Goal: Task Accomplishment & Management: Complete application form

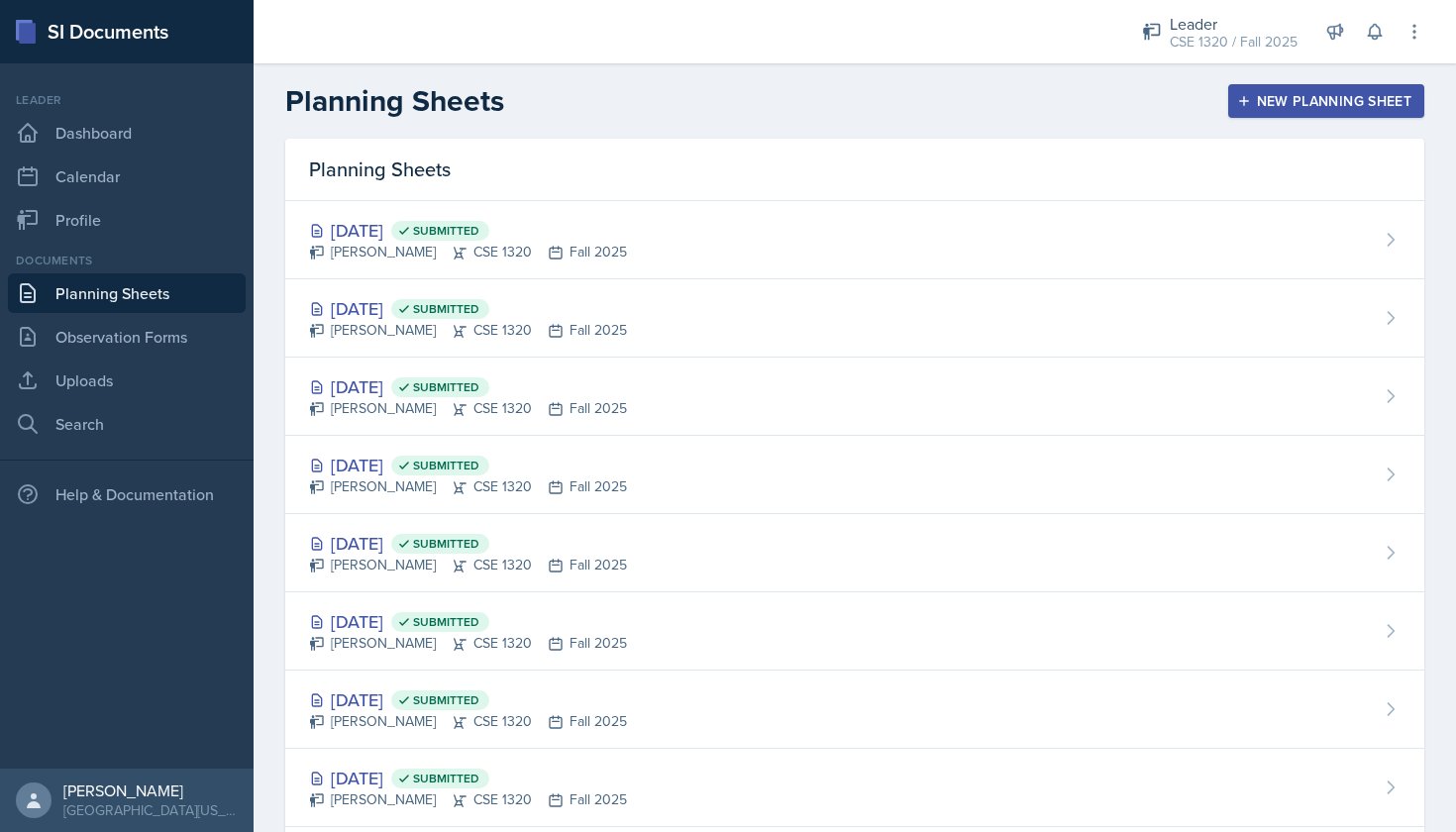
click at [1319, 115] on button "New Planning Sheet" at bounding box center [1326, 101] width 196 height 34
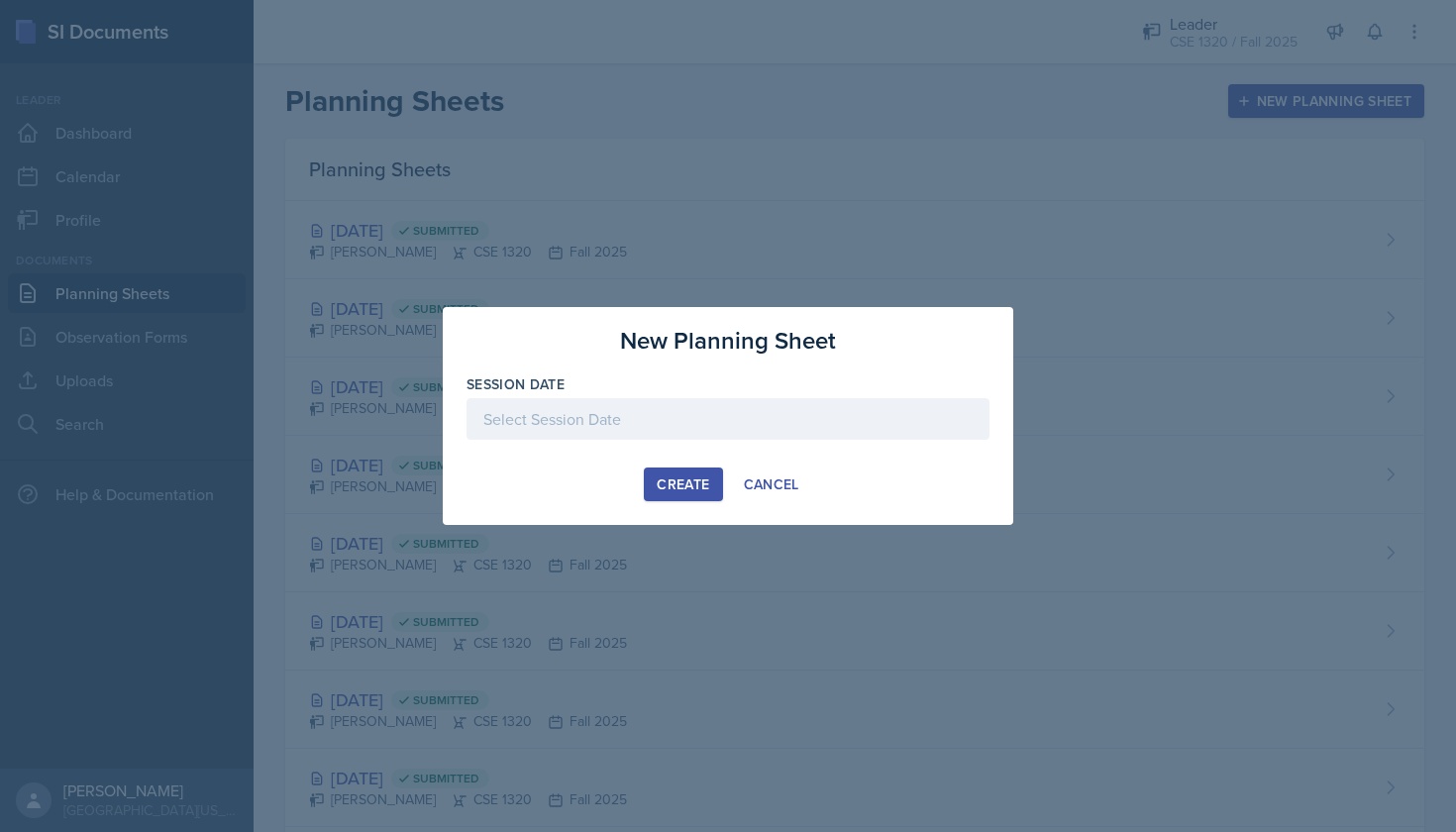
click at [644, 429] on div at bounding box center [728, 419] width 523 height 42
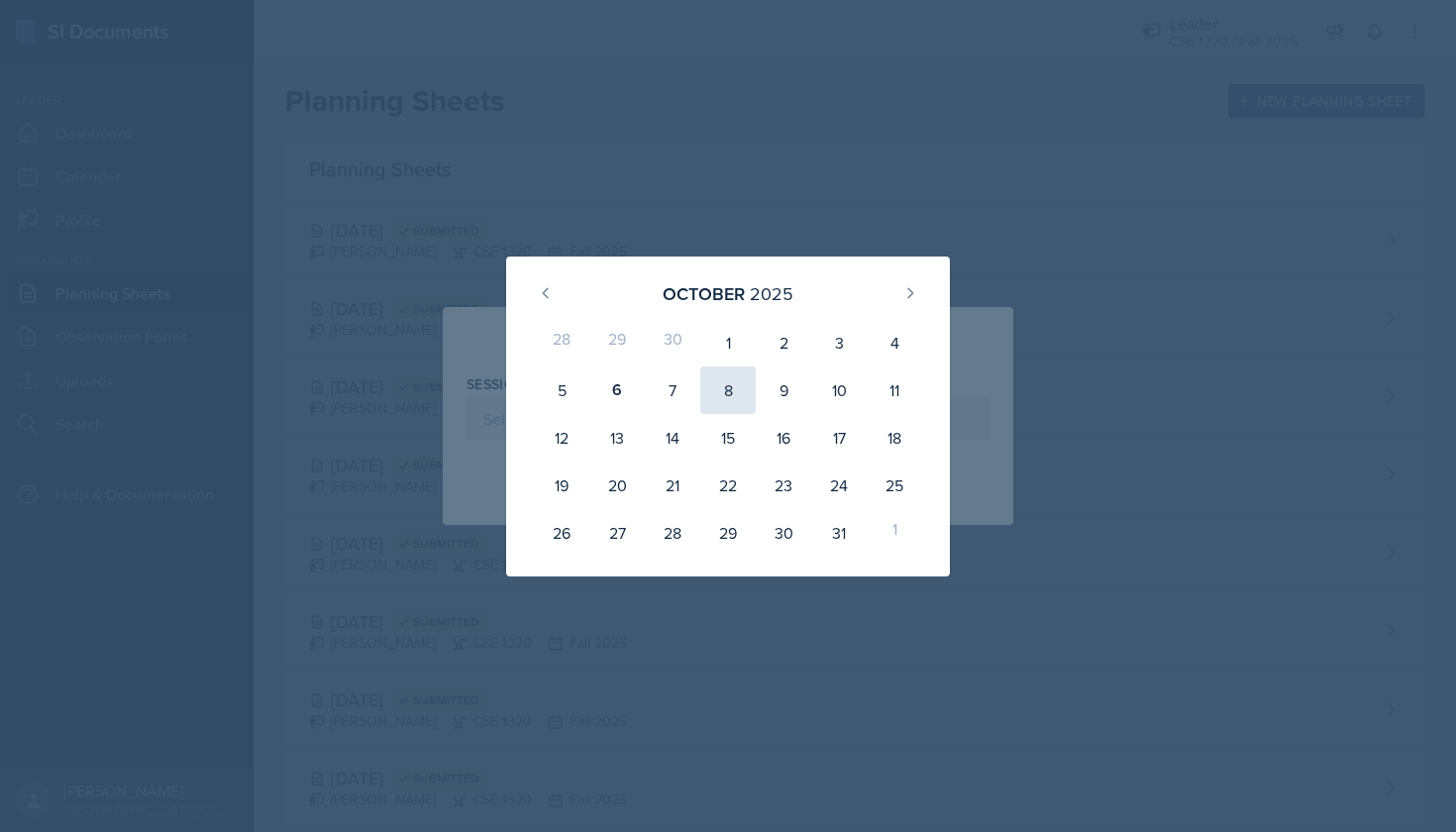
click at [717, 389] on div "8" at bounding box center [728, 391] width 56 height 48
type input "October 8th, 2025"
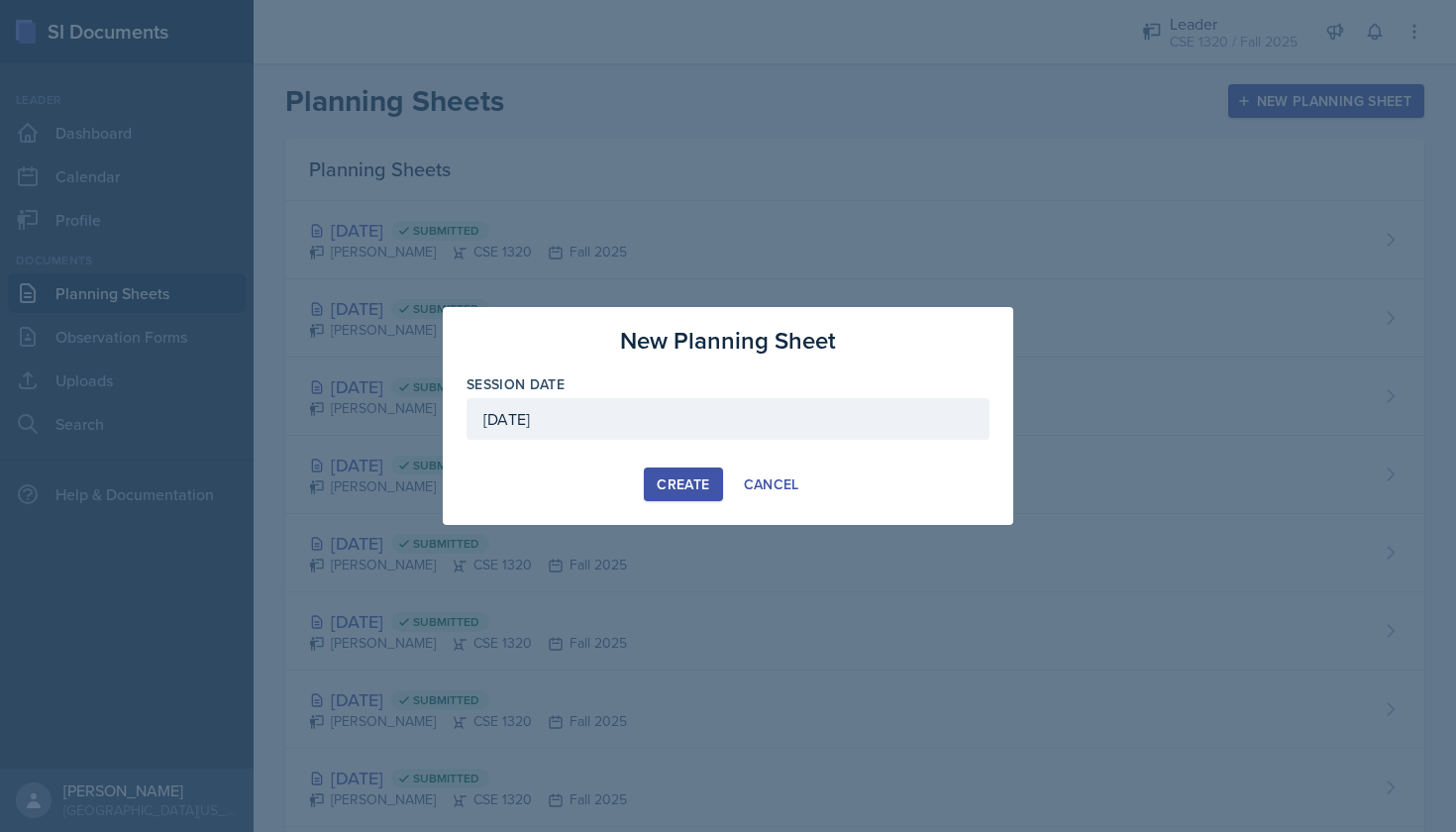
click at [682, 481] on div "Create" at bounding box center [683, 484] width 53 height 16
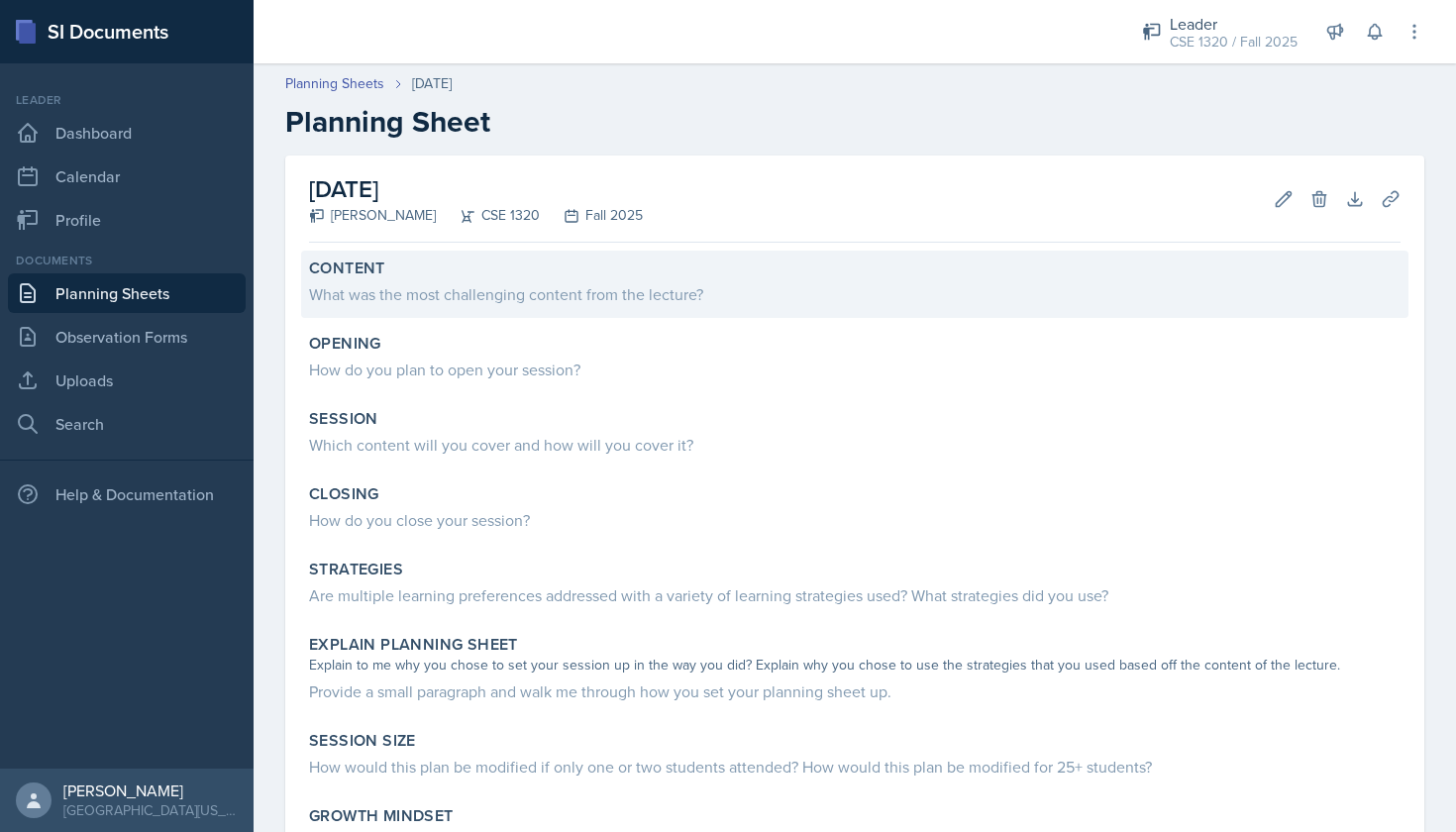
click at [507, 291] on div "What was the most challenging content from the lecture?" at bounding box center [854, 295] width 1092 height 24
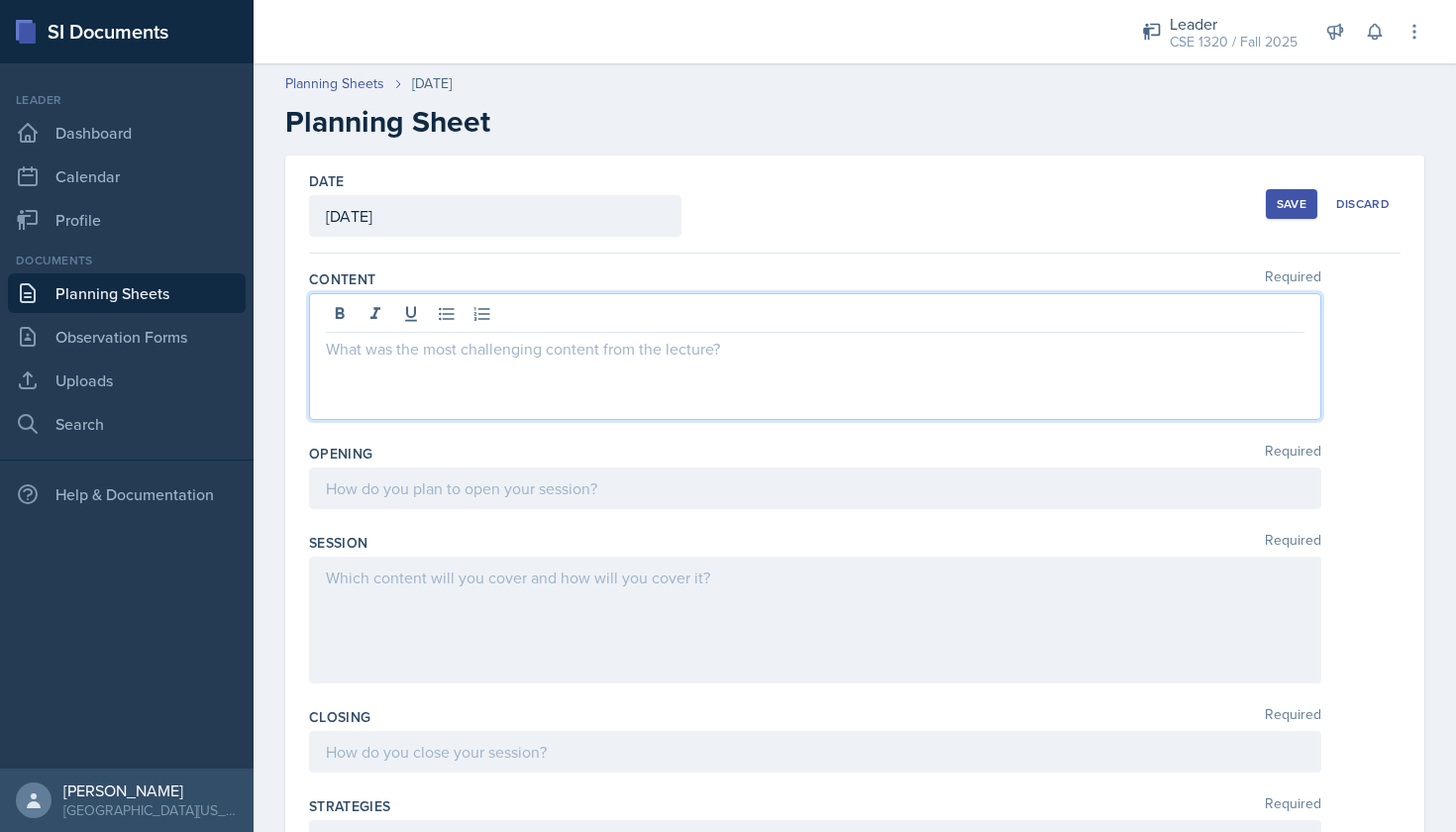
click at [400, 315] on div at bounding box center [814, 356] width 1012 height 127
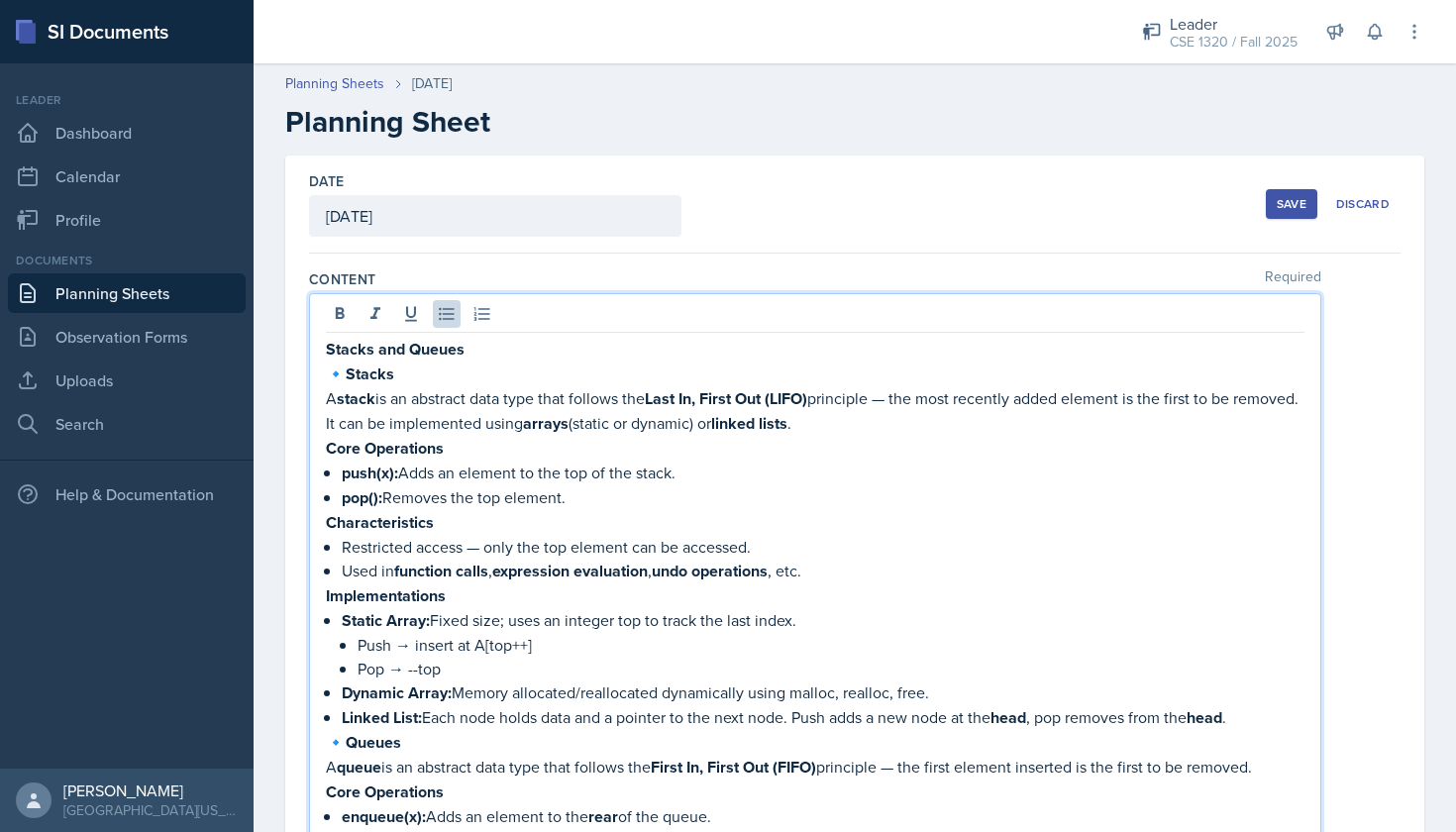
click at [346, 372] on p "🔹 Stacks" at bounding box center [815, 374] width 979 height 25
click at [449, 311] on icon at bounding box center [447, 314] width 20 height 20
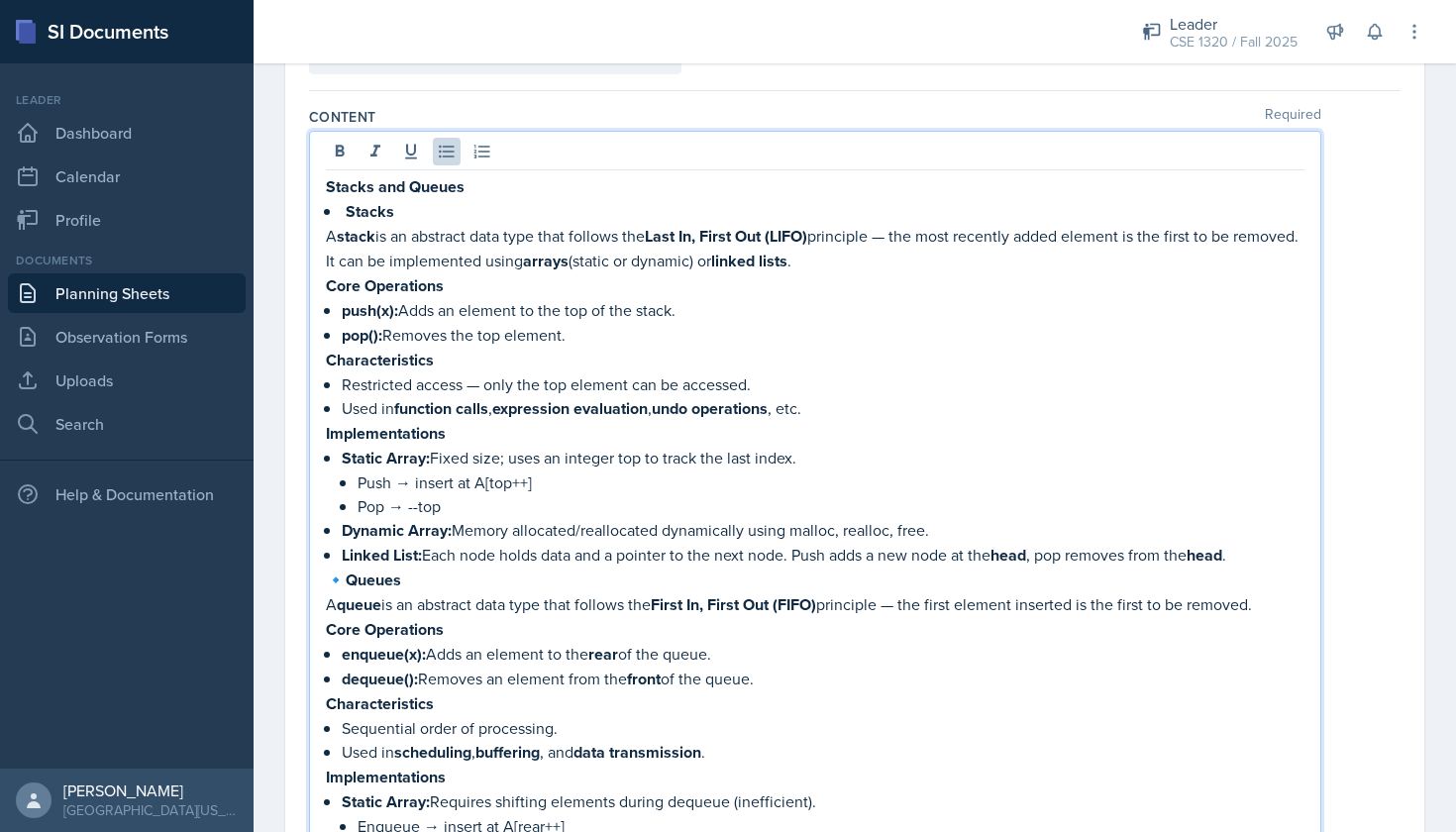
scroll to position [164, 0]
click at [345, 579] on p "🔹 Queues" at bounding box center [815, 578] width 979 height 25
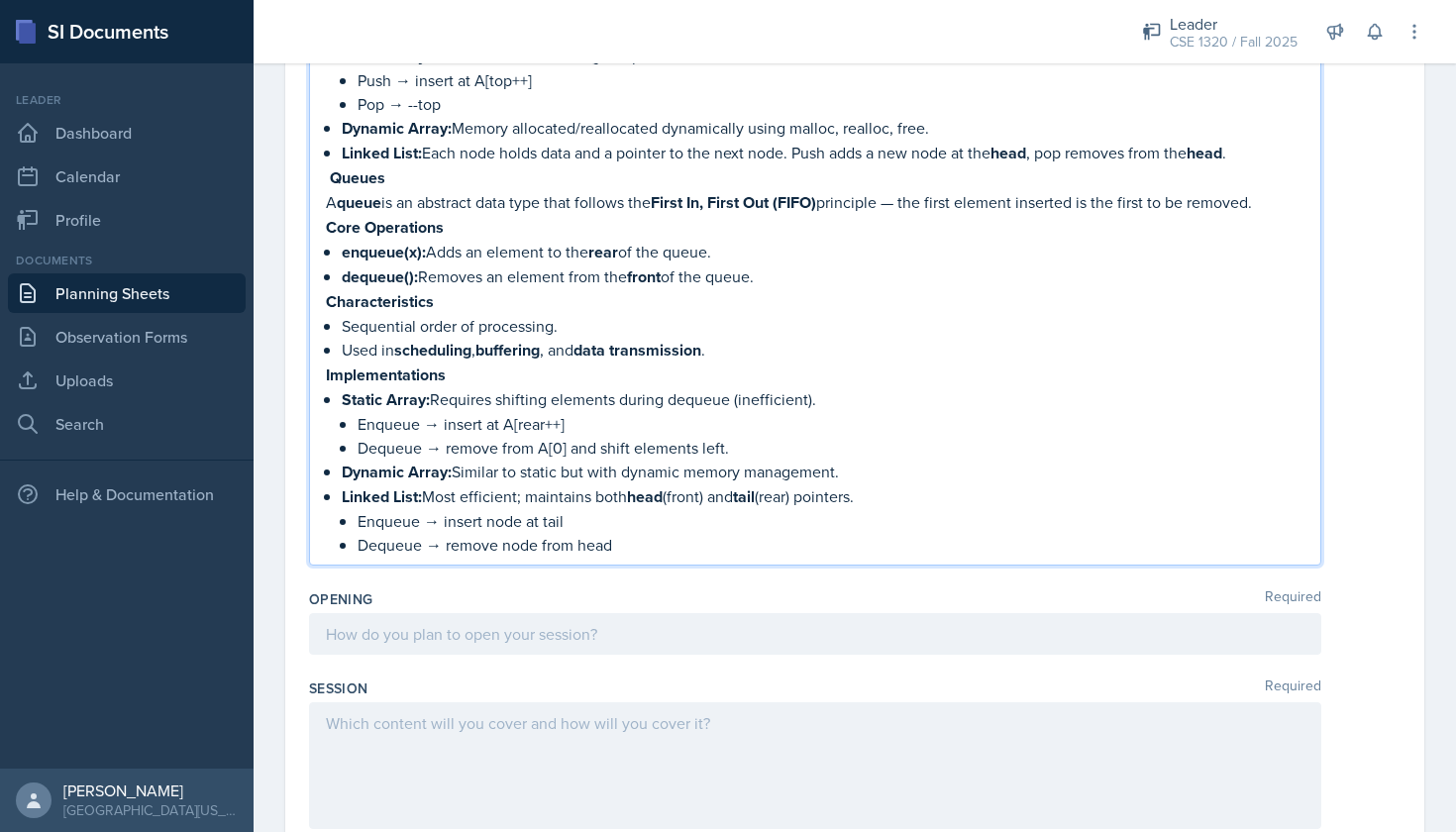
scroll to position [566, 0]
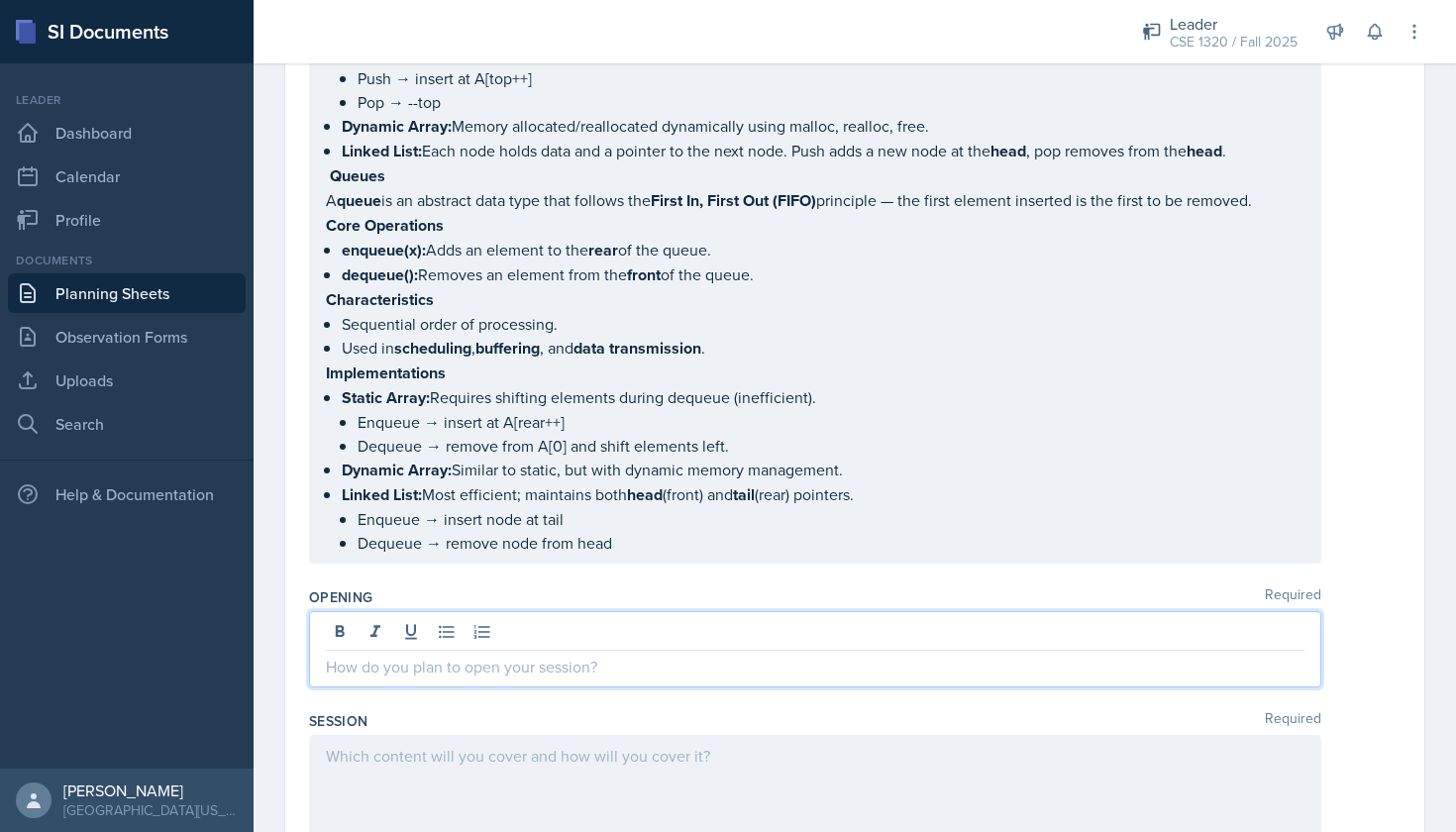
click at [448, 633] on div at bounding box center [814, 649] width 1012 height 76
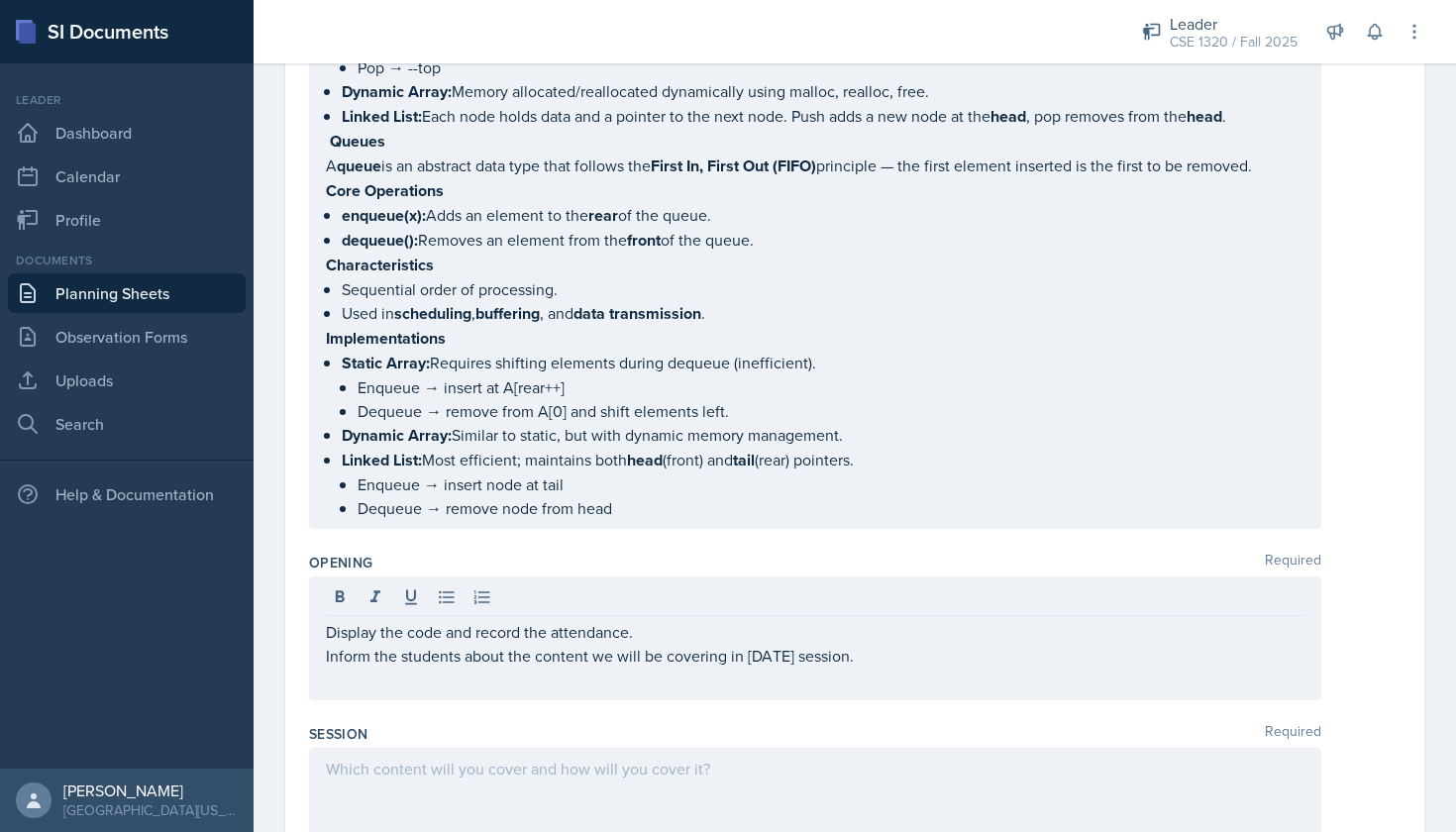
click at [322, 632] on div "Display the code and record the attendance. Inform the students about the conte…" at bounding box center [814, 638] width 1012 height 124
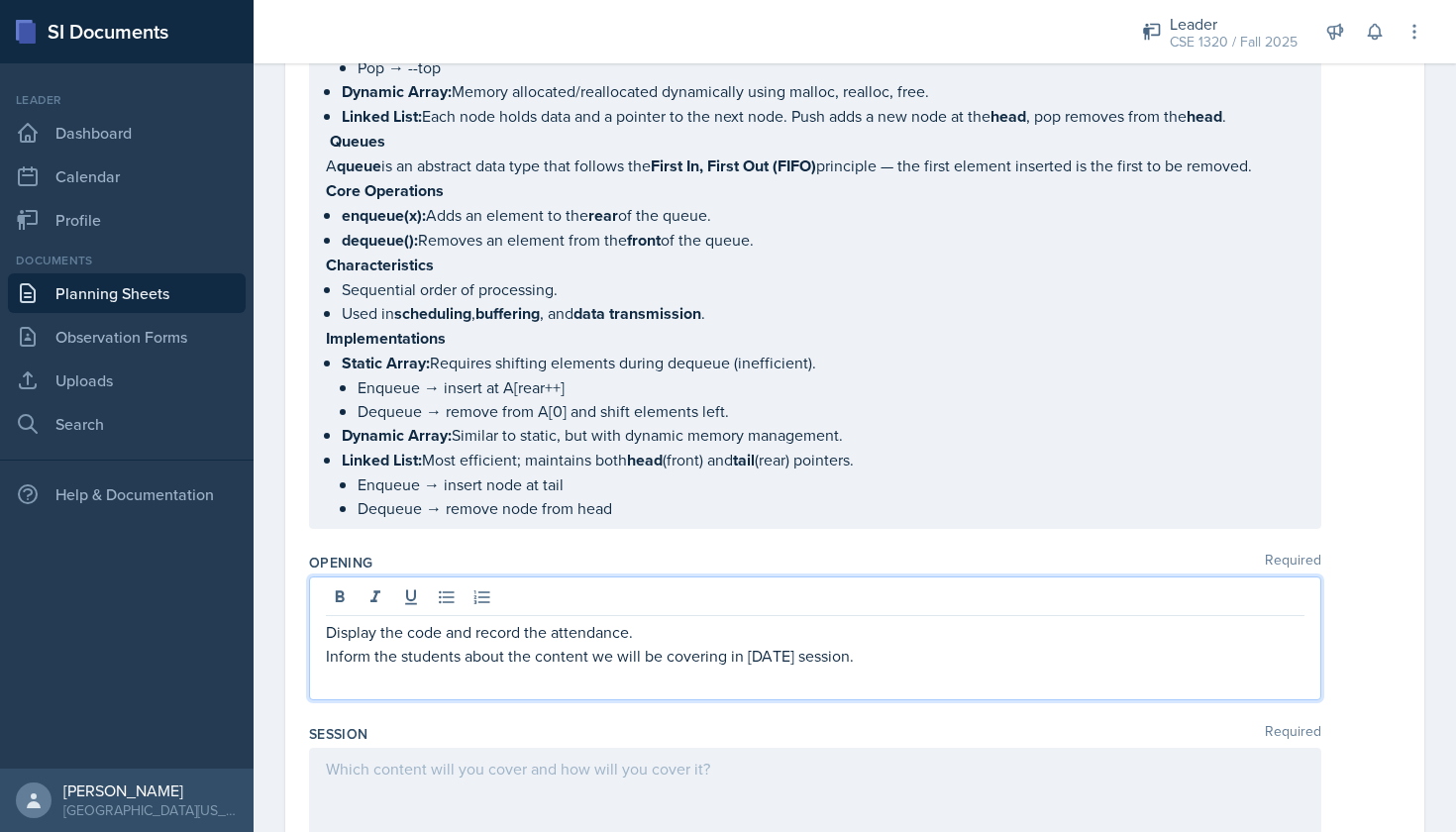
click at [329, 632] on p "Display the code and record the attendance." at bounding box center [815, 632] width 979 height 24
click at [450, 598] on icon at bounding box center [447, 597] width 20 height 20
click at [326, 659] on p "Inform the students about the content we will be covering in today's session." at bounding box center [815, 655] width 979 height 24
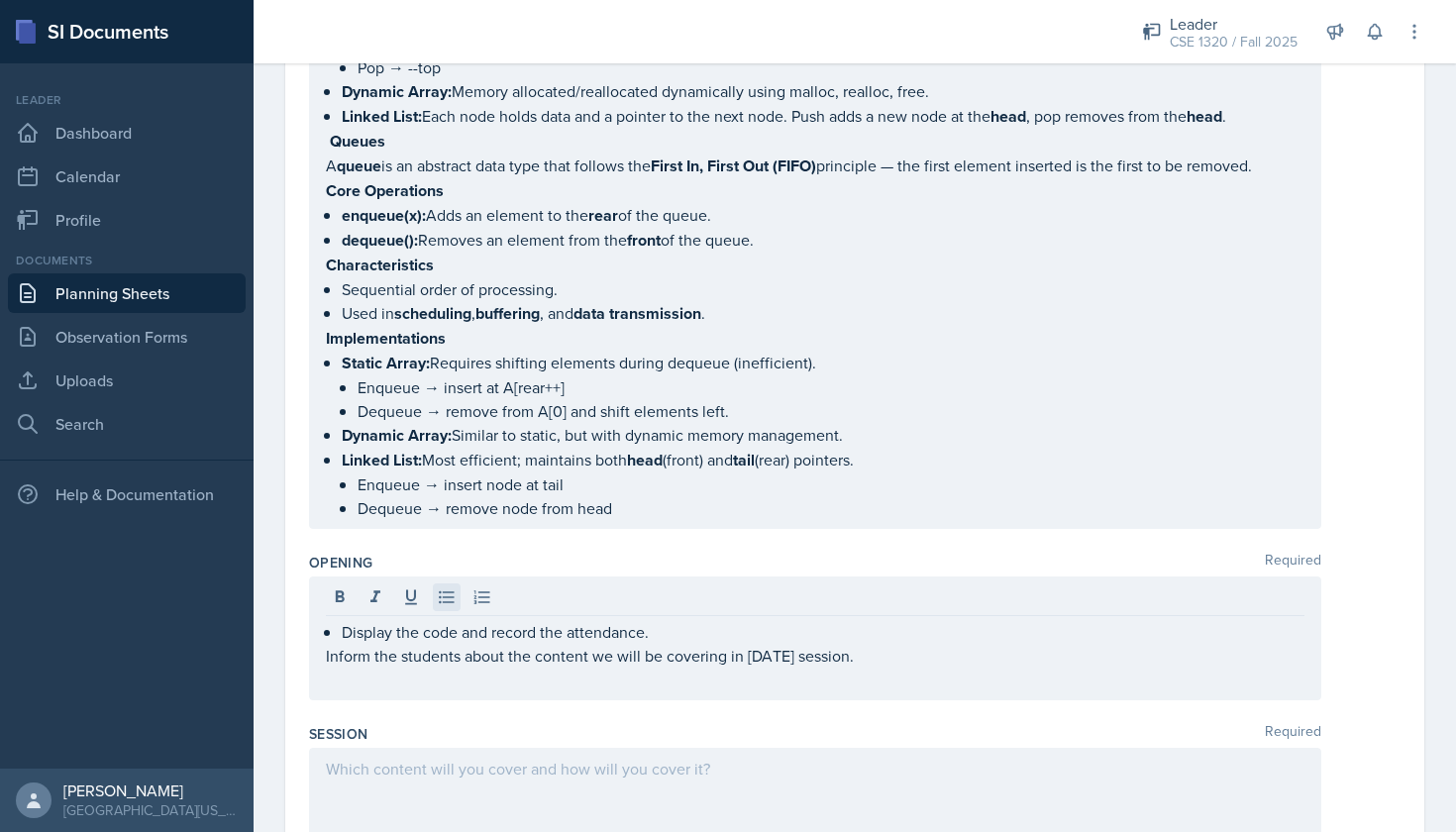
click at [442, 602] on icon at bounding box center [447, 597] width 20 height 20
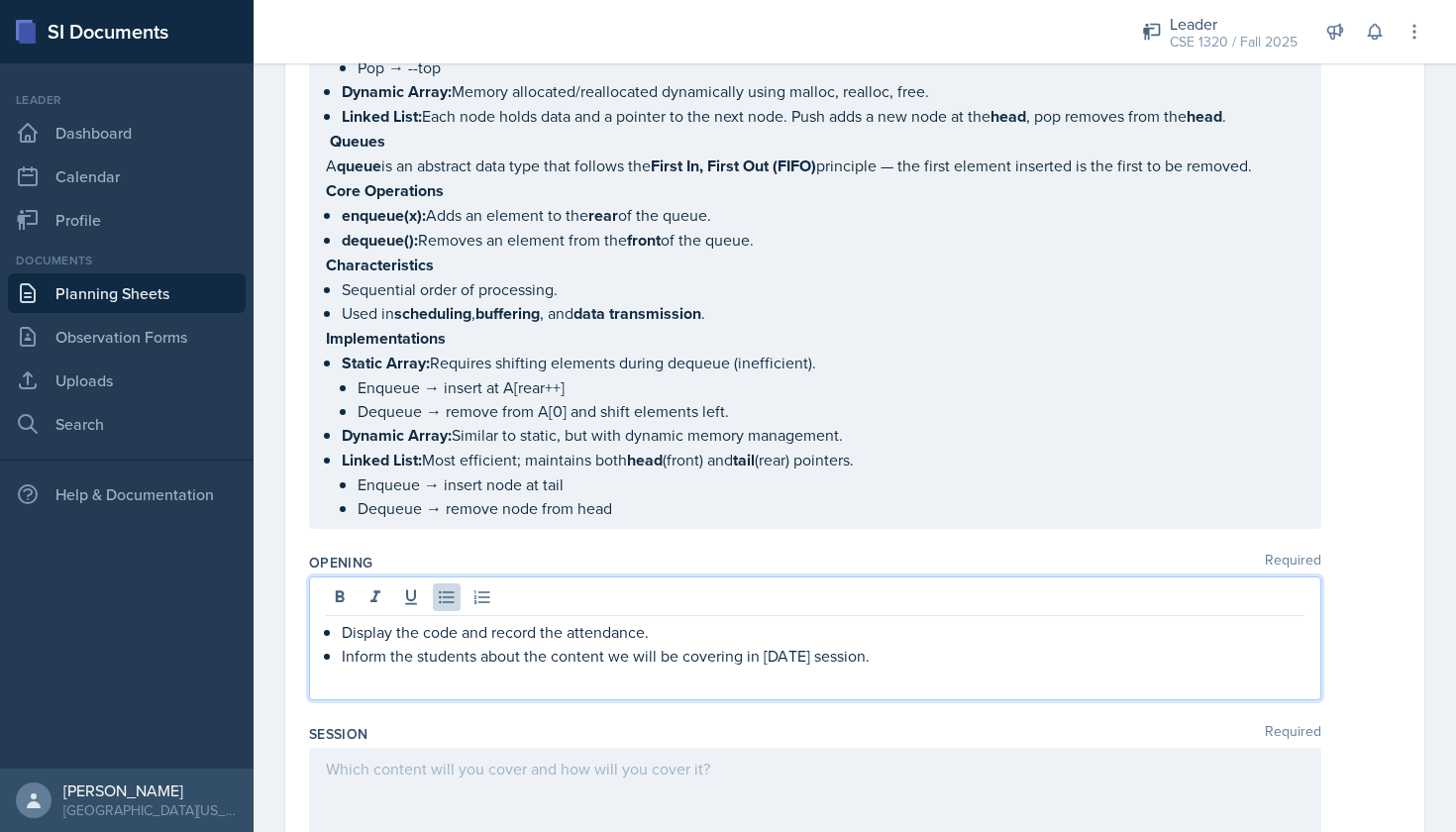
click at [897, 662] on p "Inform the students about the content we will be covering in today's session." at bounding box center [823, 655] width 963 height 24
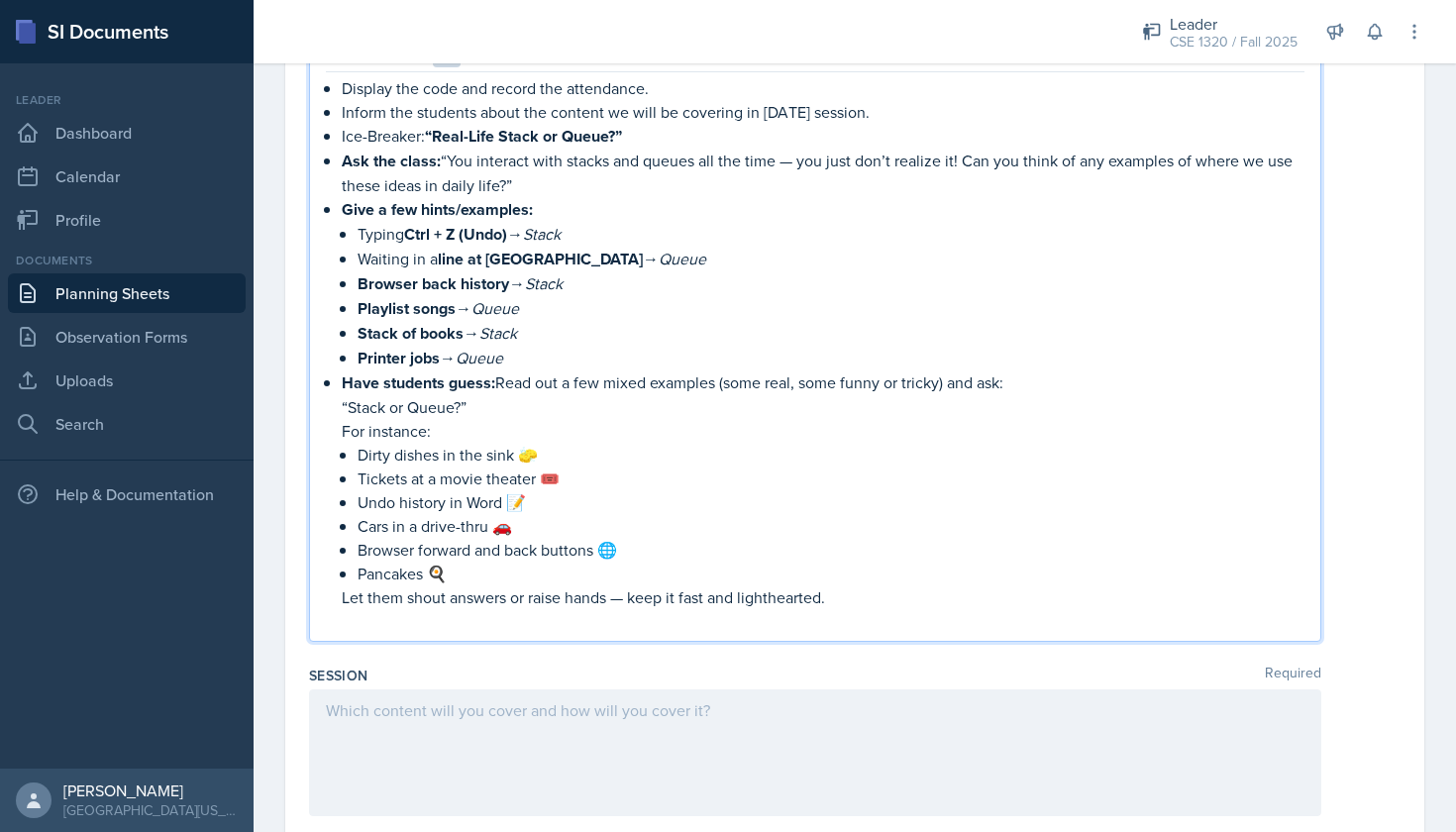
scroll to position [1111, 0]
click at [441, 162] on p "Ask the class: “You interact with stacks and queues all the time — you just don…" at bounding box center [823, 172] width 963 height 49
click at [471, 408] on p "“Stack or Queue?”" at bounding box center [823, 407] width 963 height 24
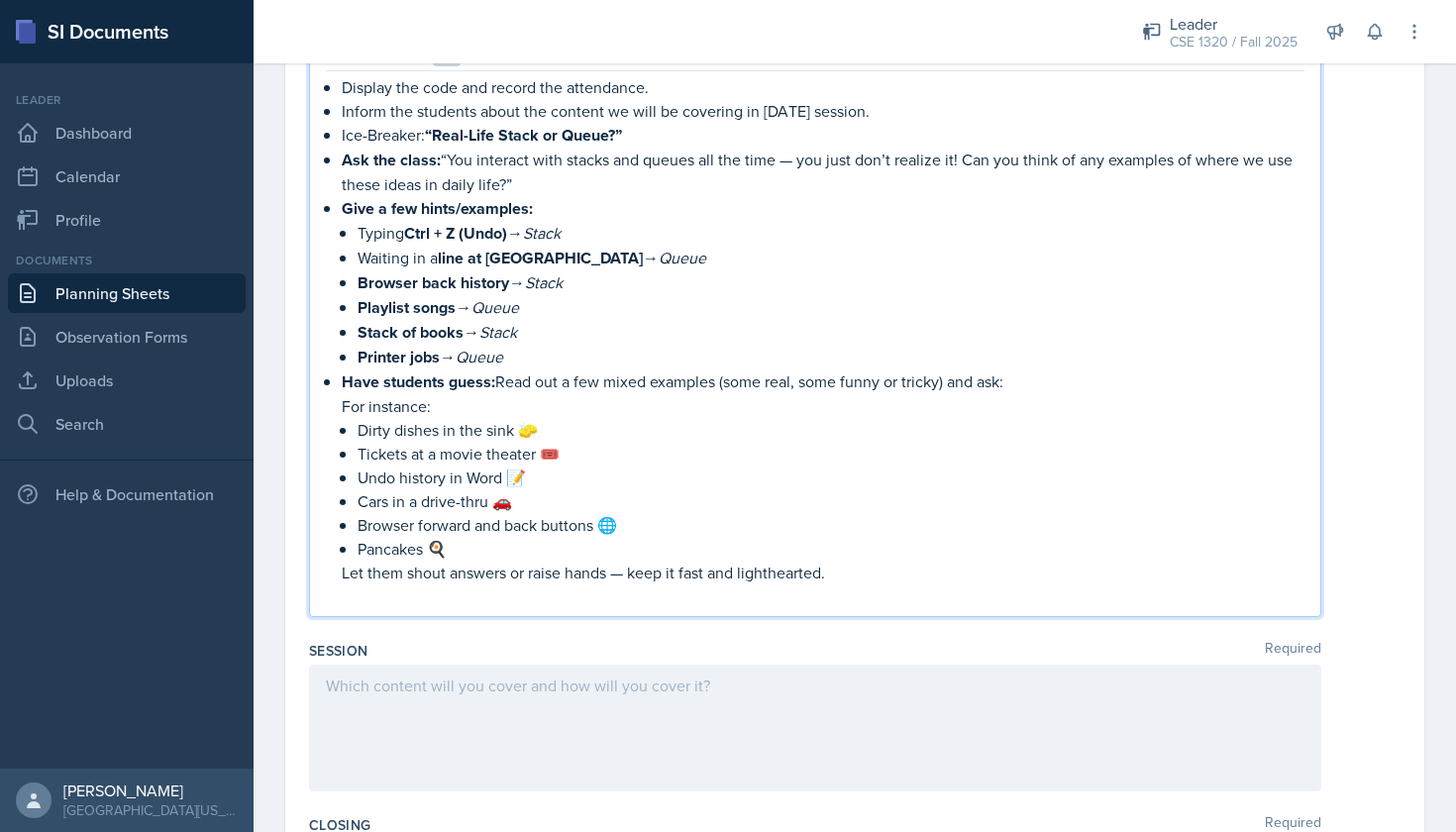
click at [544, 425] on p "Dirty dishes in the sink 🧽" at bounding box center [831, 429] width 947 height 24
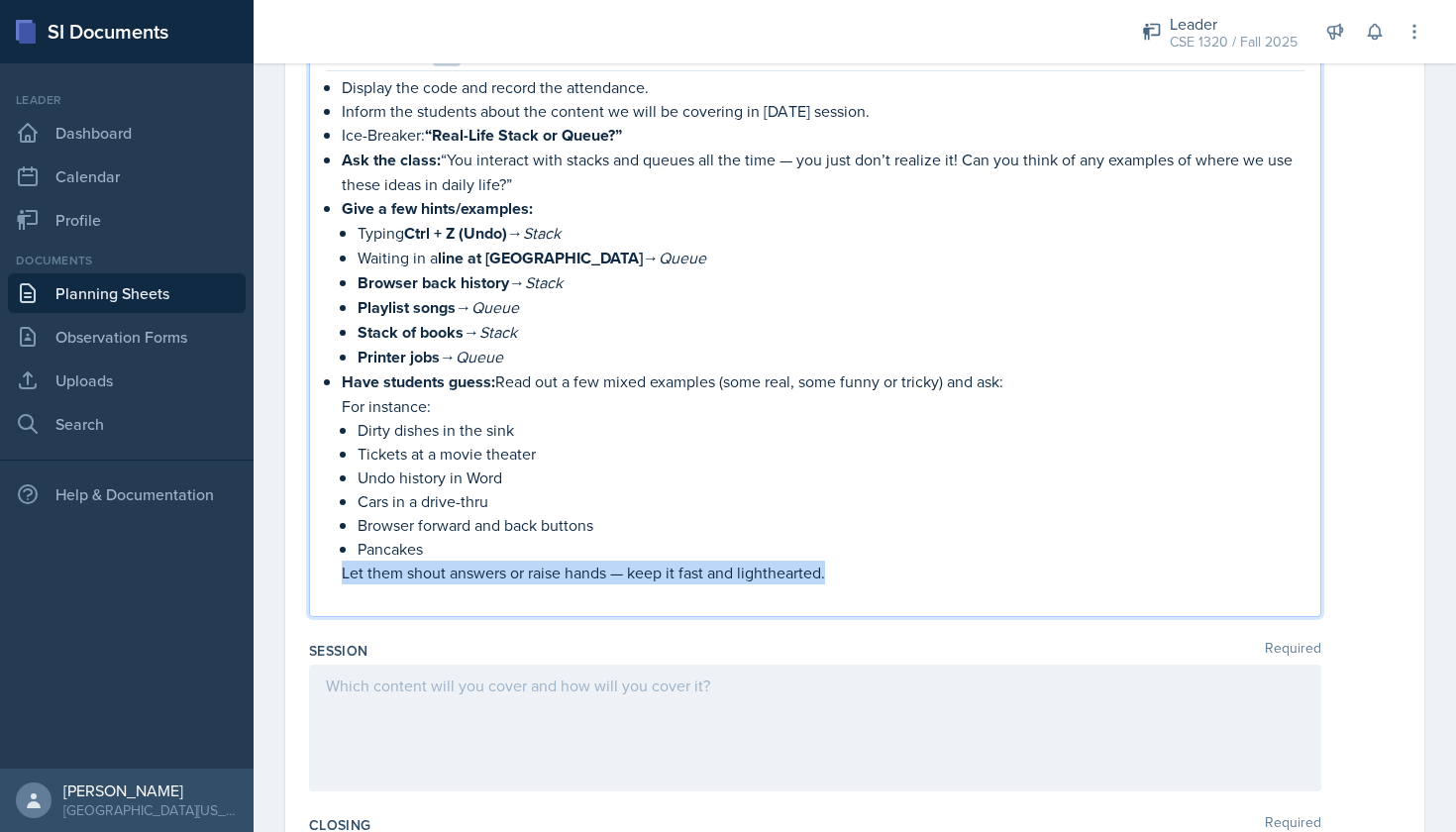
drag, startPoint x: 830, startPoint y: 572, endPoint x: 341, endPoint y: 576, distance: 489.0
click at [341, 576] on div "Display the code and record the attendance. Inform the students about the conte…" at bounding box center [815, 341] width 979 height 532
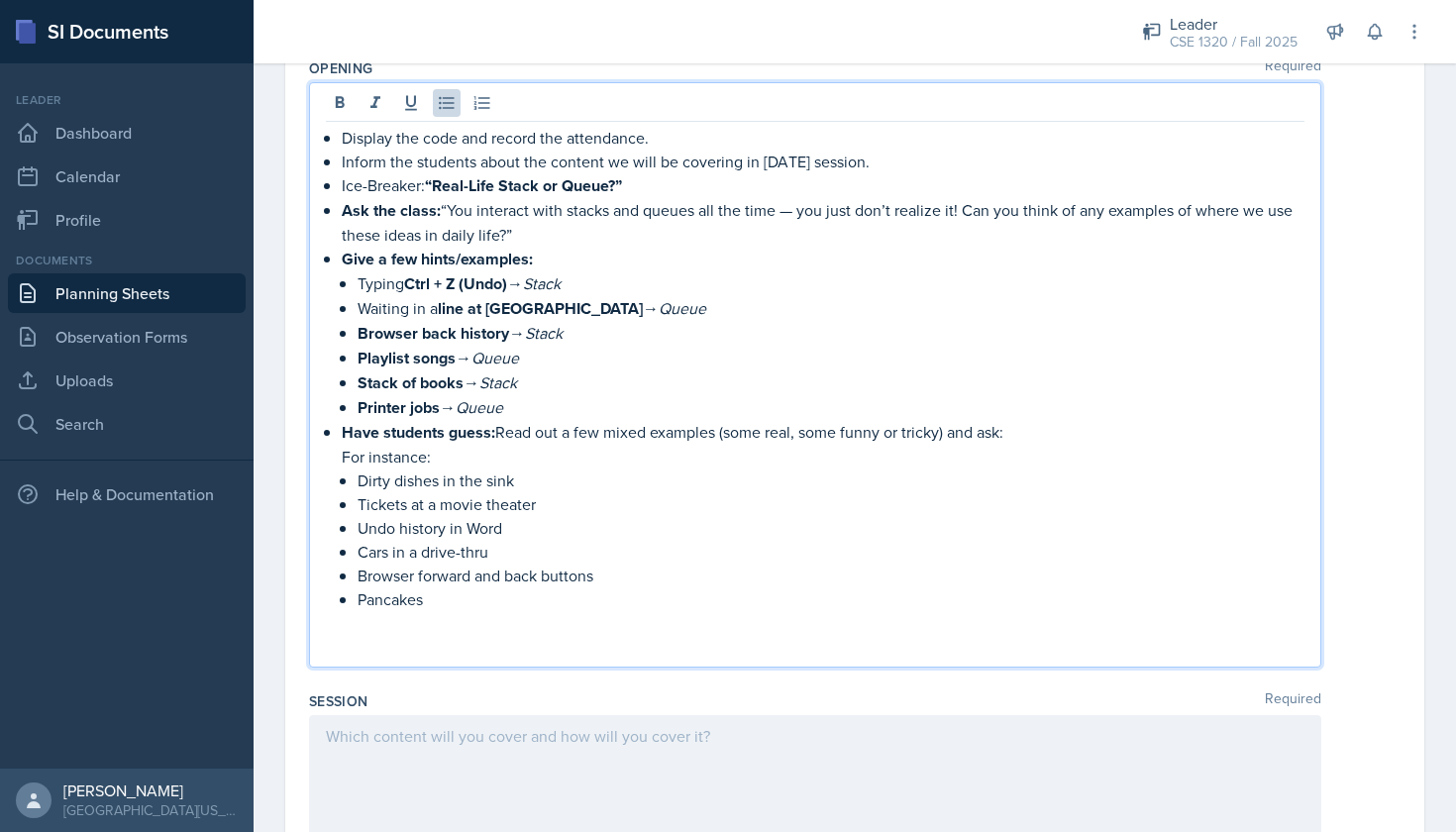
scroll to position [1059, 0]
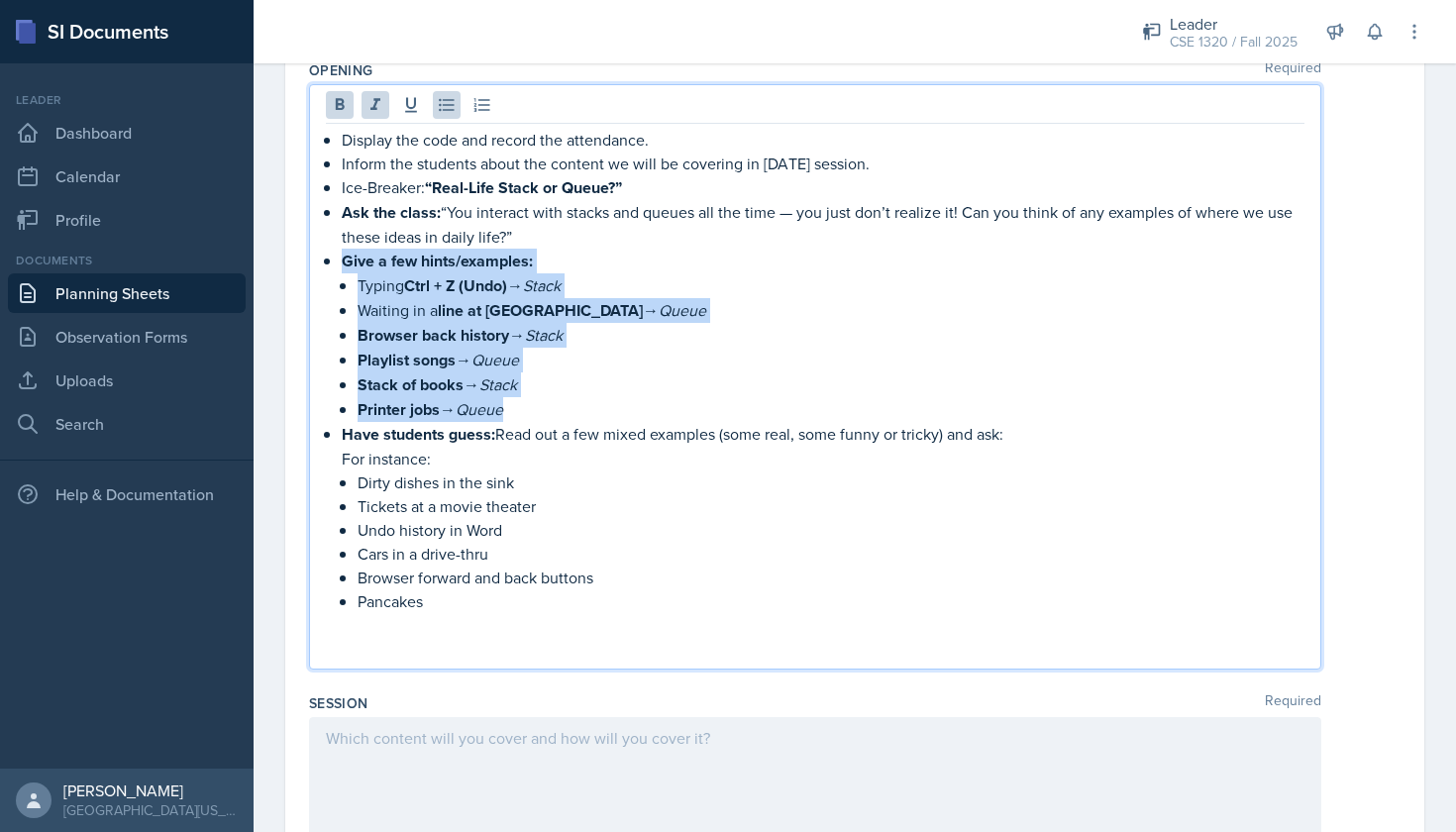
drag, startPoint x: 512, startPoint y: 416, endPoint x: 319, endPoint y: 267, distance: 243.8
click at [319, 267] on div "Display the code and record the attendance. Inform the students about the conte…" at bounding box center [814, 377] width 1012 height 585
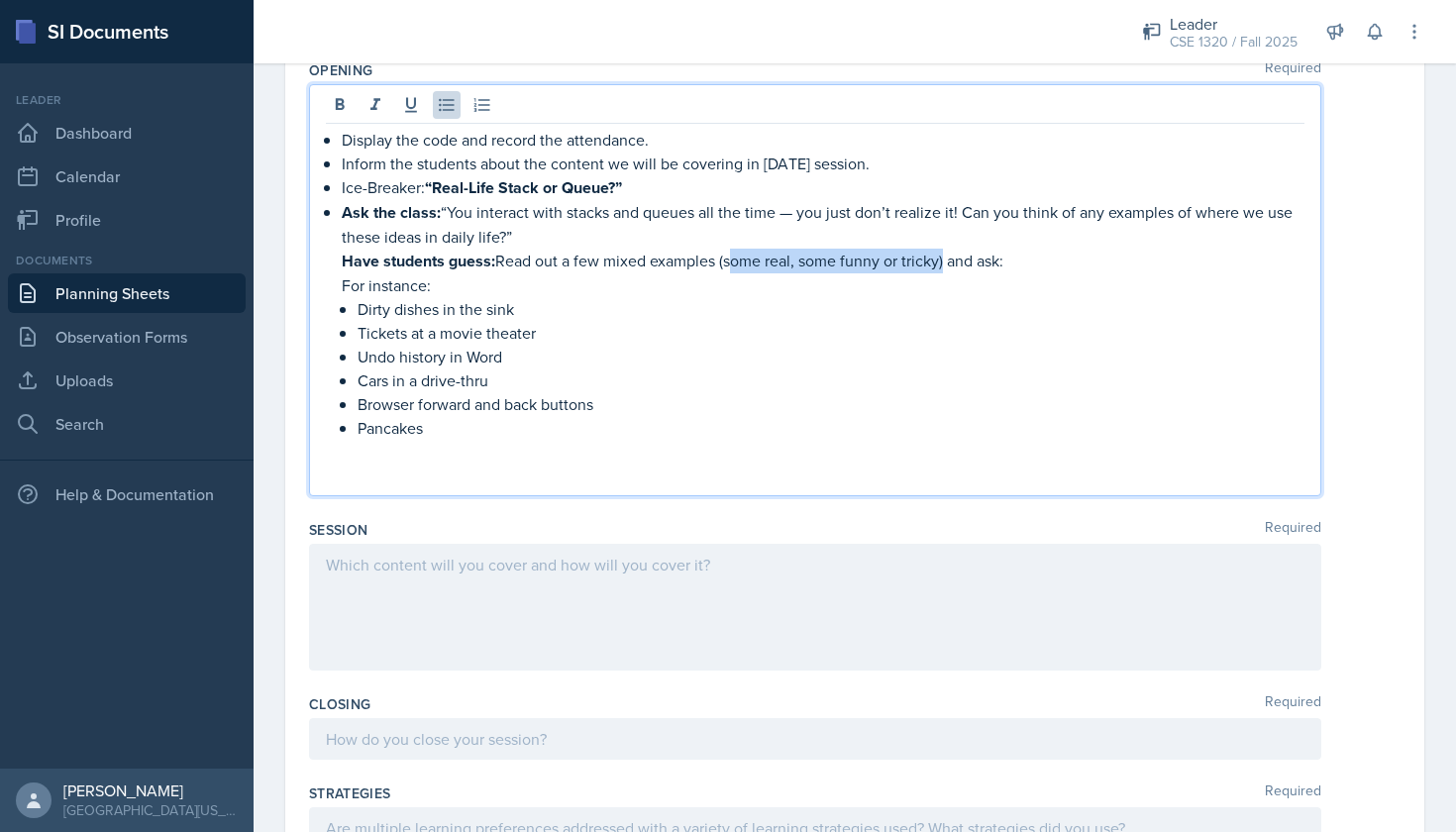
drag, startPoint x: 728, startPoint y: 262, endPoint x: 943, endPoint y: 266, distance: 215.0
click at [943, 266] on p "Have students guess: Read out a few mixed examples (some real, some funny or tr…" at bounding box center [823, 261] width 963 height 25
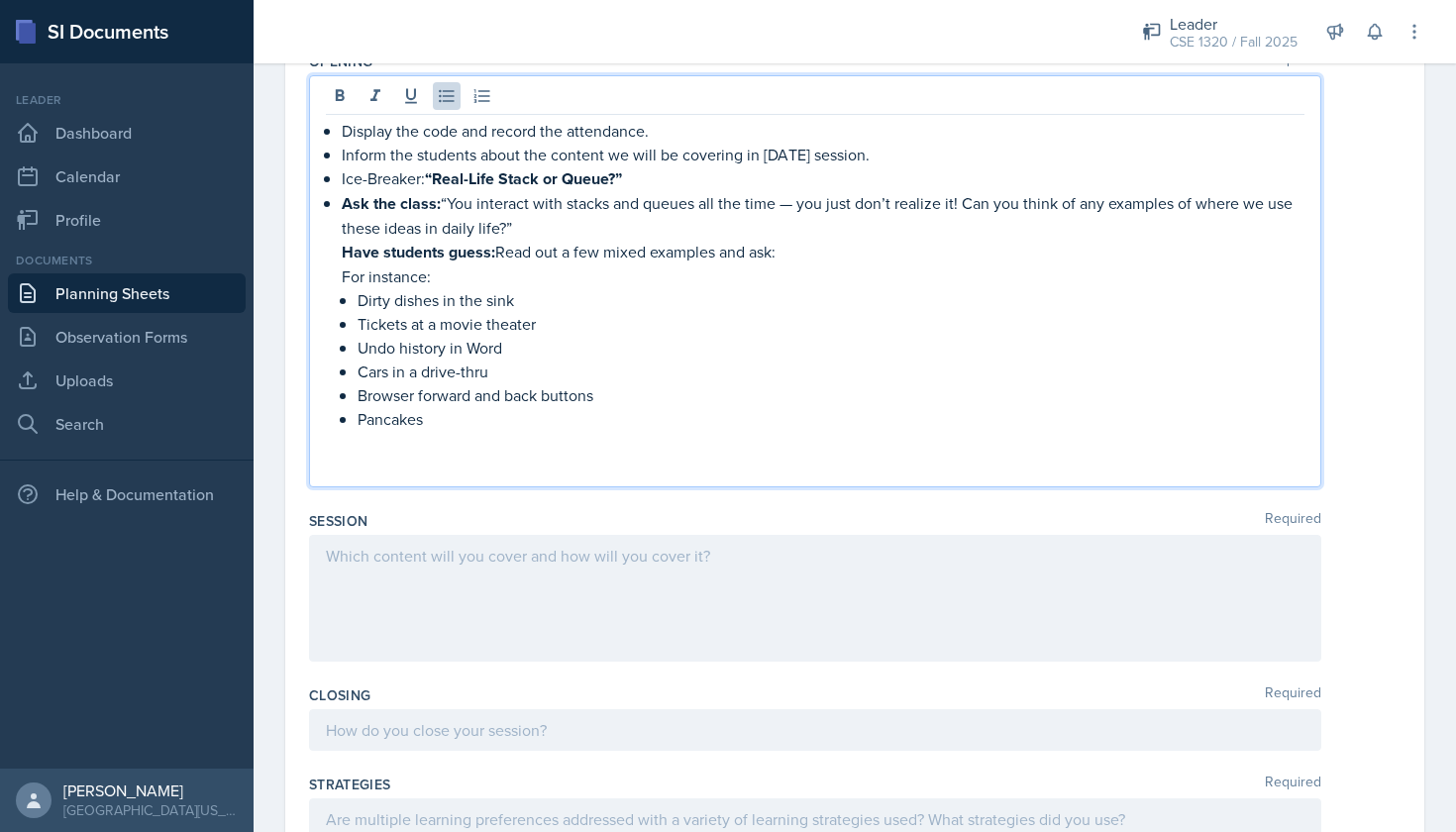
scroll to position [1066, 0]
click at [465, 429] on p "Pancakes" at bounding box center [831, 420] width 947 height 24
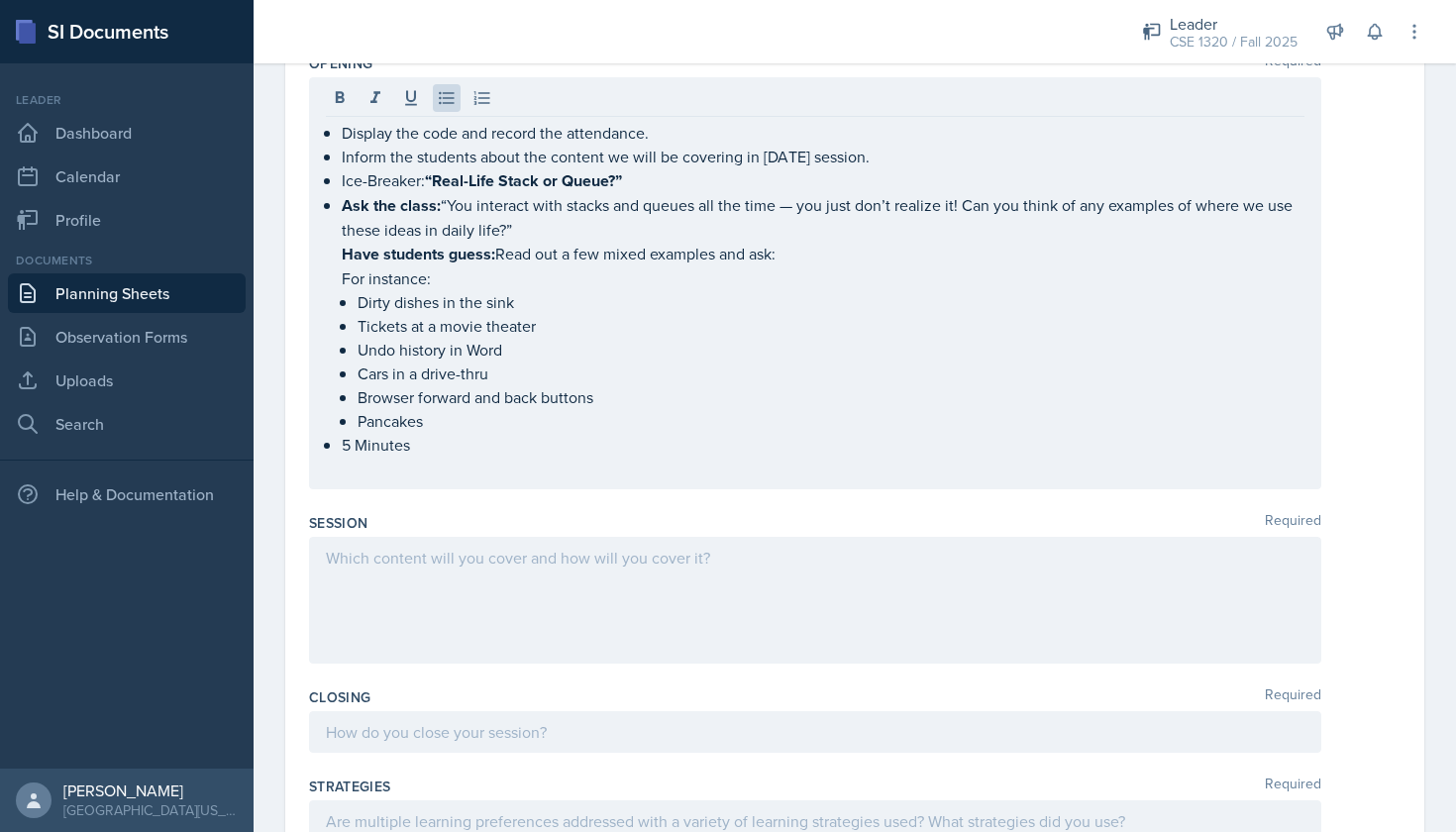
click at [476, 585] on div at bounding box center [814, 599] width 1012 height 127
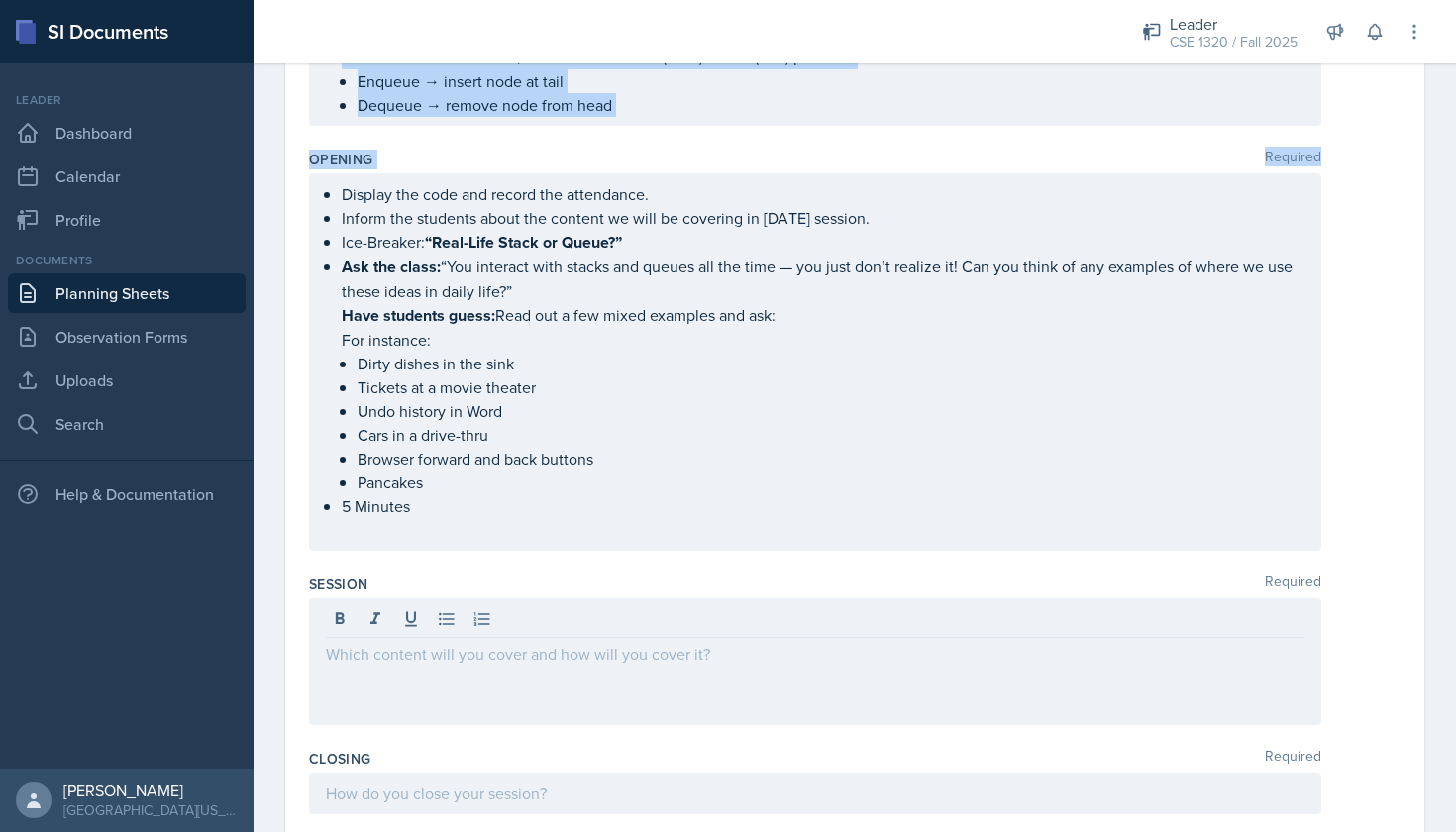
scroll to position [971, 0]
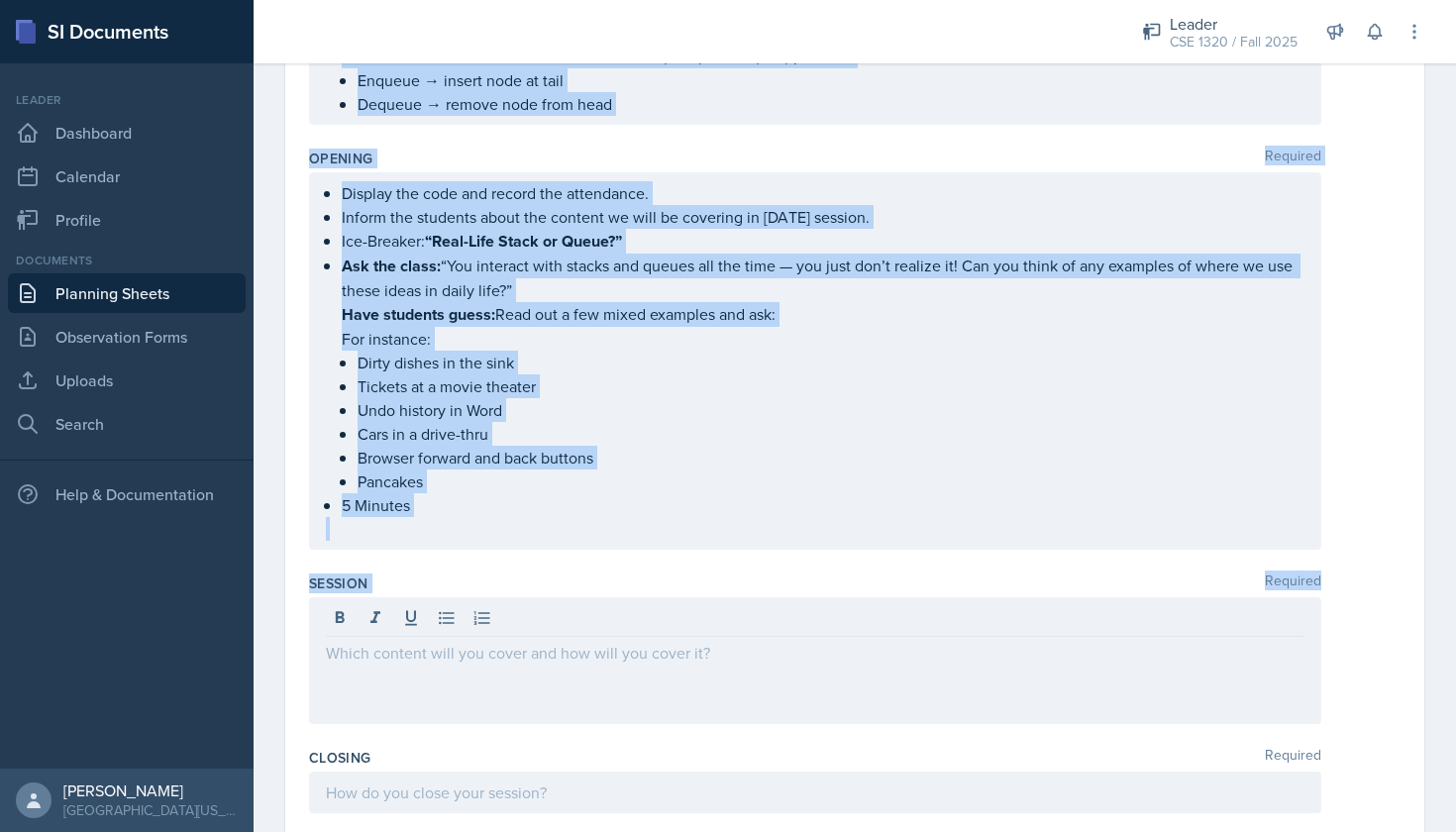
drag, startPoint x: 307, startPoint y: 279, endPoint x: 602, endPoint y: 618, distance: 449.4
click at [602, 618] on div "Date October 8th, 2025 October 2025 28 29 30 1 2 3 4 5 6 7 8 9 10 11 12 13 14 1…" at bounding box center [855, 303] width 1139 height 2236
copy div "Content Required Stacks and Queues Stacks A stack is an abstract data type that…"
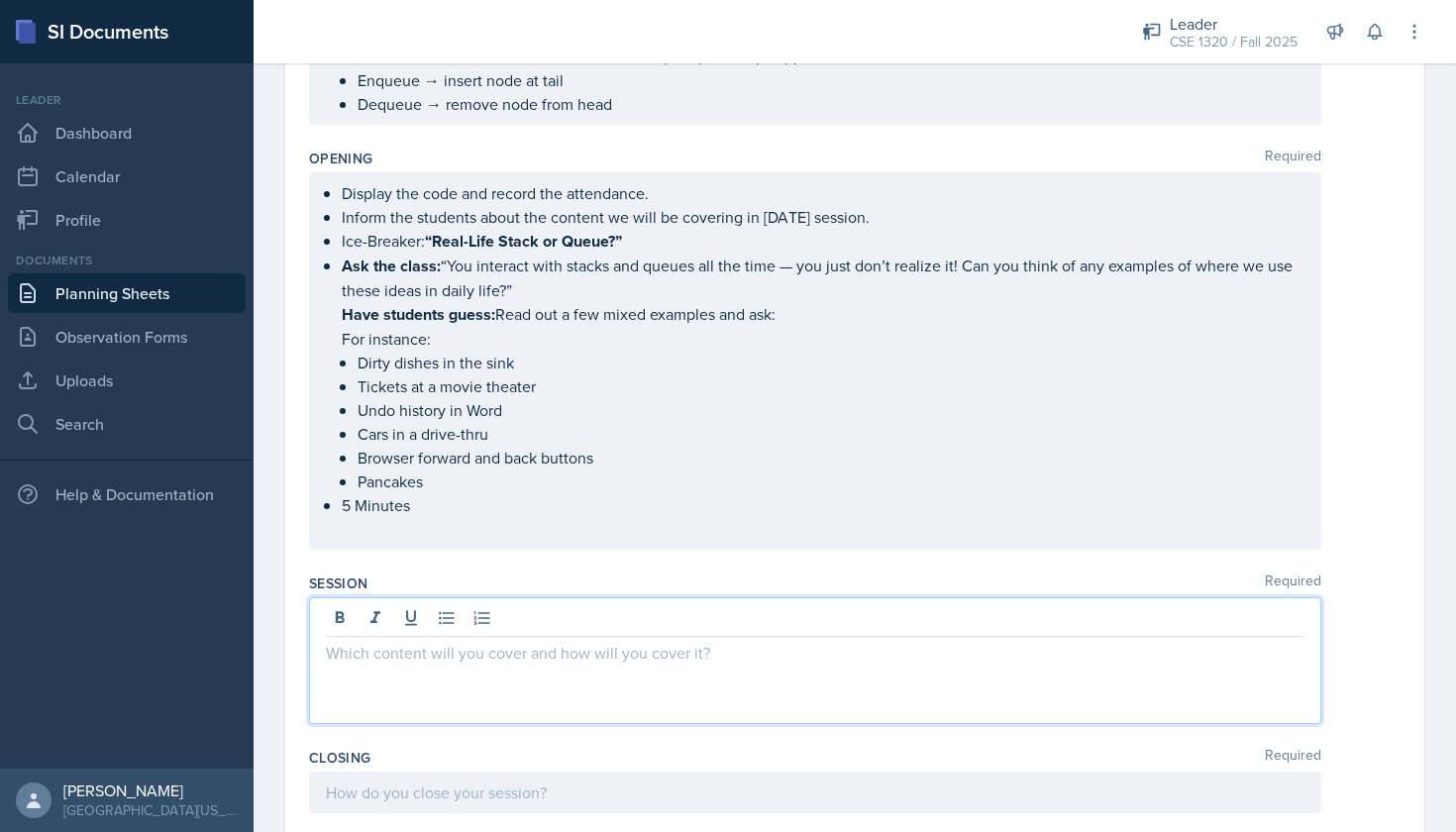
click at [476, 611] on div at bounding box center [814, 660] width 1012 height 127
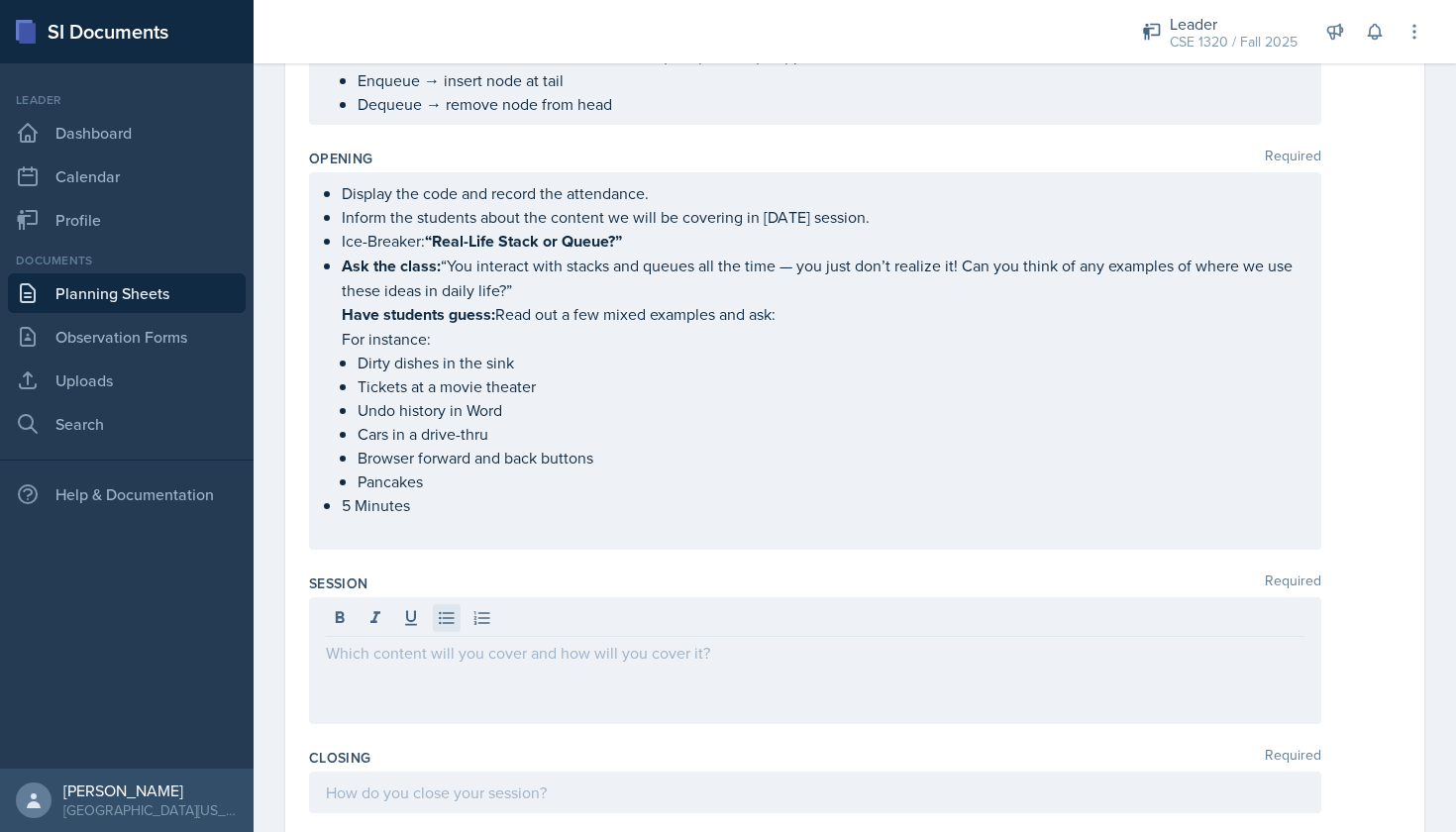
click at [438, 606] on button at bounding box center [447, 618] width 28 height 28
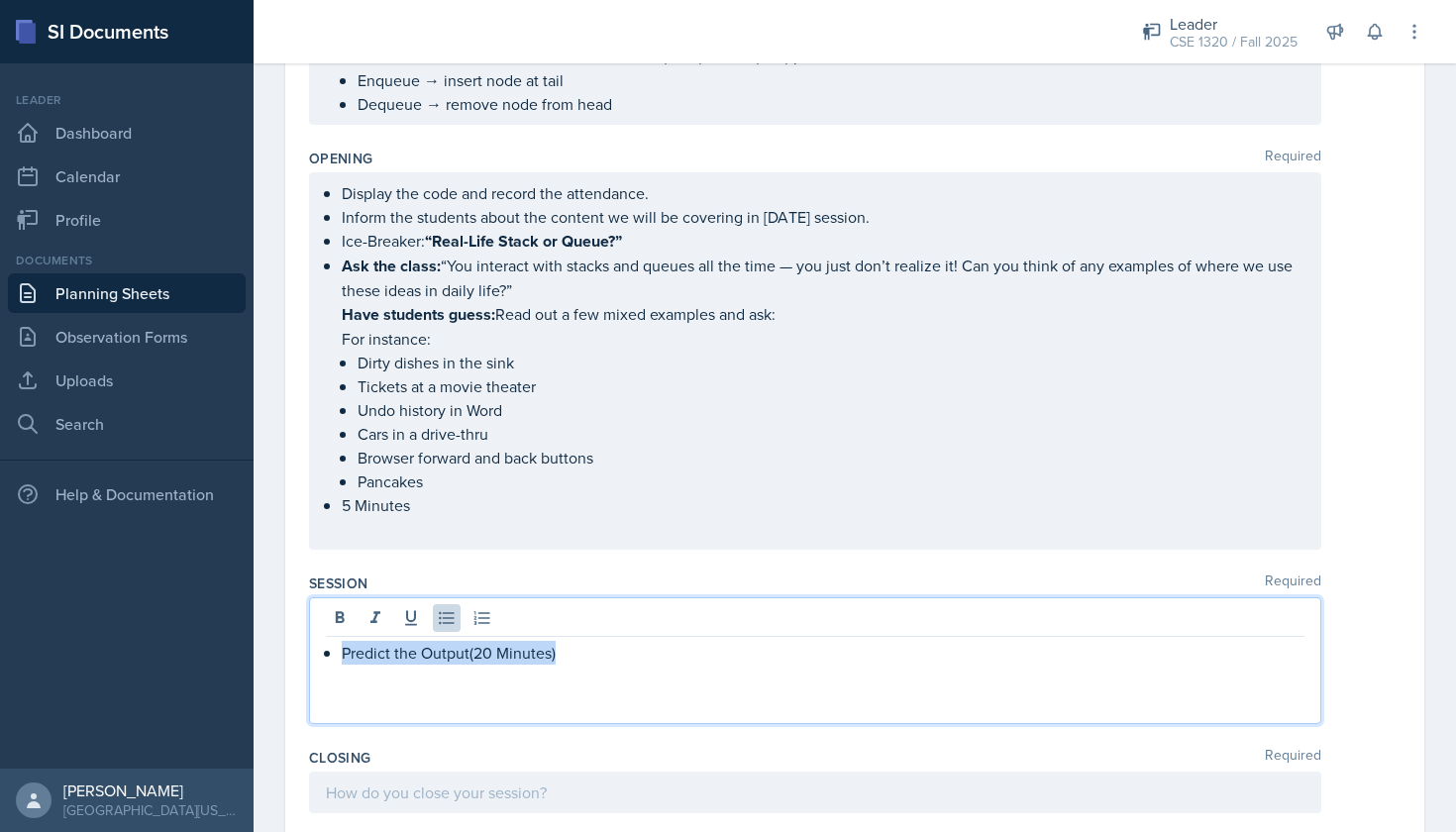
drag, startPoint x: 569, startPoint y: 659, endPoint x: 341, endPoint y: 654, distance: 228.1
click at [341, 654] on div "Predict the Output(20 Minutes)" at bounding box center [815, 652] width 979 height 24
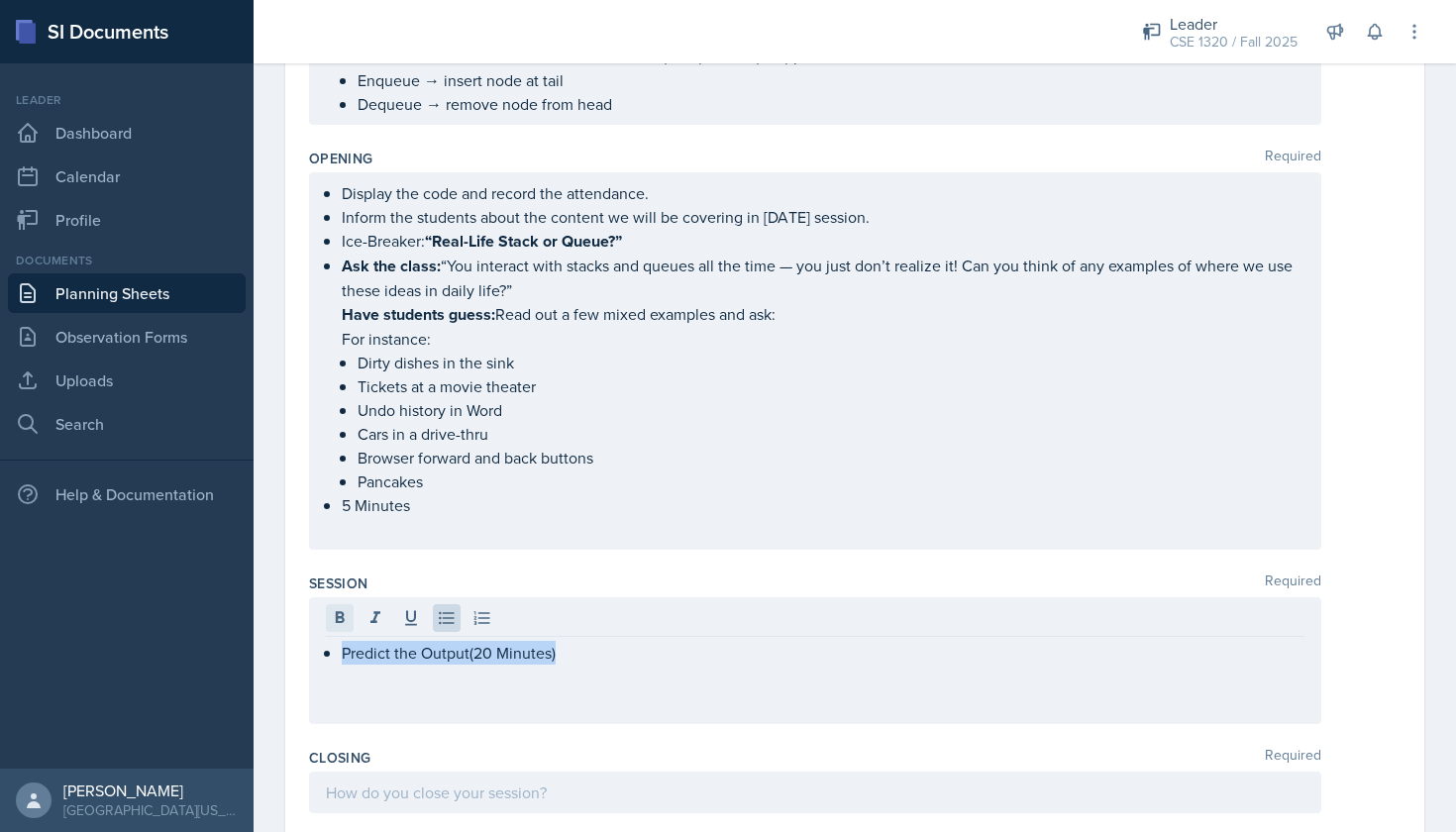
click at [341, 627] on icon at bounding box center [340, 618] width 20 height 20
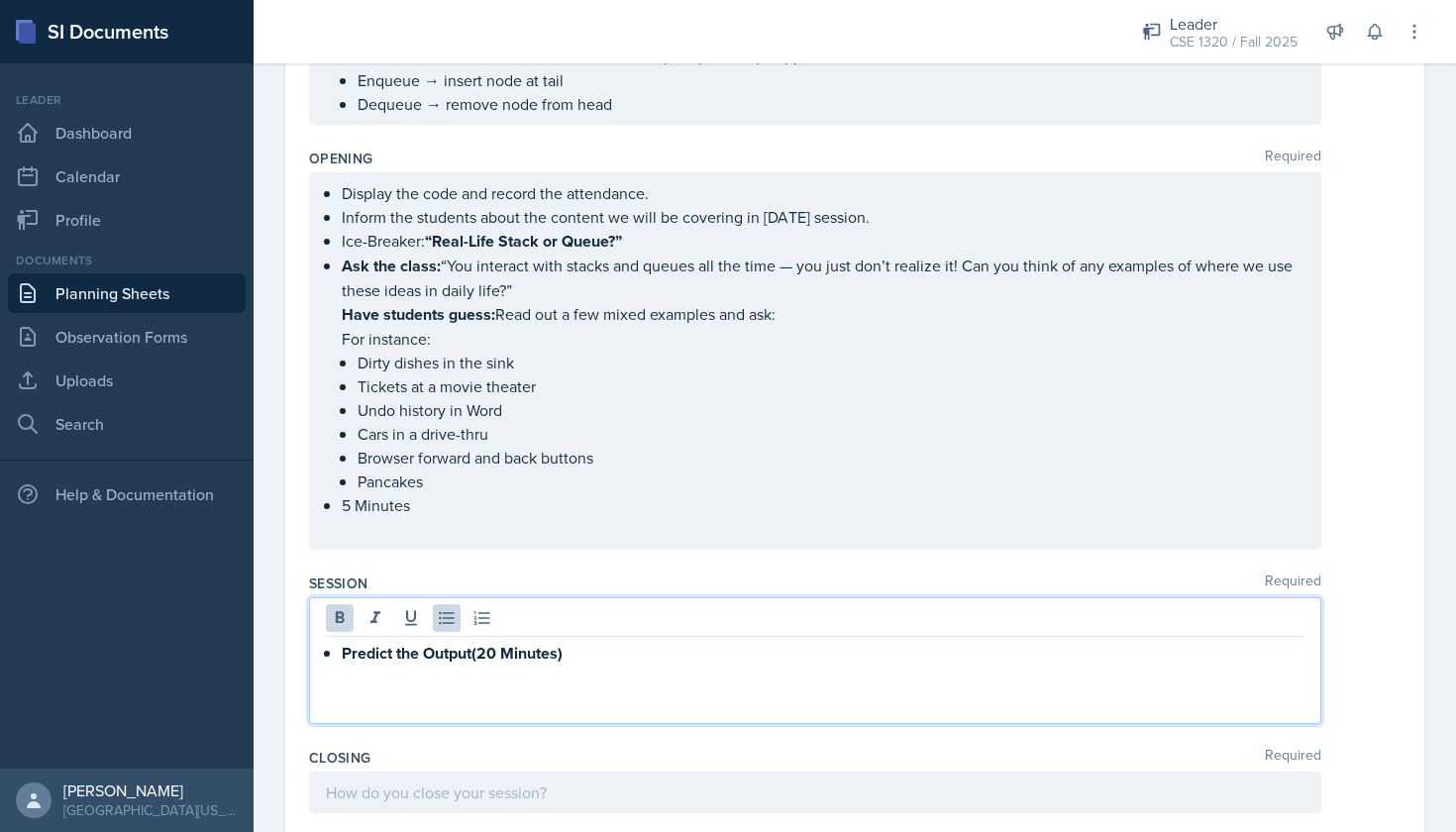
click at [580, 662] on p "Predict the Output(20 Minutes)" at bounding box center [823, 652] width 963 height 25
drag, startPoint x: 574, startPoint y: 657, endPoint x: 333, endPoint y: 647, distance: 241.2
click at [333, 647] on div "Predict the Output(20 Minutes):" at bounding box center [815, 652] width 979 height 25
copy strong "Predict the Output(20 Minutes):"
click at [601, 668] on div "Predict the Output(20 Minutes):" at bounding box center [814, 660] width 1012 height 127
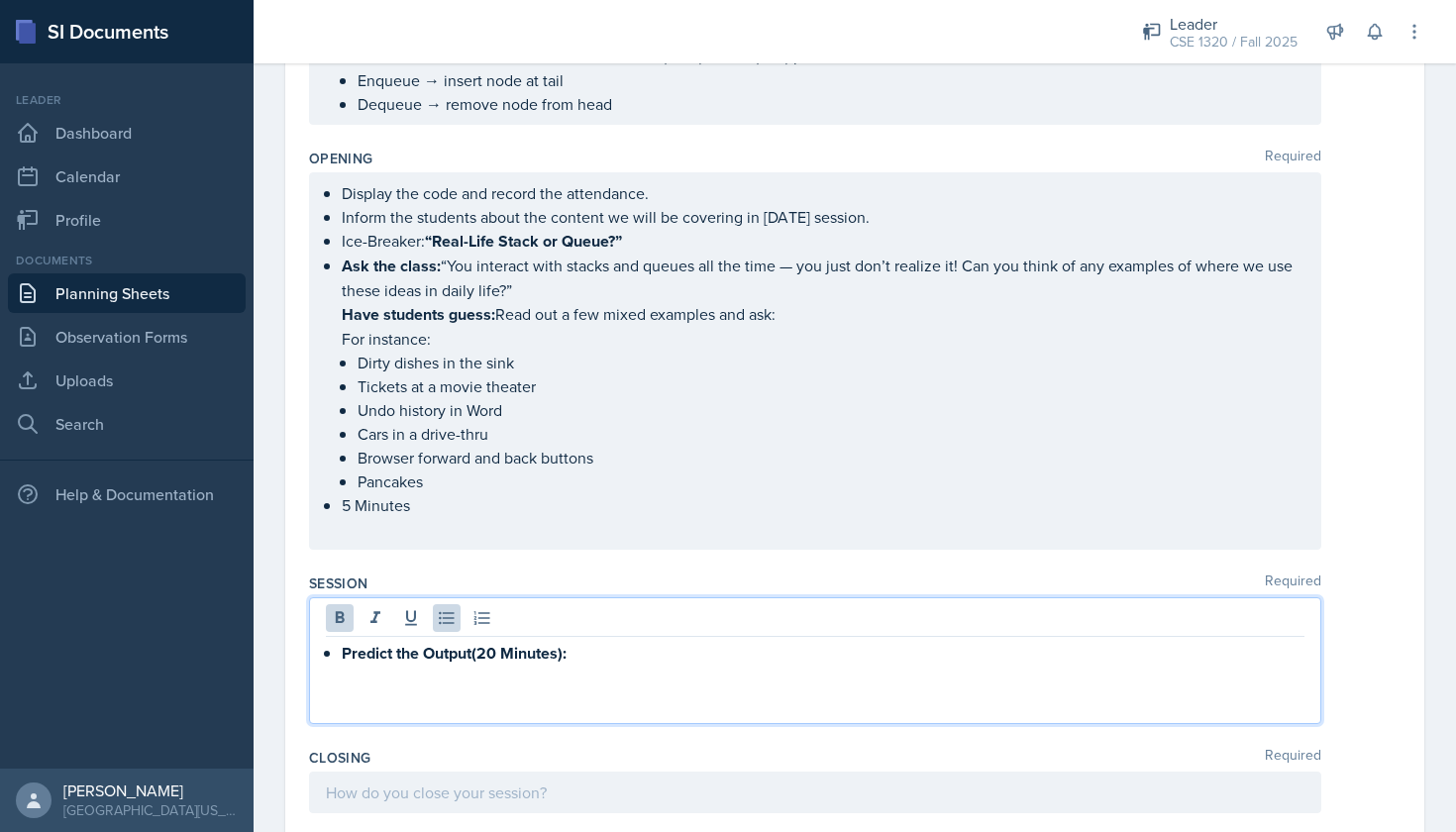
click at [601, 663] on p "Predict the Output(20 Minutes):" at bounding box center [823, 652] width 963 height 25
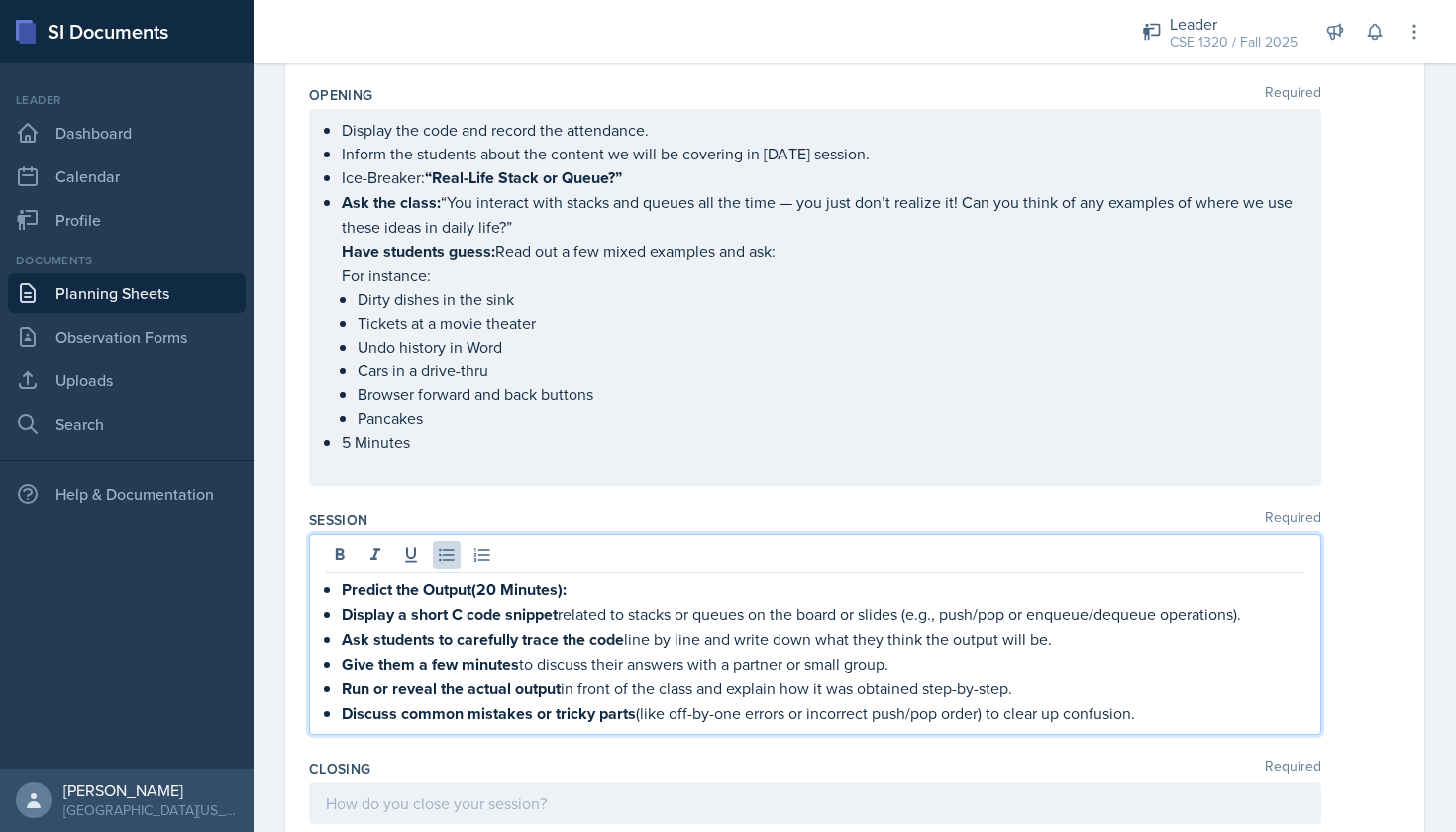
scroll to position [1035, 0]
drag, startPoint x: 633, startPoint y: 715, endPoint x: 343, endPoint y: 708, distance: 290.1
click at [343, 708] on strong "Discuss common mistakes or tricky parts" at bounding box center [489, 712] width 294 height 23
drag, startPoint x: 566, startPoint y: 693, endPoint x: 342, endPoint y: 689, distance: 224.0
click at [342, 689] on p "Run or reveal the actual output in front of the class and explain how it was ob…" at bounding box center [823, 687] width 963 height 25
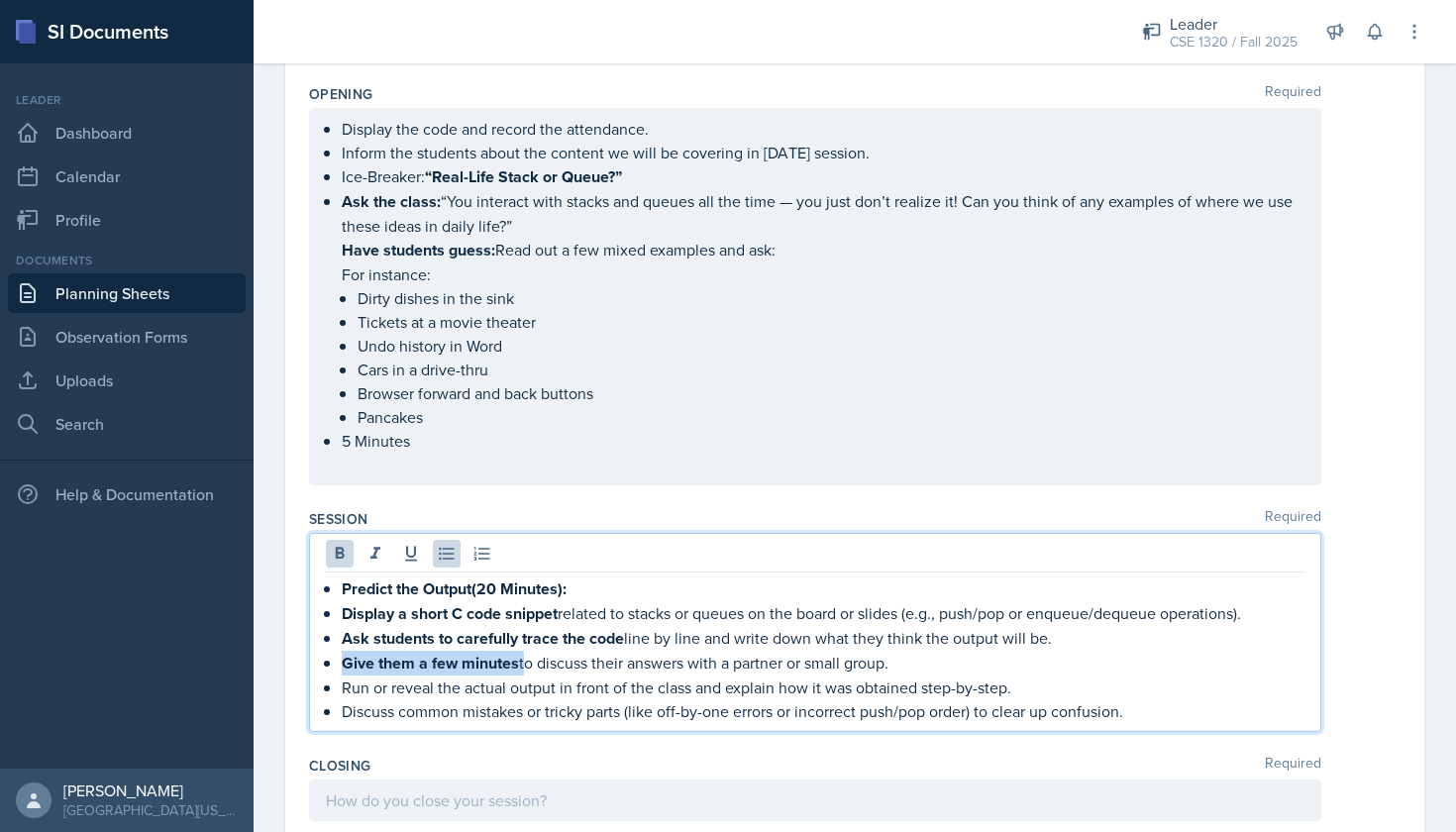
drag, startPoint x: 523, startPoint y: 664, endPoint x: 345, endPoint y: 667, distance: 178.0
click at [345, 667] on p "Give them a few minutes to discuss their answers with a partner or small group." at bounding box center [823, 662] width 963 height 25
drag, startPoint x: 627, startPoint y: 638, endPoint x: 345, endPoint y: 638, distance: 282.0
click at [345, 638] on p "Ask students to carefully trace the code line by line and write down what they …" at bounding box center [823, 638] width 963 height 25
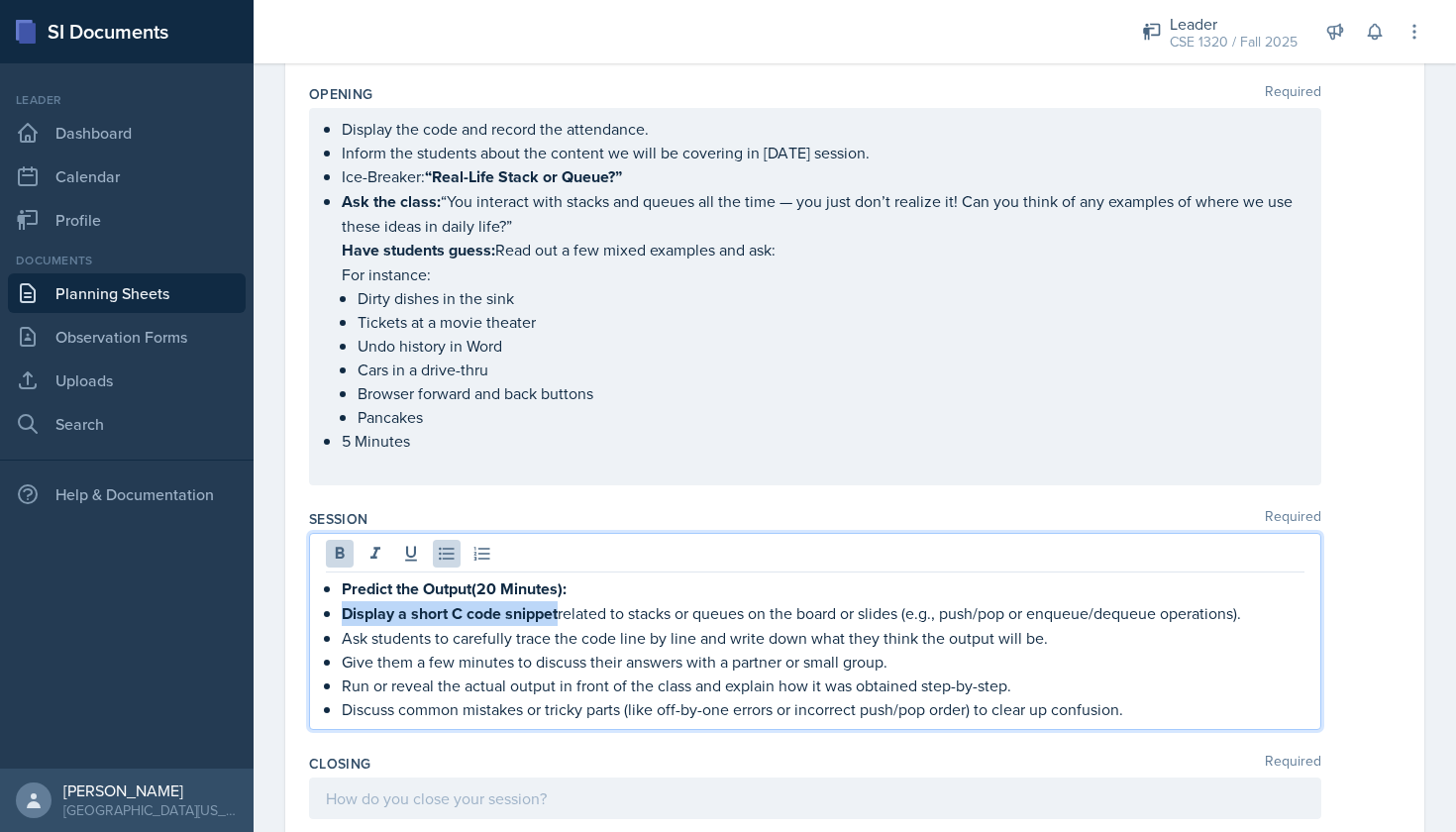
drag, startPoint x: 560, startPoint y: 613, endPoint x: 328, endPoint y: 613, distance: 232.0
click at [342, 613] on p "Display a short C code snippet related to stacks or queues on the board or slid…" at bounding box center [823, 613] width 963 height 25
click at [1122, 665] on p "Give them a few minutes to discuss their answers with a partner or small group." at bounding box center [823, 660] width 963 height 24
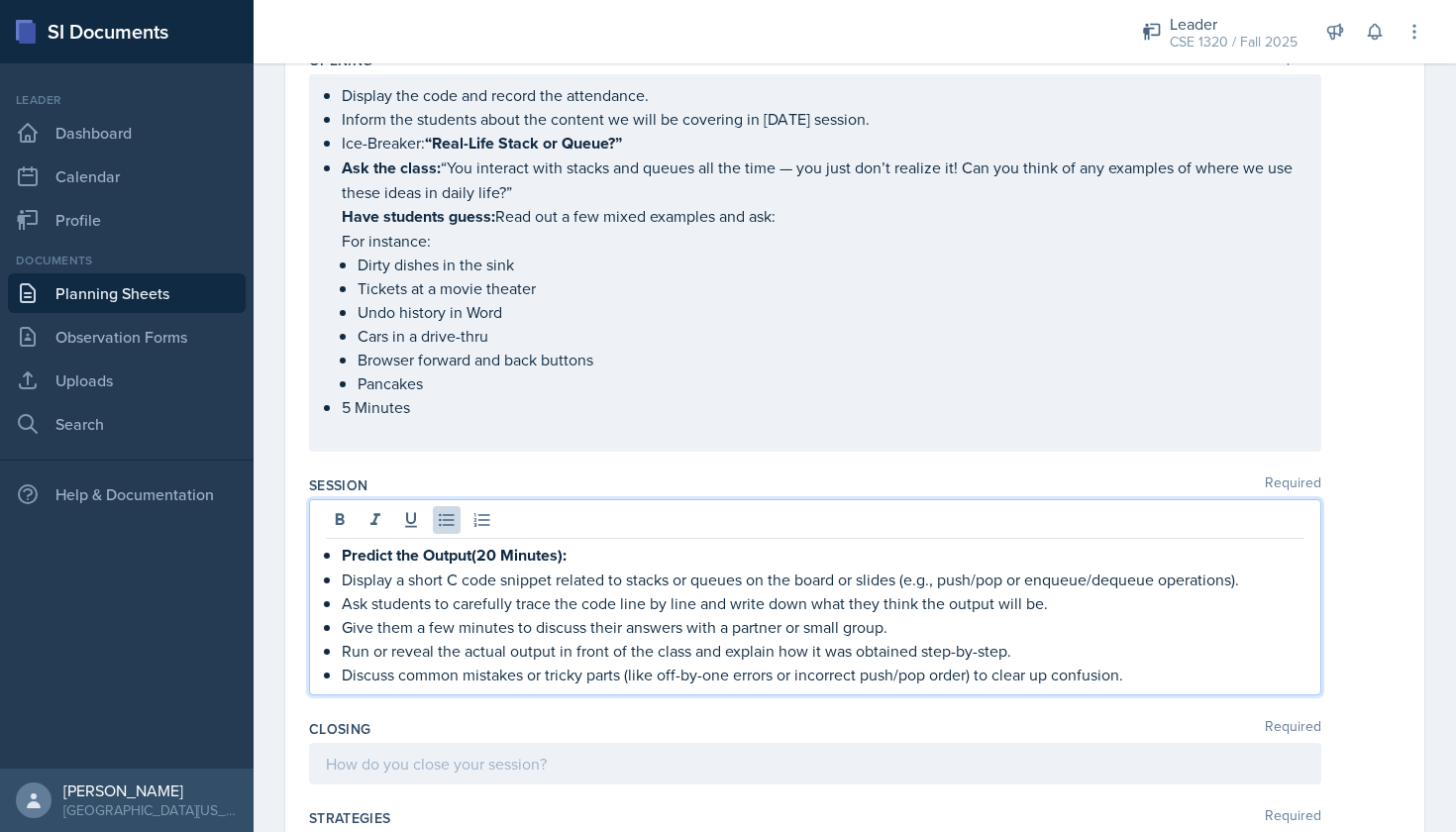
scroll to position [1072, 0]
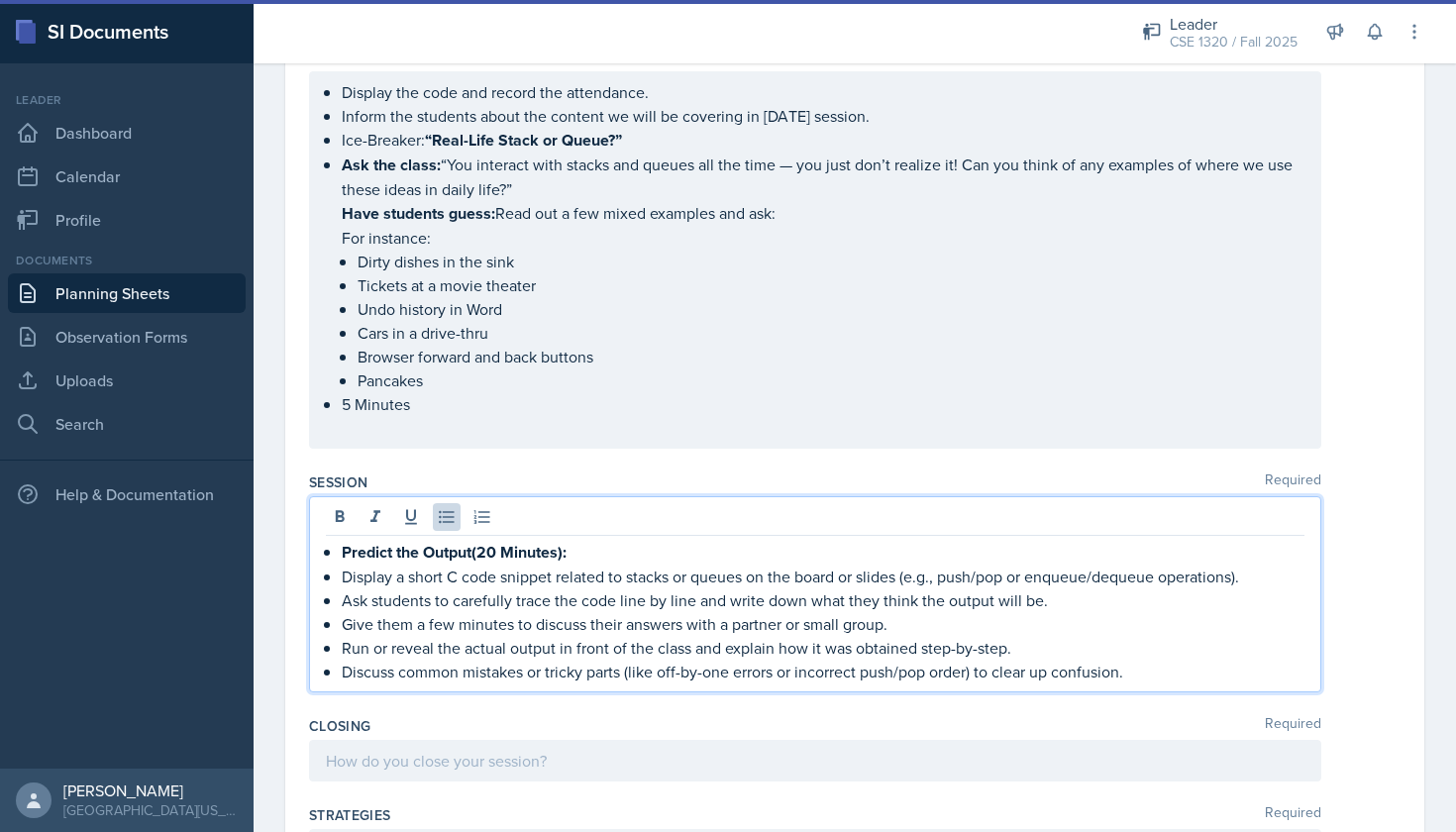
click at [772, 649] on p "Run or reveal the actual output in front of the class and explain how it was ob…" at bounding box center [823, 648] width 963 height 24
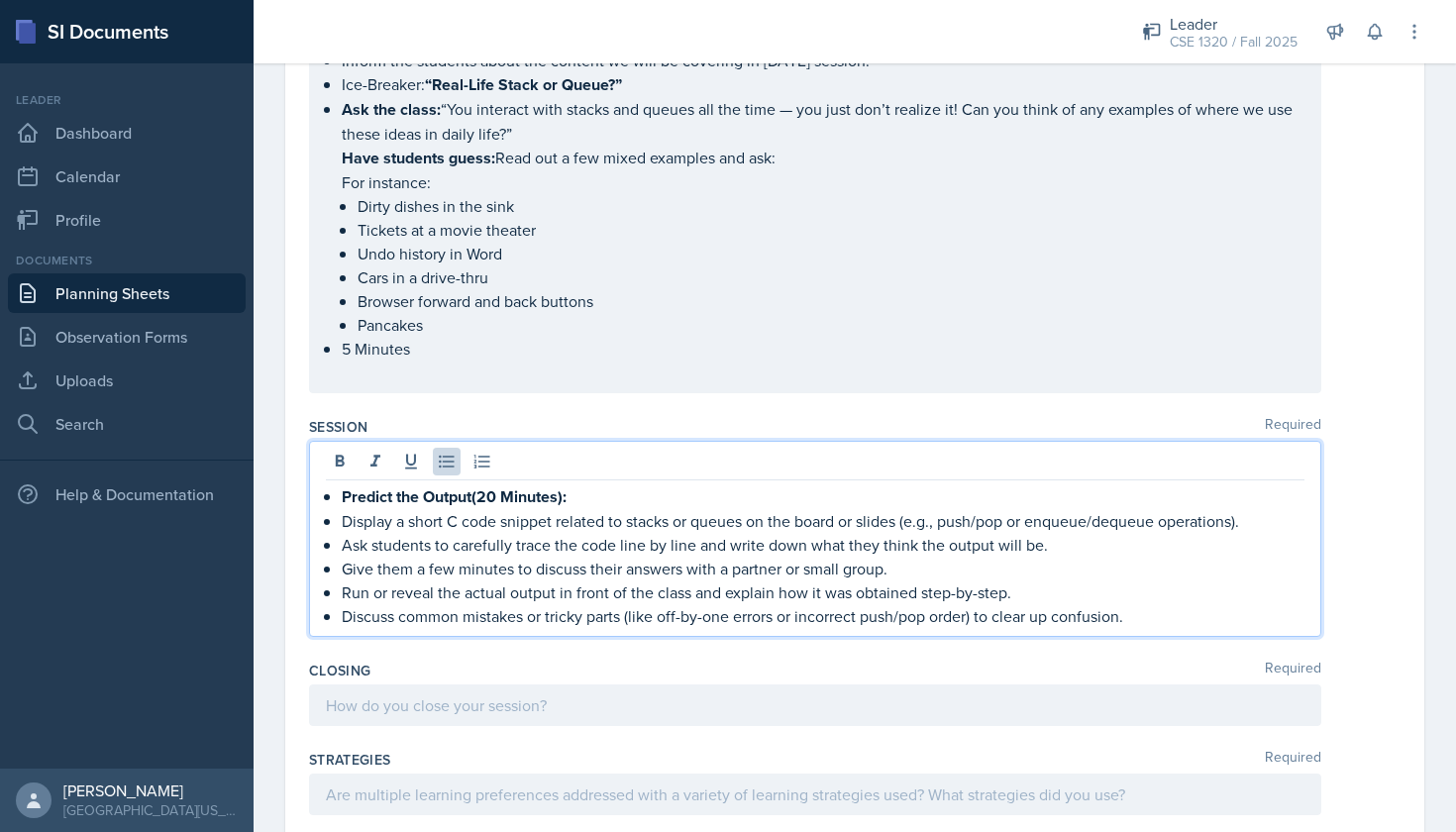
scroll to position [1130, 0]
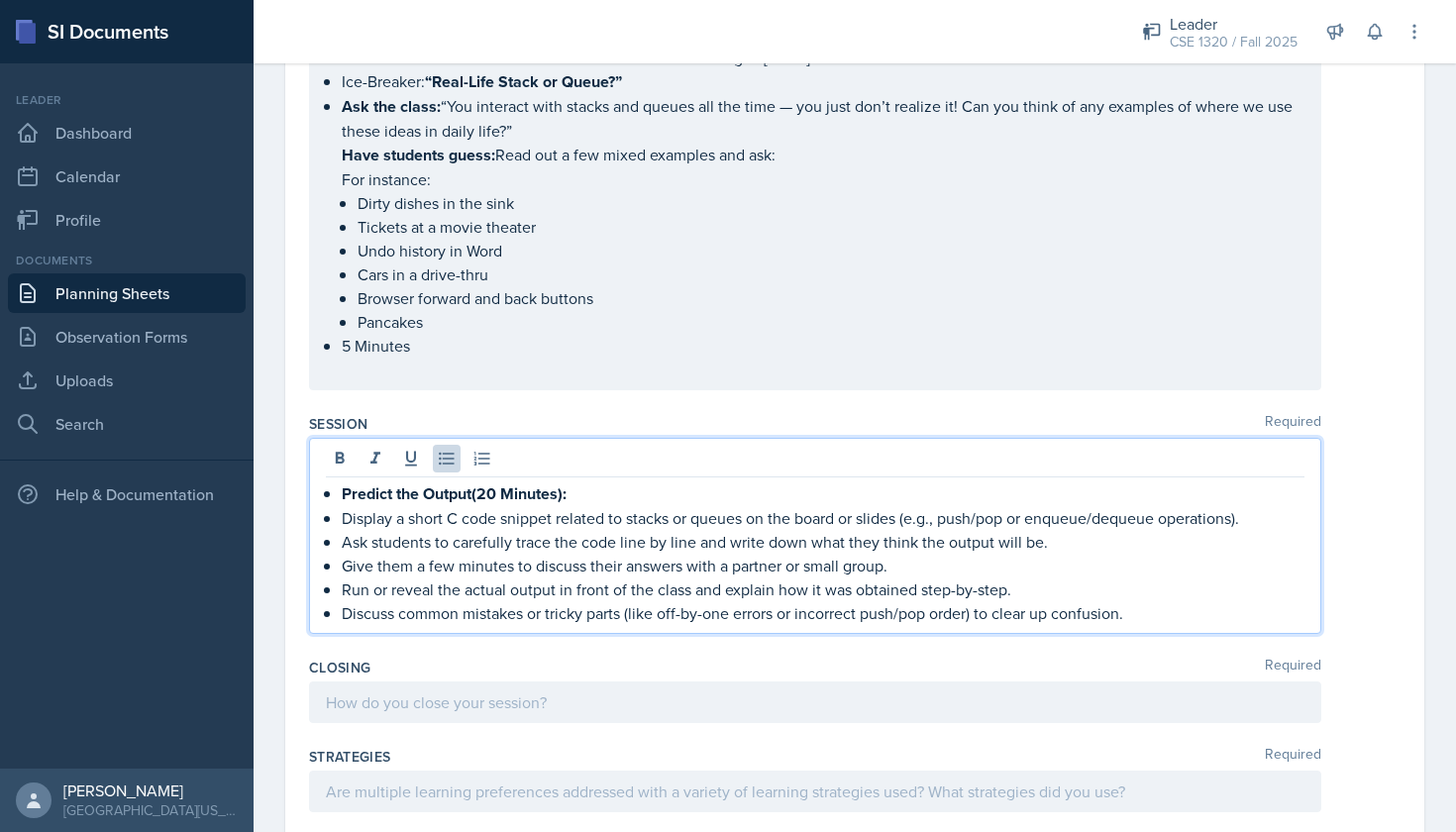
click at [1163, 609] on p "Discuss common mistakes or tricky parts (like off-by-one errors or incorrect pu…" at bounding box center [823, 613] width 963 height 24
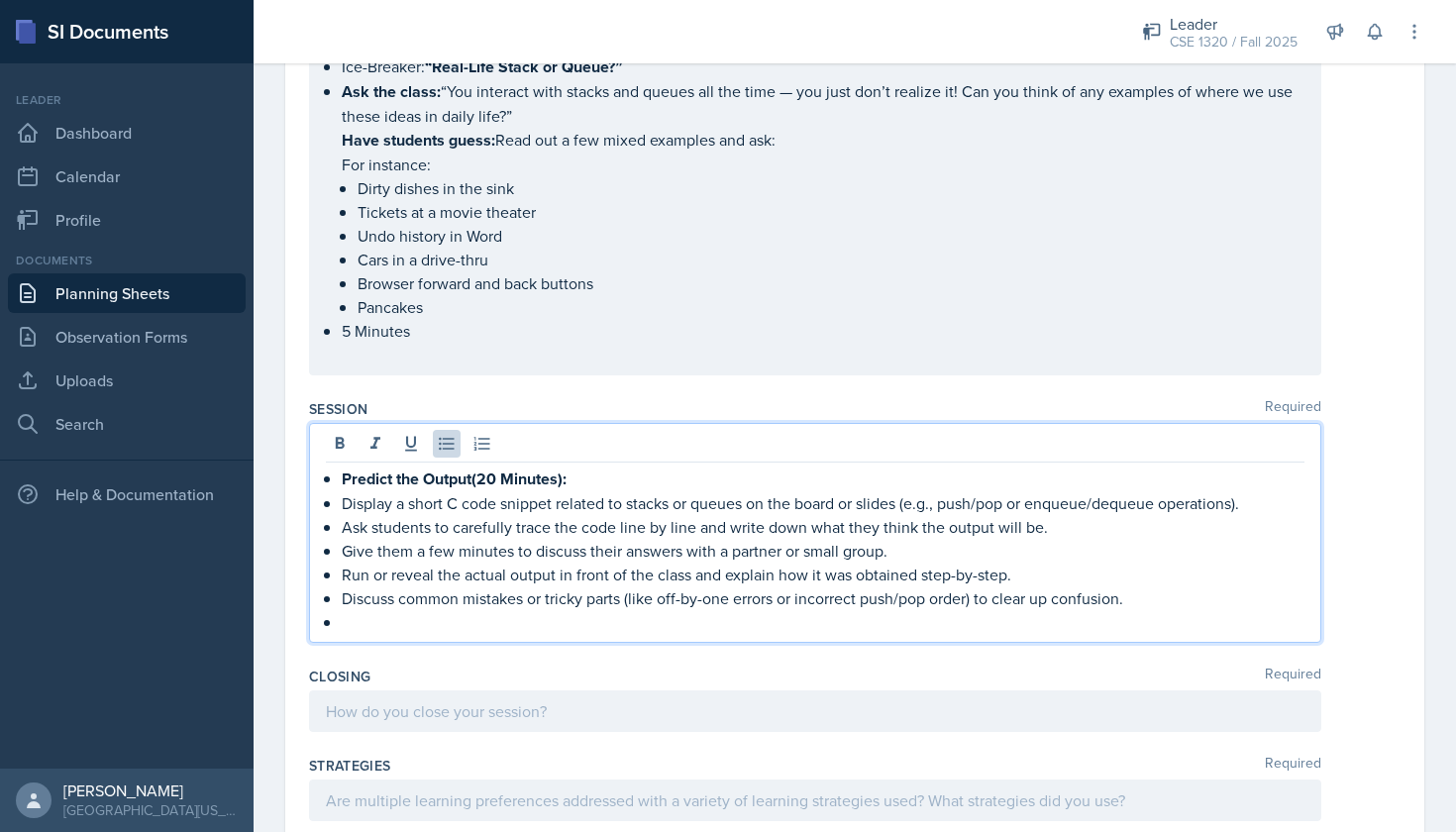
scroll to position [1236, 0]
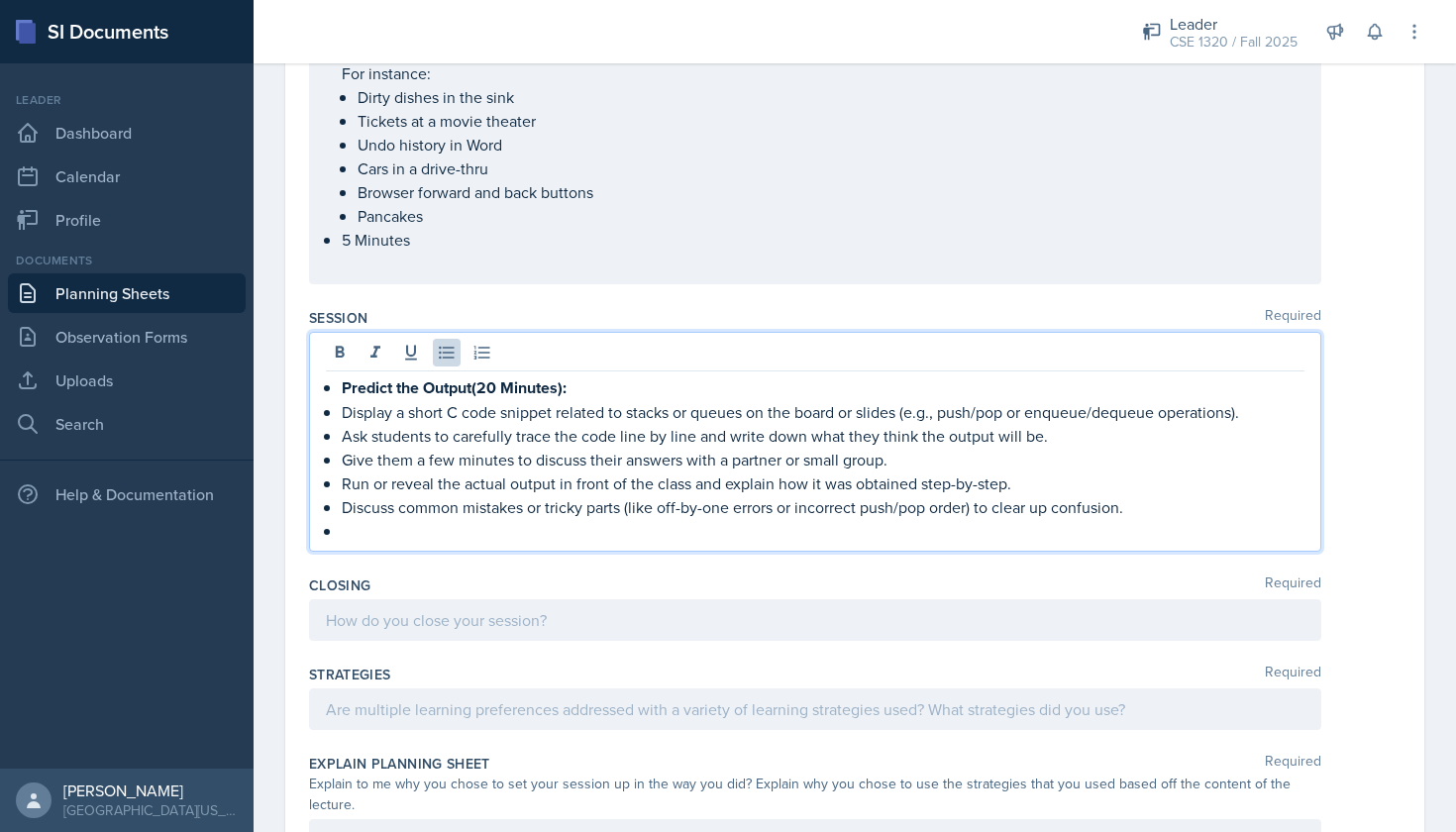
click at [597, 626] on div at bounding box center [814, 620] width 1012 height 42
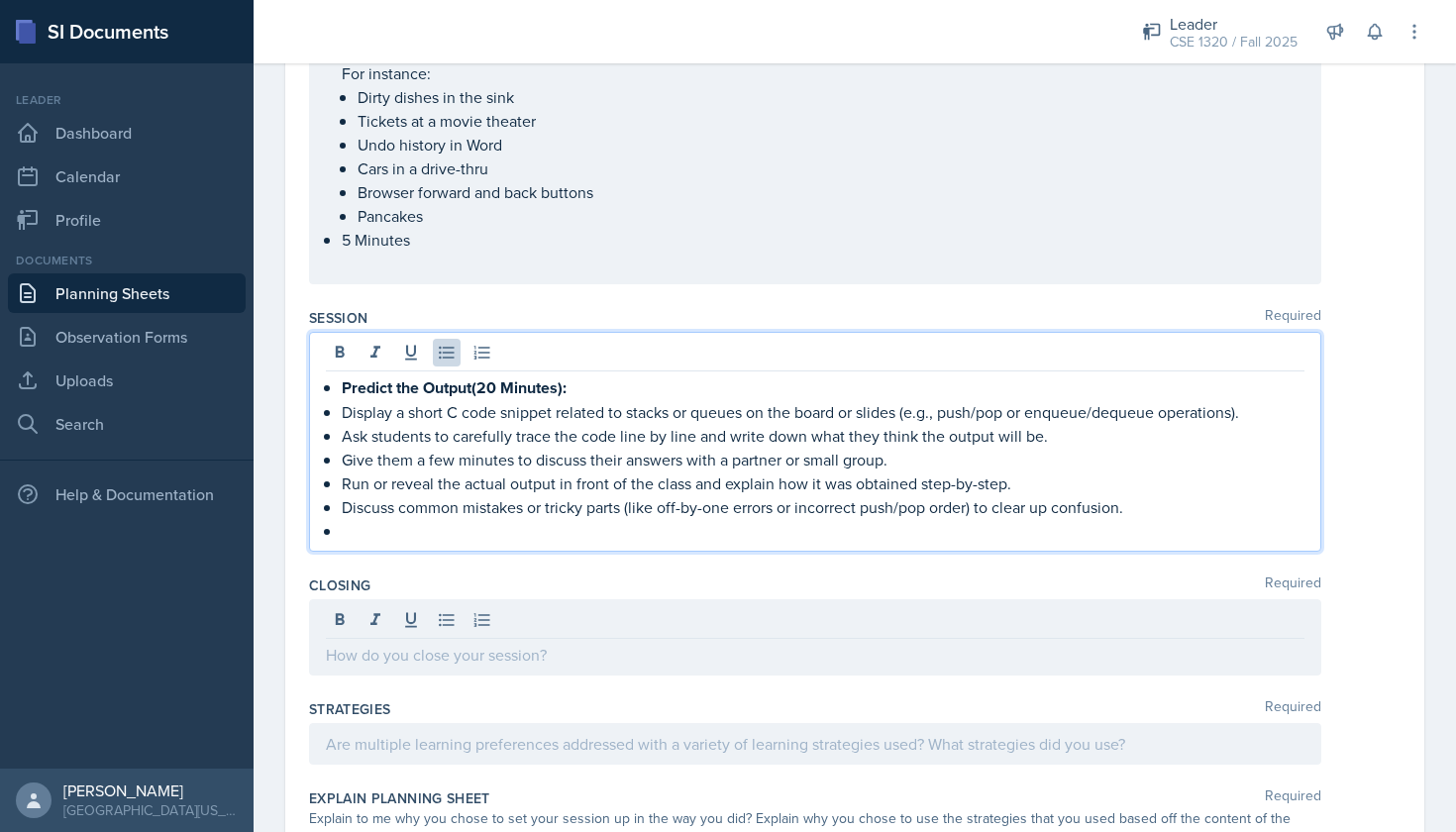
click at [351, 499] on ul "Predict the Output(20 Minutes): Display a short C code snippet related to stack…" at bounding box center [823, 459] width 963 height 168
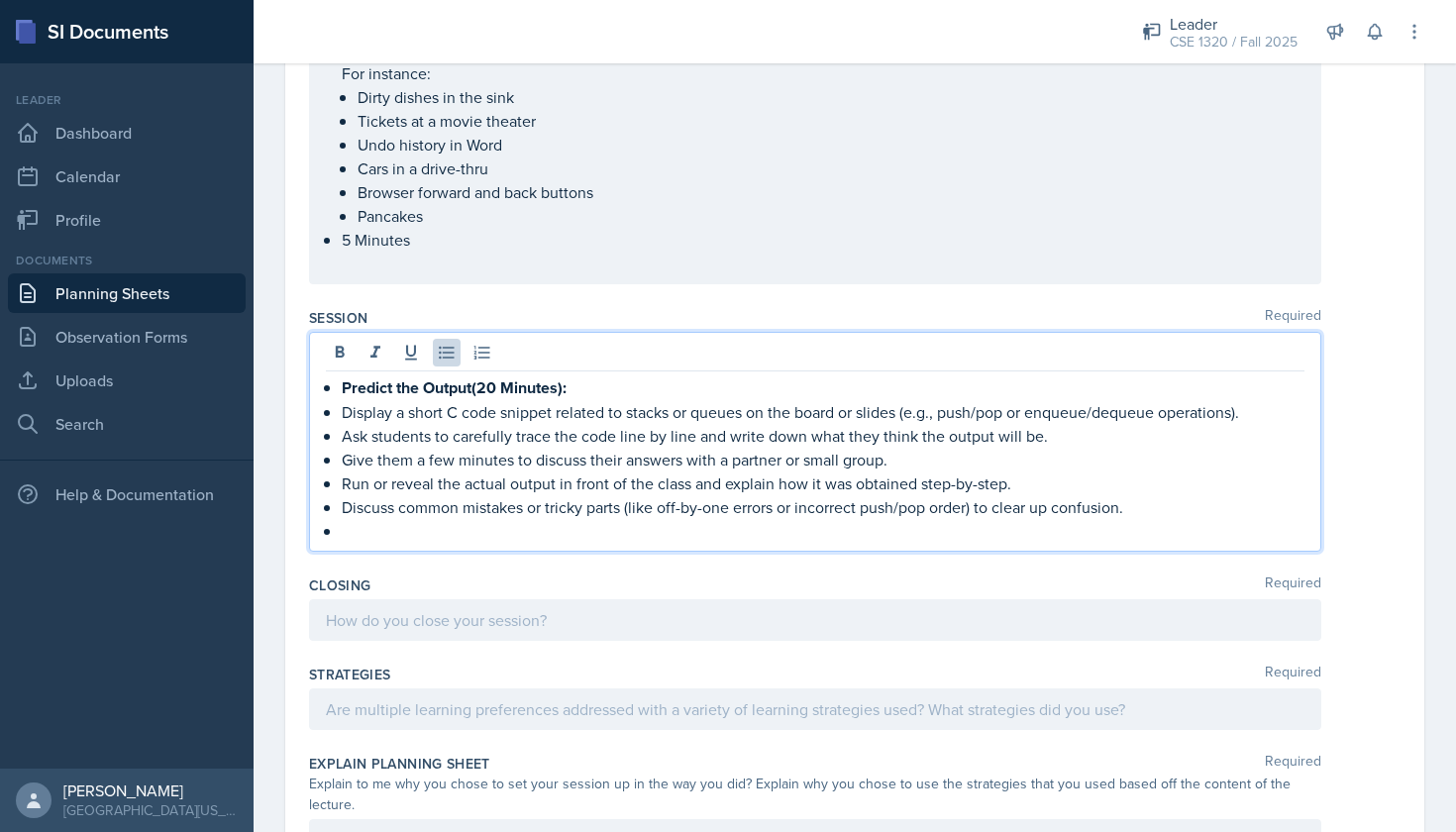
click at [345, 536] on p at bounding box center [823, 531] width 963 height 24
click at [368, 545] on div "Predict the Output(20 Minutes): Display a short C code snippet related to stack…" at bounding box center [814, 441] width 1012 height 220
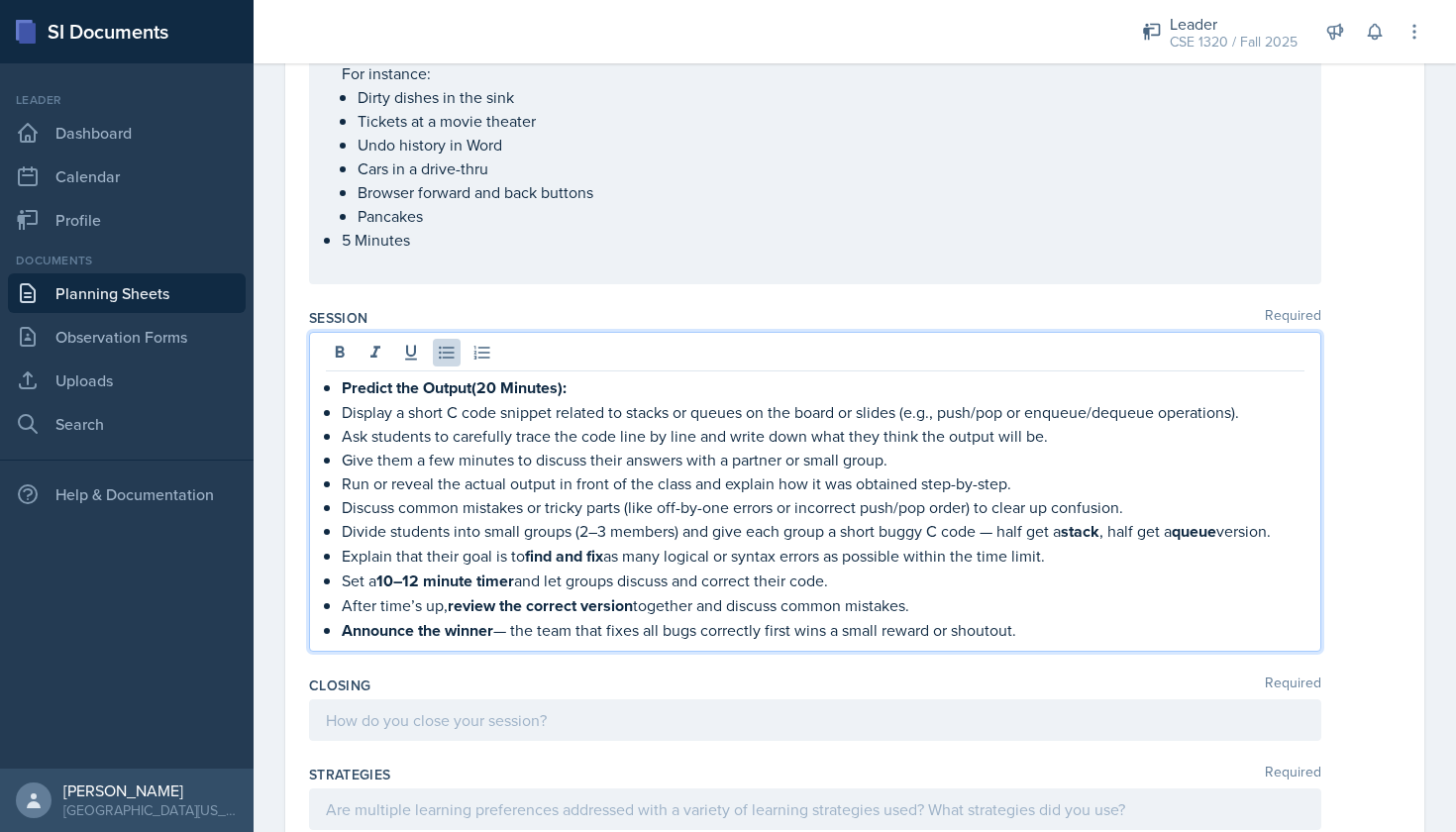
click at [1129, 508] on p "Discuss common mistakes or tricky parts (like off-by-one errors or incorrect pu…" at bounding box center [823, 507] width 963 height 24
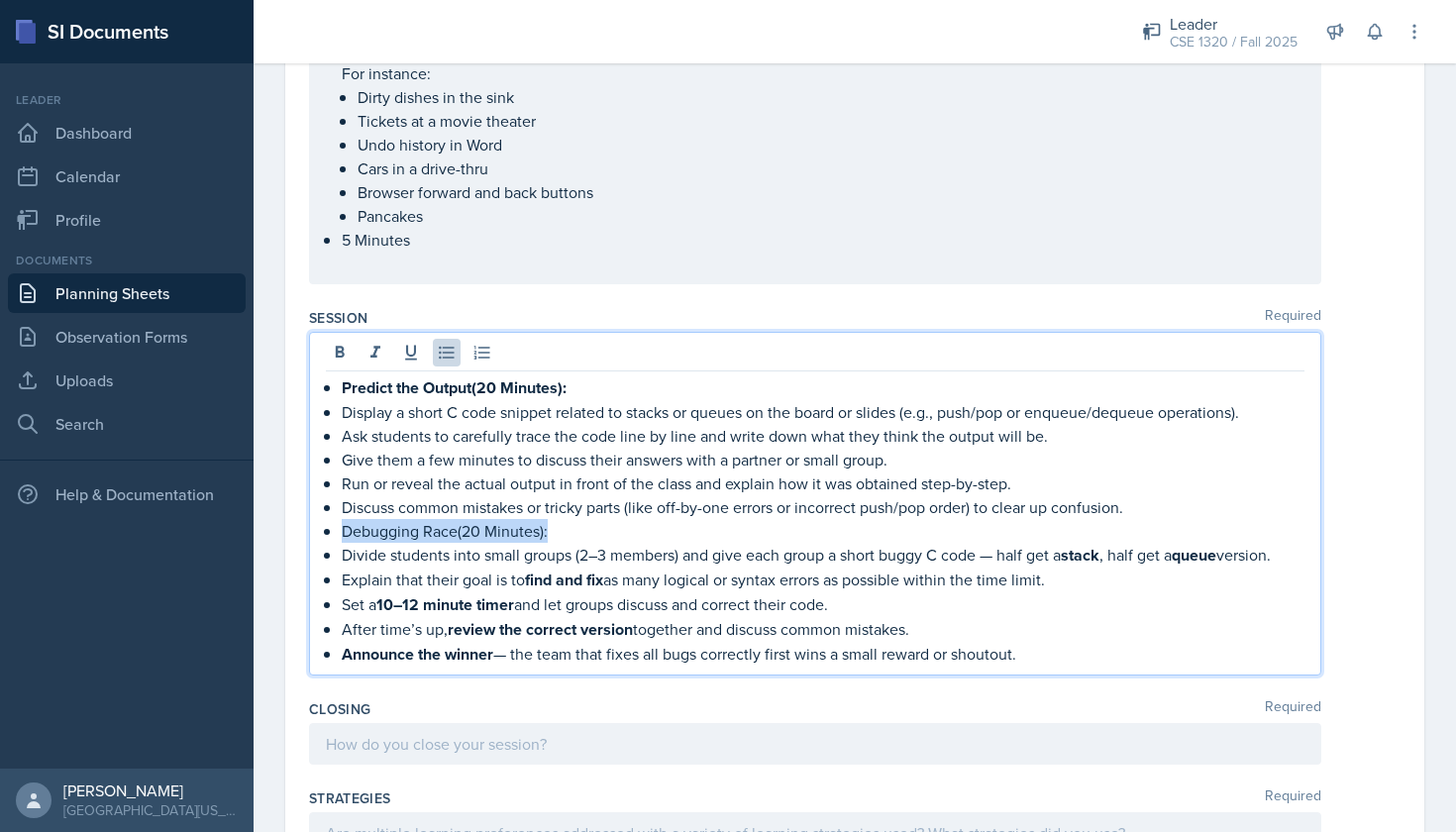
drag, startPoint x: 583, startPoint y: 536, endPoint x: 342, endPoint y: 533, distance: 241.0
click at [342, 533] on p "Debugging Race(20 Minutes):" at bounding box center [823, 531] width 963 height 24
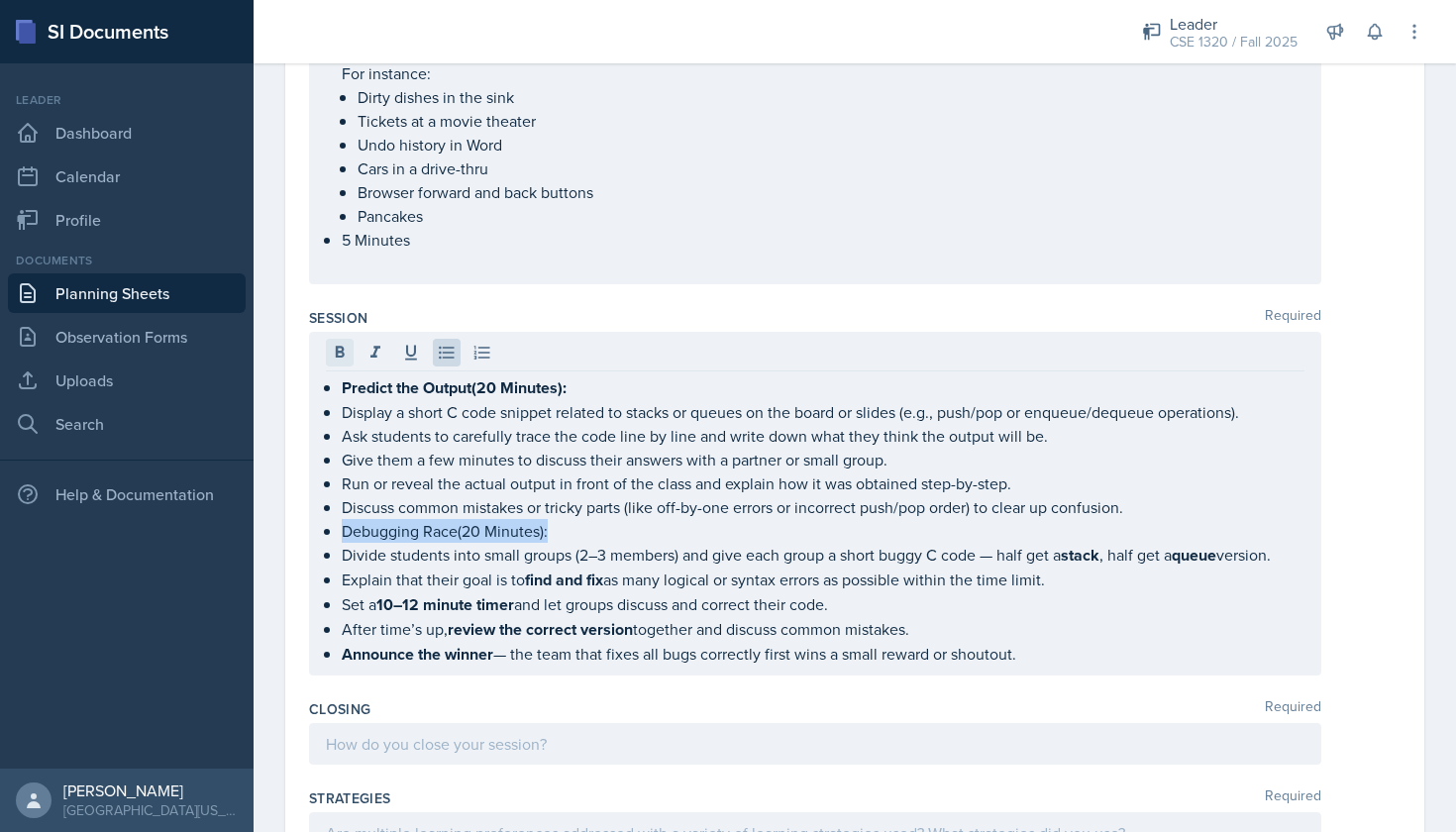
click at [337, 352] on icon at bounding box center [340, 352] width 9 height 12
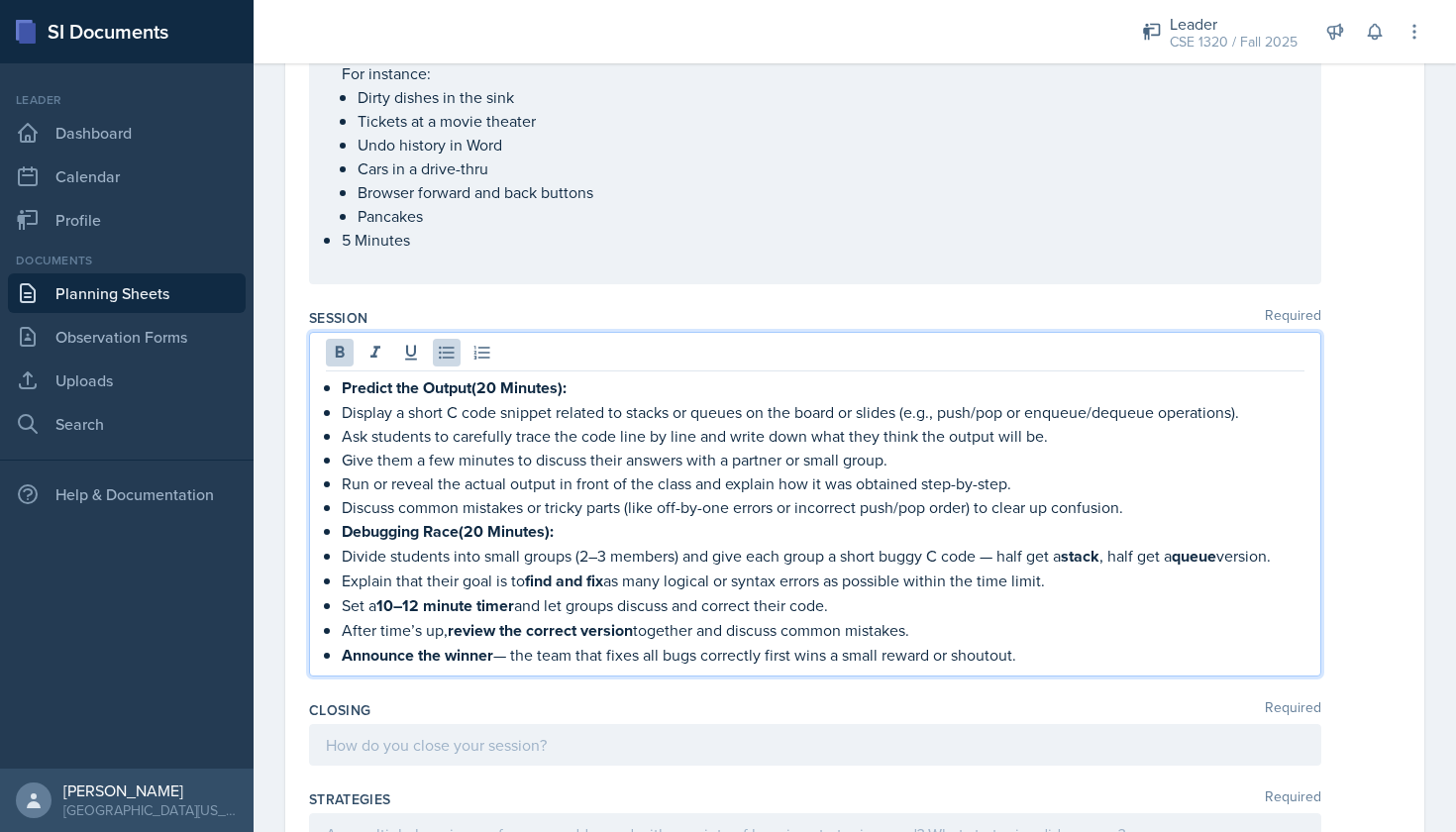
drag, startPoint x: 1111, startPoint y: 560, endPoint x: 1072, endPoint y: 557, distance: 39.1
click at [1072, 557] on p "Divide students into small groups (2–3 members) and give each group a short bug…" at bounding box center [823, 555] width 963 height 25
drag, startPoint x: 1232, startPoint y: 559, endPoint x: 1184, endPoint y: 557, distance: 48.0
click at [1184, 557] on p "Divide students into small groups (2–3 members) and give each group a short bug…" at bounding box center [823, 555] width 963 height 25
drag, startPoint x: 610, startPoint y: 578, endPoint x: 530, endPoint y: 578, distance: 80.0
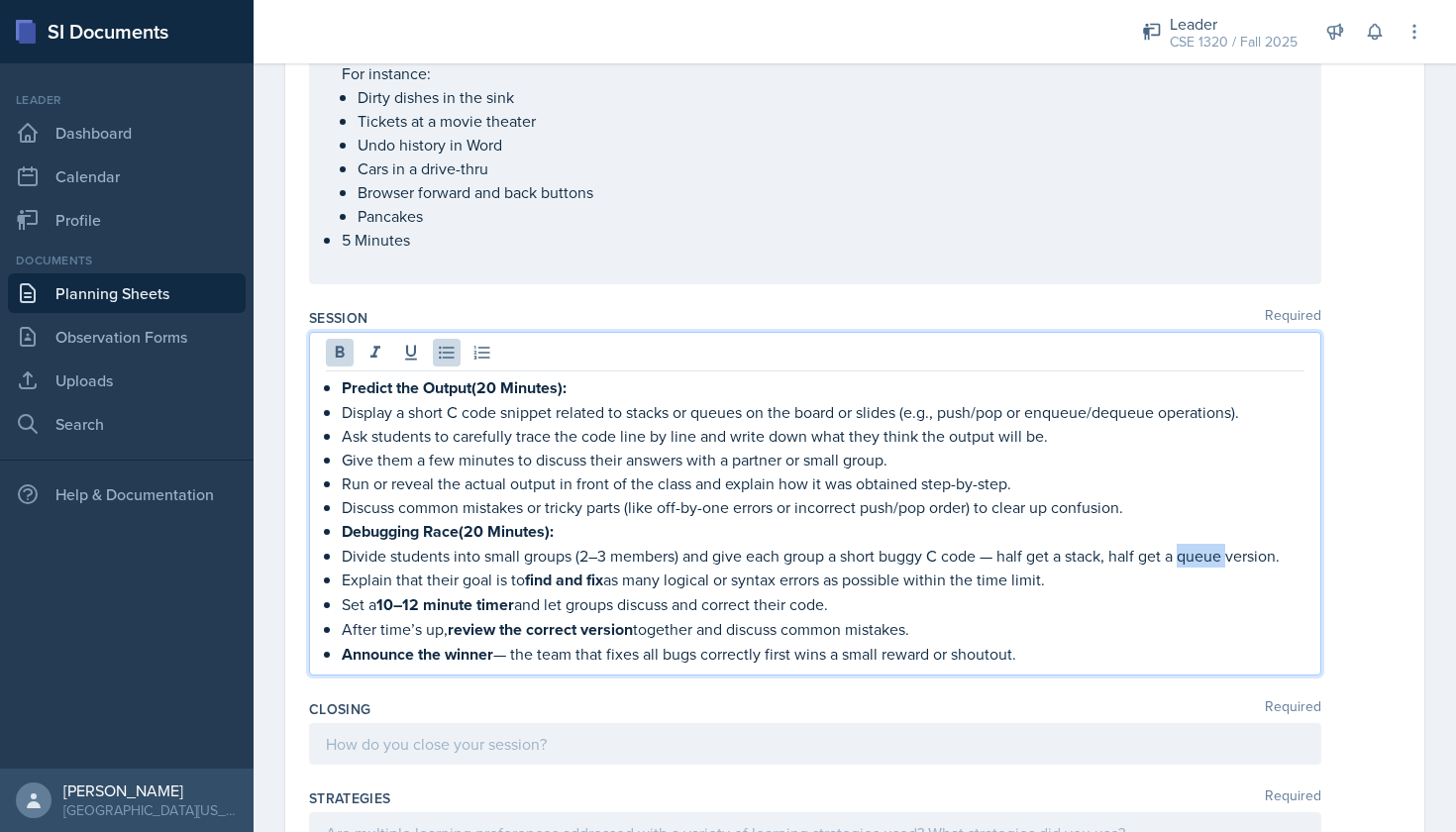
click at [530, 578] on p "Explain that their goal is to find and fix as many logical or syntax errors as …" at bounding box center [823, 579] width 963 height 25
drag, startPoint x: 518, startPoint y: 607, endPoint x: 381, endPoint y: 605, distance: 137.0
click at [381, 605] on strong "10–12 minute timer" at bounding box center [446, 603] width 138 height 23
drag, startPoint x: 637, startPoint y: 630, endPoint x: 450, endPoint y: 626, distance: 187.0
click at [450, 626] on p "After time’s up, review the correct version together and discuss common mistake…" at bounding box center [823, 627] width 963 height 25
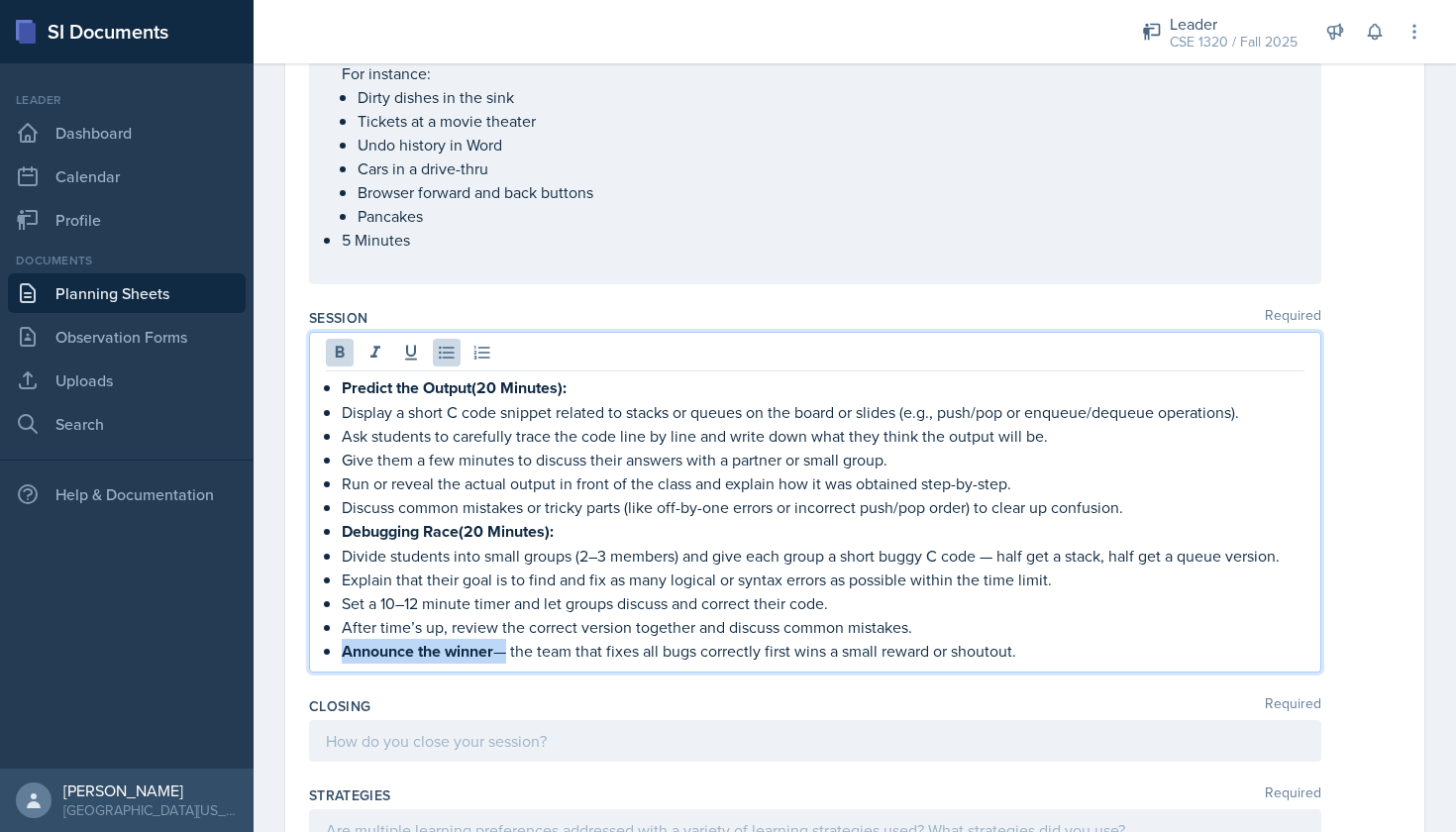
drag, startPoint x: 501, startPoint y: 656, endPoint x: 338, endPoint y: 658, distance: 163.0
click at [338, 658] on div "Predict the Output(20 Minutes): Display a short C code snippet related to stack…" at bounding box center [815, 519] width 979 height 289
click at [934, 651] on p "Announce the winner — the team that fixes all bugs correctly first wins a small…" at bounding box center [823, 650] width 963 height 24
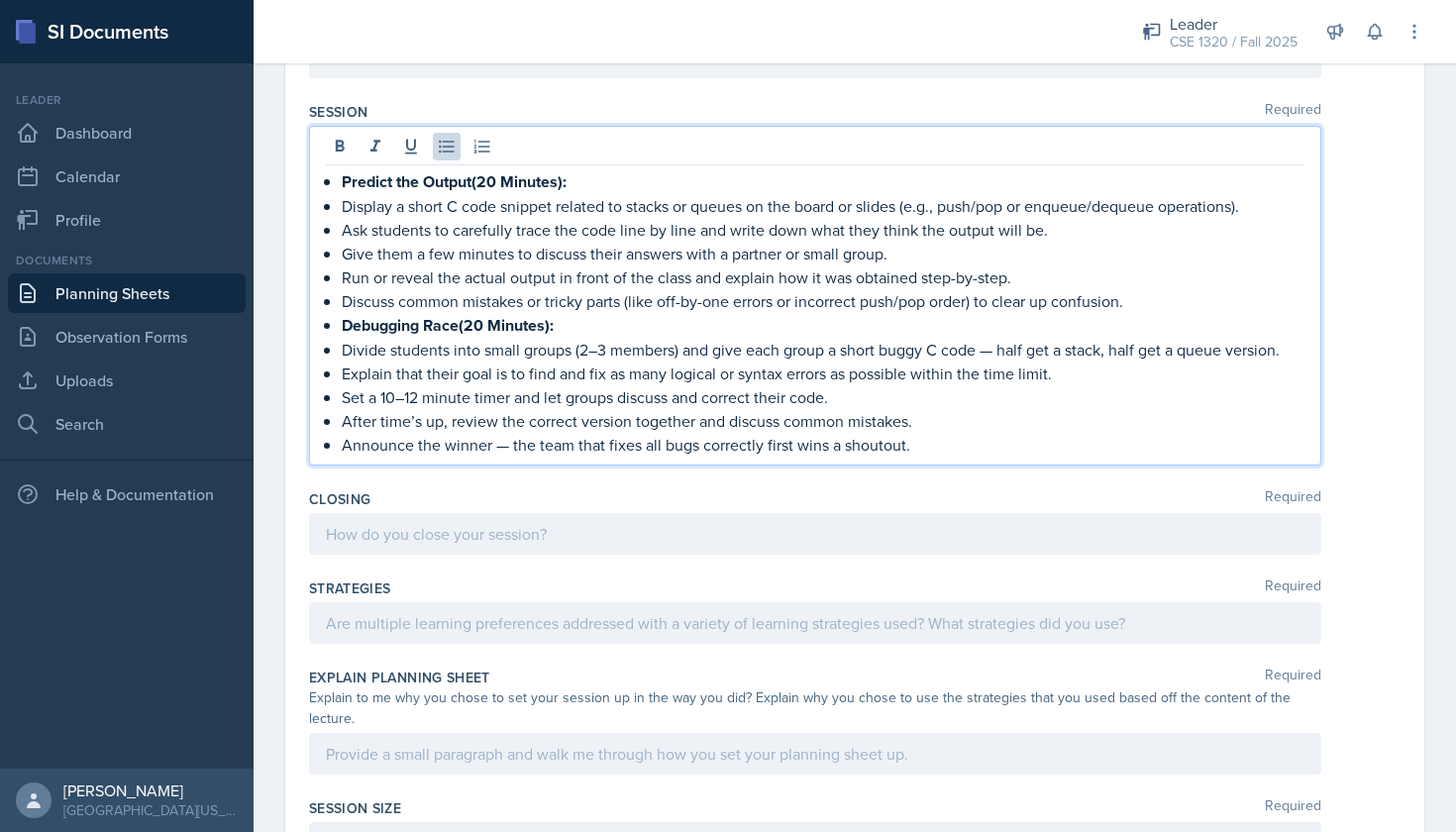
scroll to position [1581, 0]
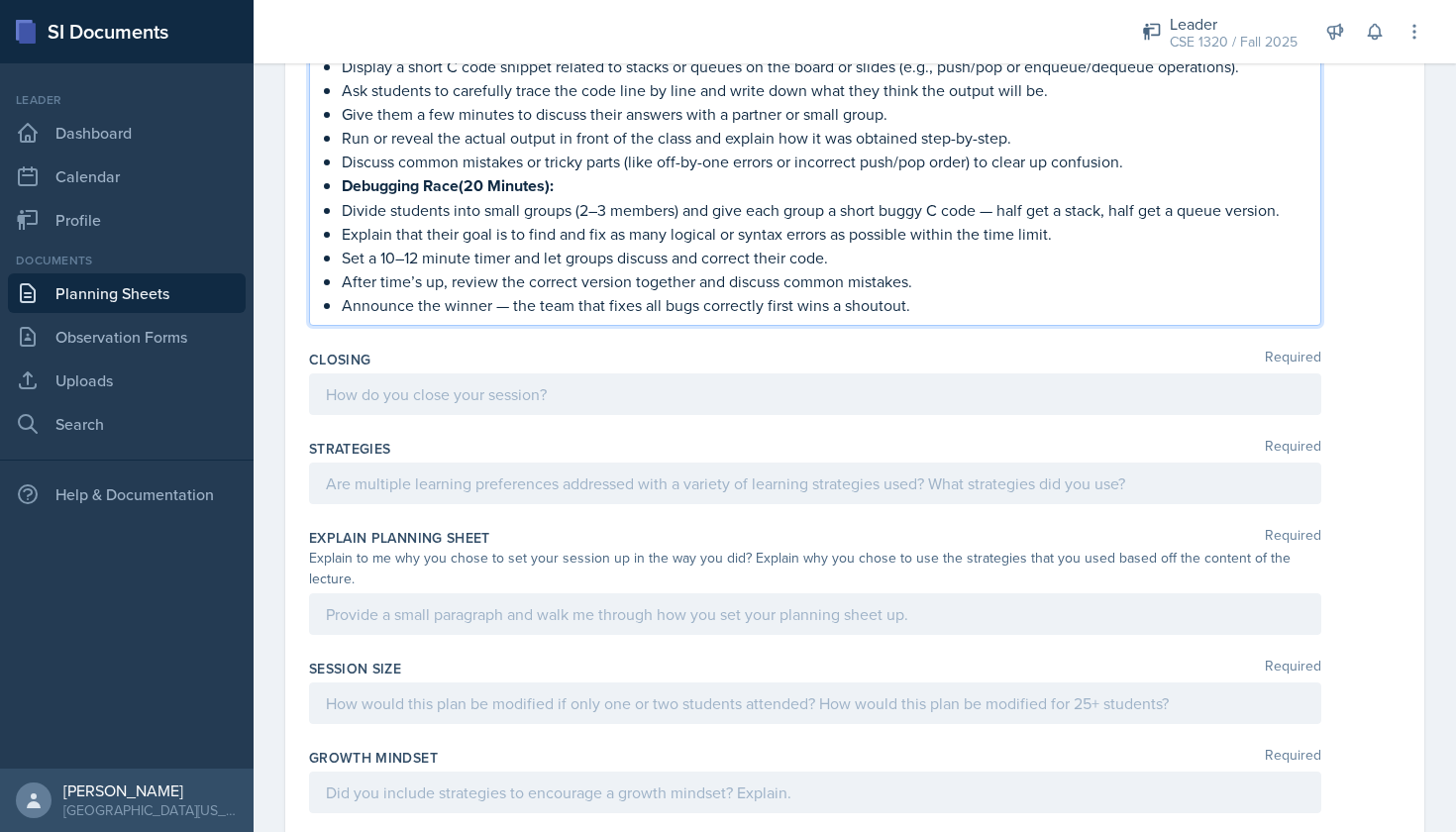
click at [461, 403] on div at bounding box center [814, 395] width 1012 height 42
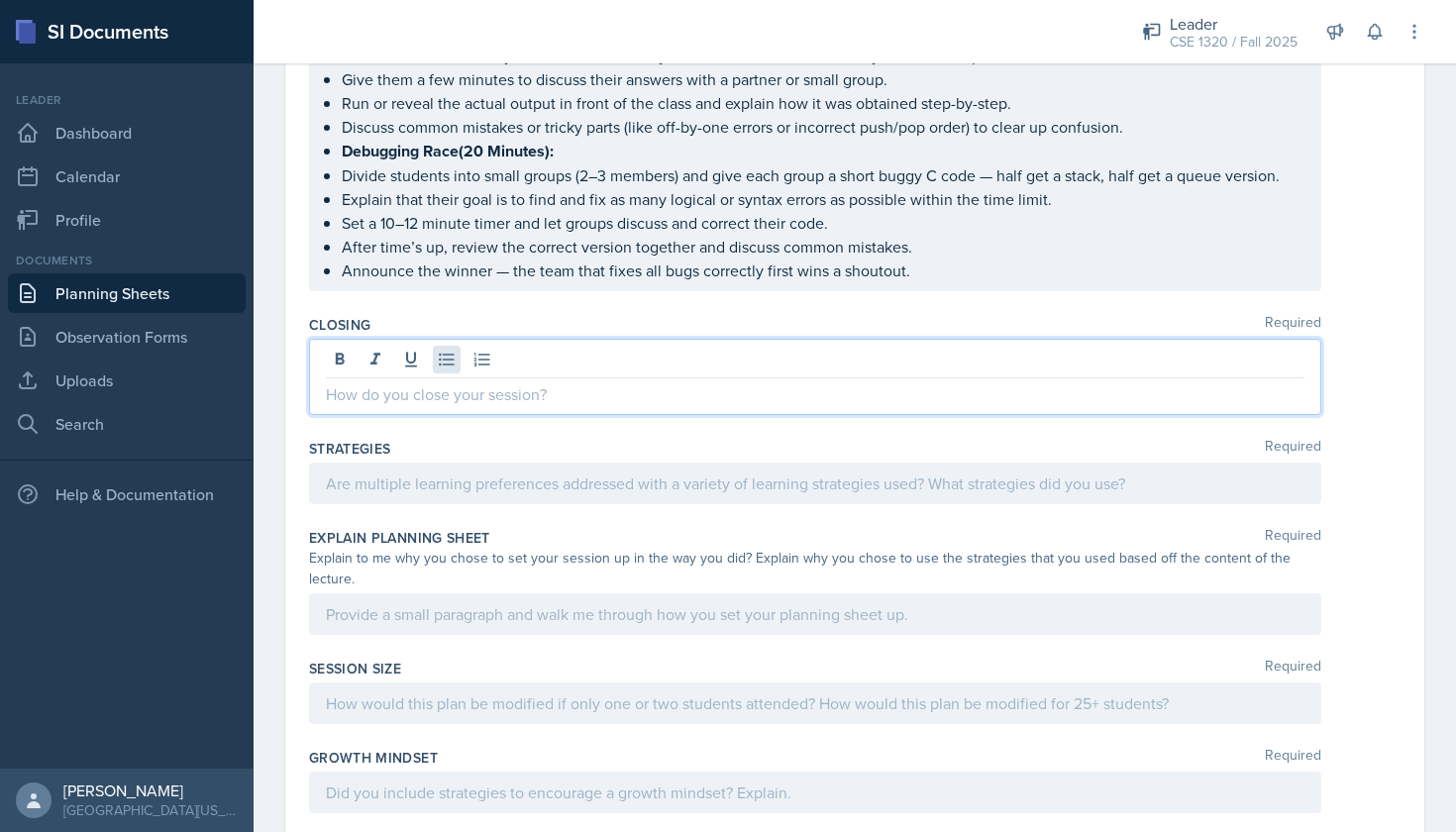
click at [456, 366] on icon at bounding box center [447, 360] width 20 height 20
paste div
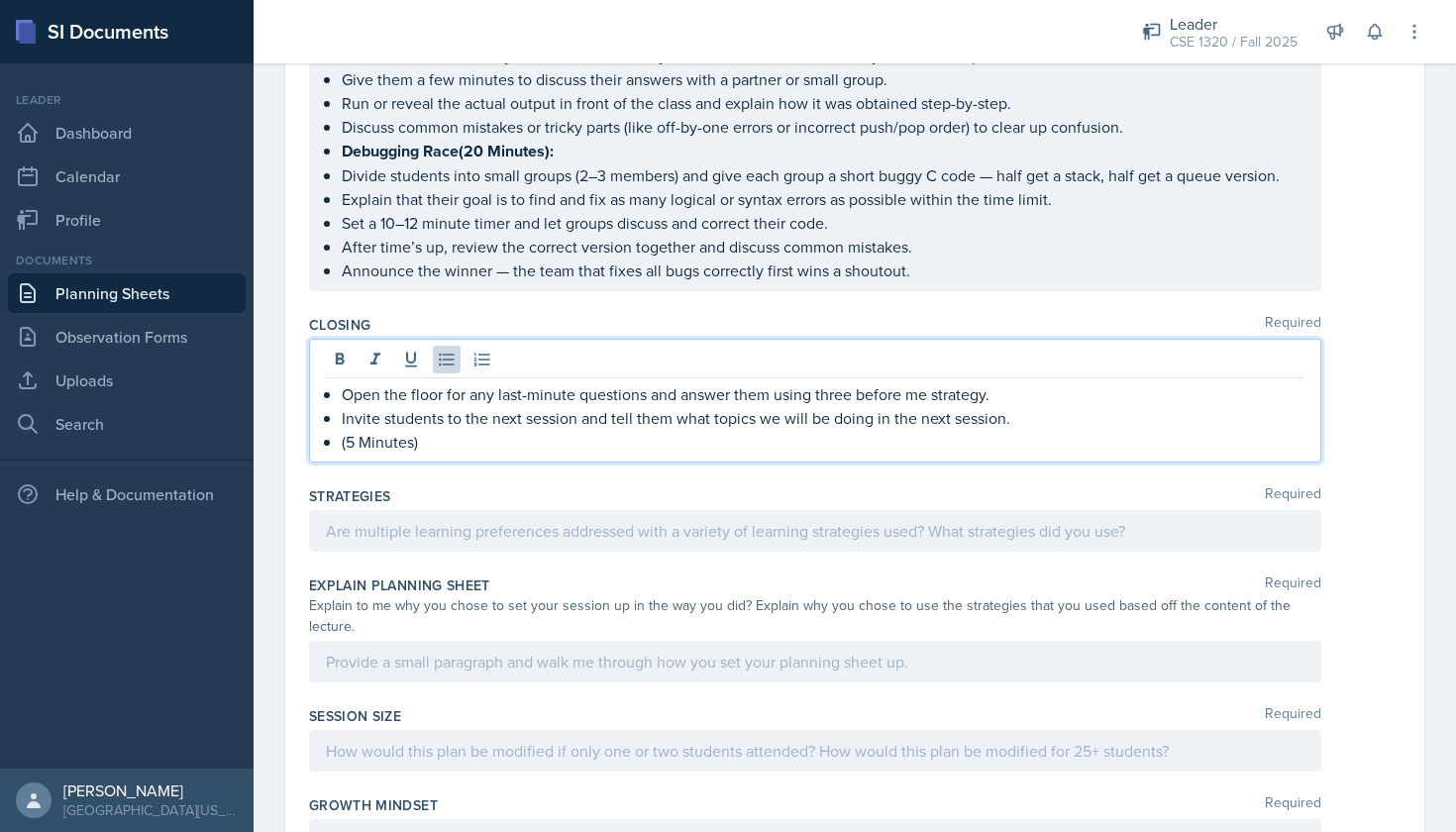
click at [1008, 392] on p "Open the floor for any last-minute questions and answer them using three before…" at bounding box center [823, 395] width 963 height 24
click at [1078, 430] on p "(5 Minutes)" at bounding box center [823, 441] width 963 height 24
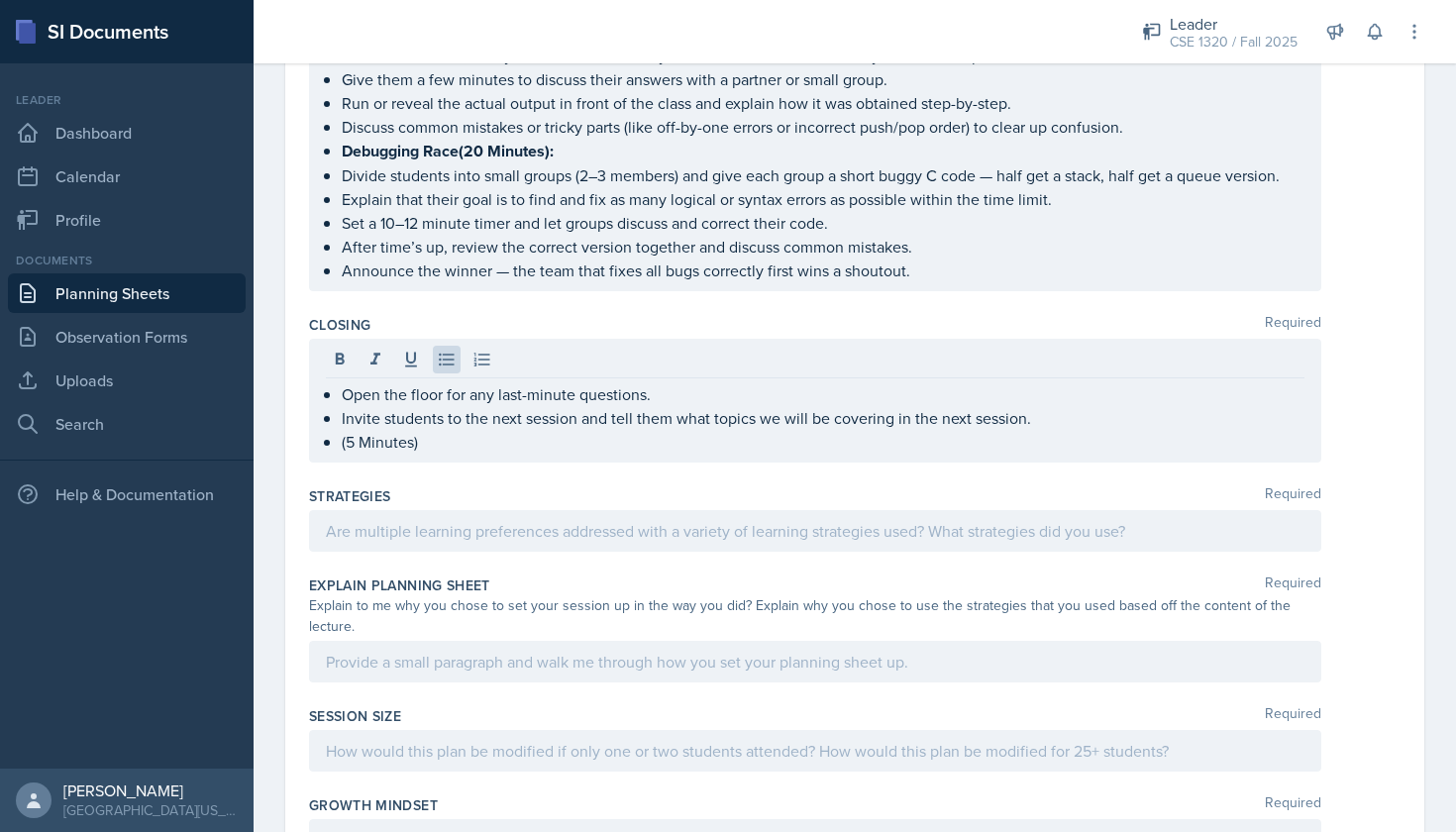
click at [586, 556] on div "Strategies Required" at bounding box center [854, 522] width 1092 height 89
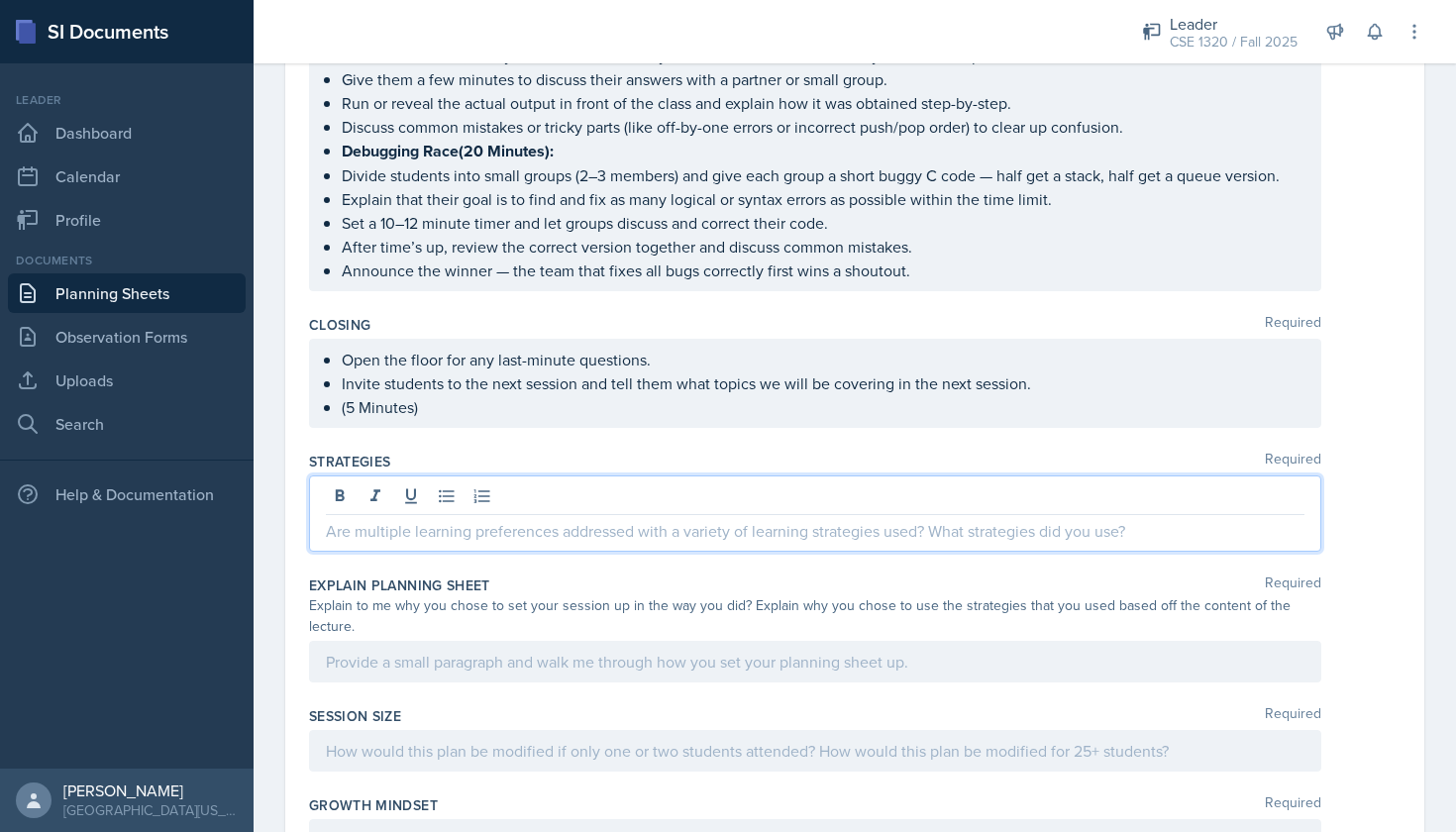
click at [587, 498] on div at bounding box center [814, 513] width 1012 height 76
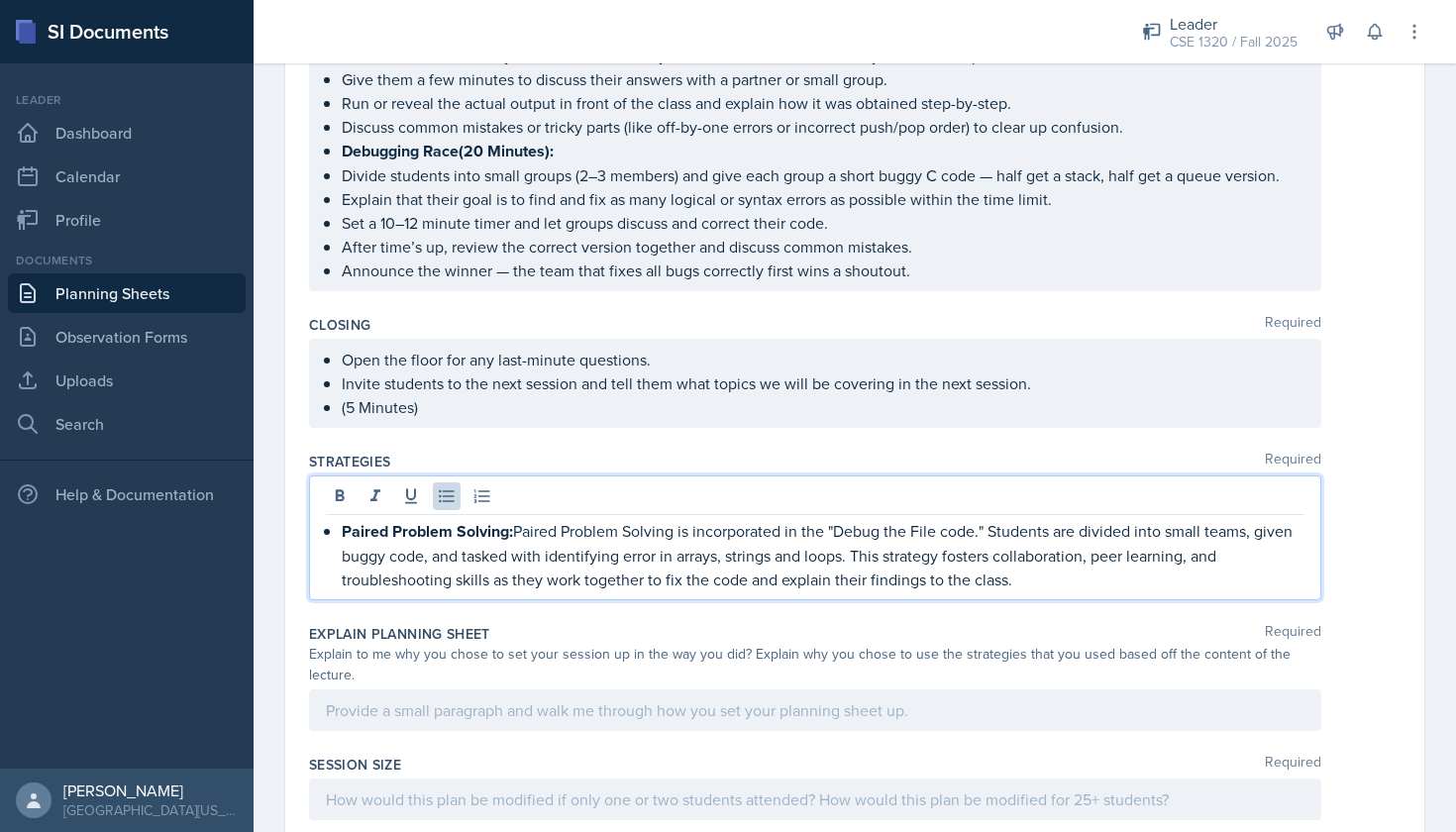
scroll to position [1564, 0]
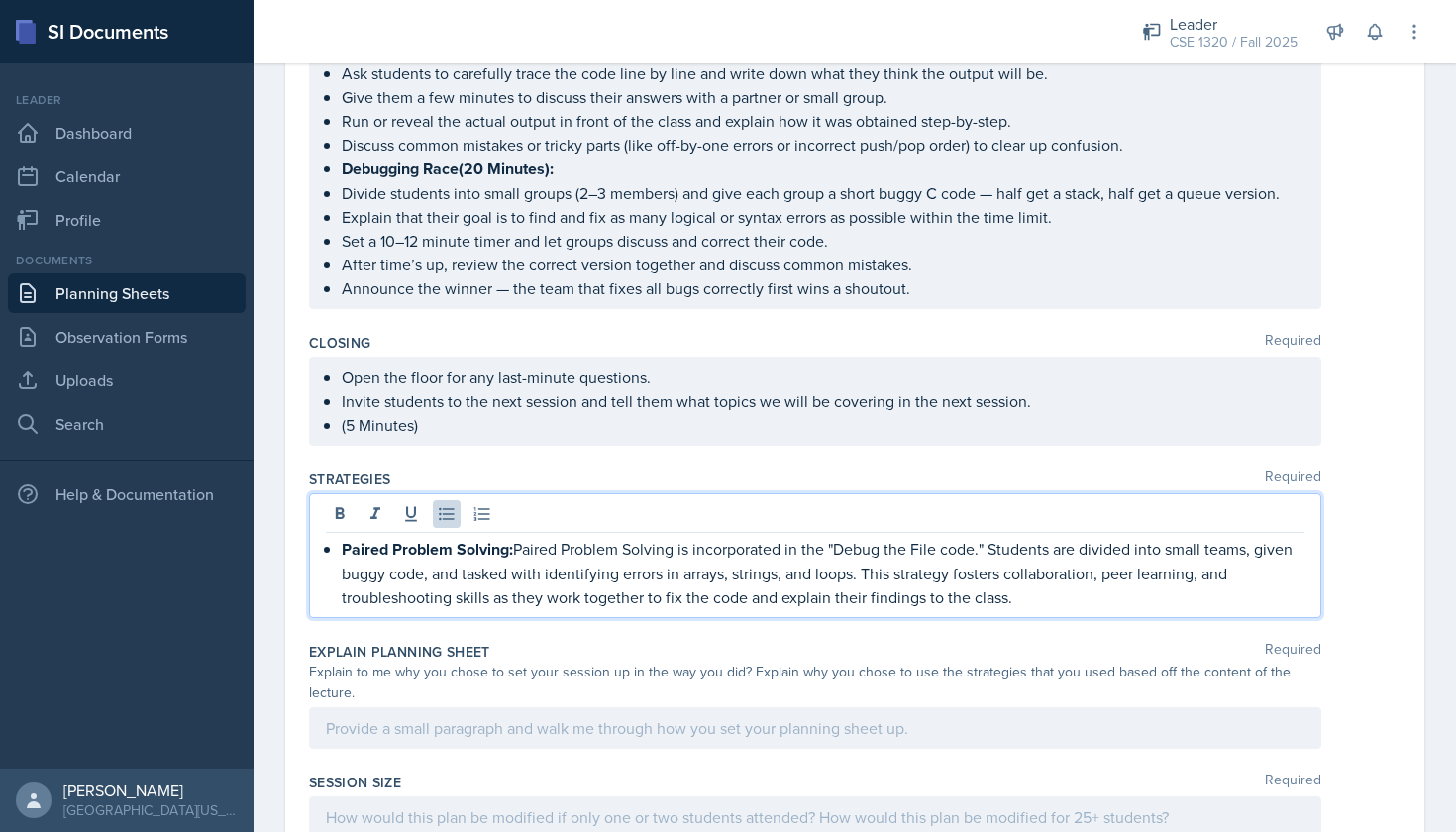
click at [1049, 605] on p "Paired Problem Solving: Paired Problem Solving is incorporated in the "Debug th…" at bounding box center [823, 572] width 963 height 72
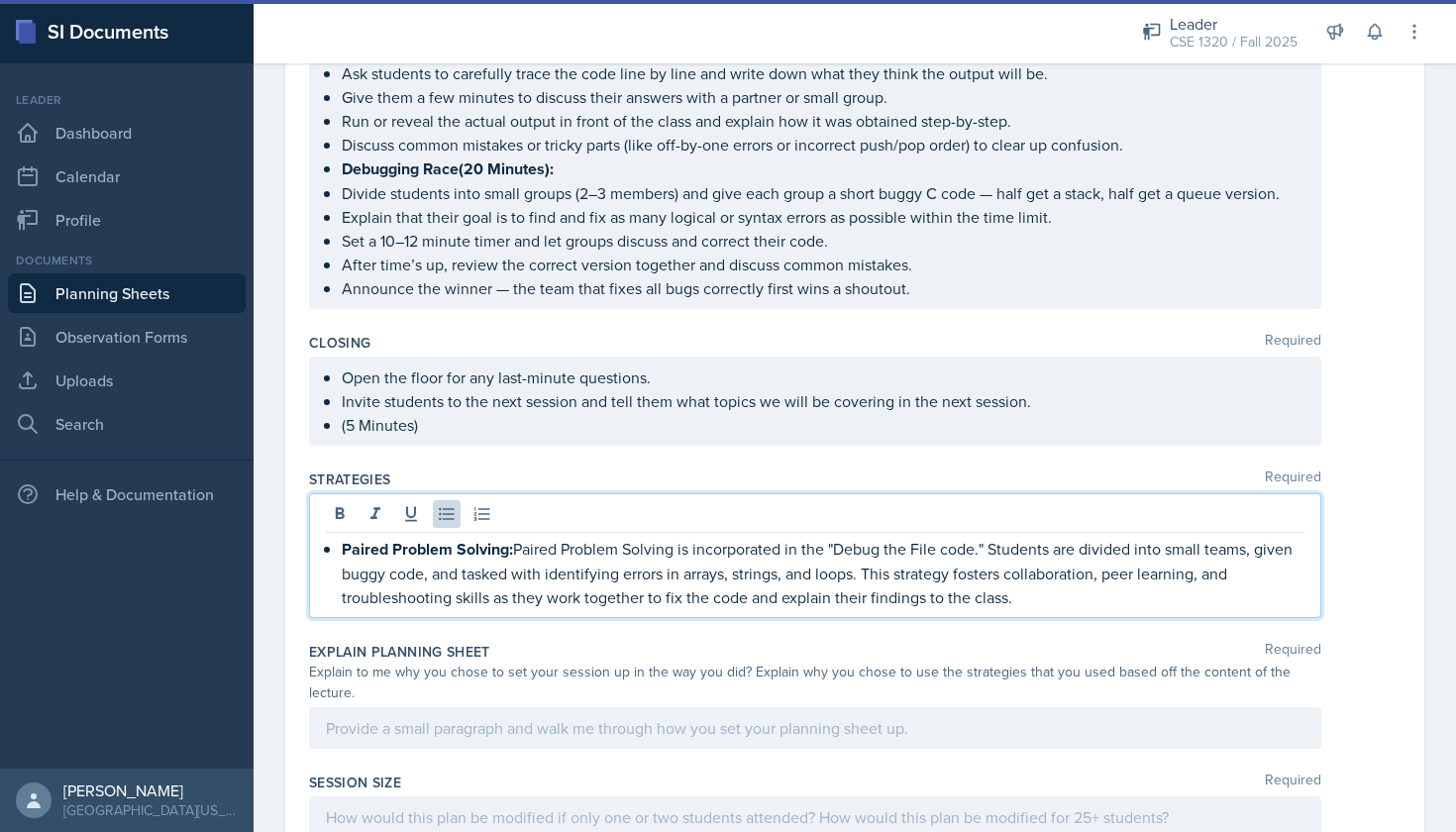
click at [978, 552] on p "Paired Problem Solving: Paired Problem Solving is incorporated in the "Debug th…" at bounding box center [823, 572] width 963 height 72
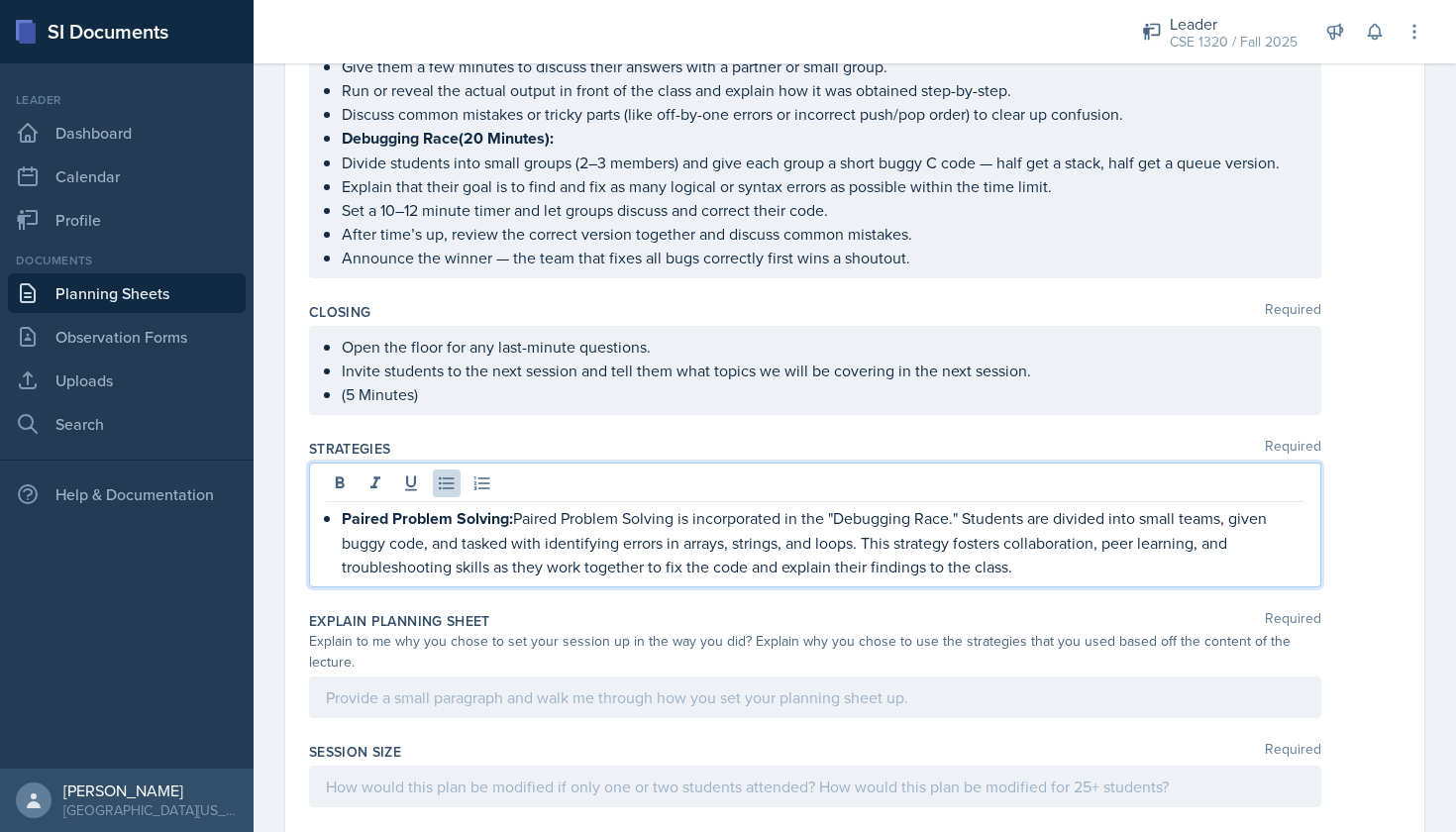
scroll to position [1595, 0]
click at [1049, 568] on p "Paired Problem Solving: Paired Problem Solving is incorporated in the "Debuggin…" at bounding box center [823, 541] width 963 height 72
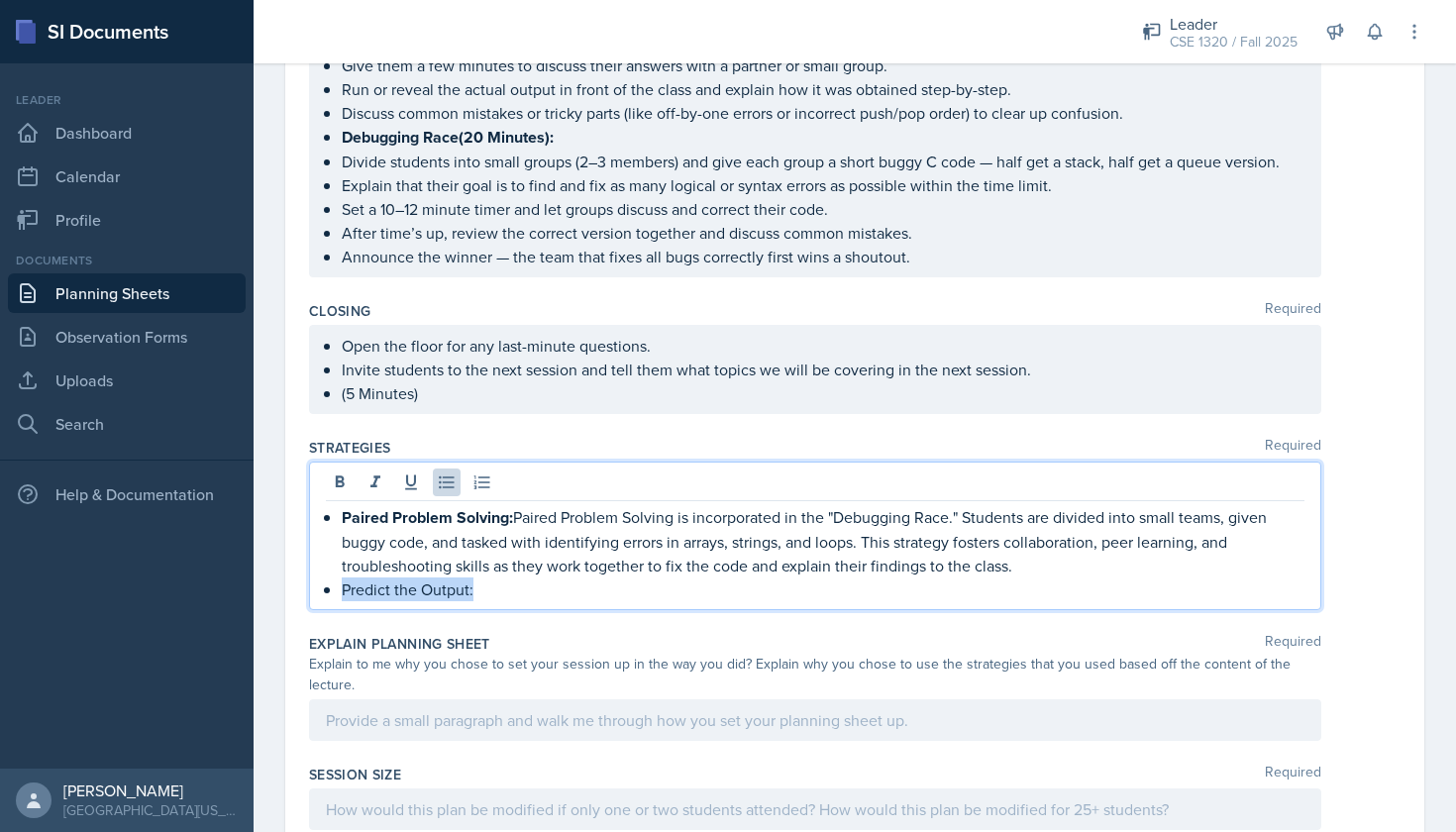
drag, startPoint x: 473, startPoint y: 590, endPoint x: 334, endPoint y: 592, distance: 139.0
click at [334, 592] on div "Paired Problem Solving: Paired Problem Solving is incorporated in the "Debuggin…" at bounding box center [815, 553] width 979 height 96
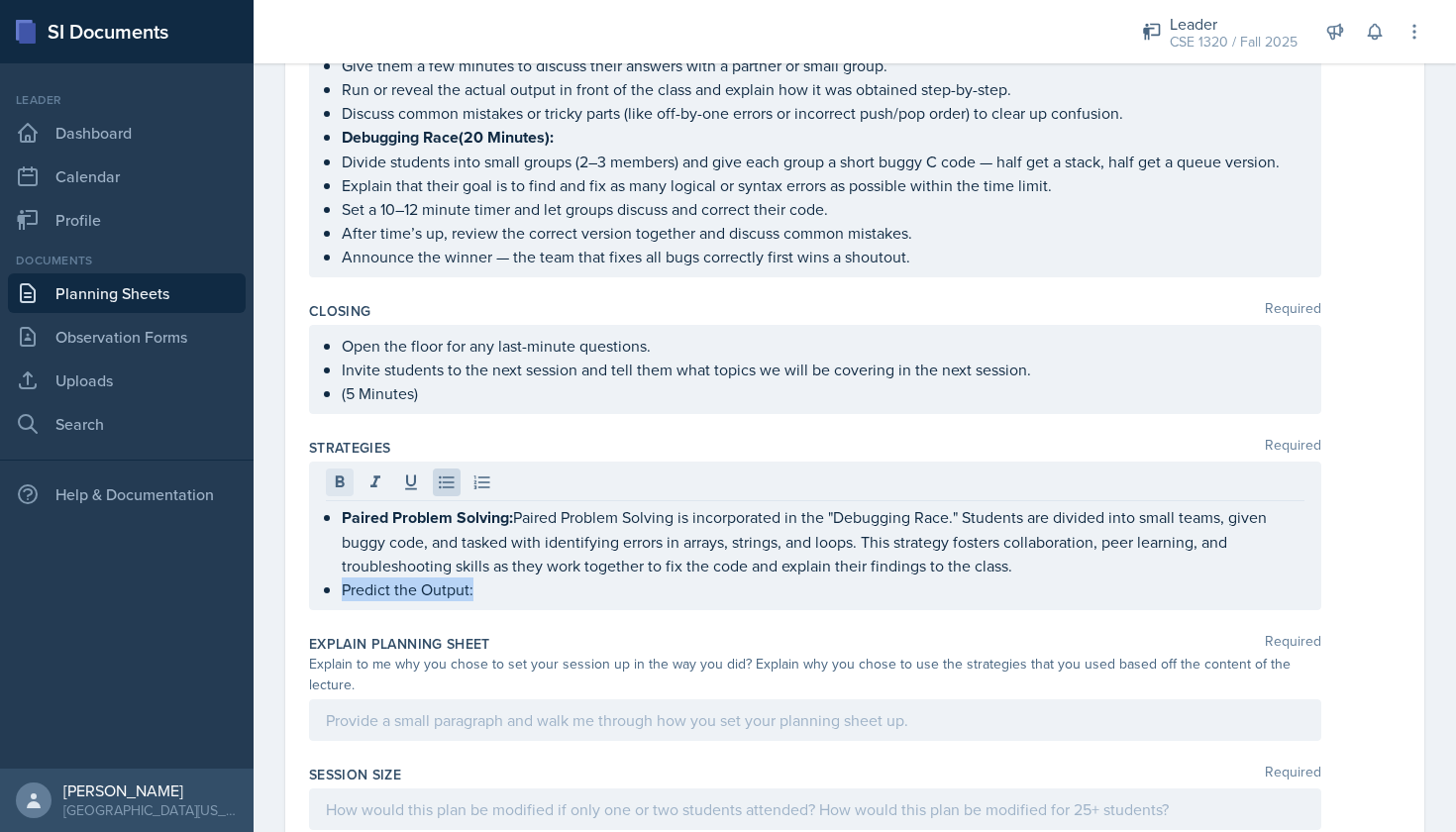
click at [339, 487] on icon at bounding box center [340, 481] width 9 height 12
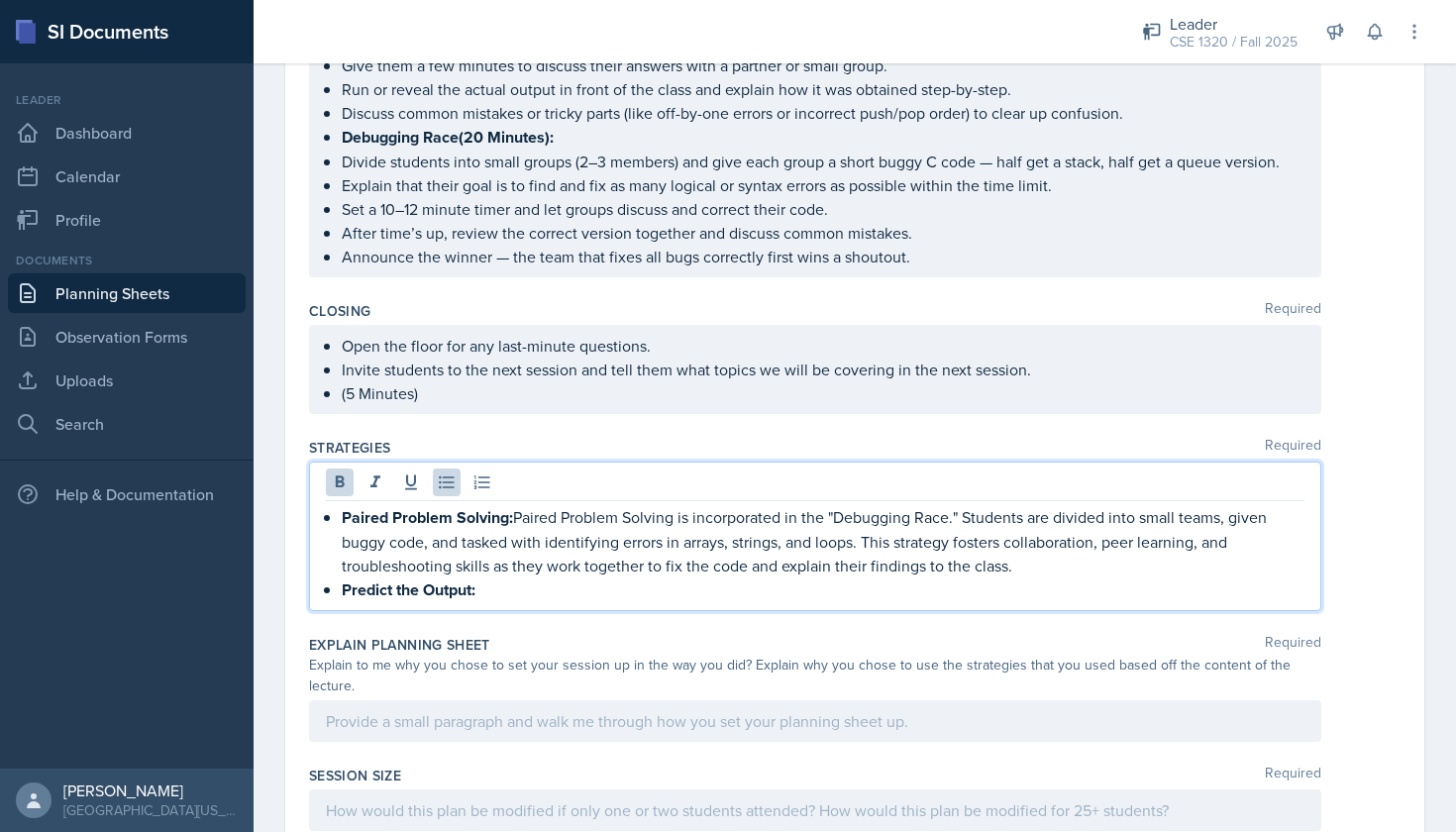
click at [516, 583] on p "Predict the Output:" at bounding box center [823, 589] width 963 height 25
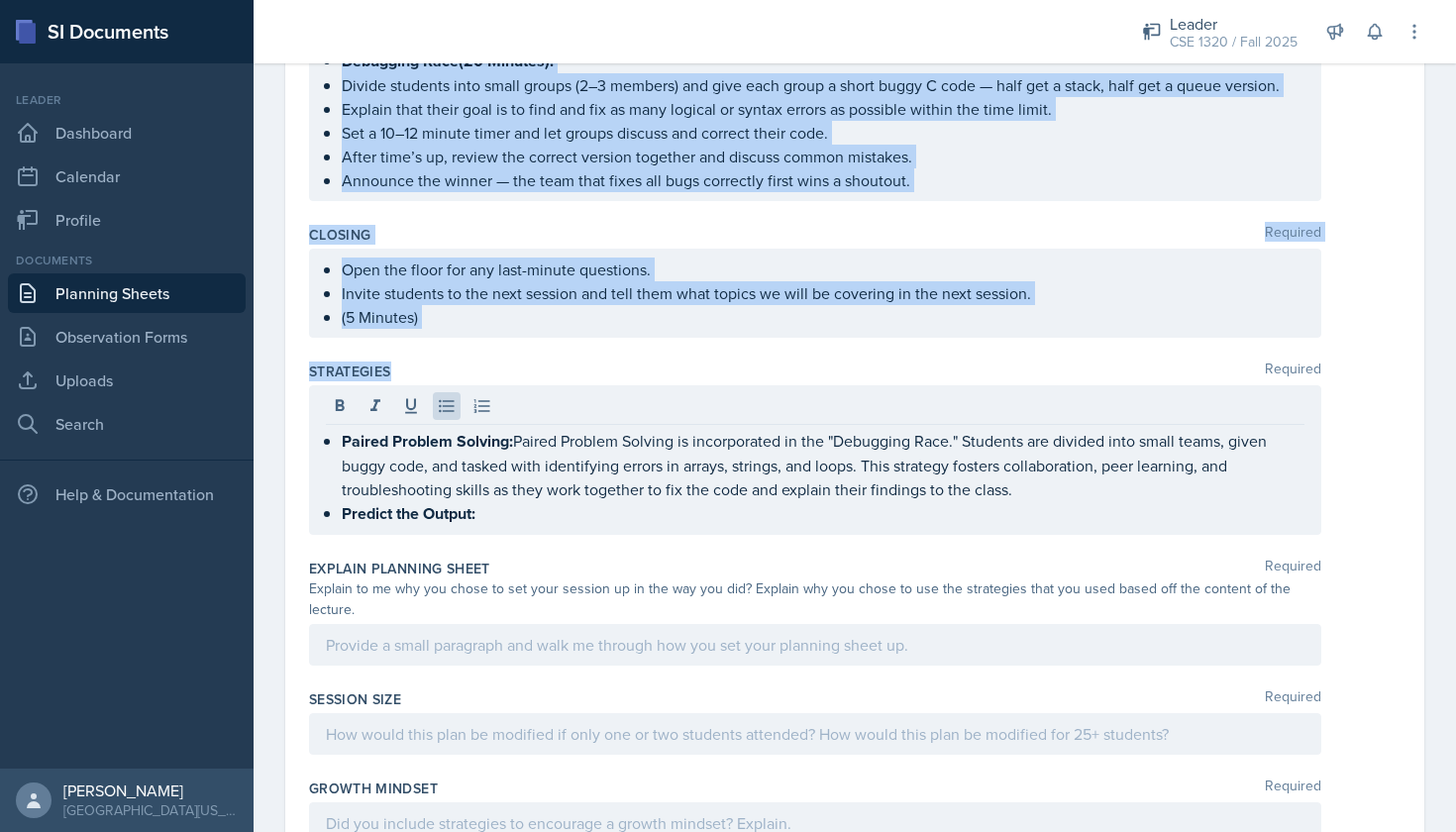
scroll to position [1785, 0]
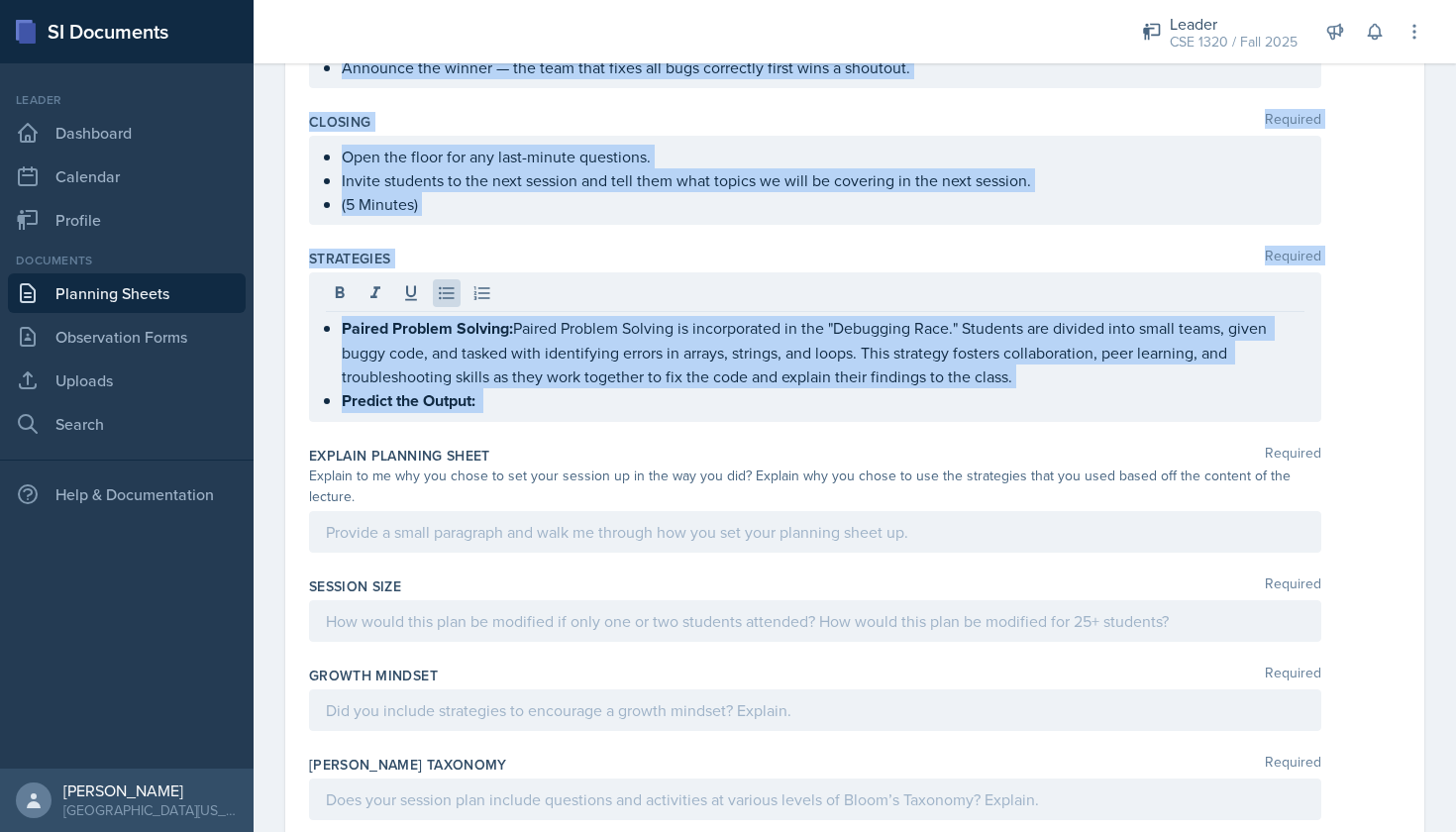
drag, startPoint x: 307, startPoint y: 275, endPoint x: 646, endPoint y: 441, distance: 377.5
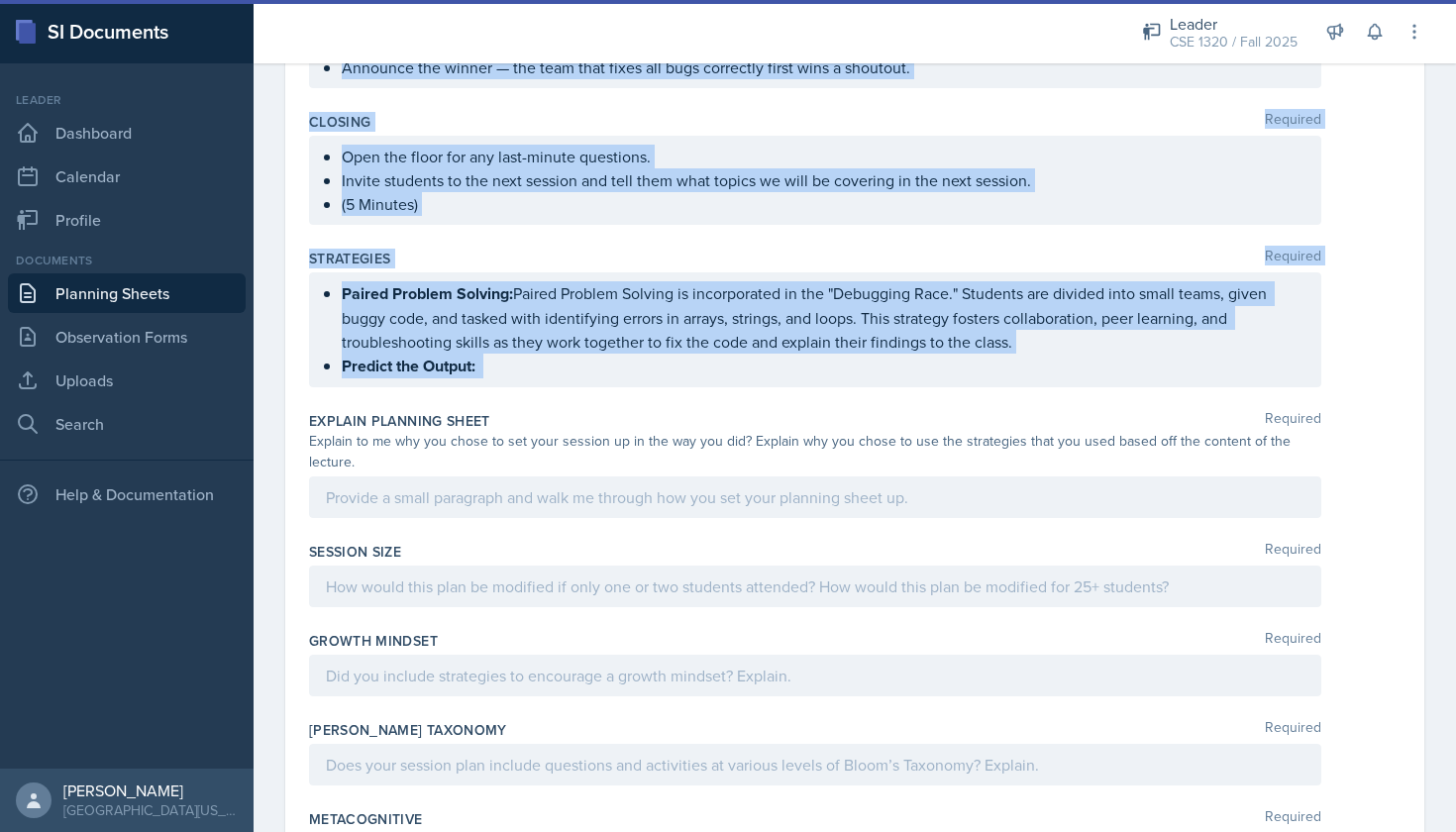
copy div "Content Required Stacks and Queues Stacks A stack is an abstract data type that…"
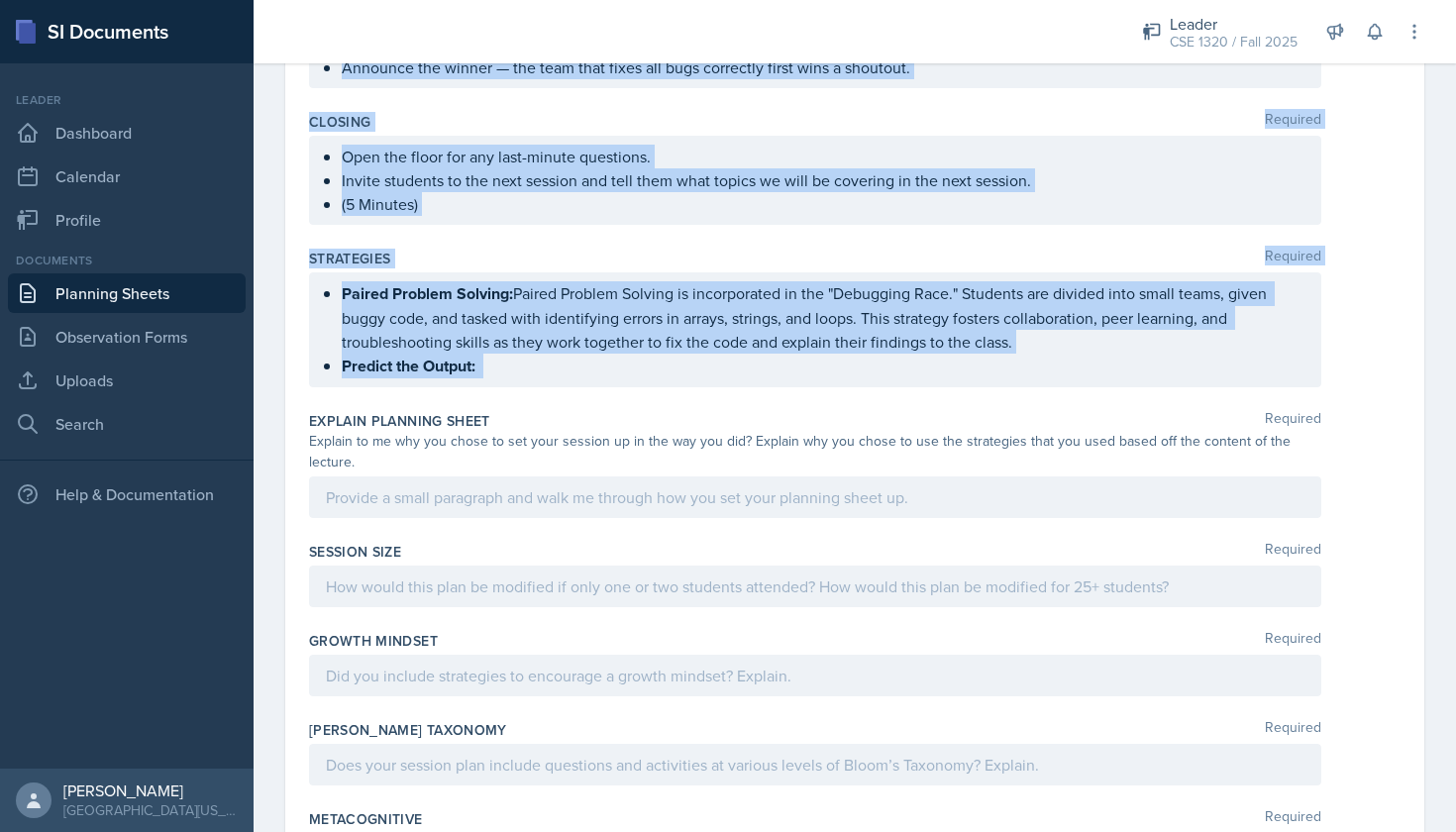
click at [531, 363] on p "Predict the Output:" at bounding box center [823, 366] width 963 height 25
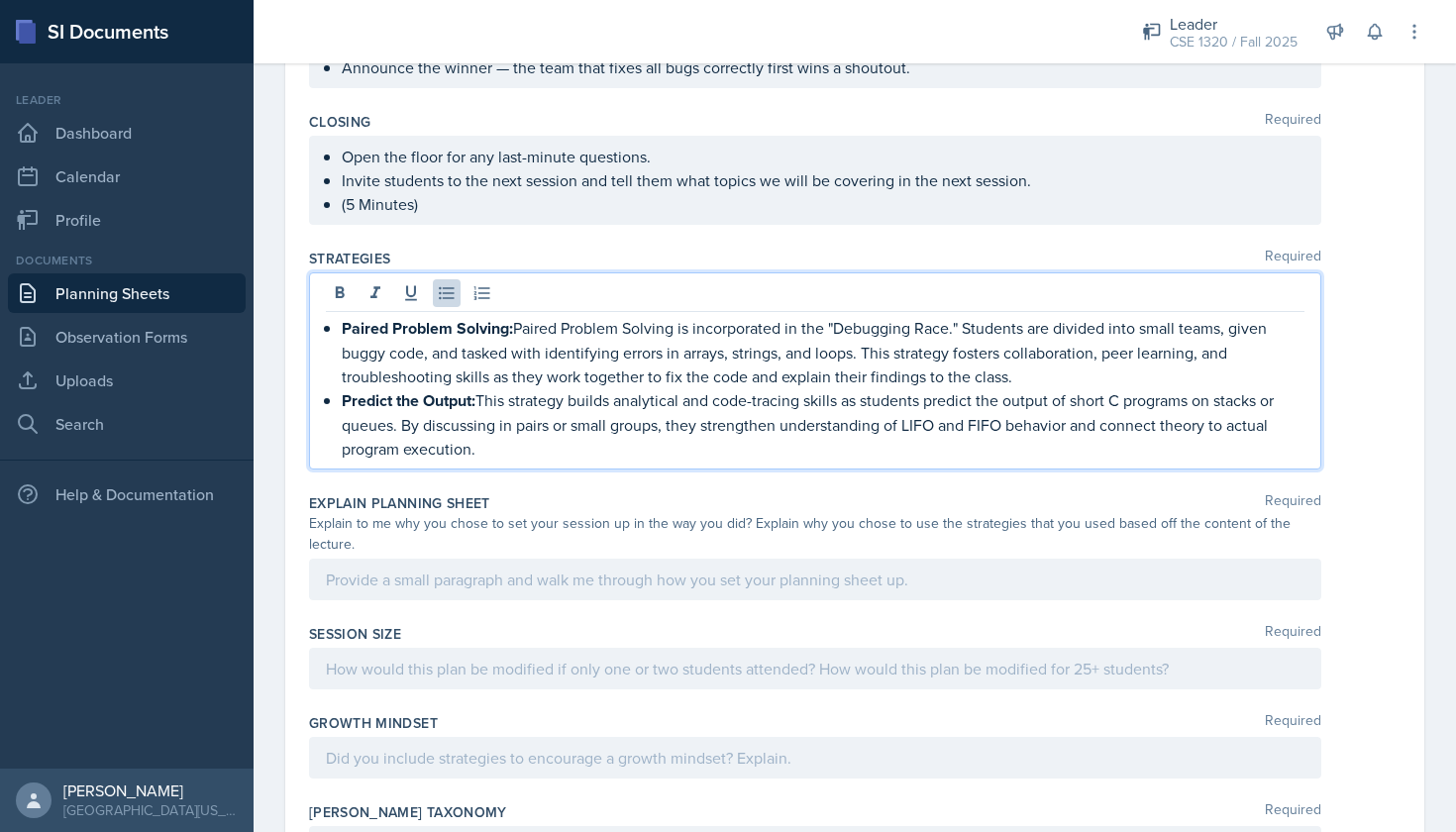
scroll to position [1793, 0]
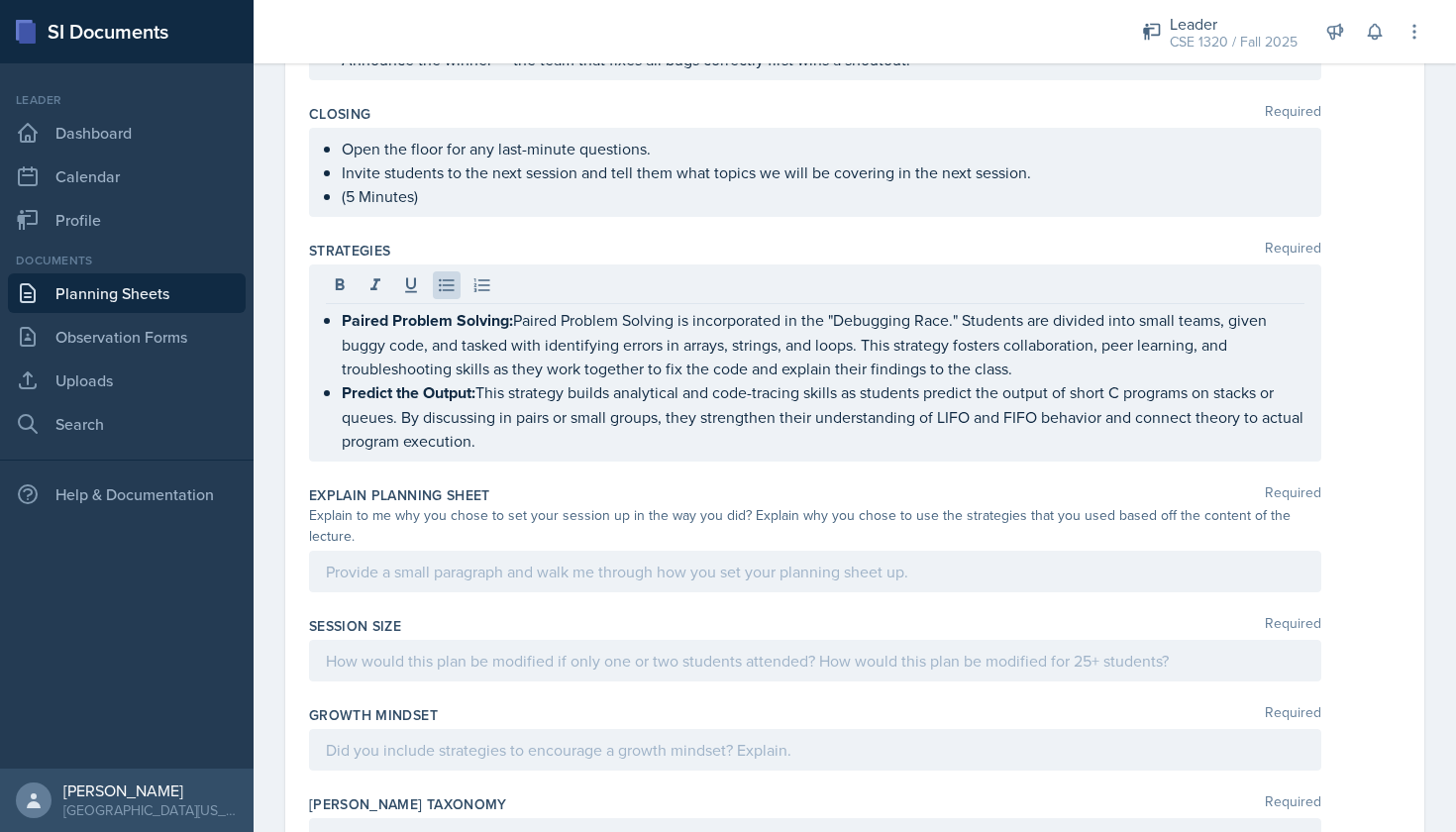
click at [771, 565] on div at bounding box center [814, 571] width 1012 height 42
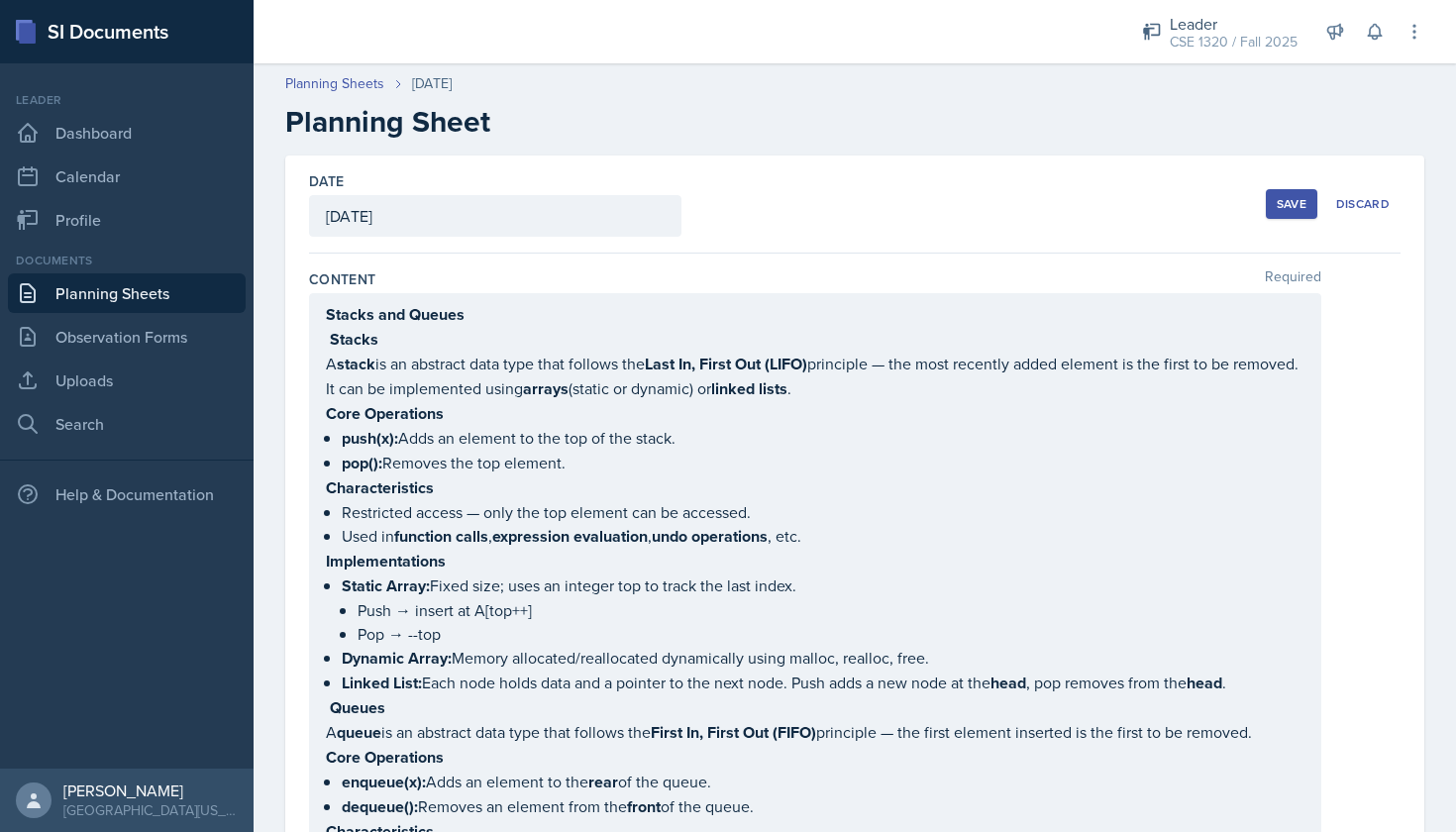
scroll to position [0, 0]
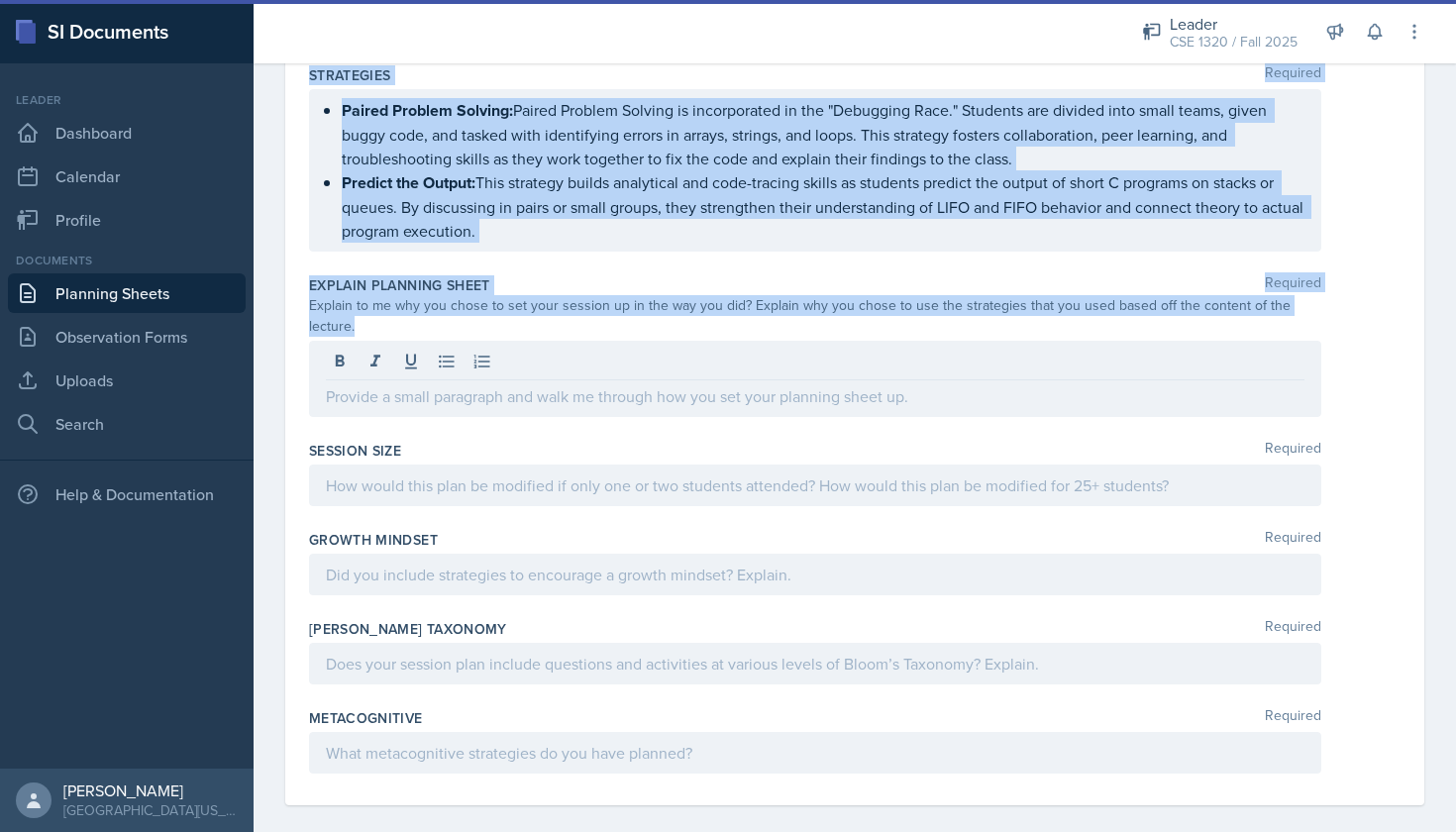
drag, startPoint x: 301, startPoint y: 280, endPoint x: 556, endPoint y: 356, distance: 266.1
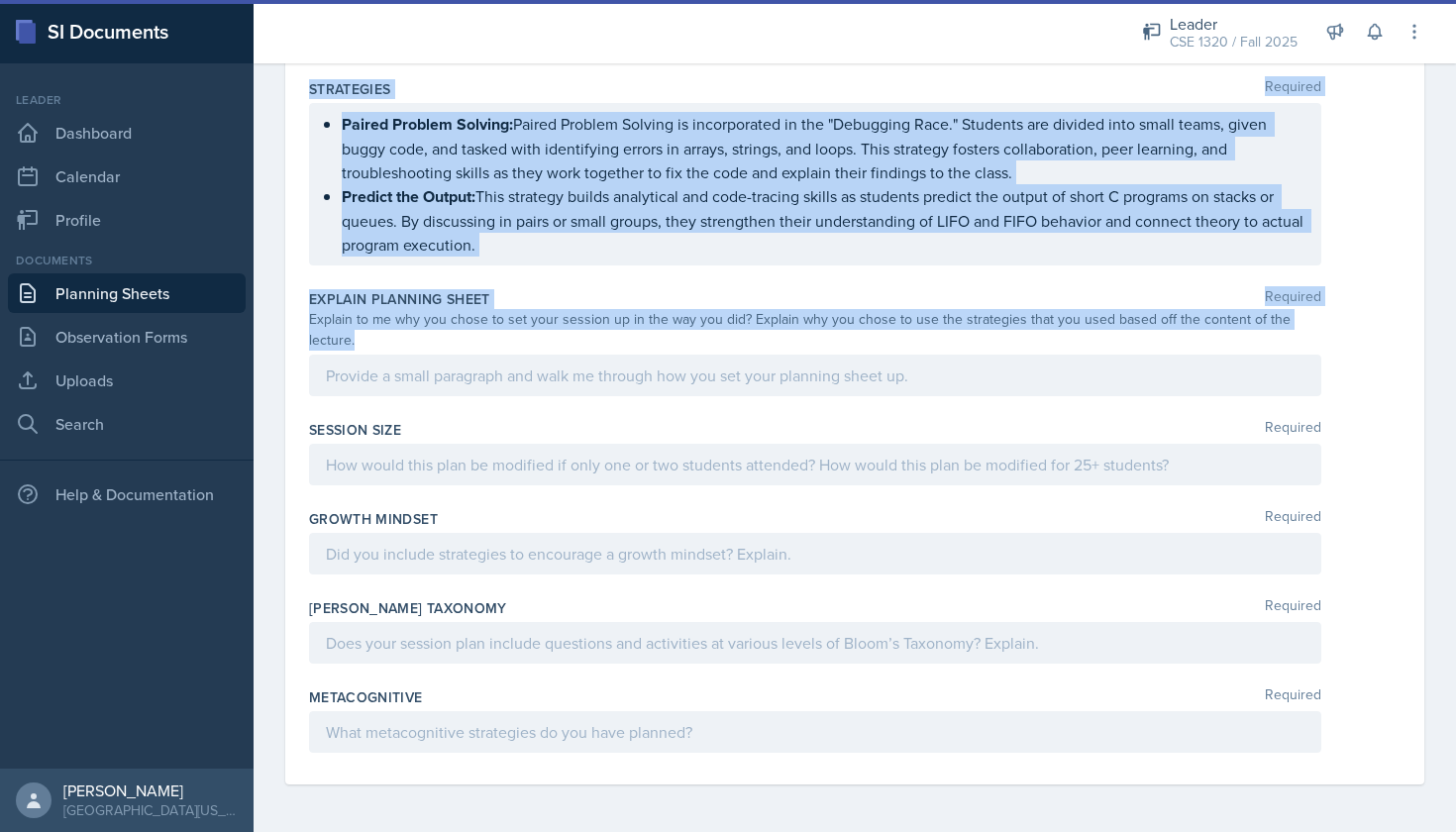
scroll to position [1933, 0]
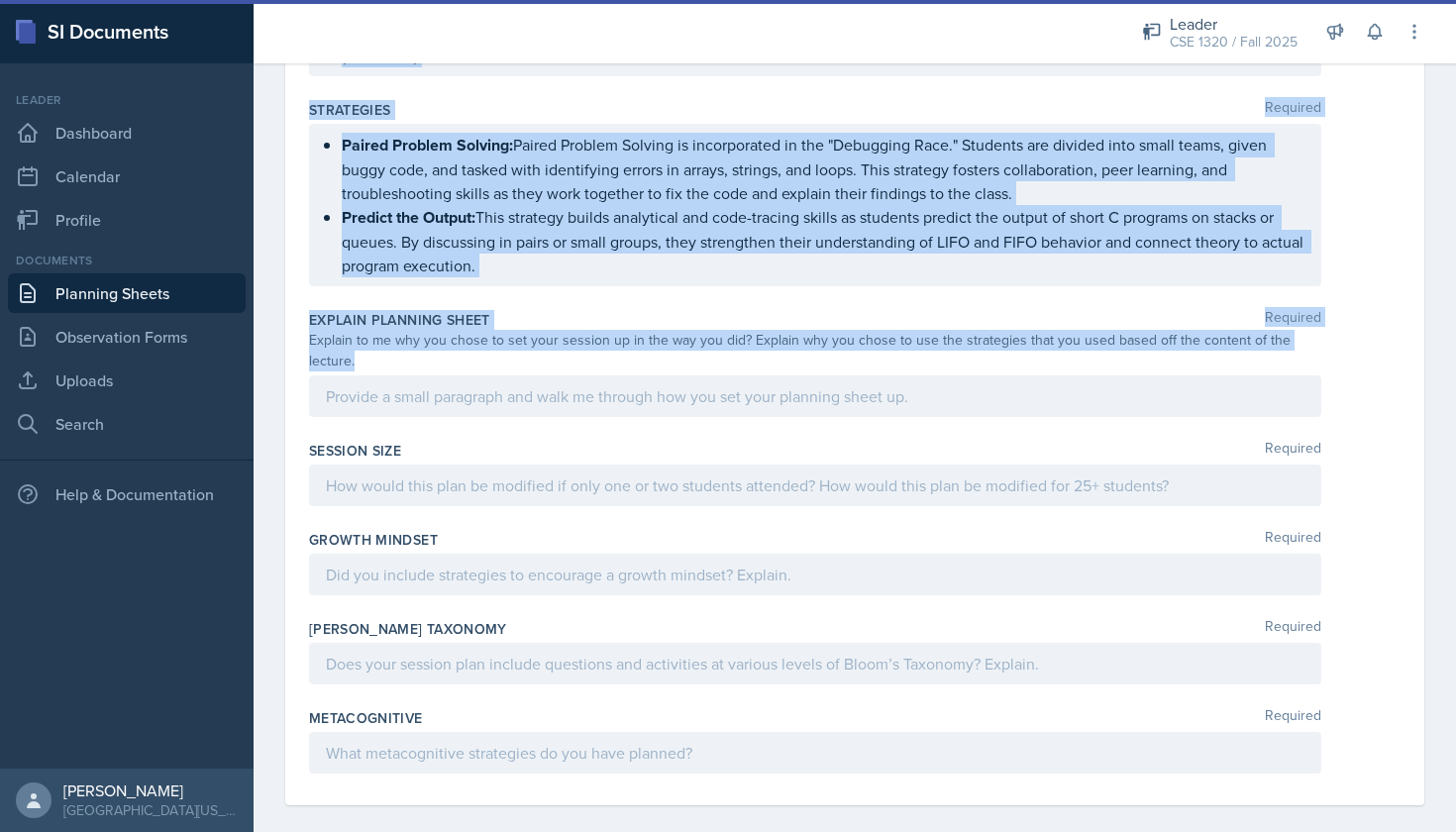
copy div "Content Required Stacks and Queues Stacks A stack is an abstract data type that…"
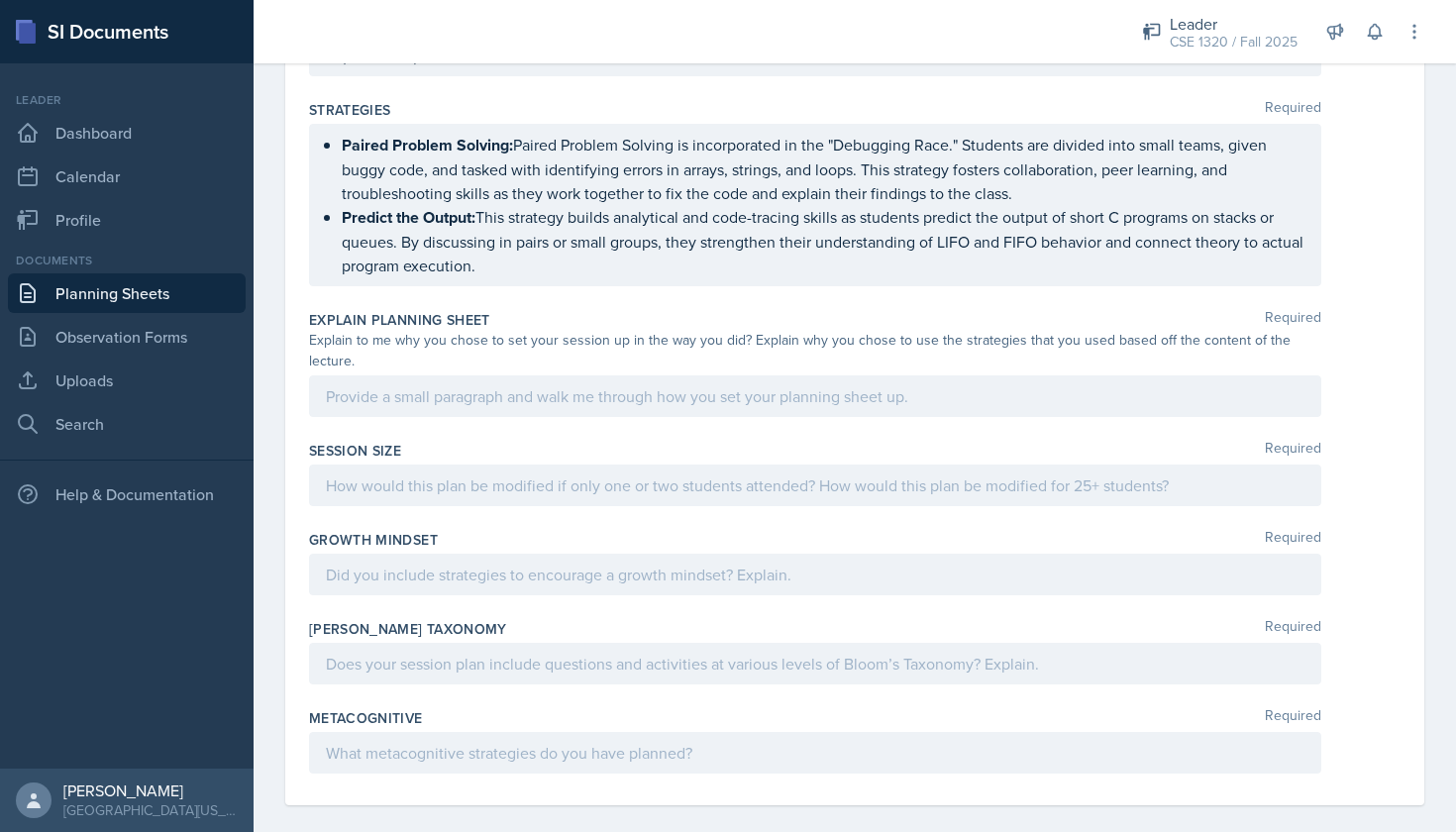
click at [502, 383] on div at bounding box center [814, 397] width 1012 height 42
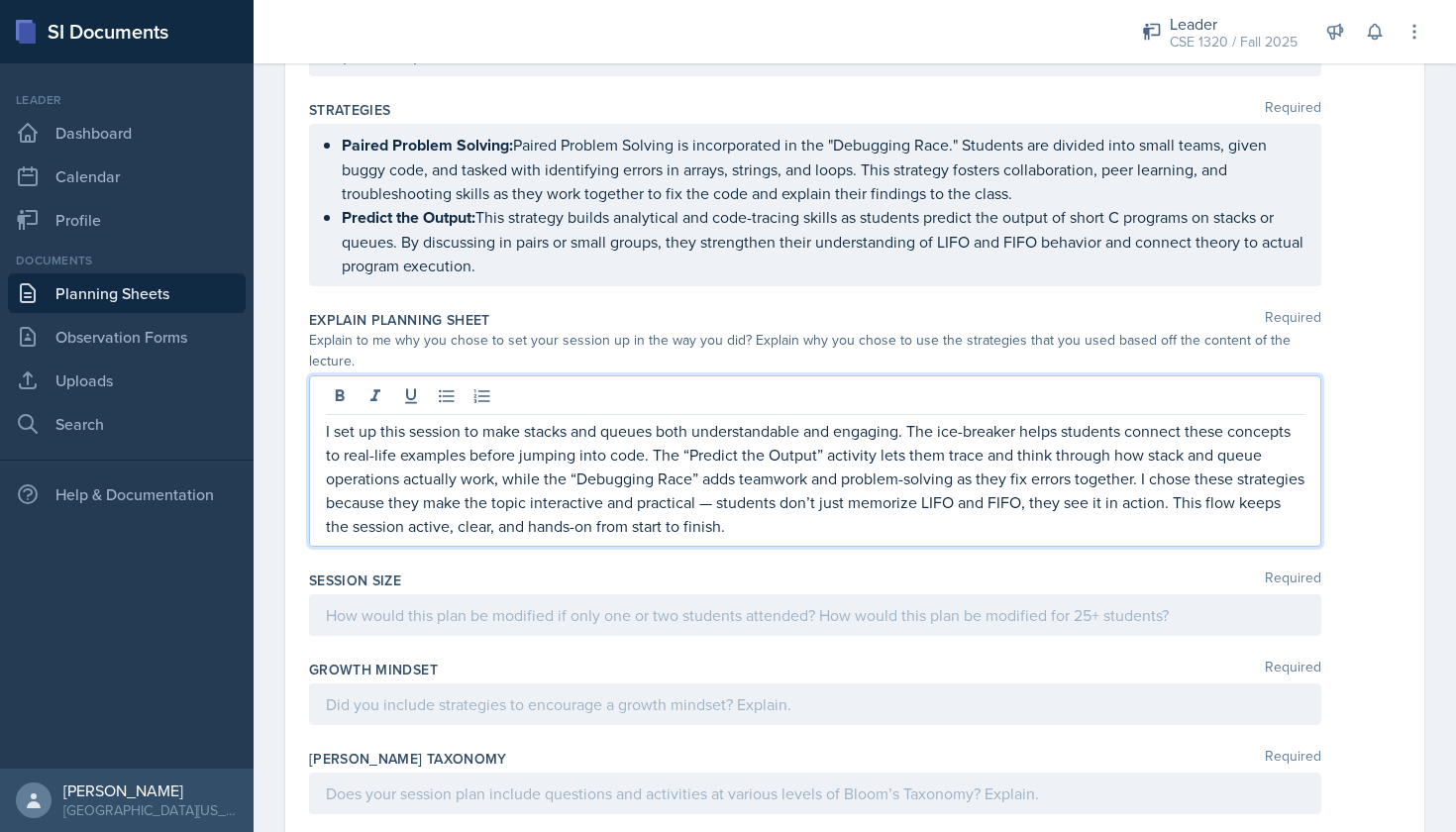
click at [450, 612] on div at bounding box center [814, 615] width 1012 height 42
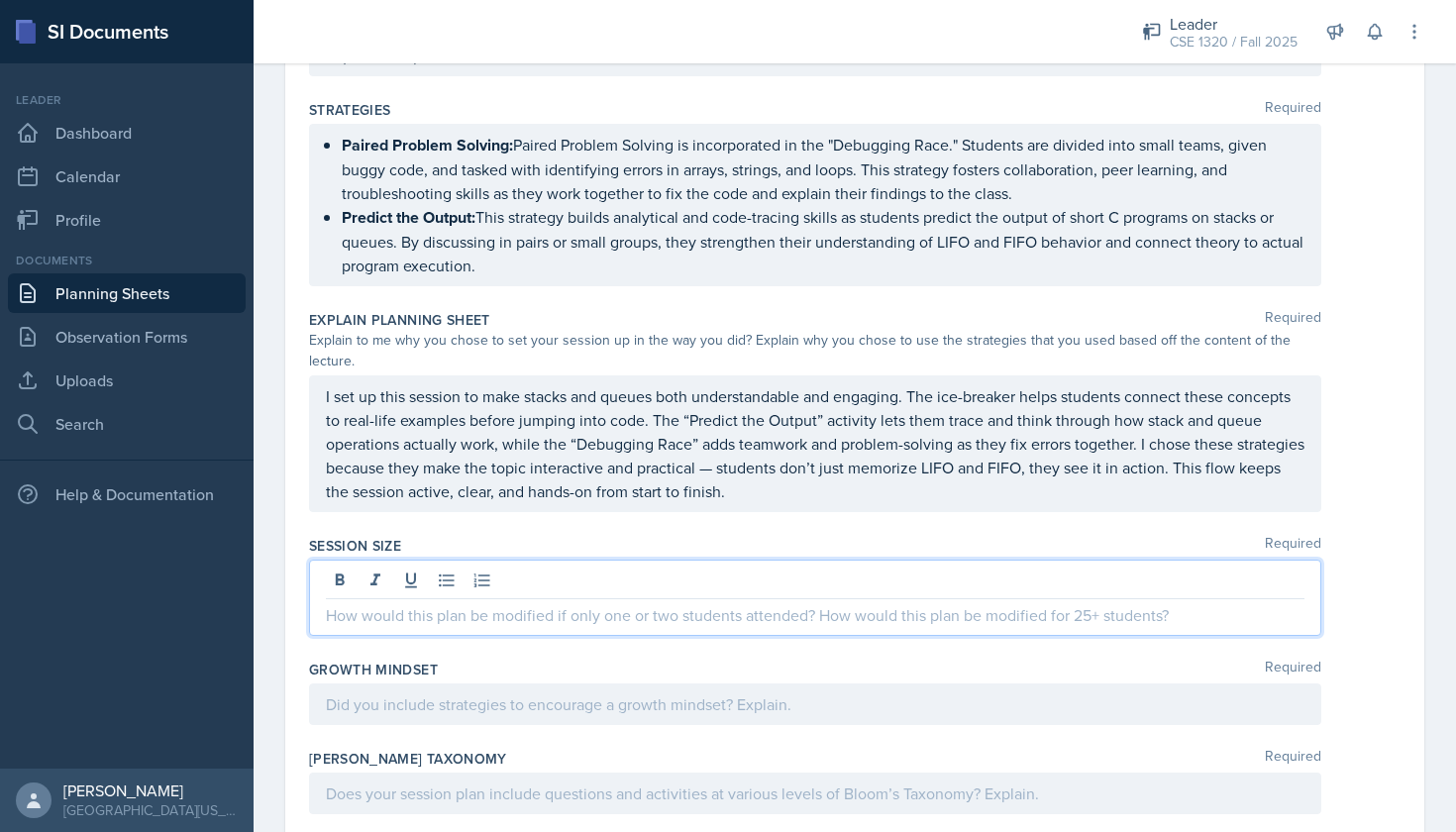
click at [450, 603] on p at bounding box center [815, 615] width 979 height 24
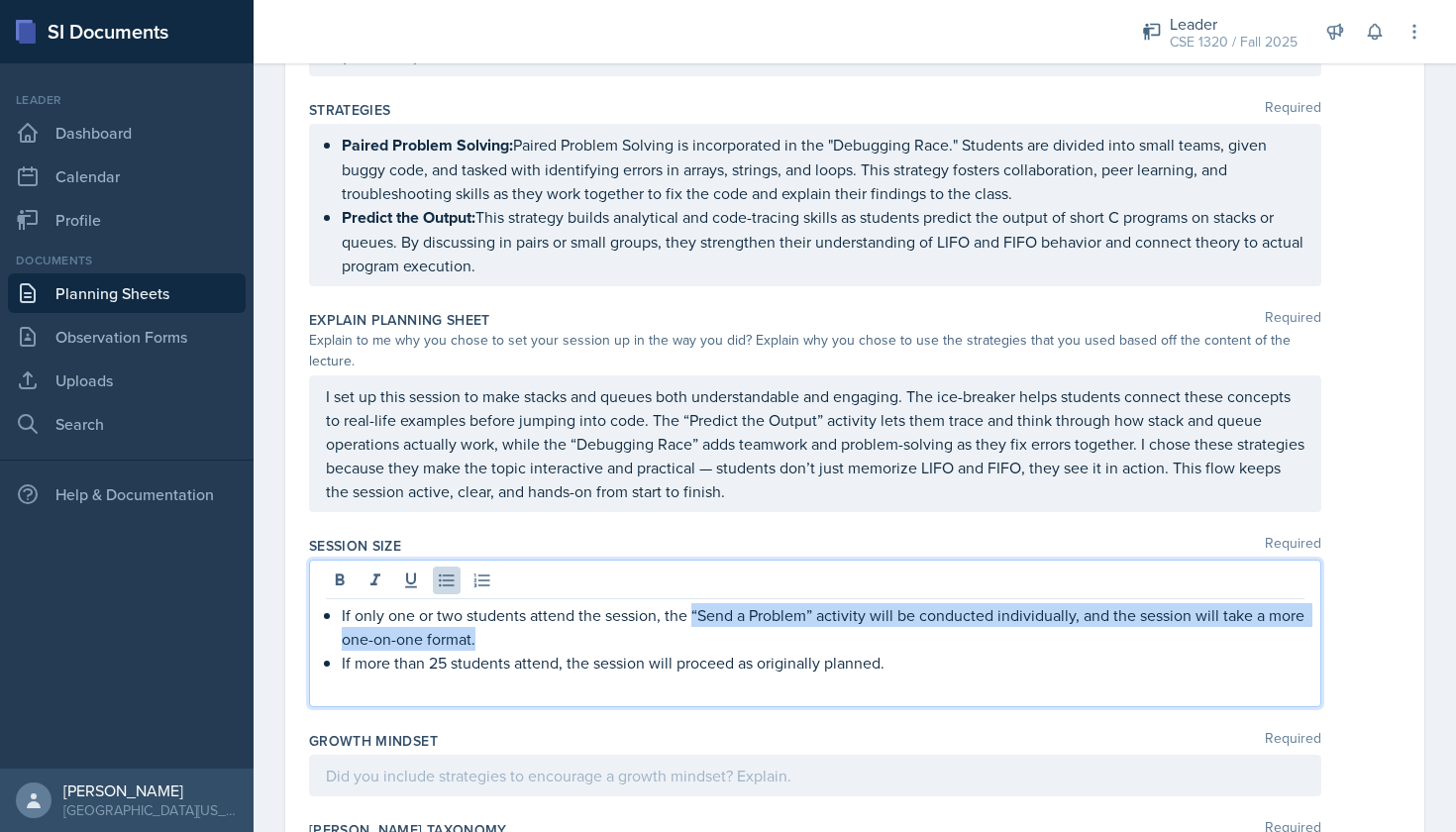
drag, startPoint x: 481, startPoint y: 627, endPoint x: 692, endPoint y: 590, distance: 214.2
click at [692, 603] on p "If only one or two students attend the session, the “Send a Problem” activity w…" at bounding box center [823, 627] width 963 height 48
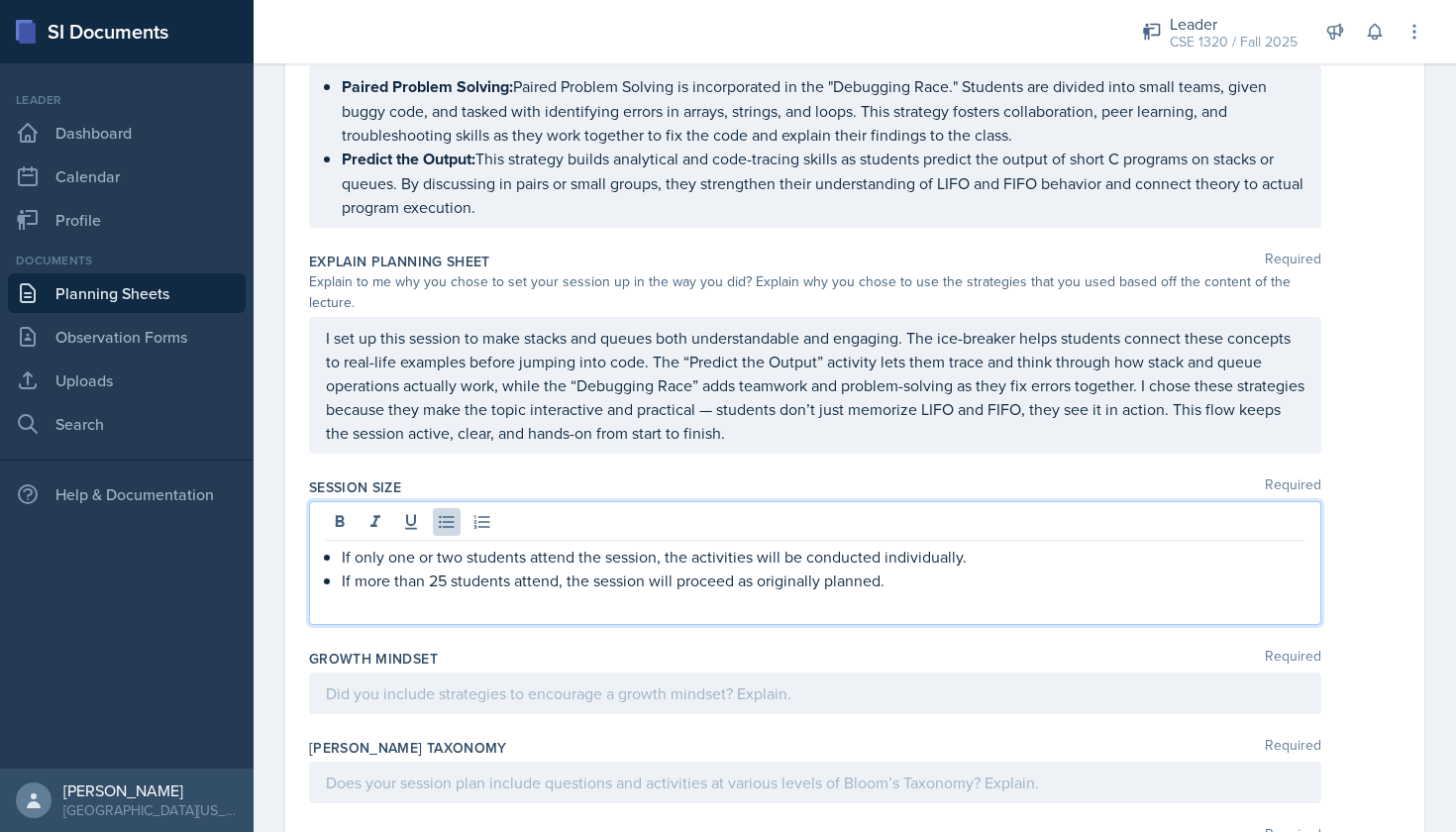
scroll to position [1994, 0]
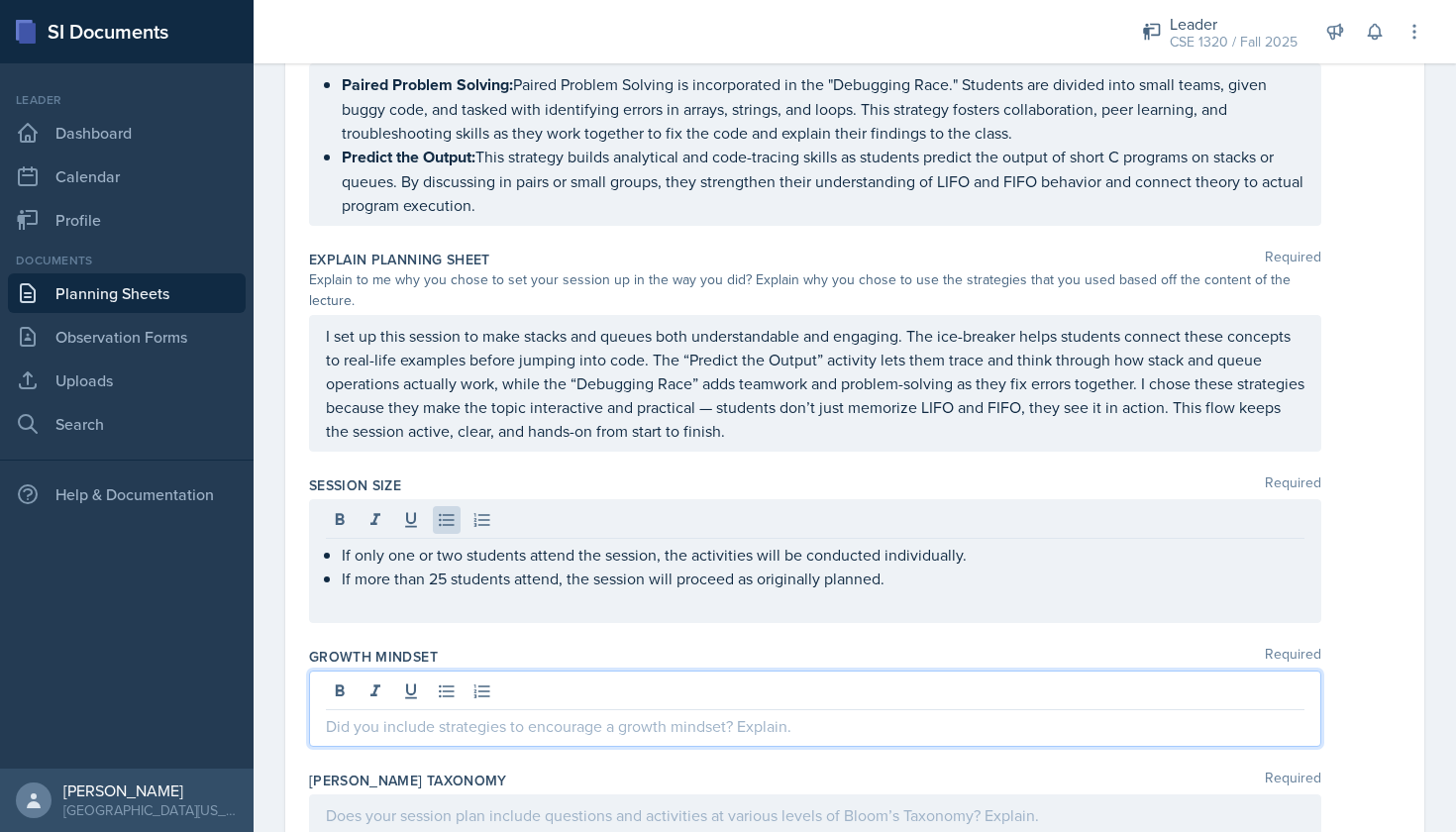
click at [604, 670] on div at bounding box center [814, 708] width 1012 height 76
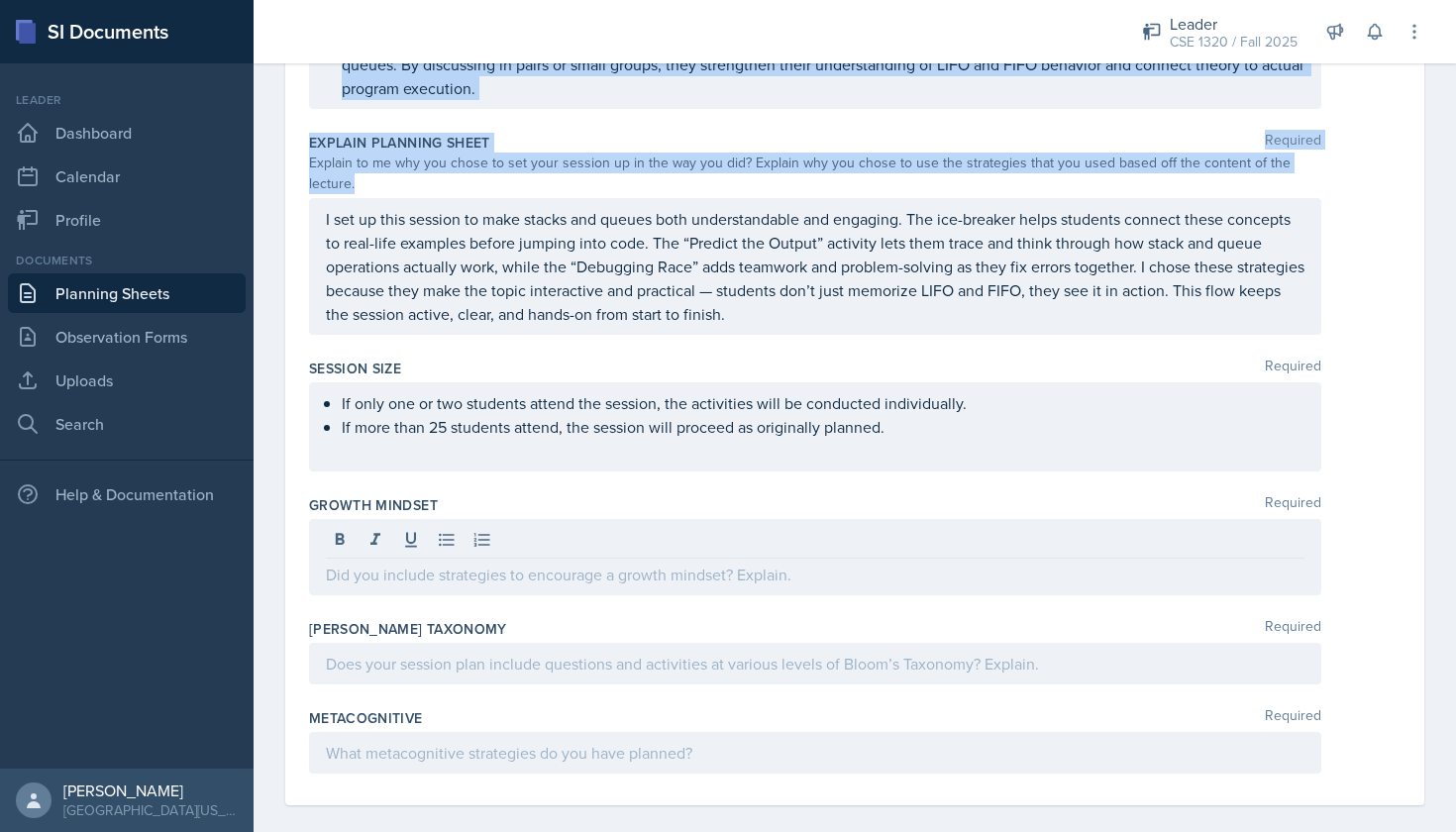
scroll to position [0, 0]
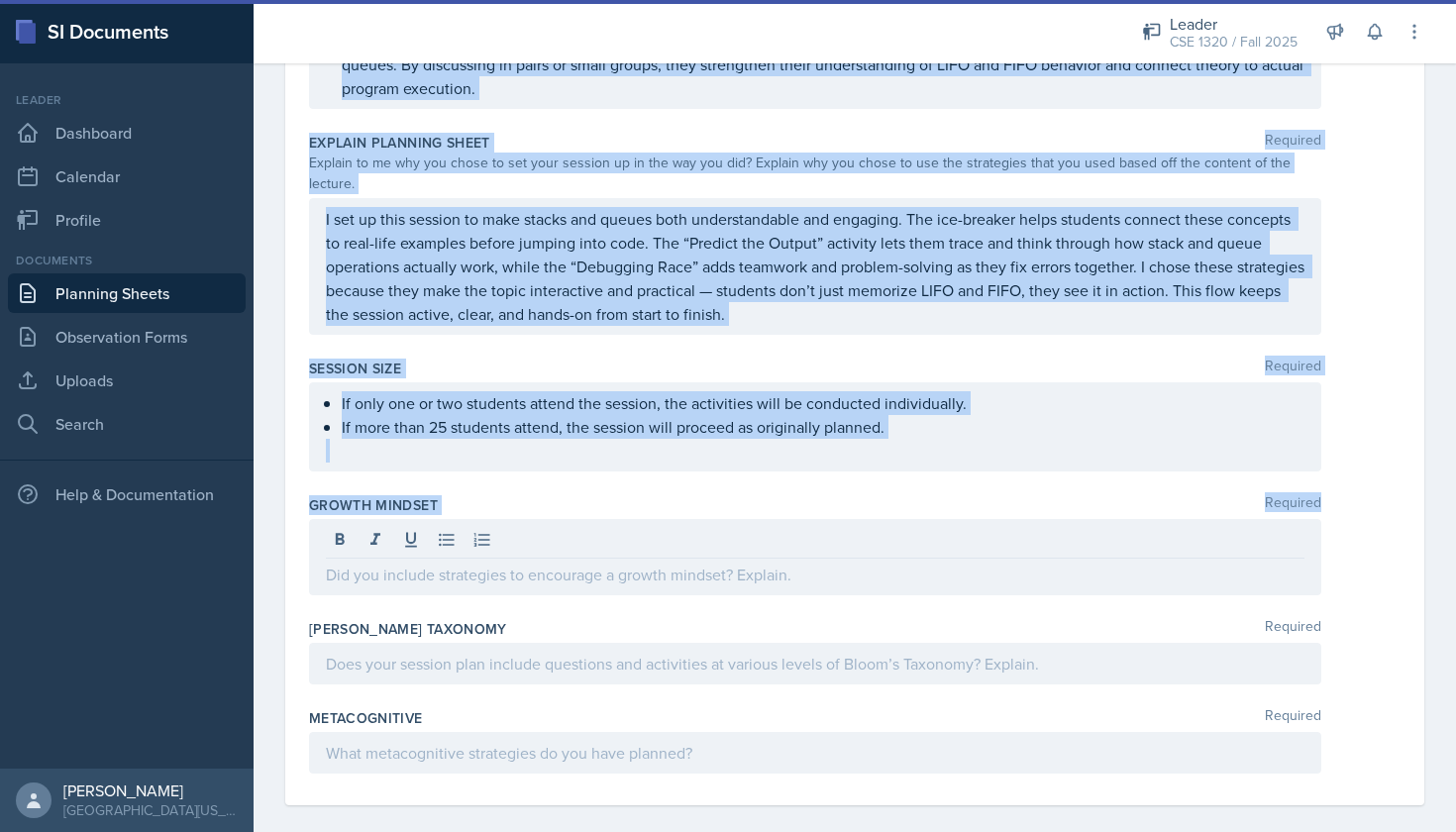
drag, startPoint x: 307, startPoint y: 278, endPoint x: 556, endPoint y: 496, distance: 330.9
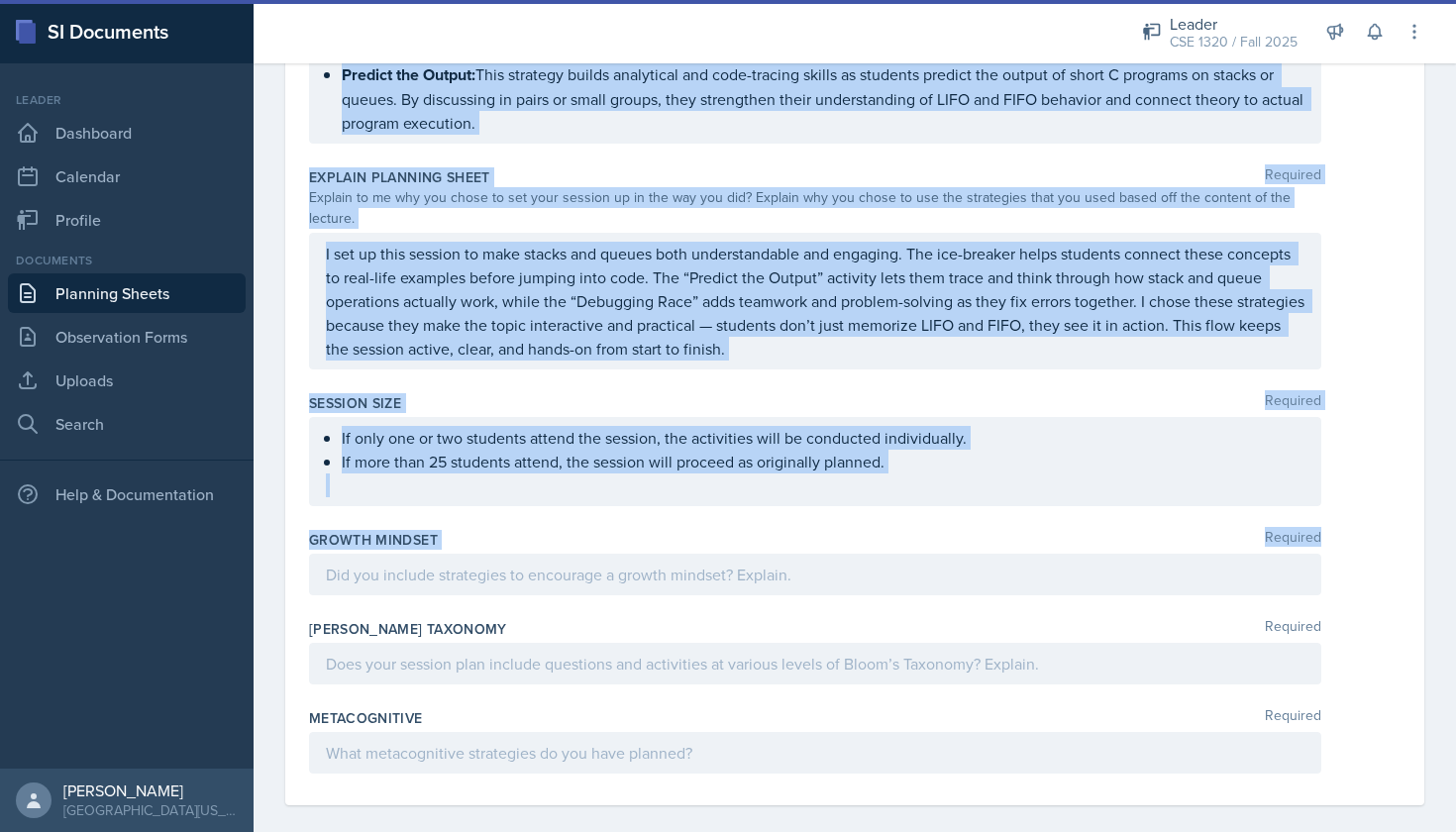
copy div "Content Required Stacks and Queues Stacks A stack is an abstract data type that…"
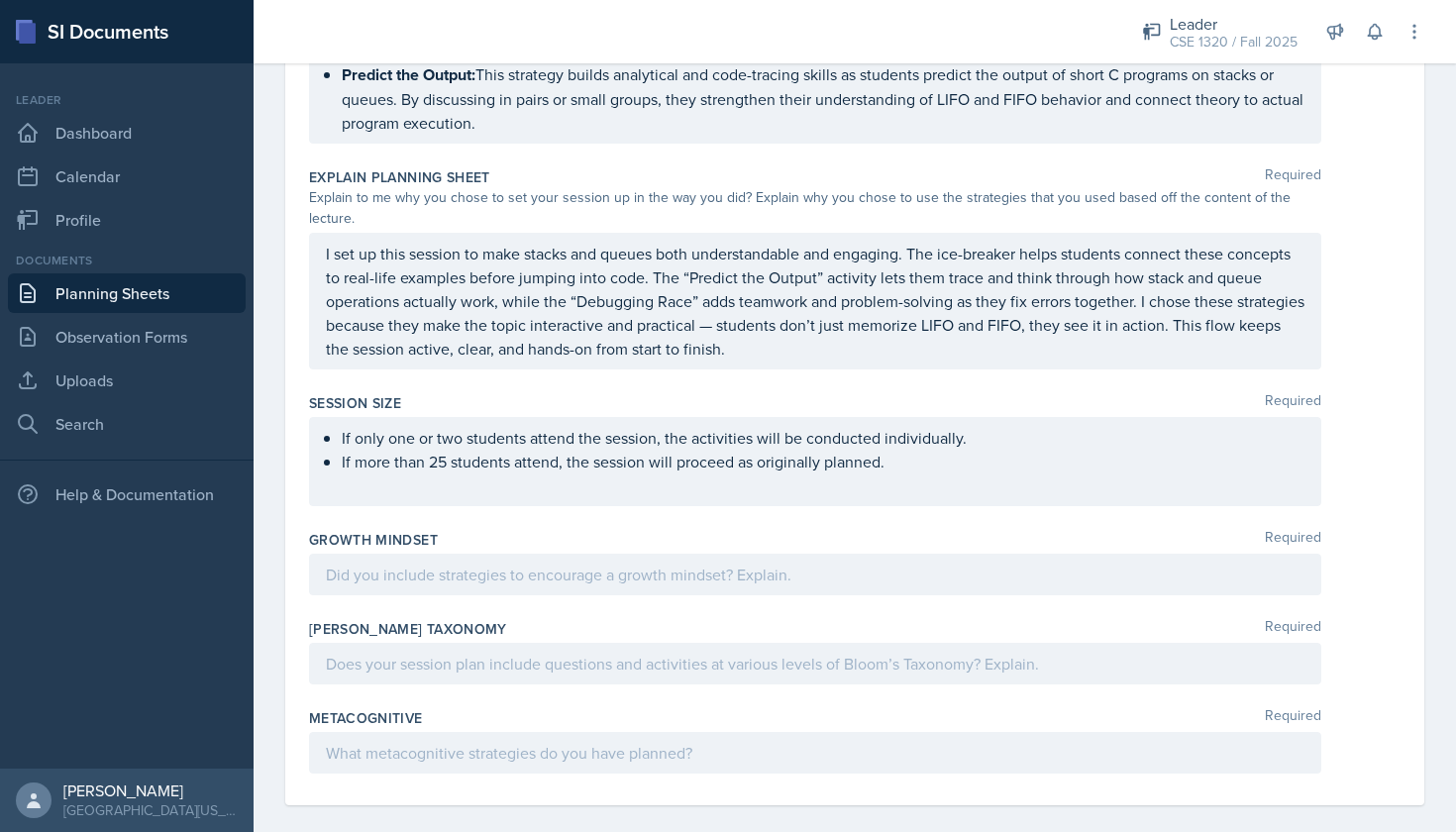
click at [1021, 3] on div at bounding box center [681, 31] width 821 height 63
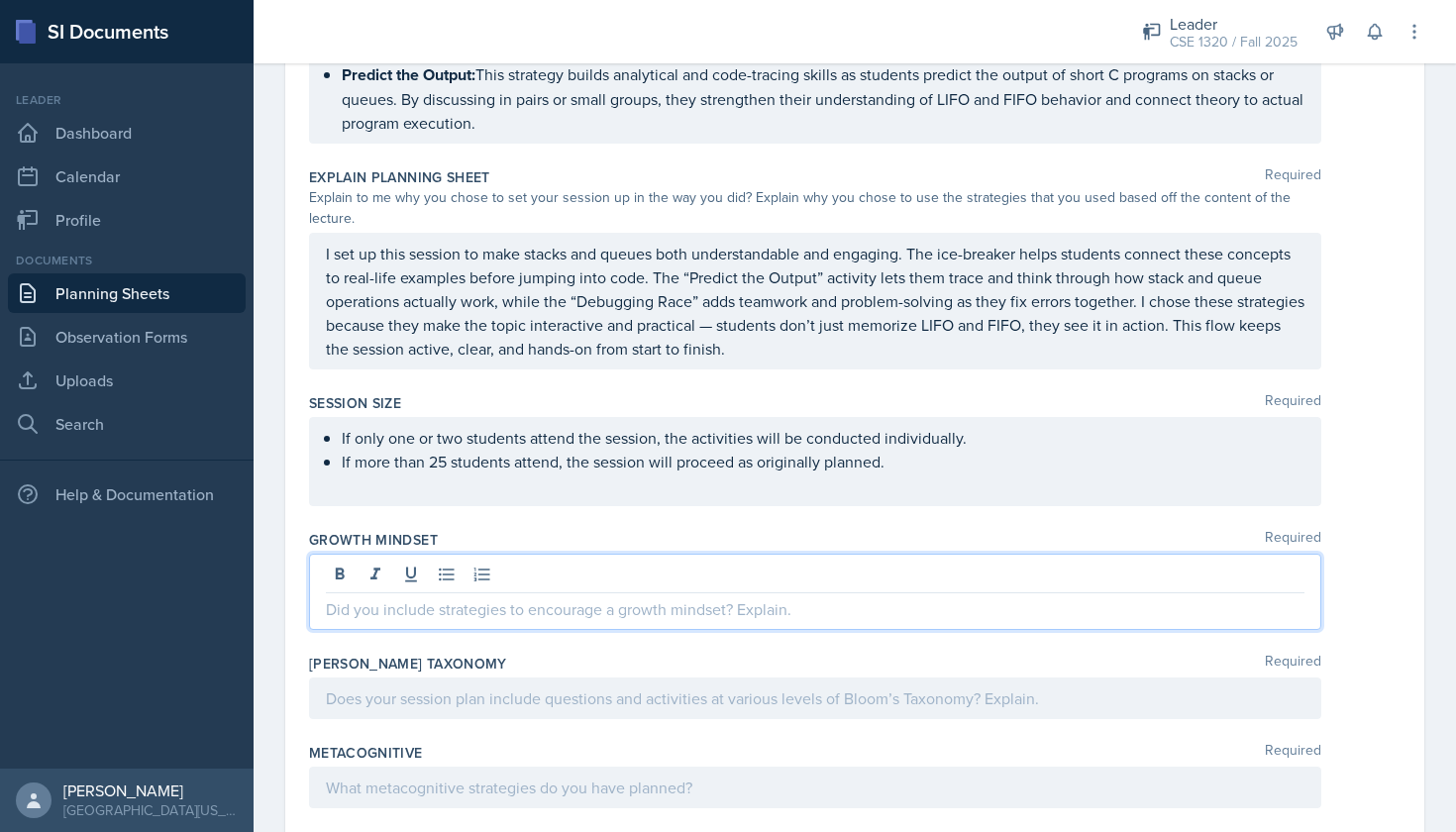
click at [486, 557] on div at bounding box center [814, 591] width 1012 height 76
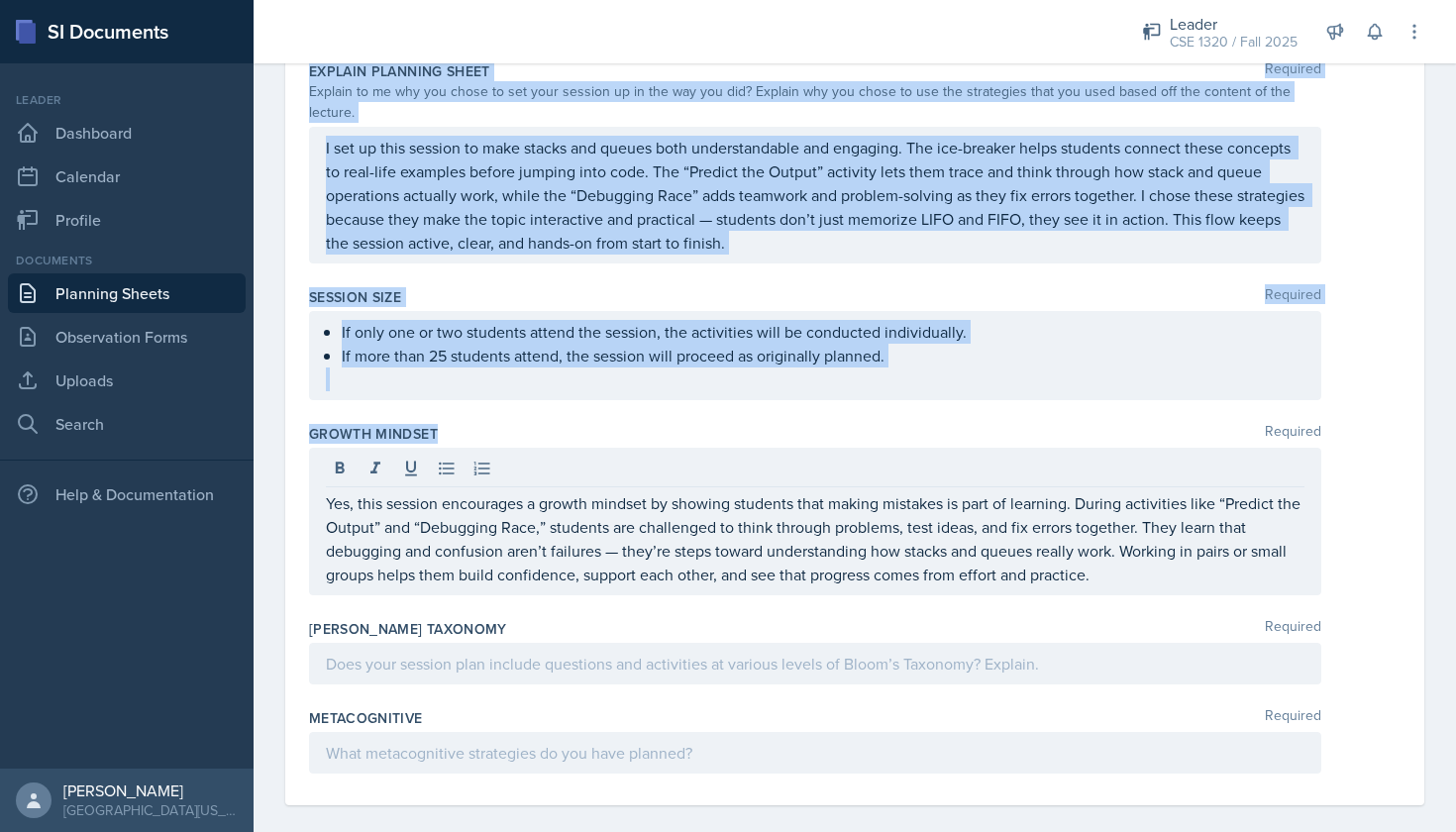
scroll to position [0, 0]
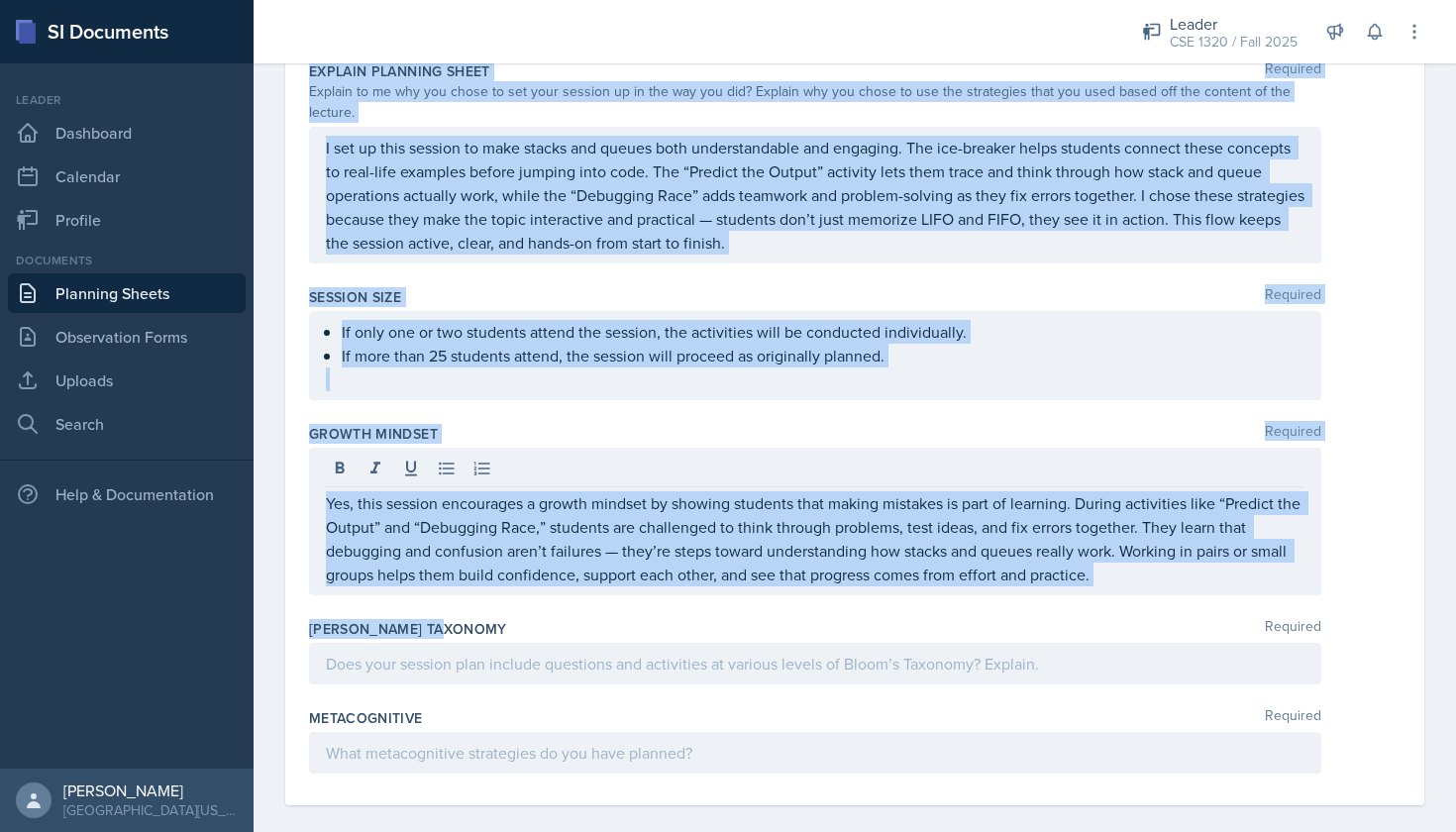
drag, startPoint x: 309, startPoint y: 276, endPoint x: 522, endPoint y: 612, distance: 397.8
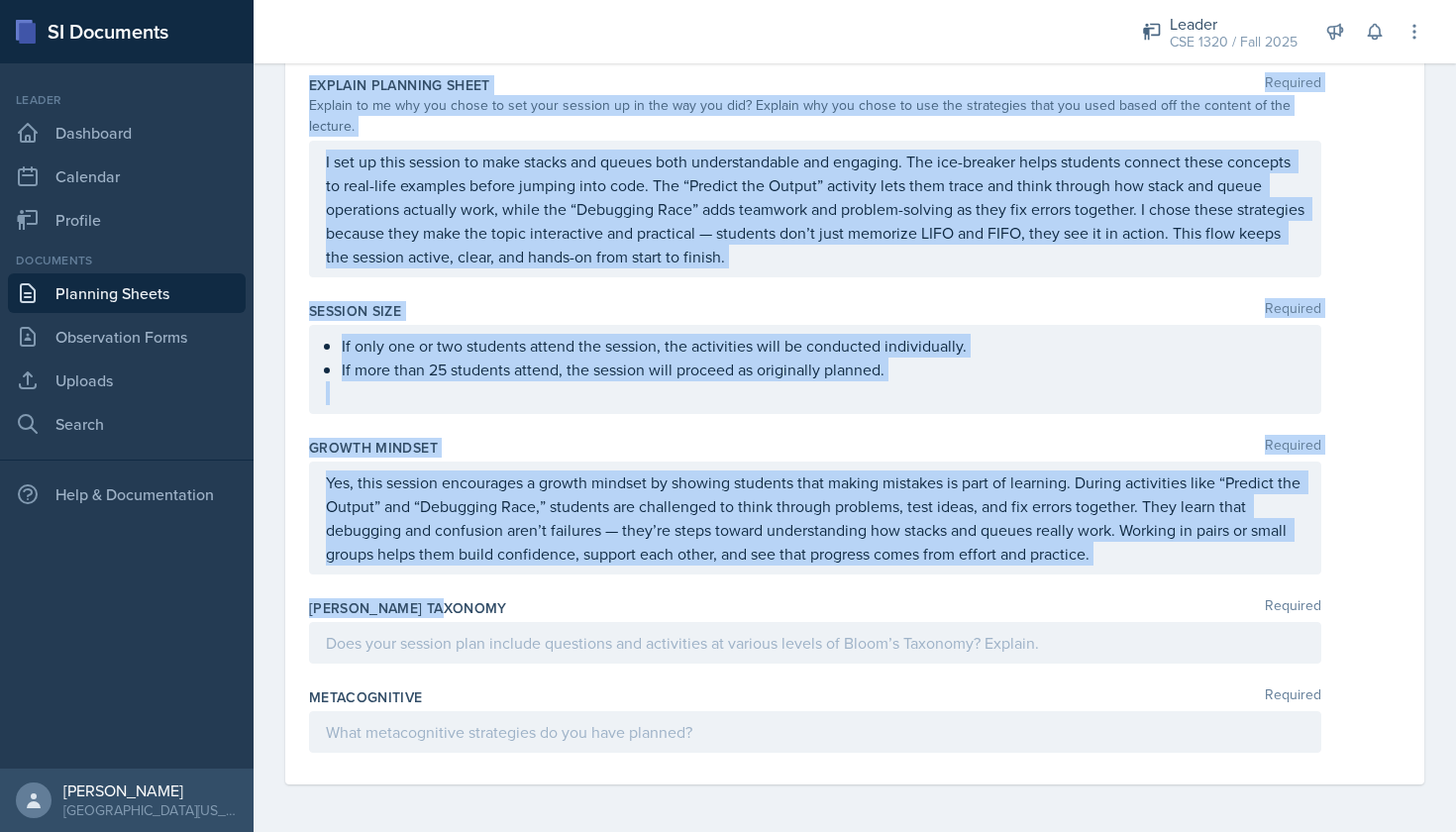
copy div "Content Required Stacks and Queues Stacks A stack is an abstract data type that…"
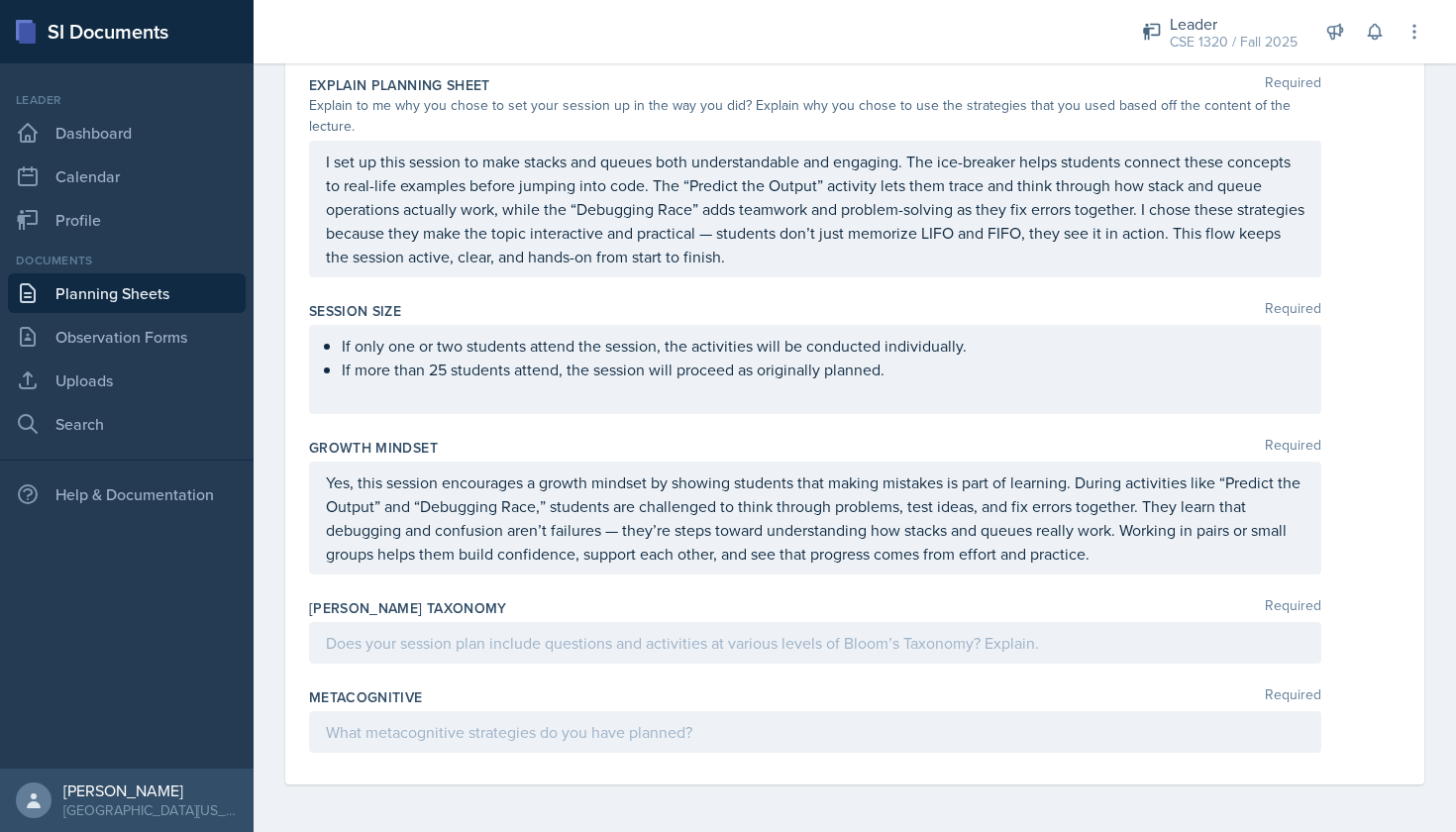
click at [428, 622] on div at bounding box center [814, 643] width 1012 height 42
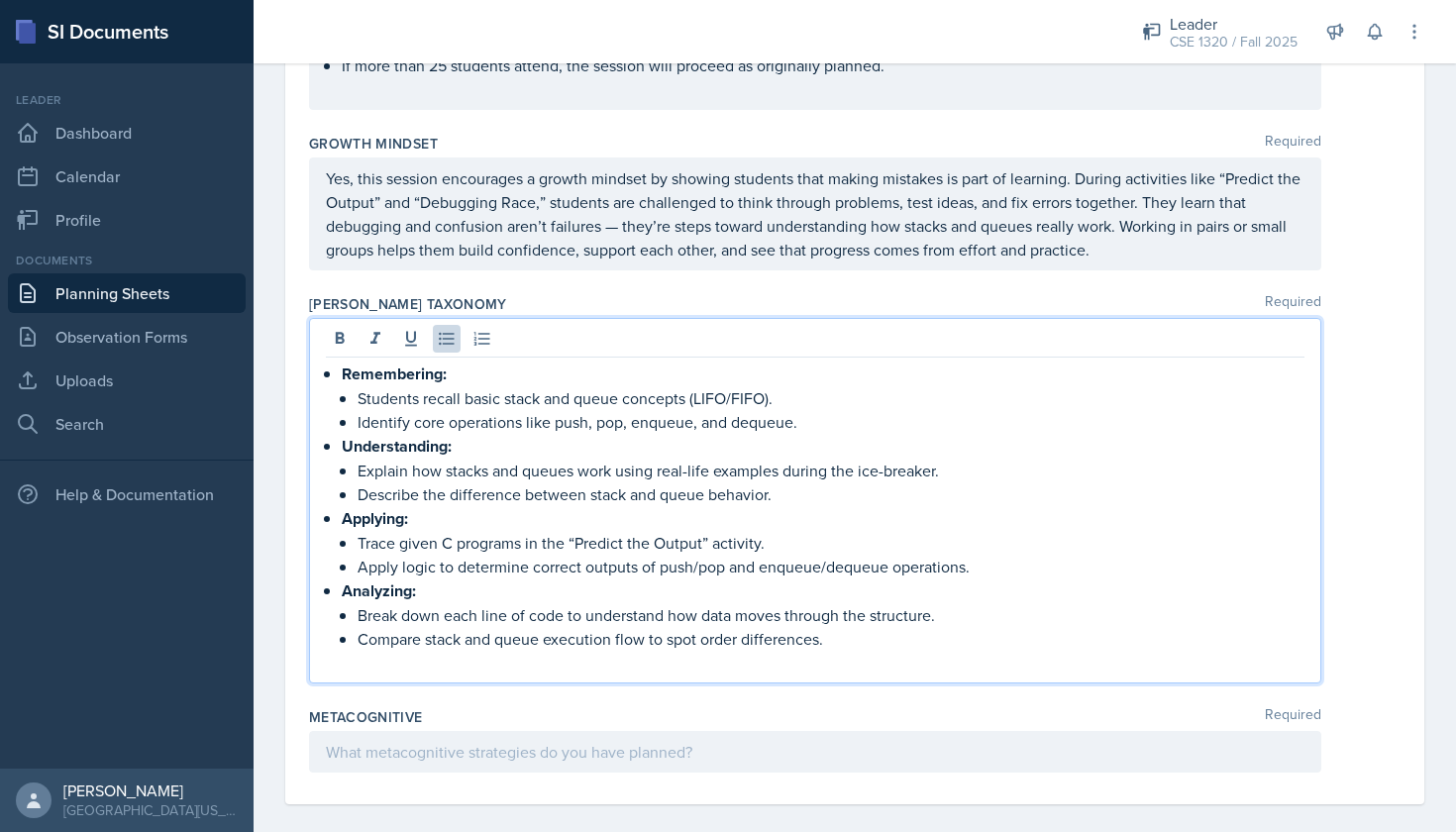
scroll to position [2471, 0]
click at [639, 742] on div at bounding box center [814, 753] width 1012 height 42
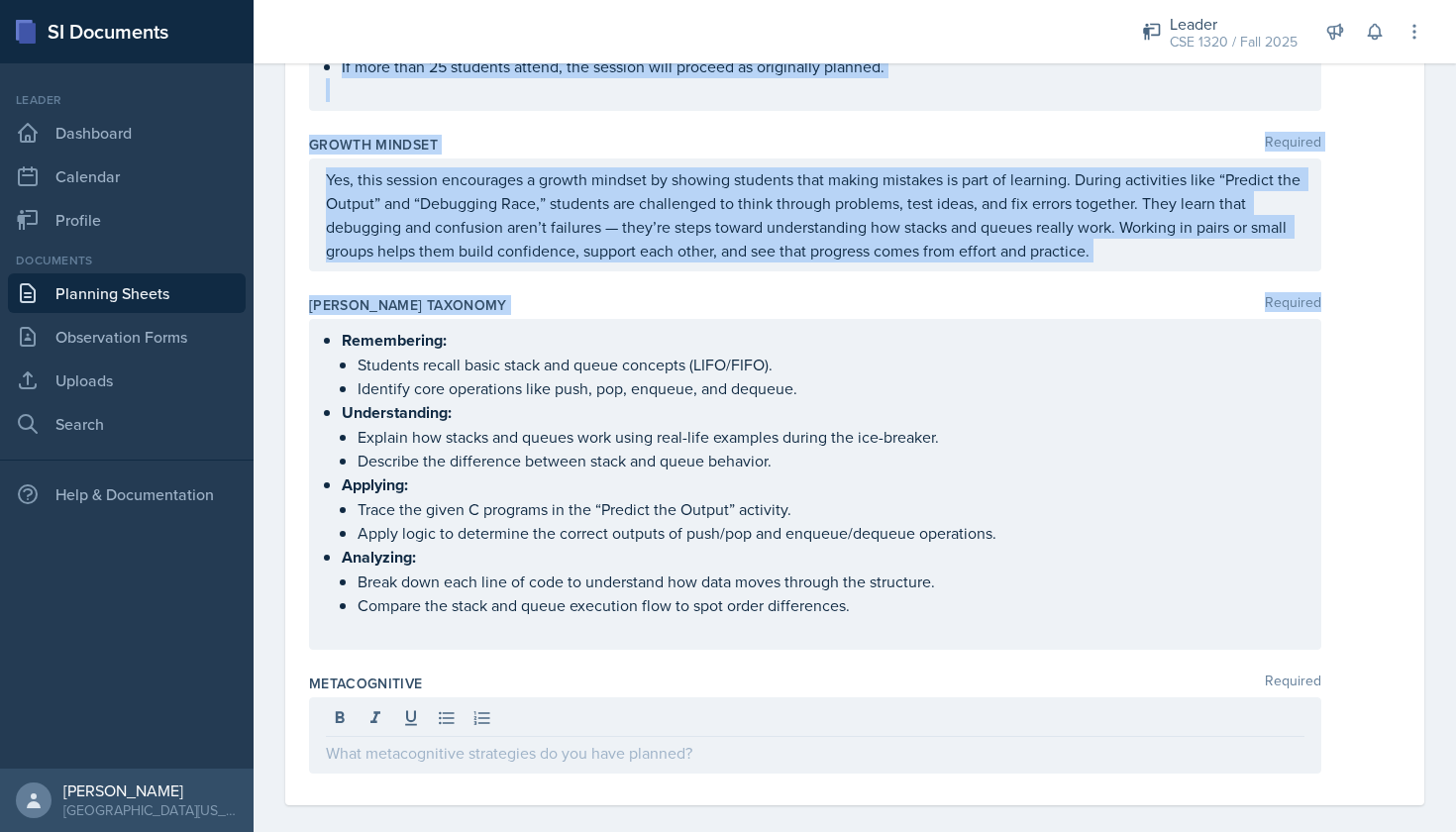
scroll to position [0, 0]
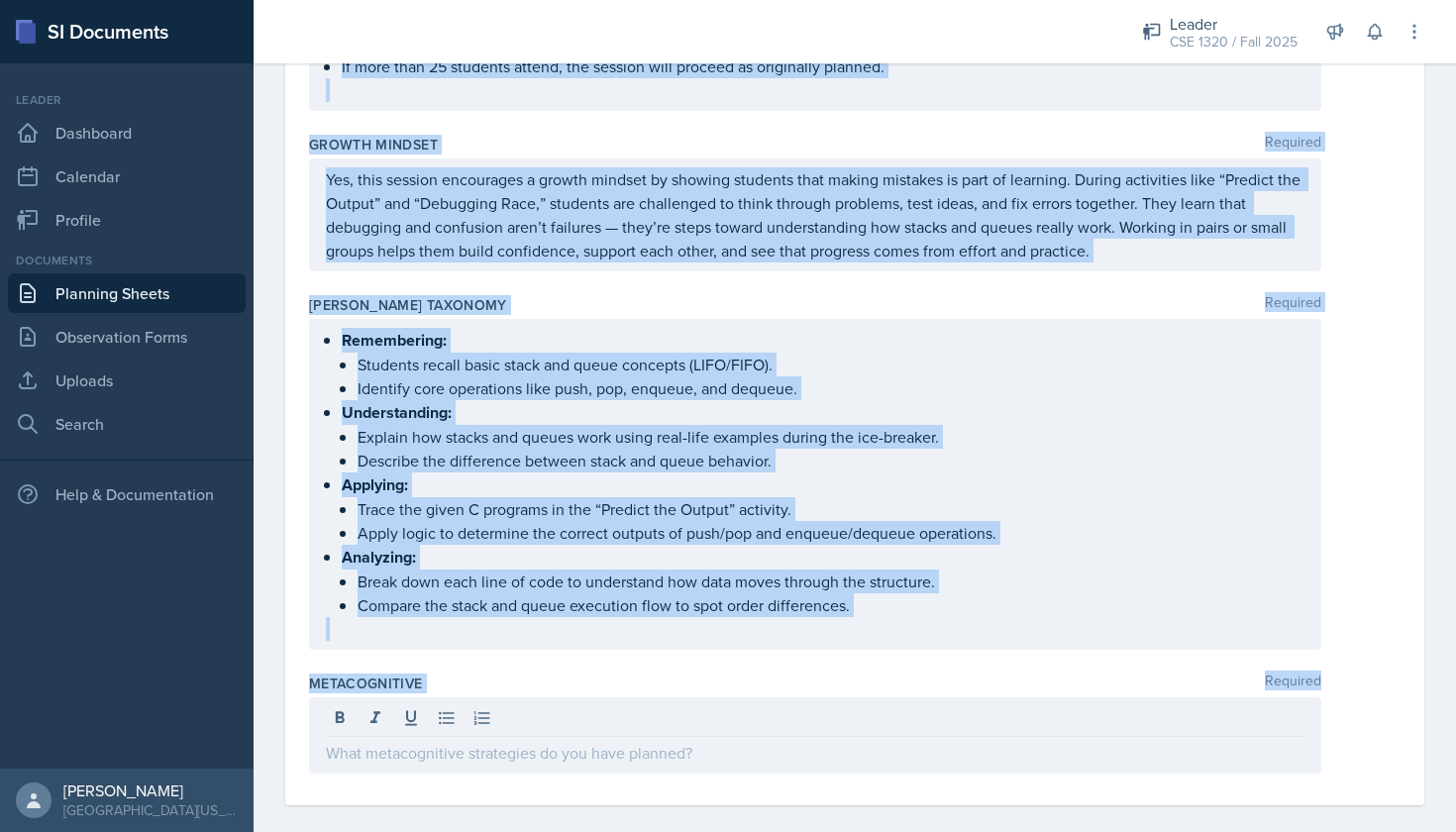
drag, startPoint x: 310, startPoint y: 180, endPoint x: 721, endPoint y: 766, distance: 715.8
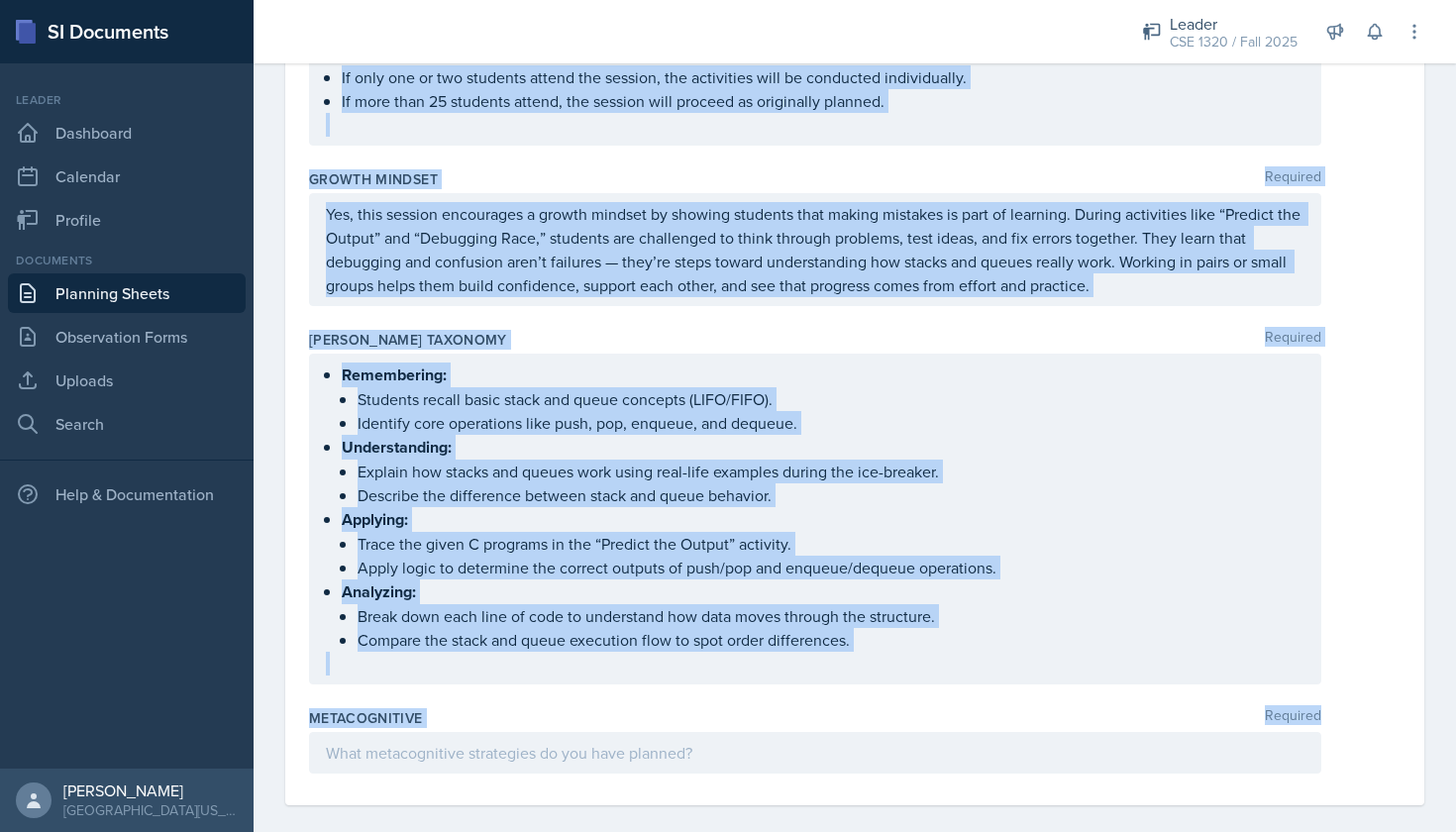
copy div "Date October 2025 28 29 30 1 2 3 4 5 6 7 8 9 10 11 12 13 14 15 16 17 18 19 20 2…"
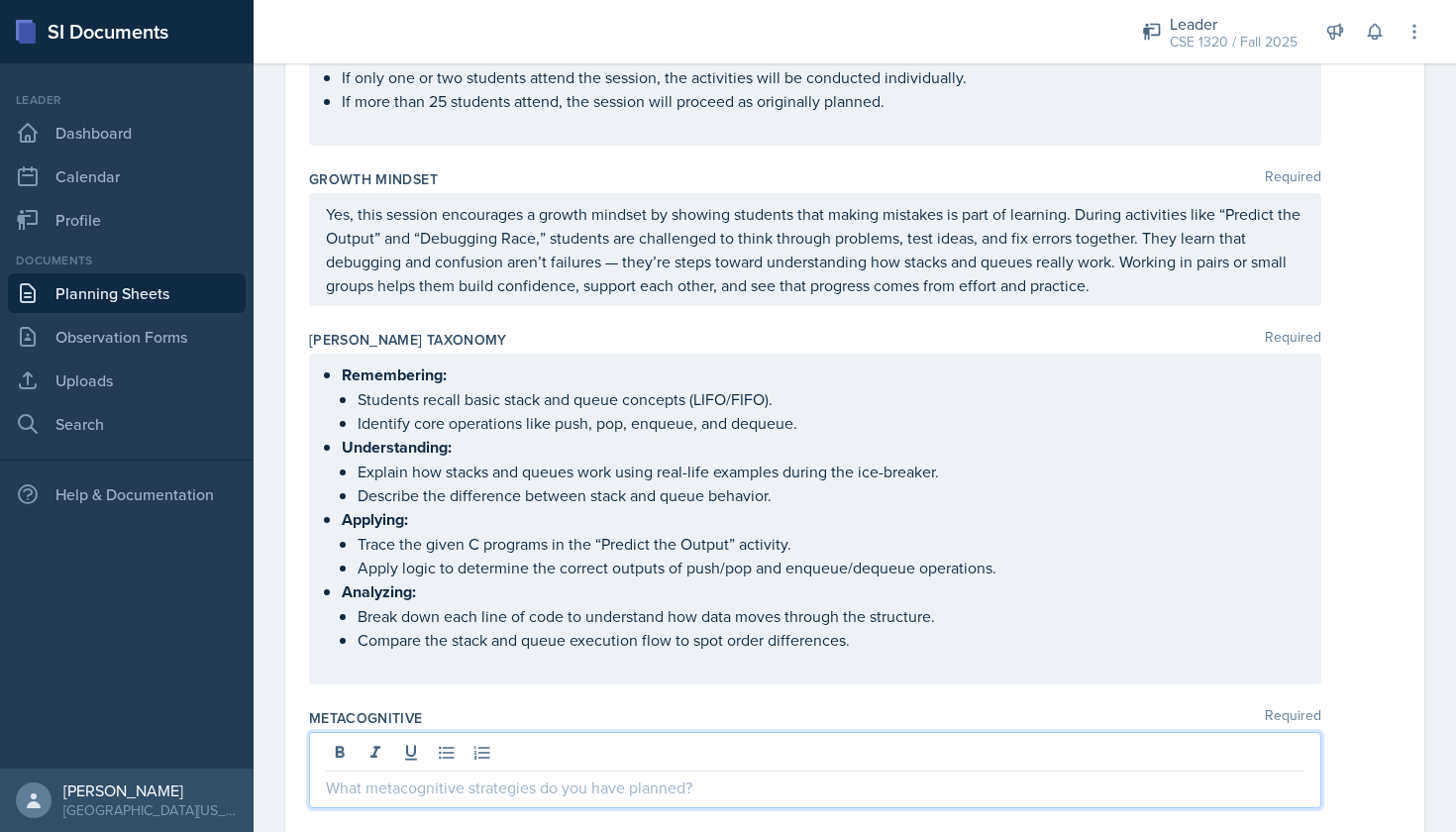
click at [397, 739] on div at bounding box center [814, 770] width 1012 height 76
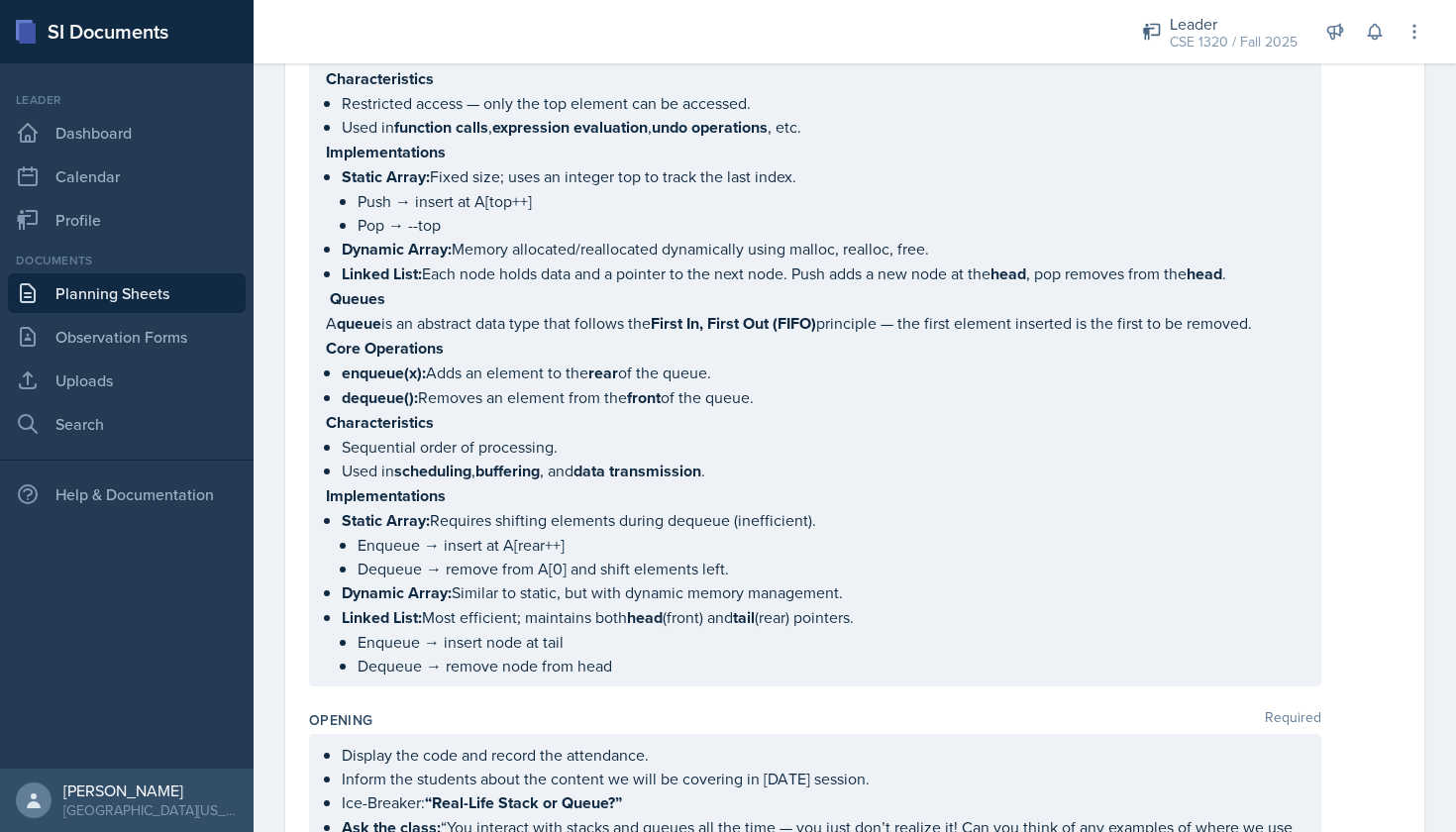
scroll to position [126, 0]
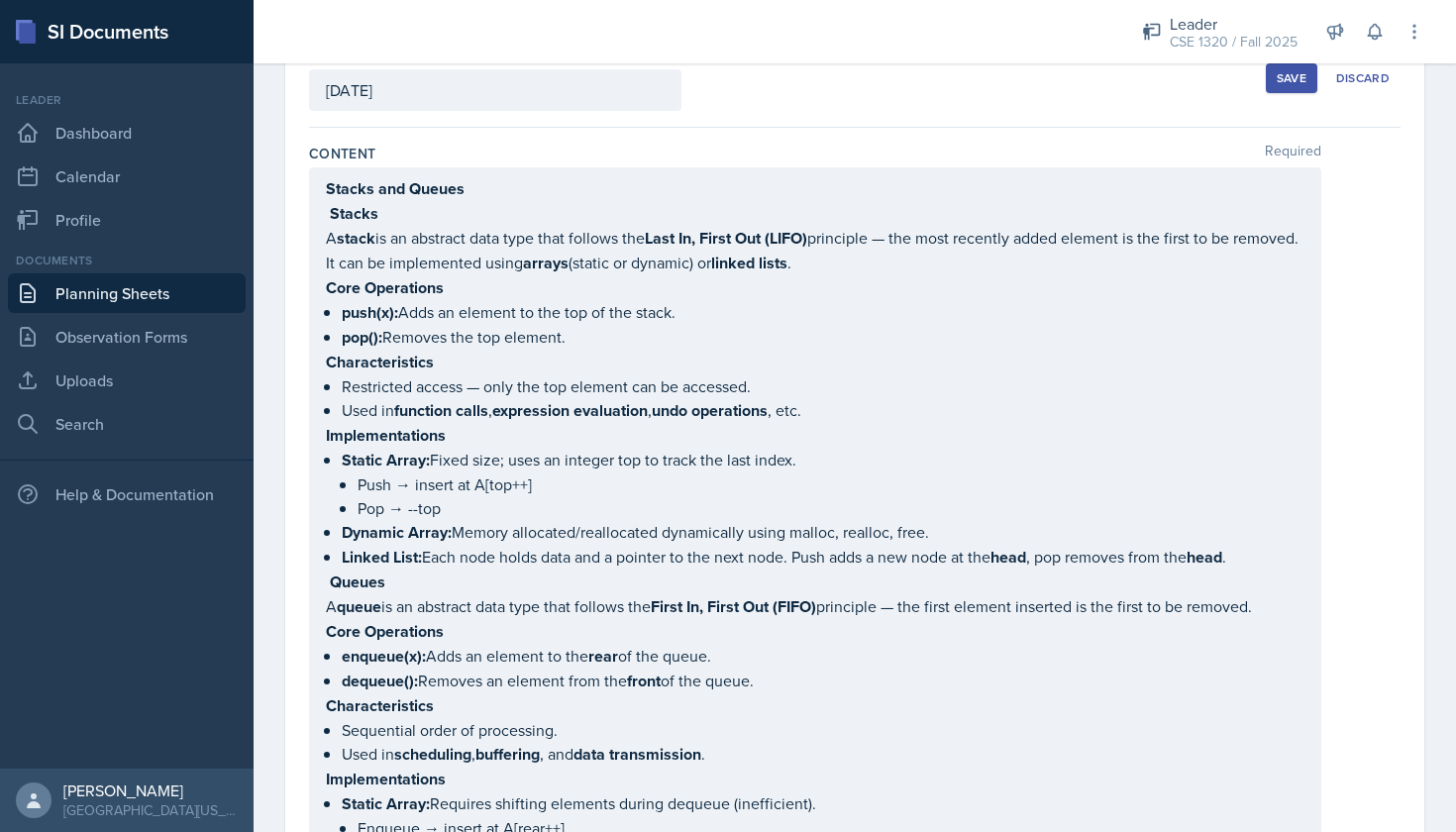
click at [1285, 83] on div "Save" at bounding box center [1292, 78] width 30 height 16
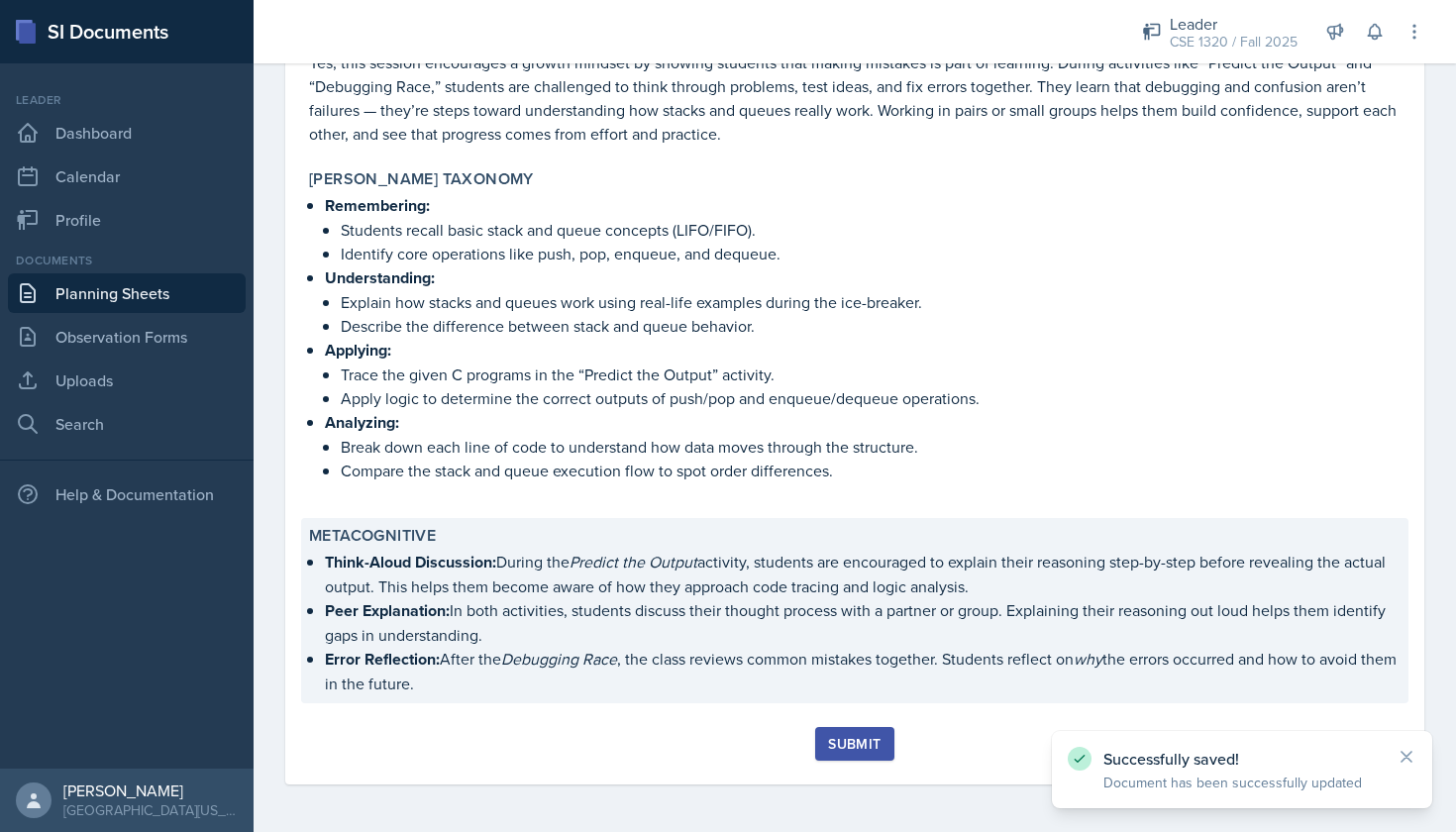
scroll to position [2367, 0]
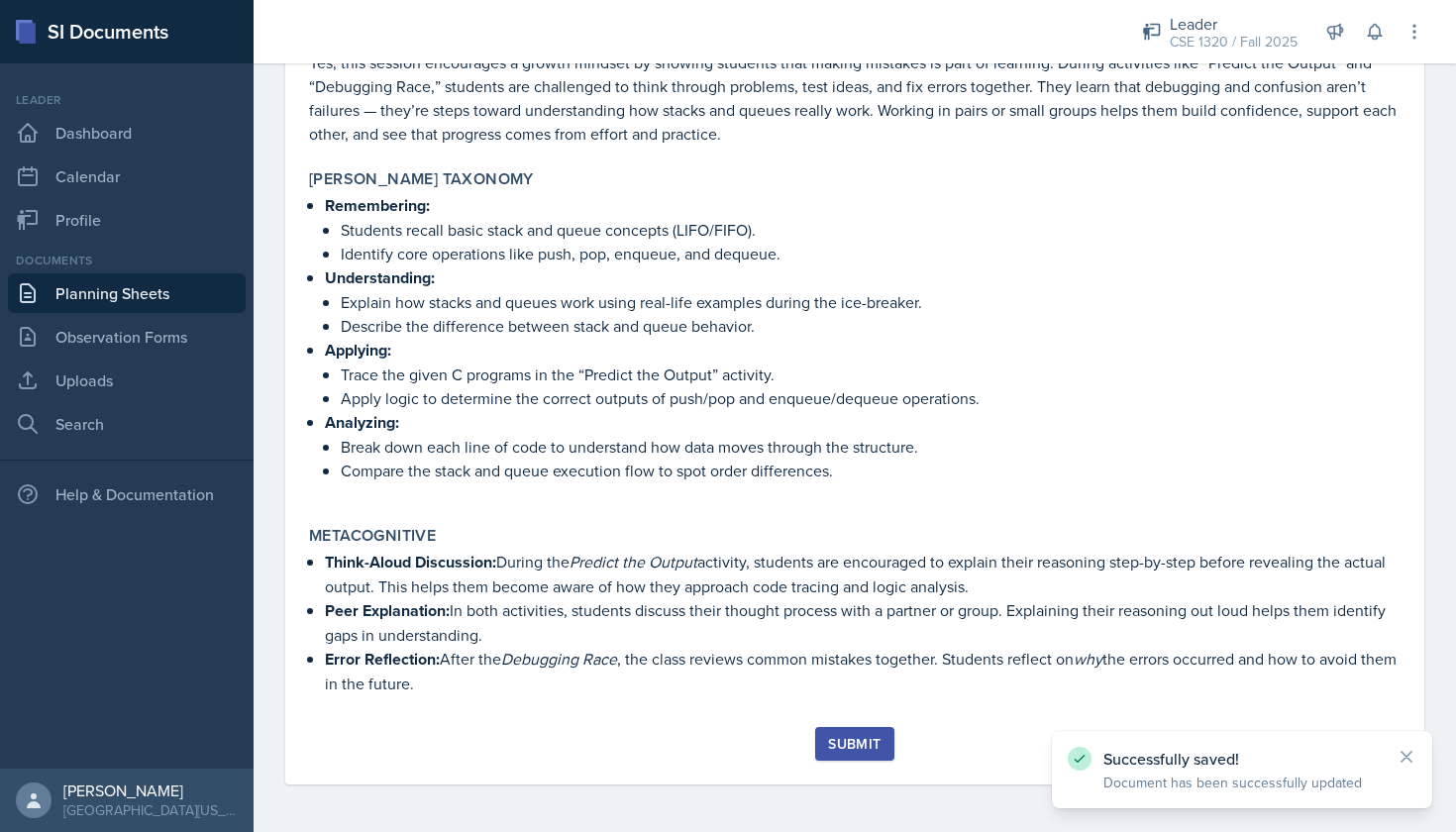
click at [835, 738] on div "Submit" at bounding box center [854, 744] width 53 height 16
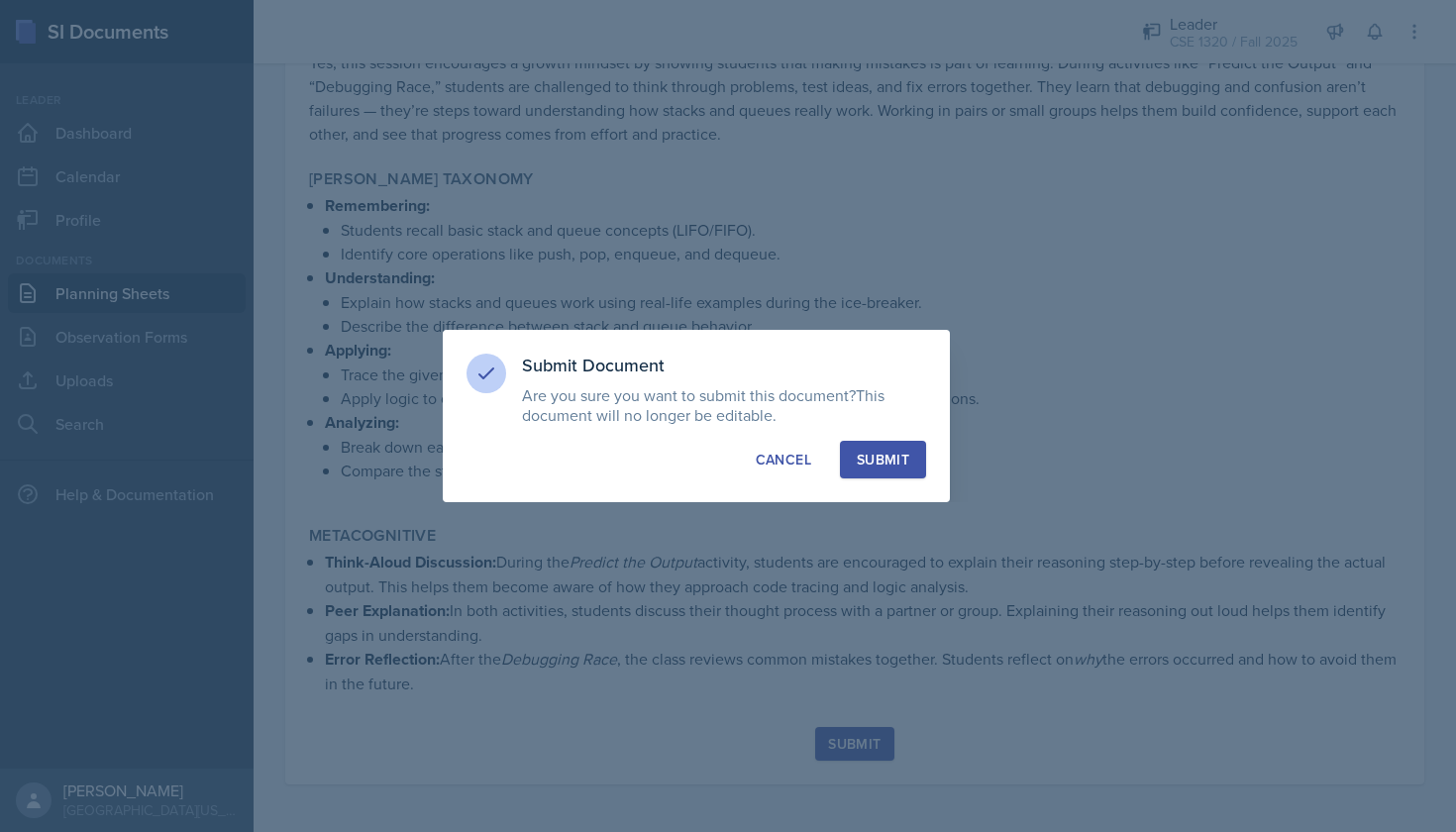
click at [882, 462] on div "Submit" at bounding box center [883, 459] width 53 height 20
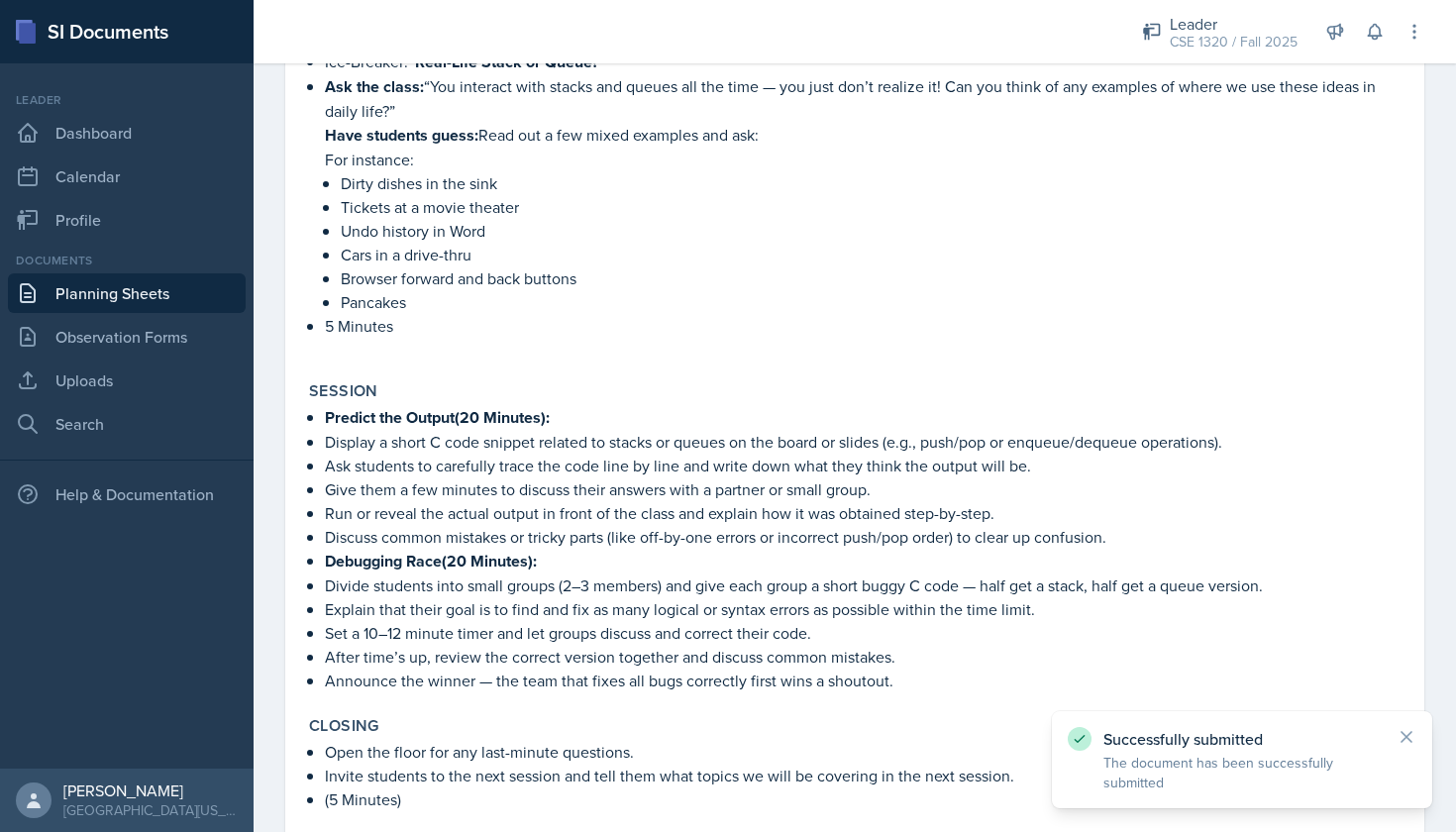
scroll to position [1113, 0]
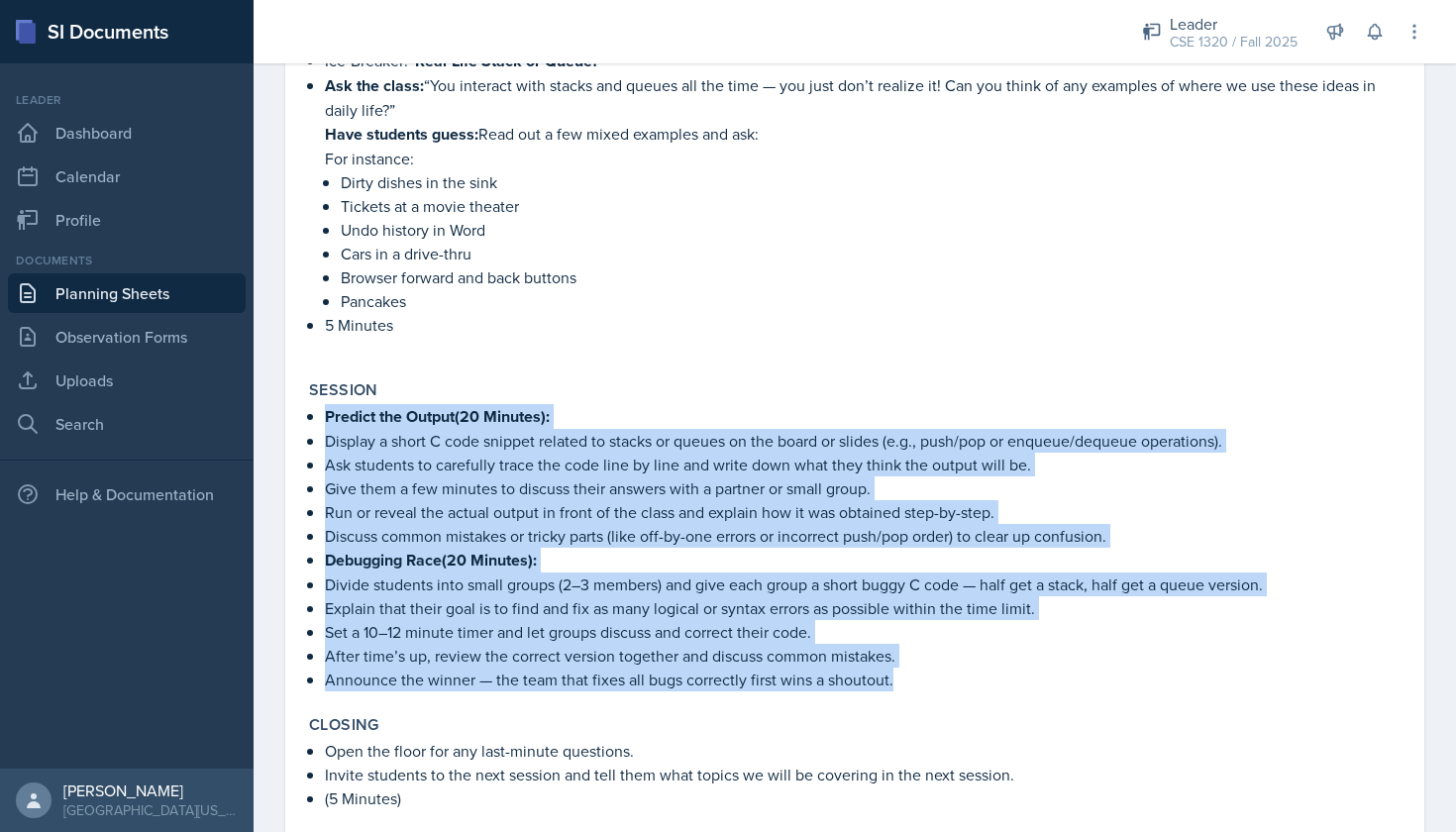
drag, startPoint x: 325, startPoint y: 415, endPoint x: 897, endPoint y: 691, distance: 635.1
click at [897, 691] on div "Session Predict the Output(20 Minutes): Display a short C code snippet related …" at bounding box center [854, 535] width 1107 height 327
copy ul "Predict the Output(20 Minutes): Display a short C code snippet related to stack…"
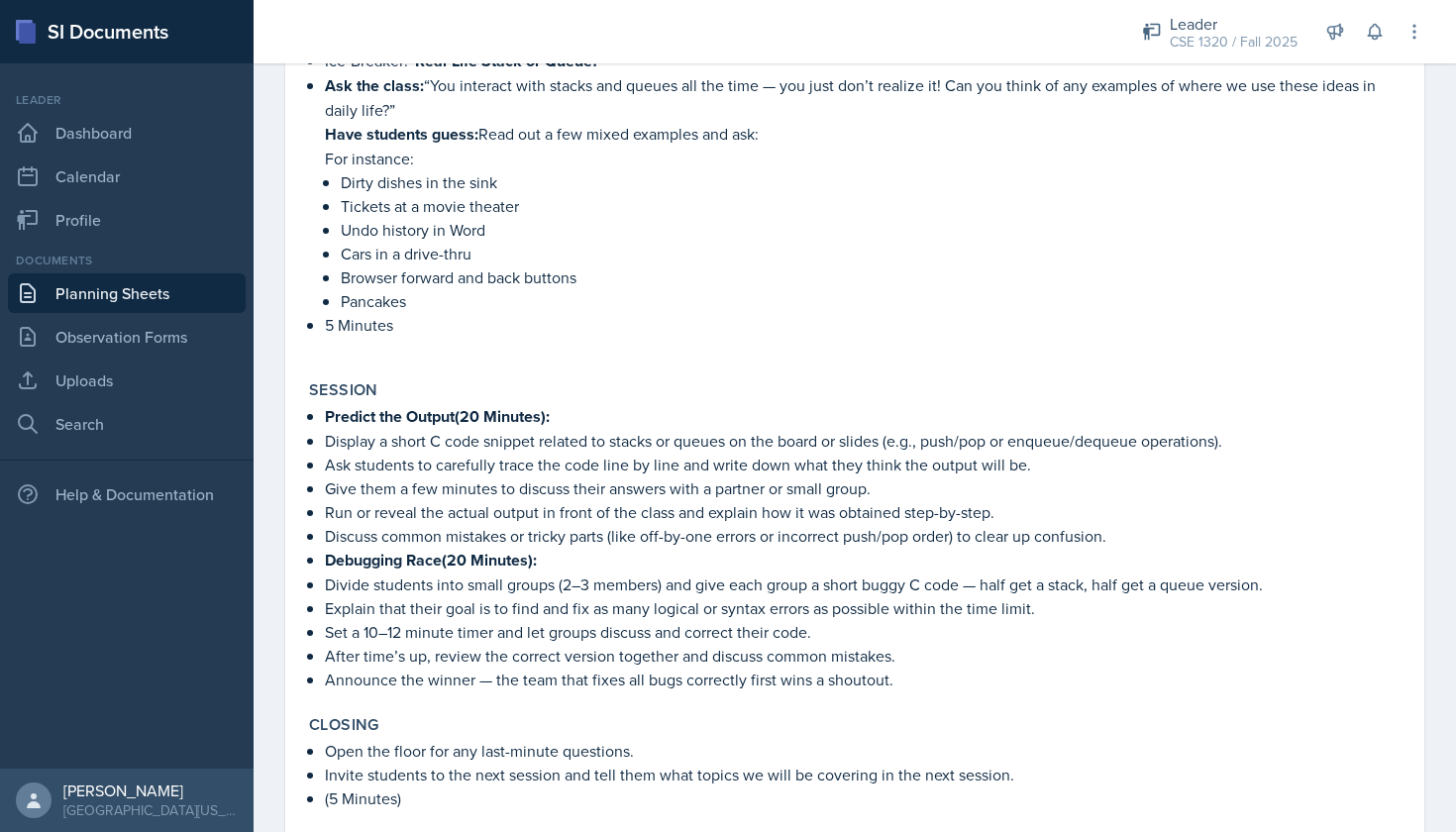
click at [779, 419] on p "Predict the Output(20 Minutes):" at bounding box center [862, 416] width 1076 height 25
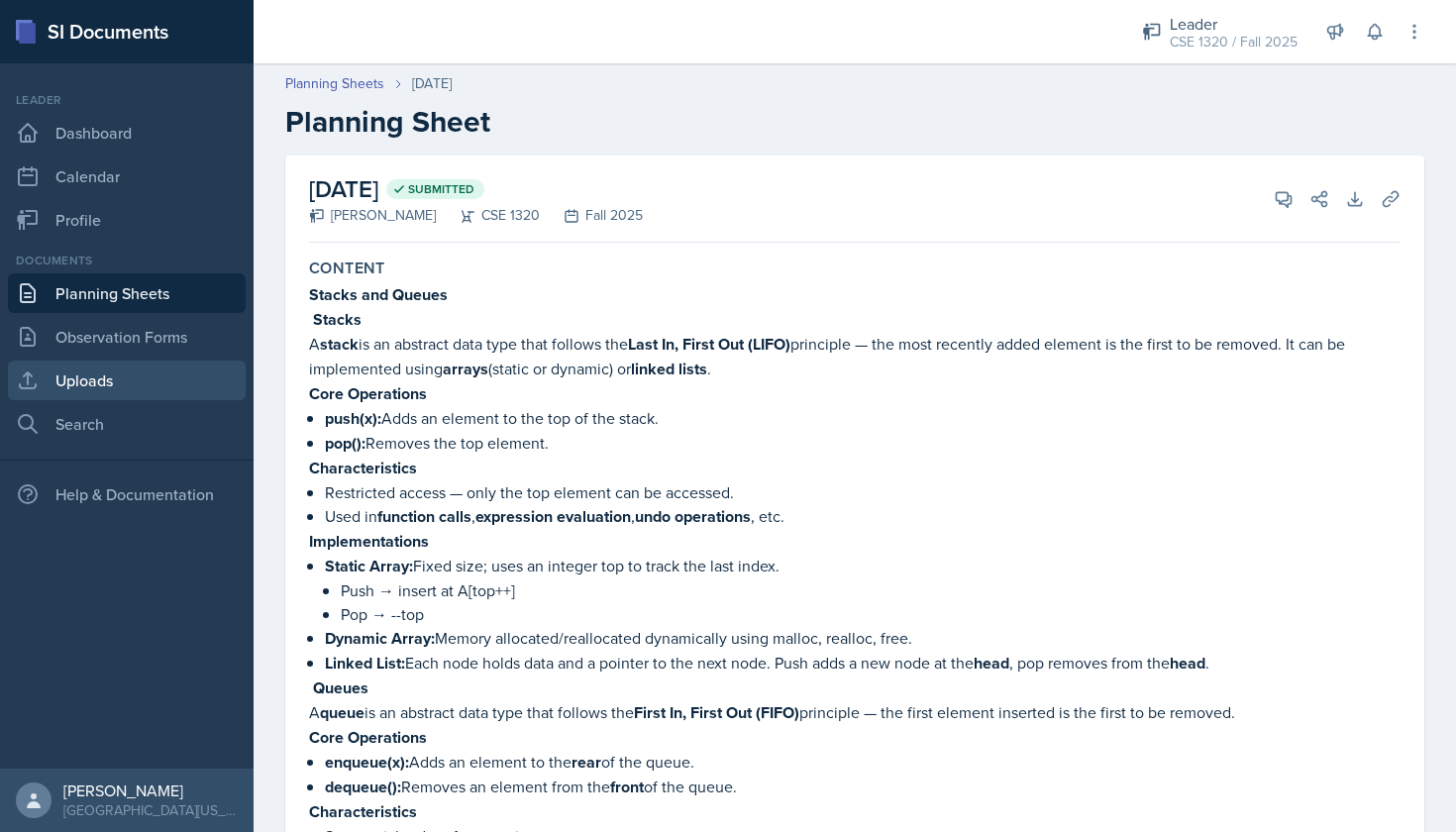
scroll to position [0, 0]
click at [146, 375] on link "Uploads" at bounding box center [127, 381] width 238 height 40
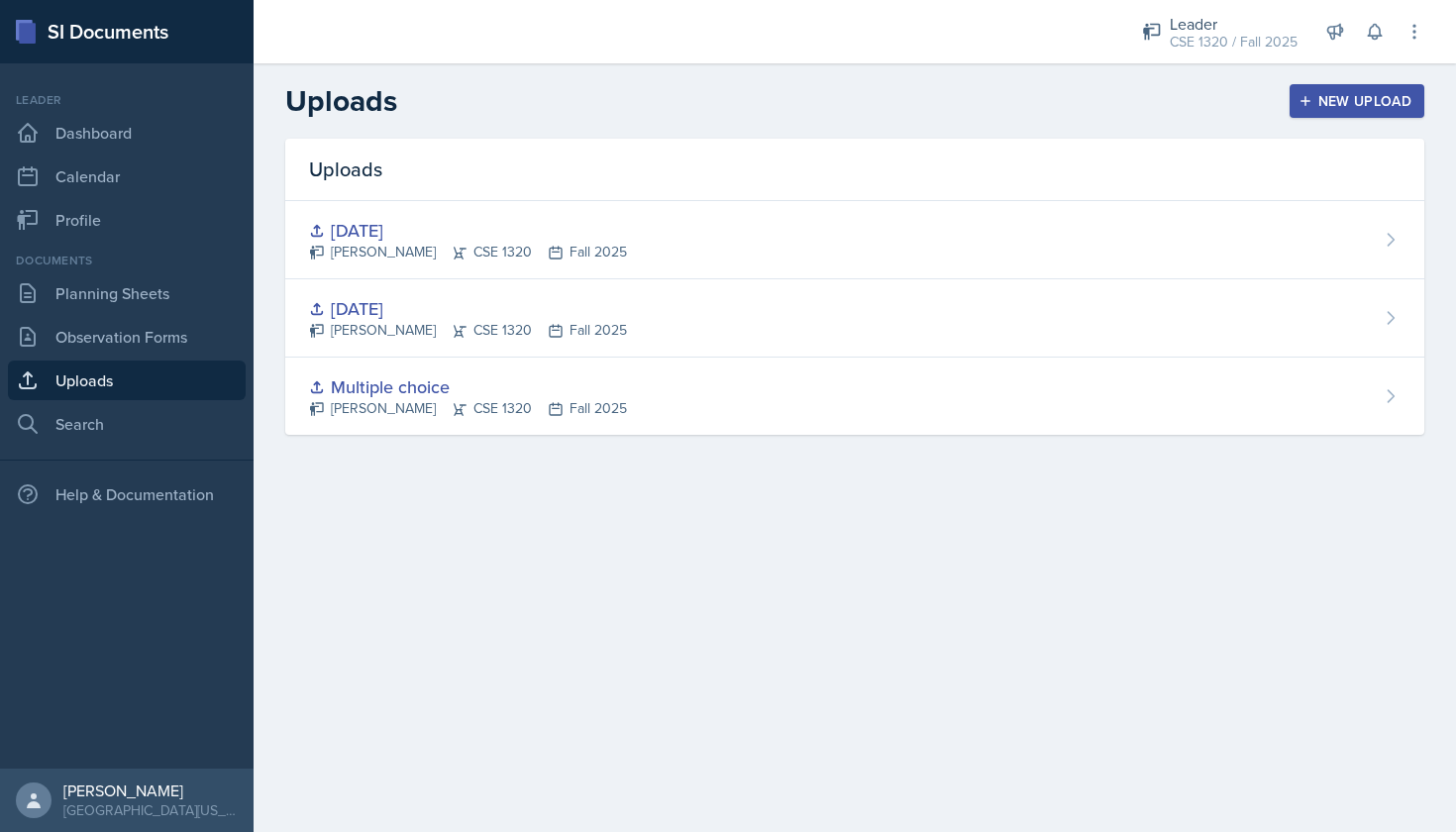
click at [1336, 89] on button "New Upload" at bounding box center [1358, 101] width 136 height 34
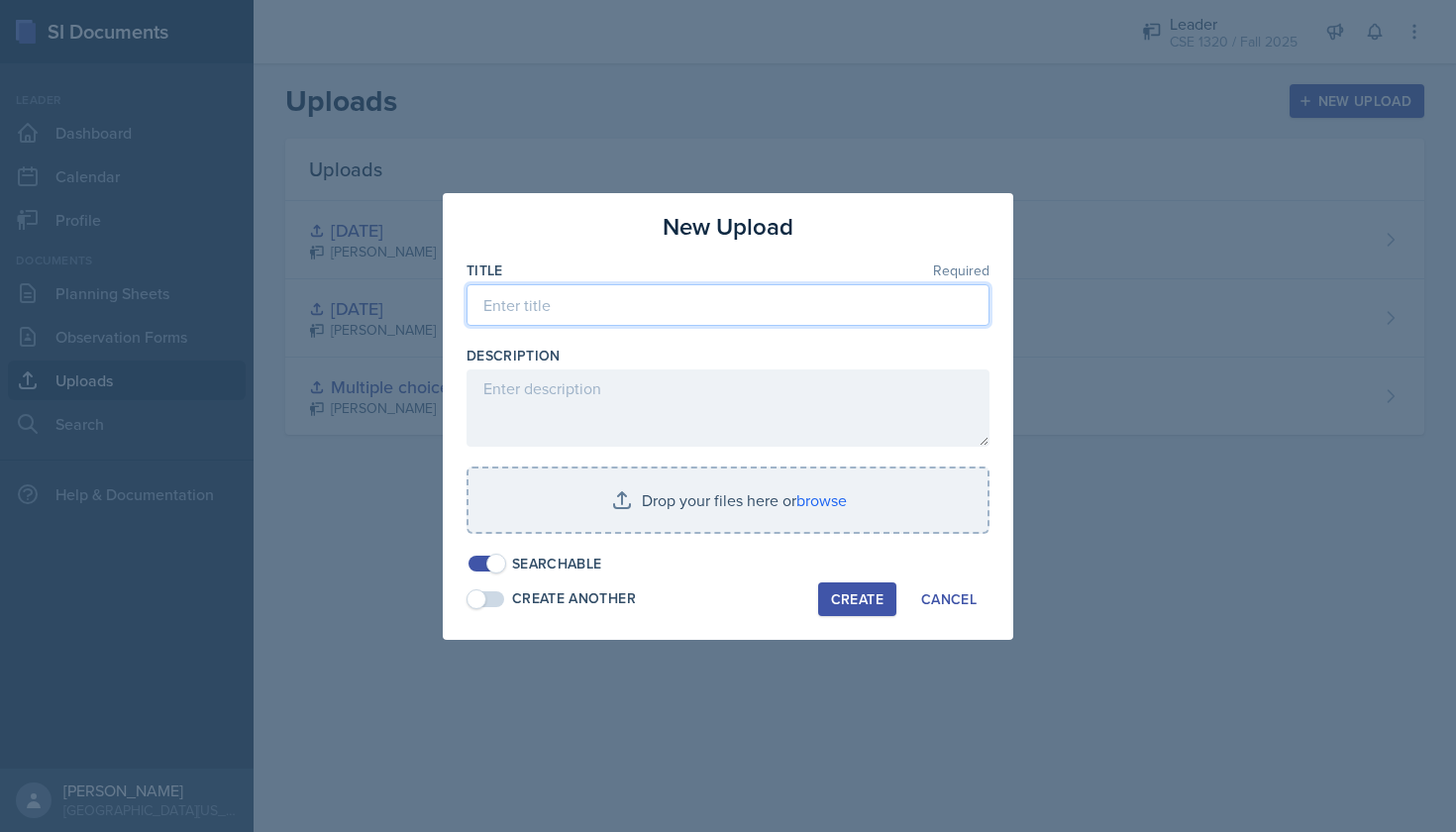
click at [662, 313] on input at bounding box center [728, 306] width 523 height 42
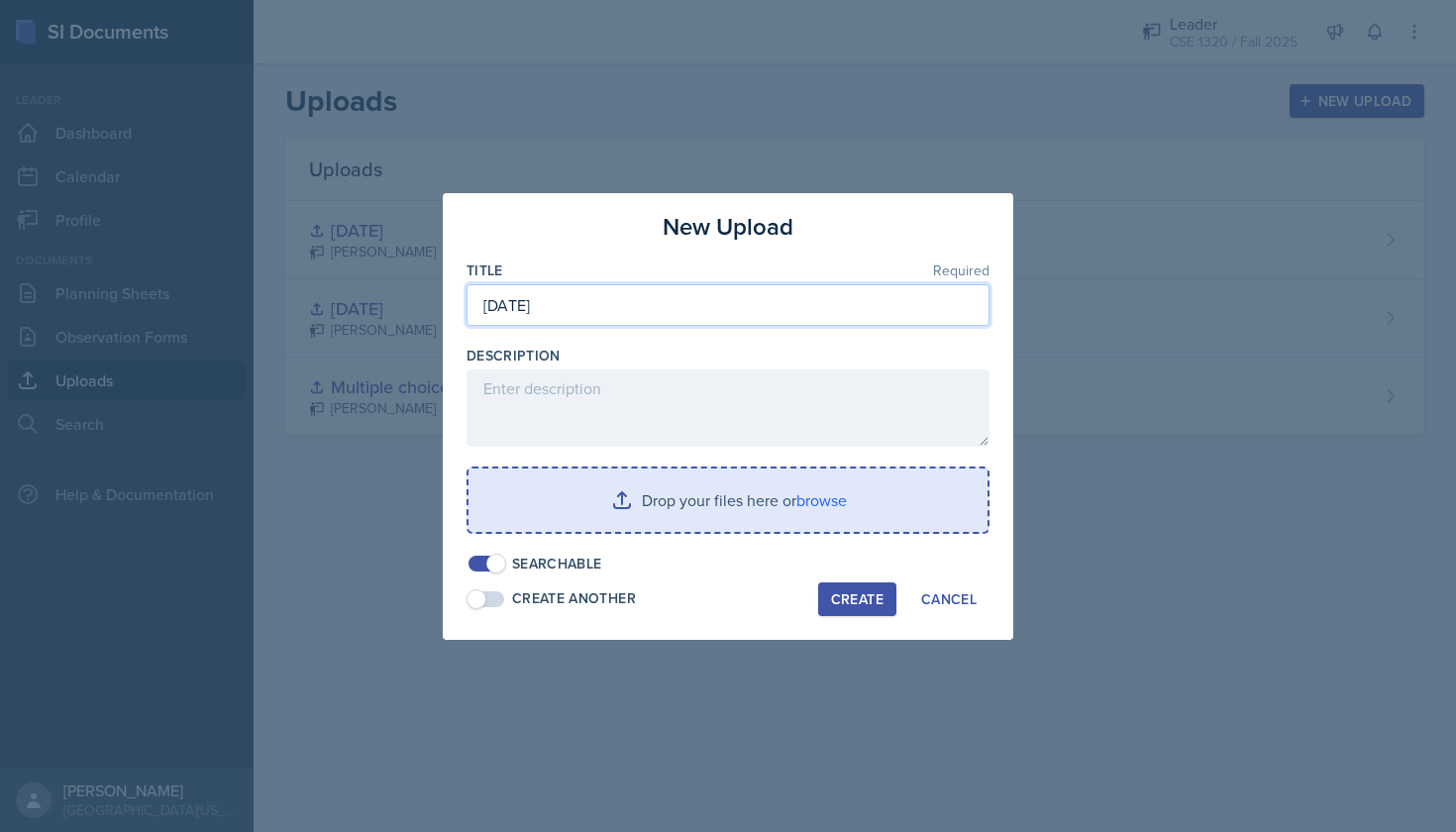
type input "Oct 8"
click at [659, 510] on input "file" at bounding box center [728, 499] width 520 height 63
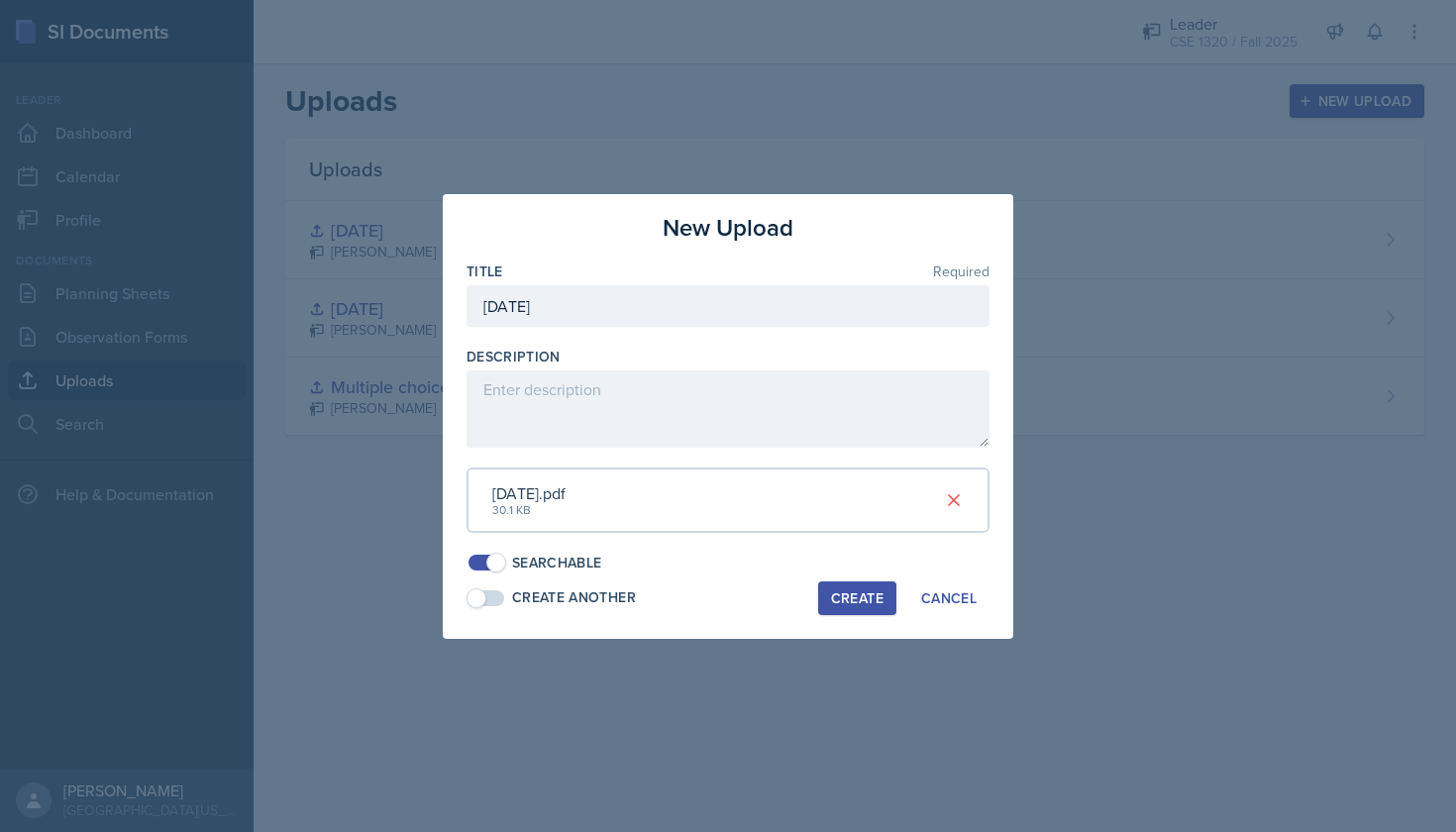
click at [861, 590] on div "Create" at bounding box center [857, 598] width 53 height 16
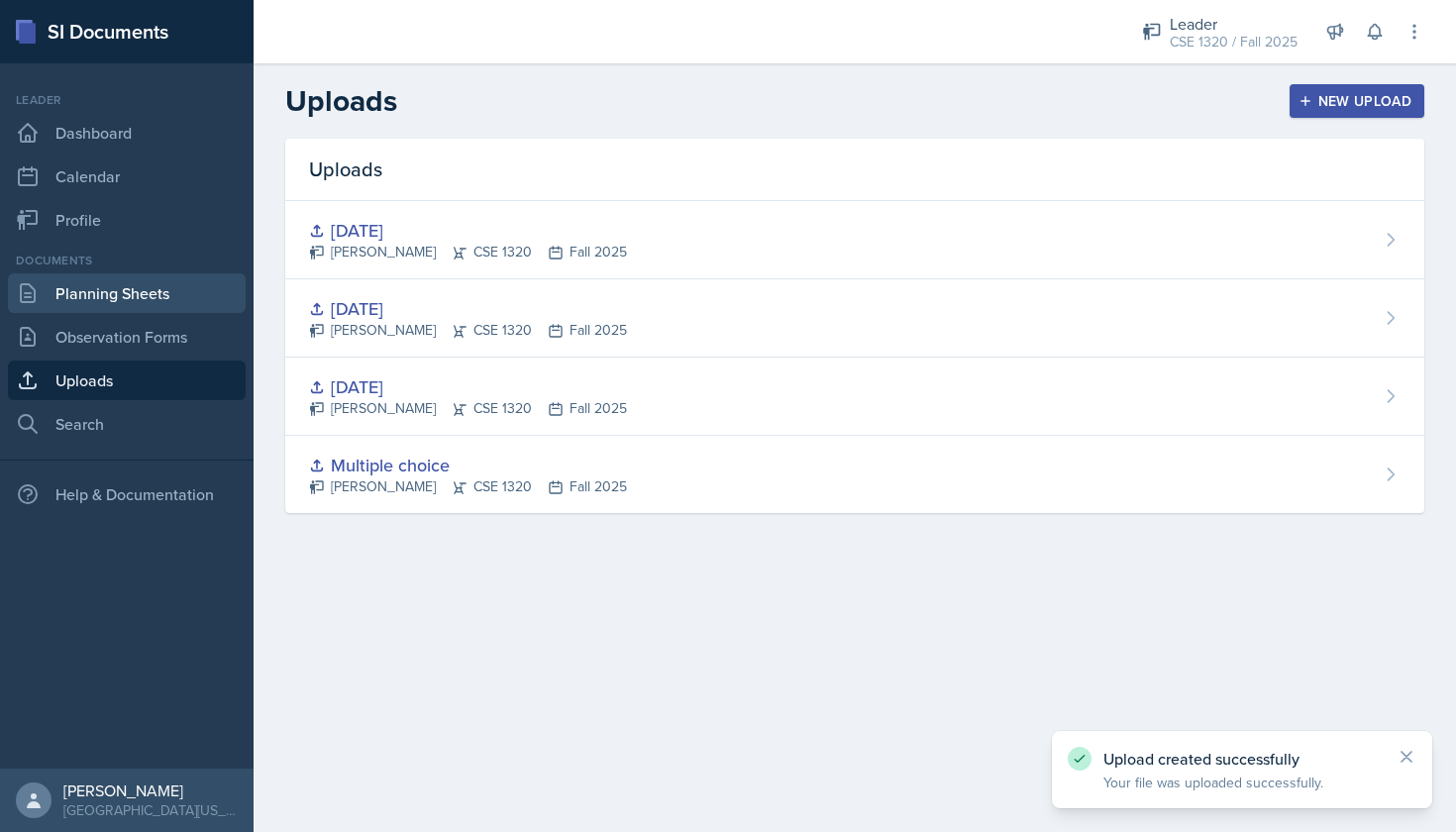
click at [157, 295] on link "Planning Sheets" at bounding box center [127, 294] width 238 height 40
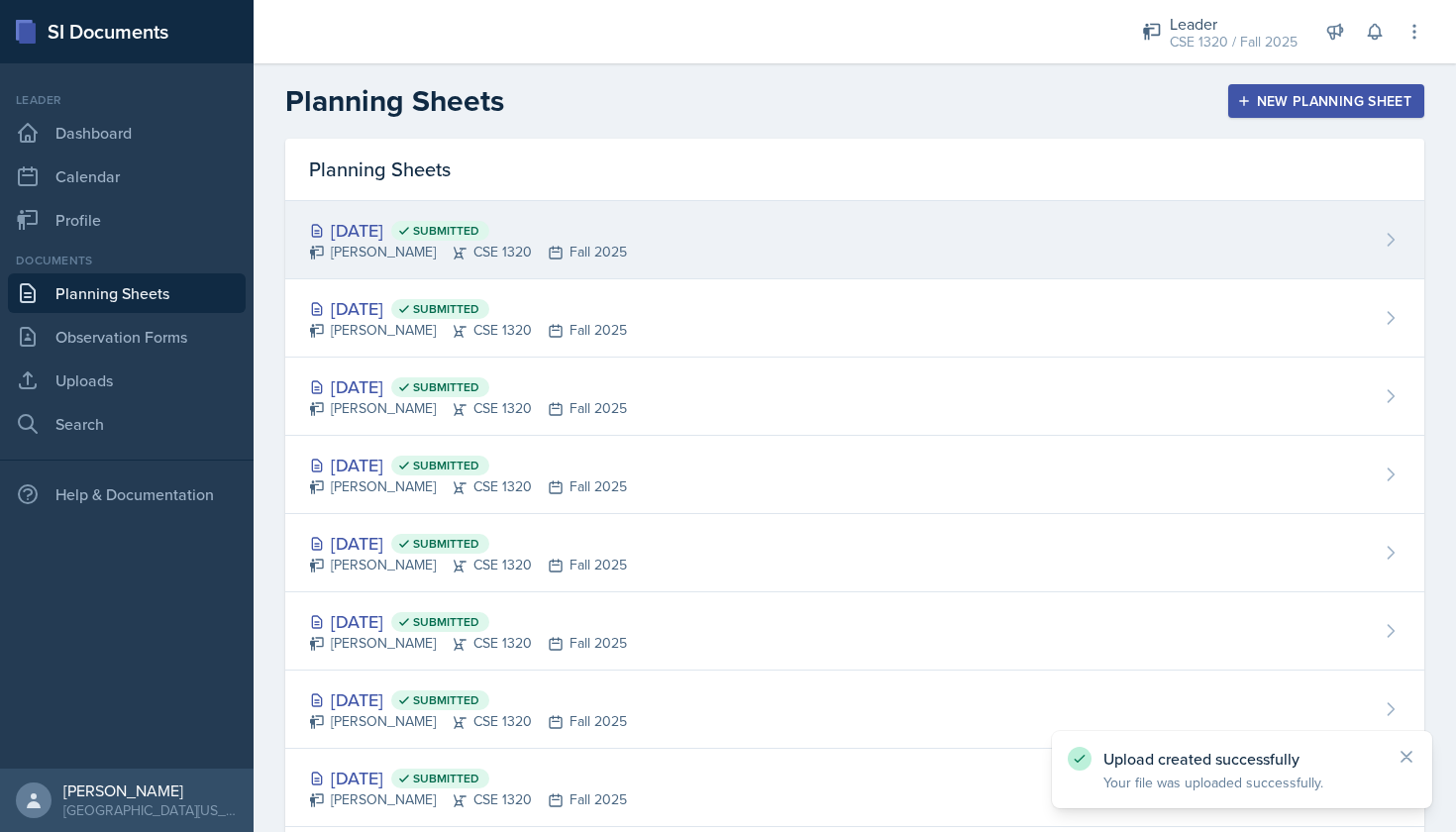
click at [870, 262] on div "Oct 8th, 2025 Submitted Nishan Koirala CSE 1320 Fall 2025" at bounding box center [855, 240] width 1139 height 78
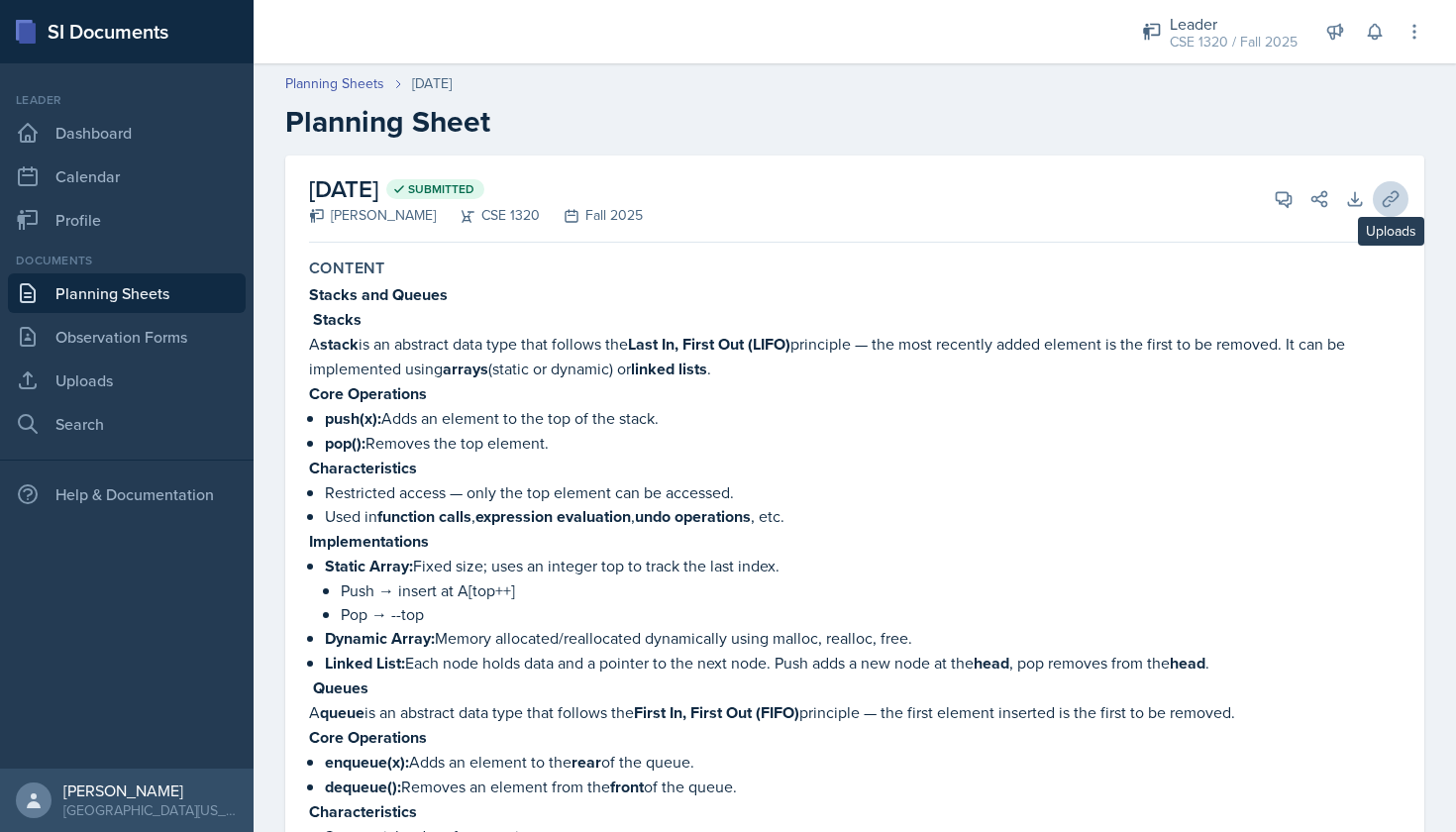
click at [1400, 205] on icon at bounding box center [1391, 199] width 20 height 20
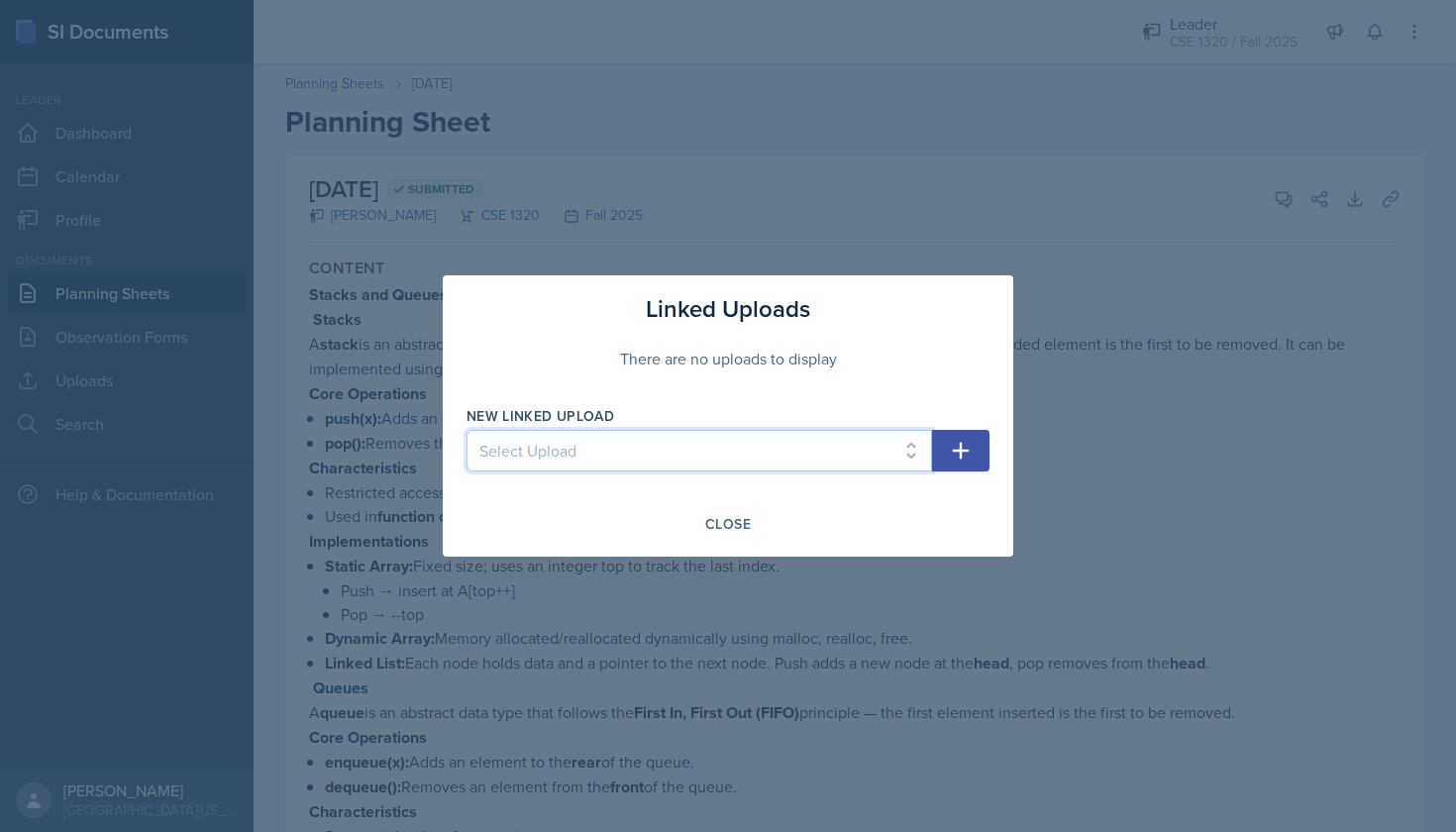
select select "608c3a1e-6a1e-4fae-ad43-5f63c29f5d59"
click at [961, 446] on icon "button" at bounding box center [961, 450] width 17 height 17
select select
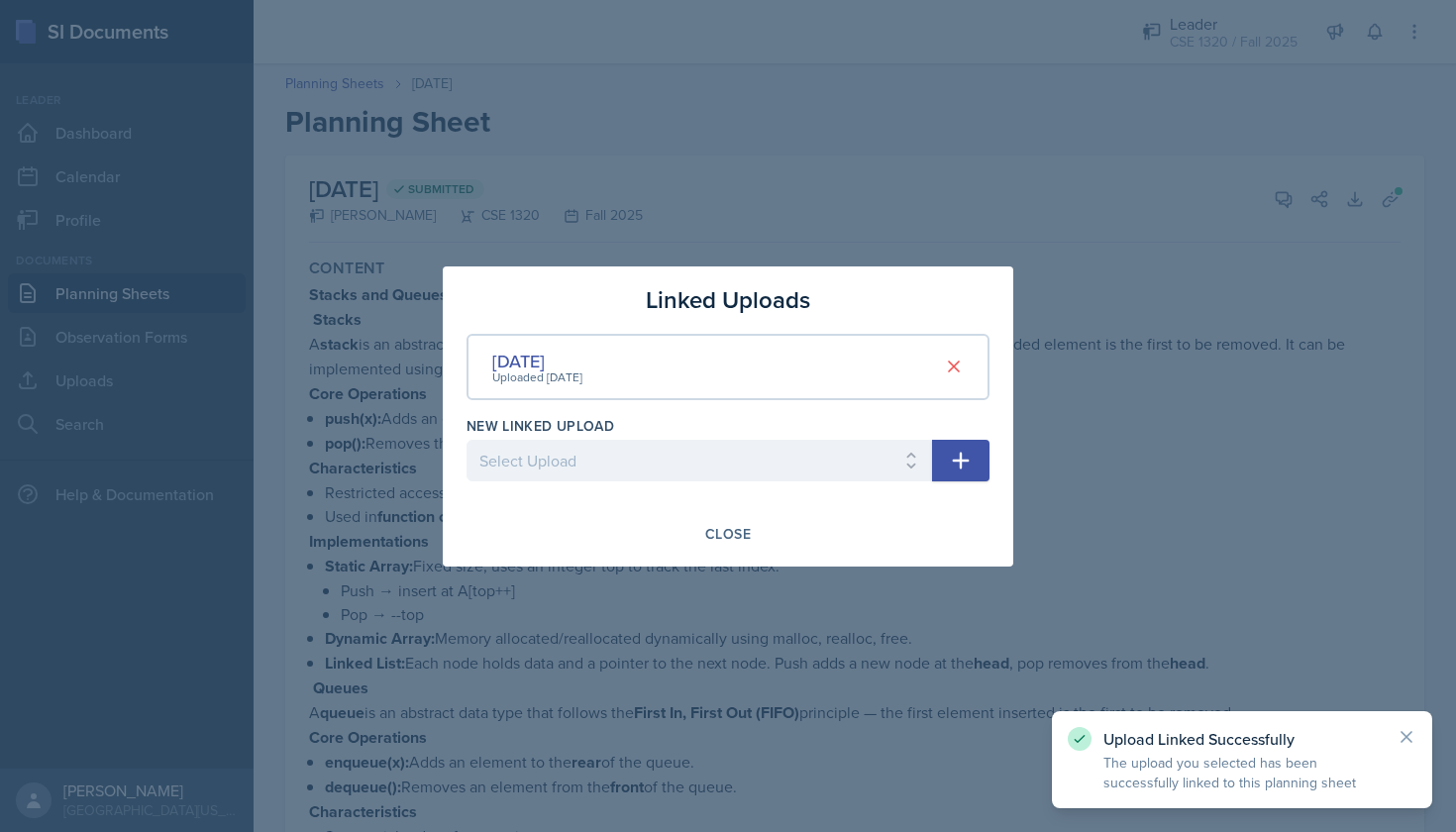
click at [1295, 430] on div at bounding box center [728, 416] width 1456 height 832
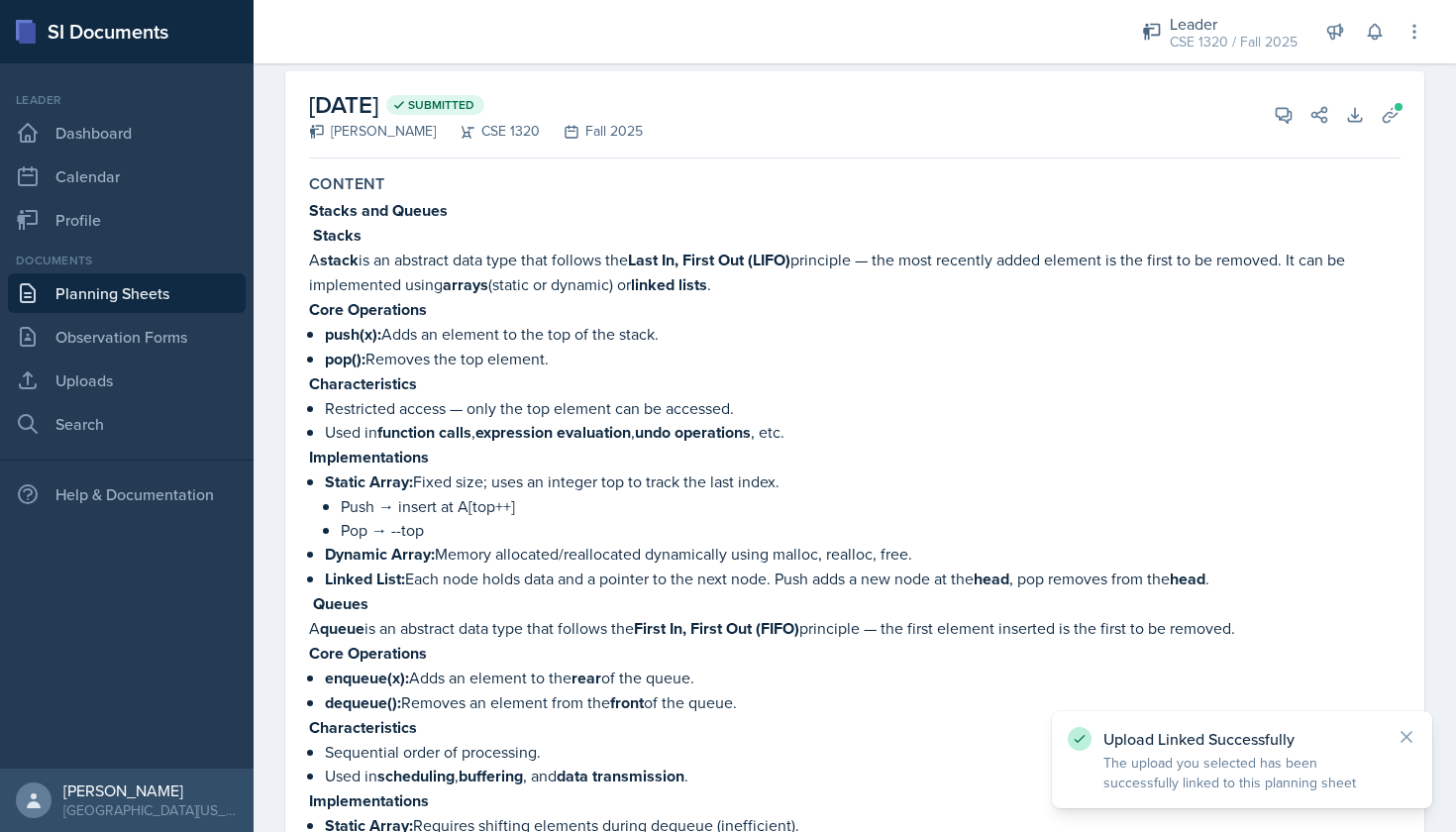
scroll to position [143, 0]
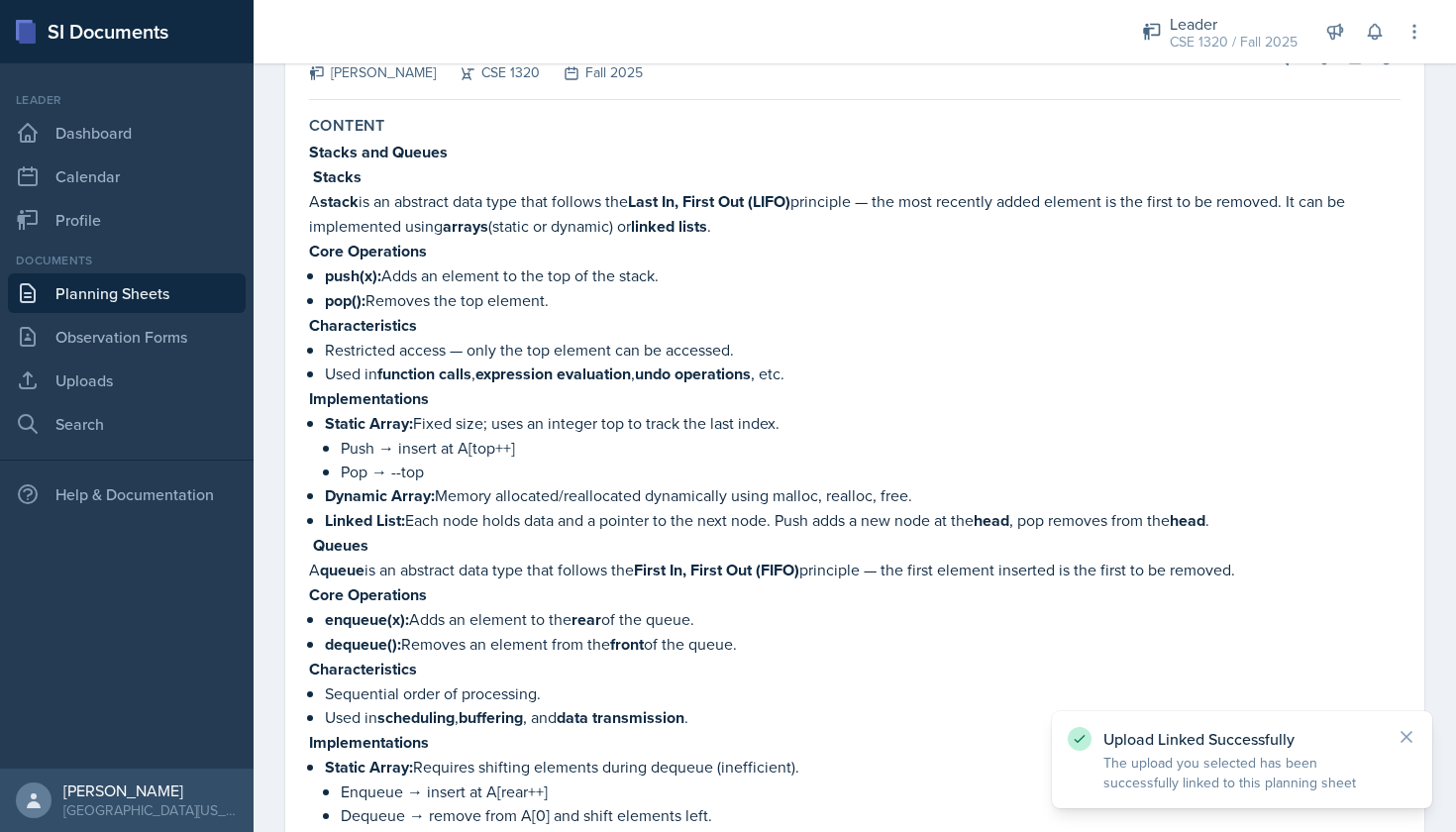
click at [111, 287] on link "Planning Sheets" at bounding box center [127, 294] width 238 height 40
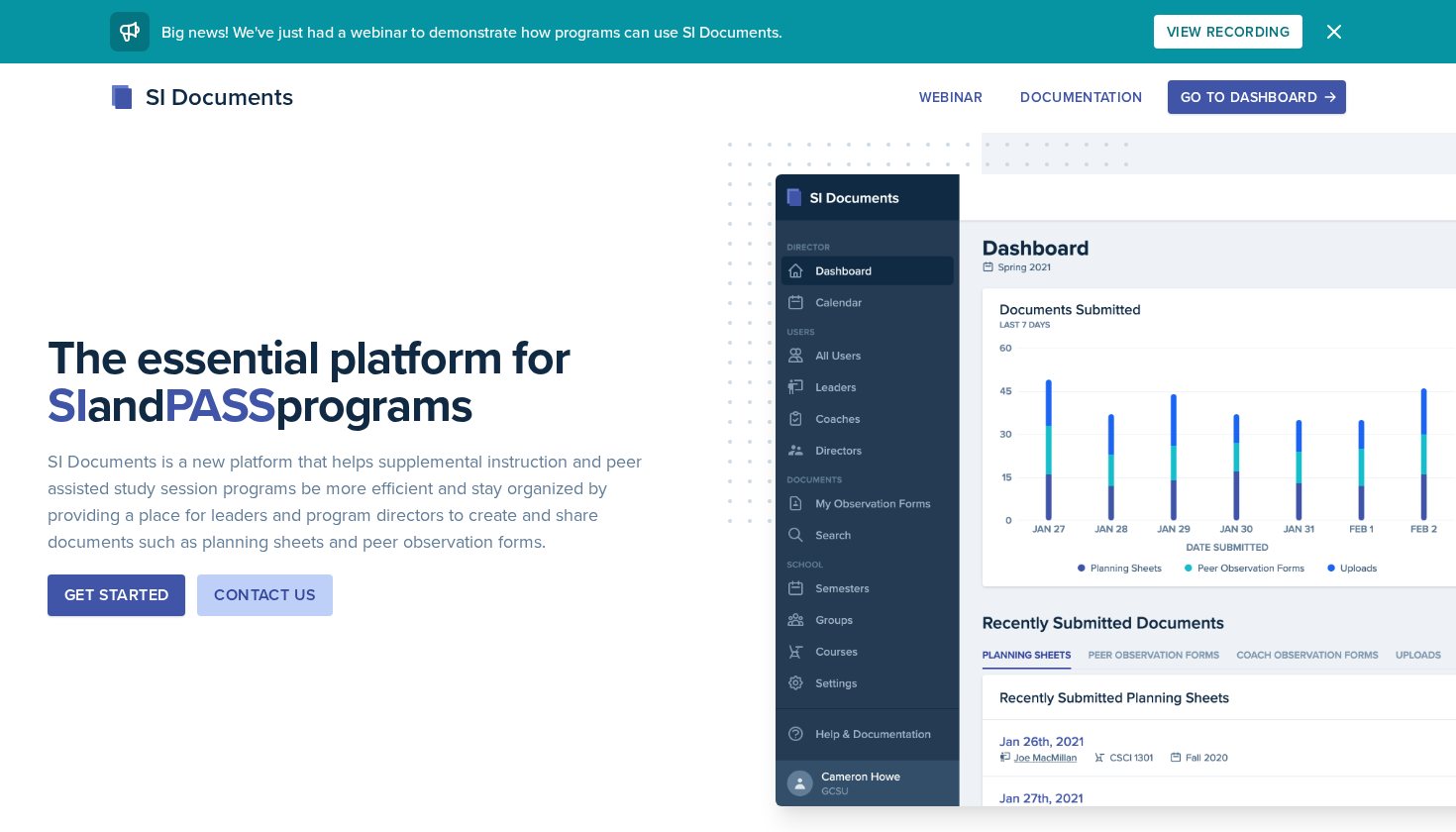
click at [1284, 104] on div "Go to Dashboard" at bounding box center [1257, 97] width 153 height 16
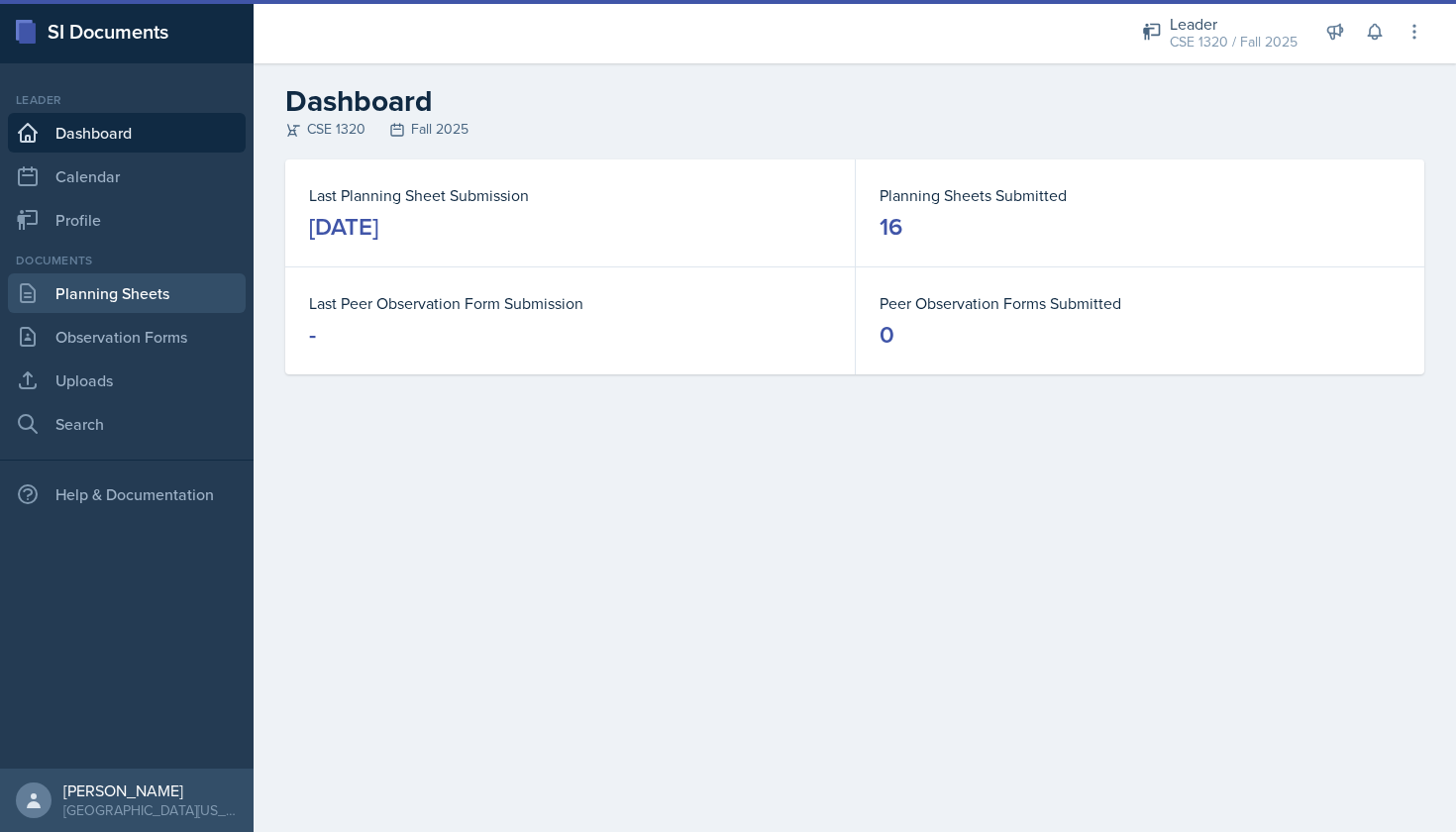
click at [133, 298] on link "Planning Sheets" at bounding box center [127, 294] width 238 height 40
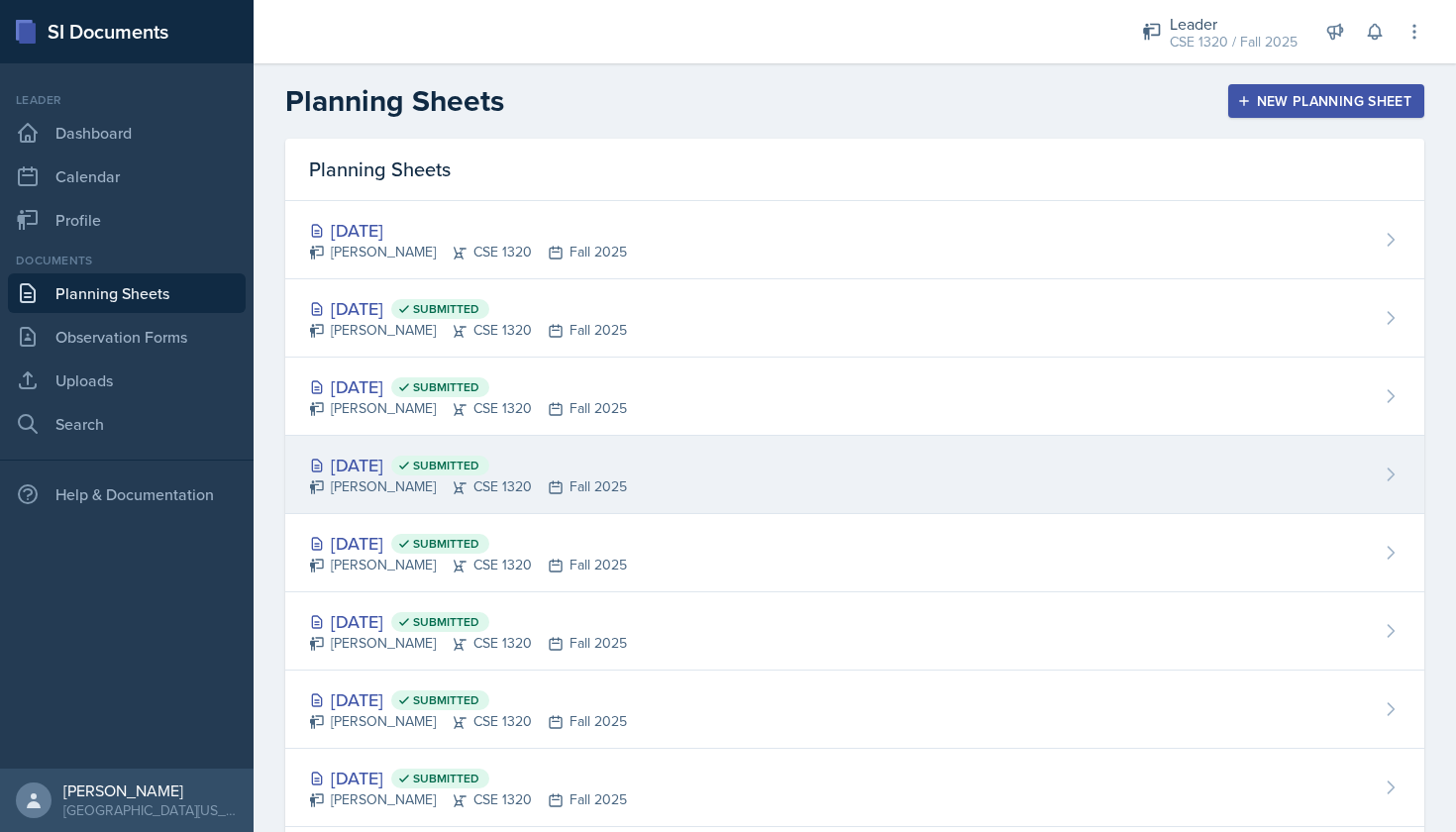
scroll to position [258, 0]
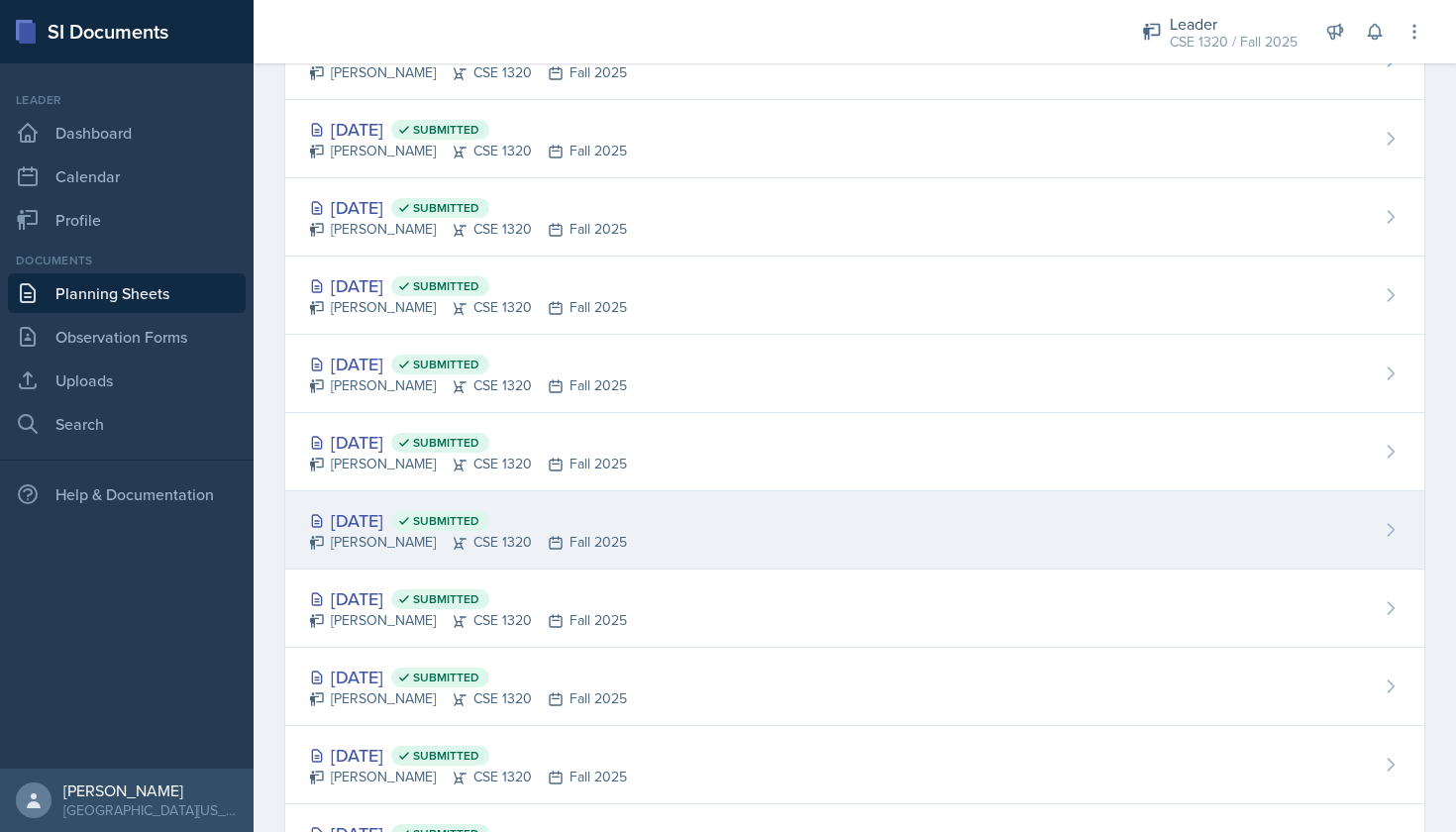
click at [708, 495] on div "[DATE] Submitted [PERSON_NAME] CSE 1320 Fall 2025" at bounding box center [855, 530] width 1139 height 78
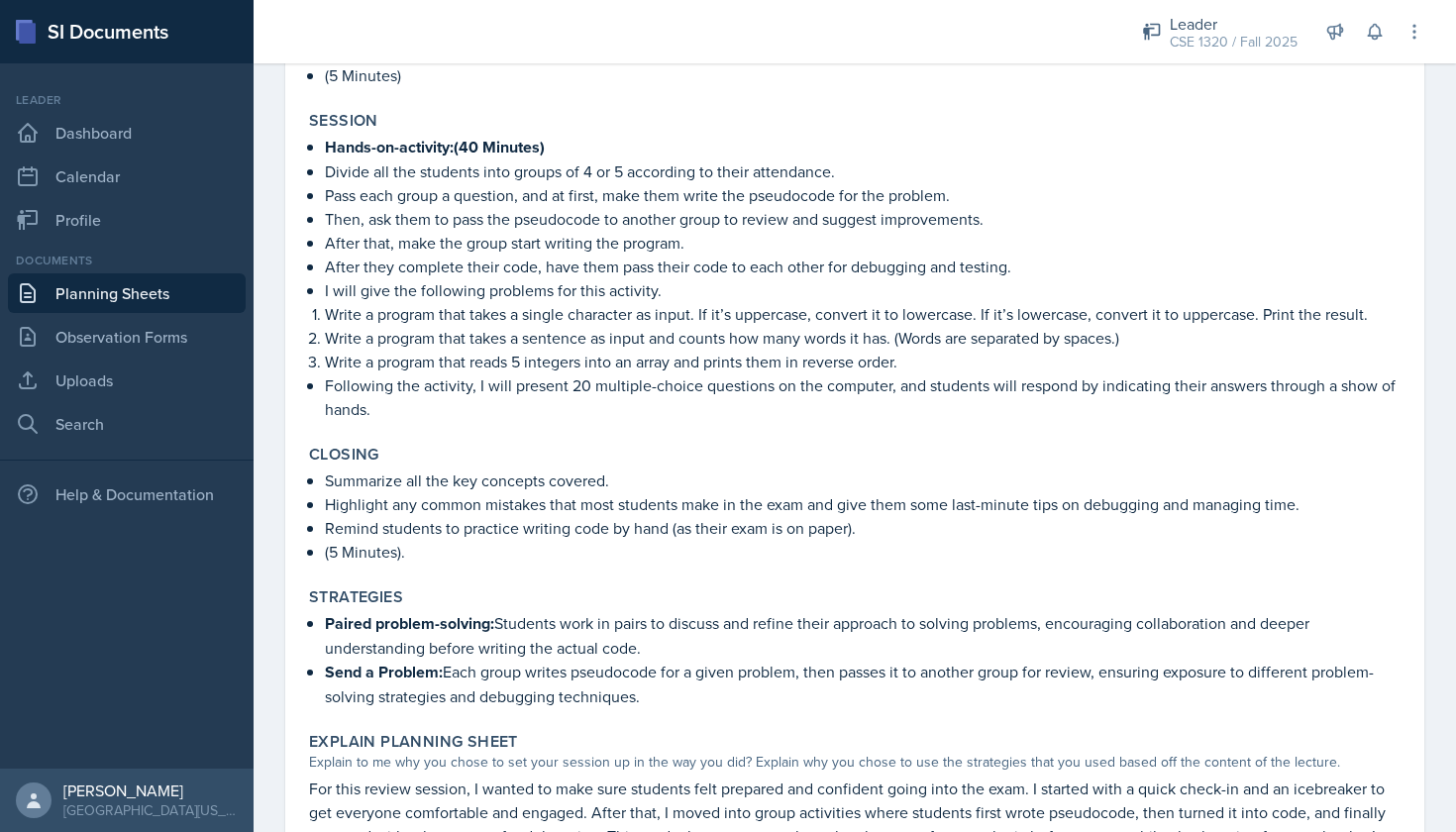
scroll to position [2708, 0]
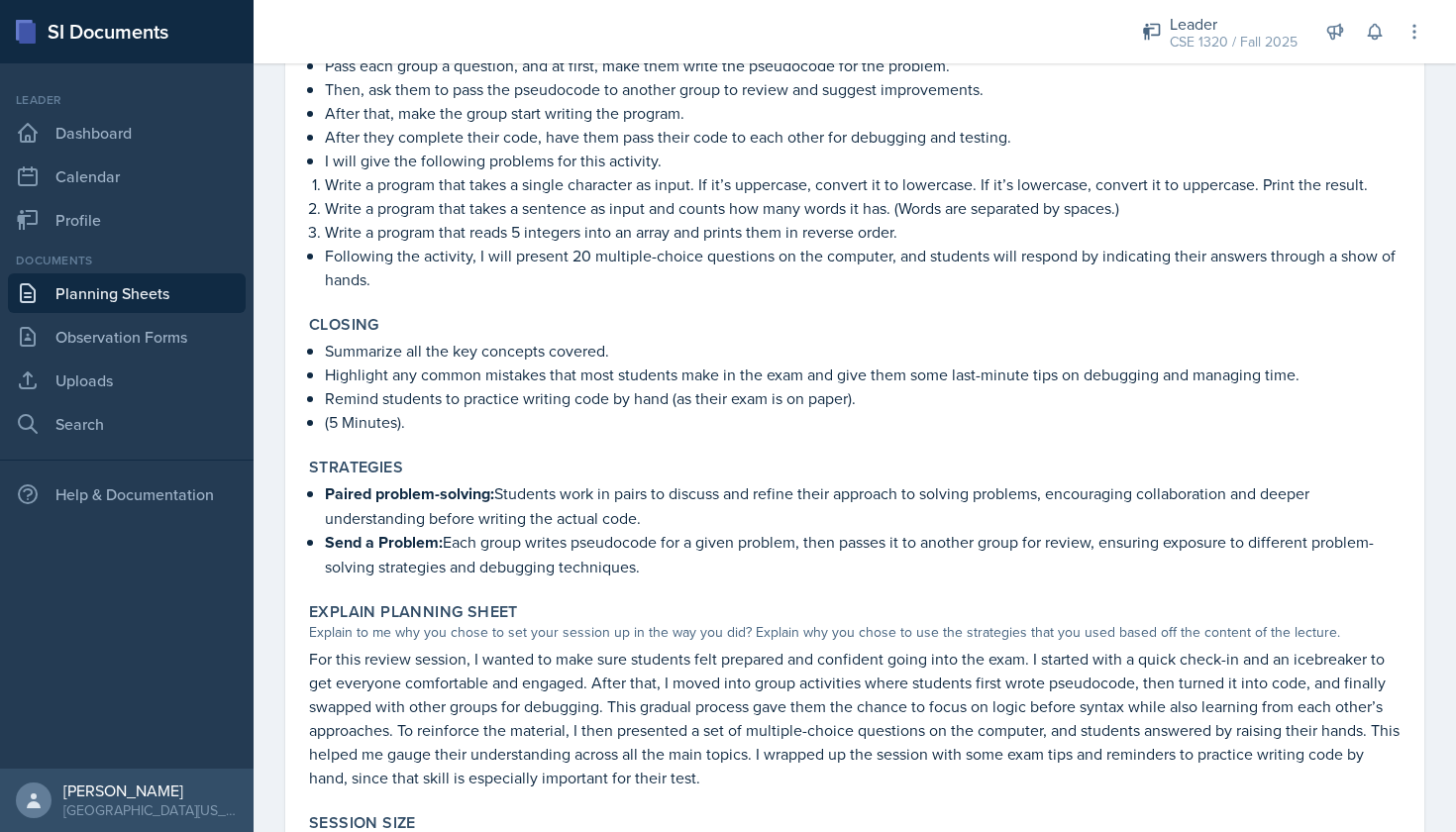
click at [78, 303] on link "Planning Sheets" at bounding box center [127, 294] width 238 height 40
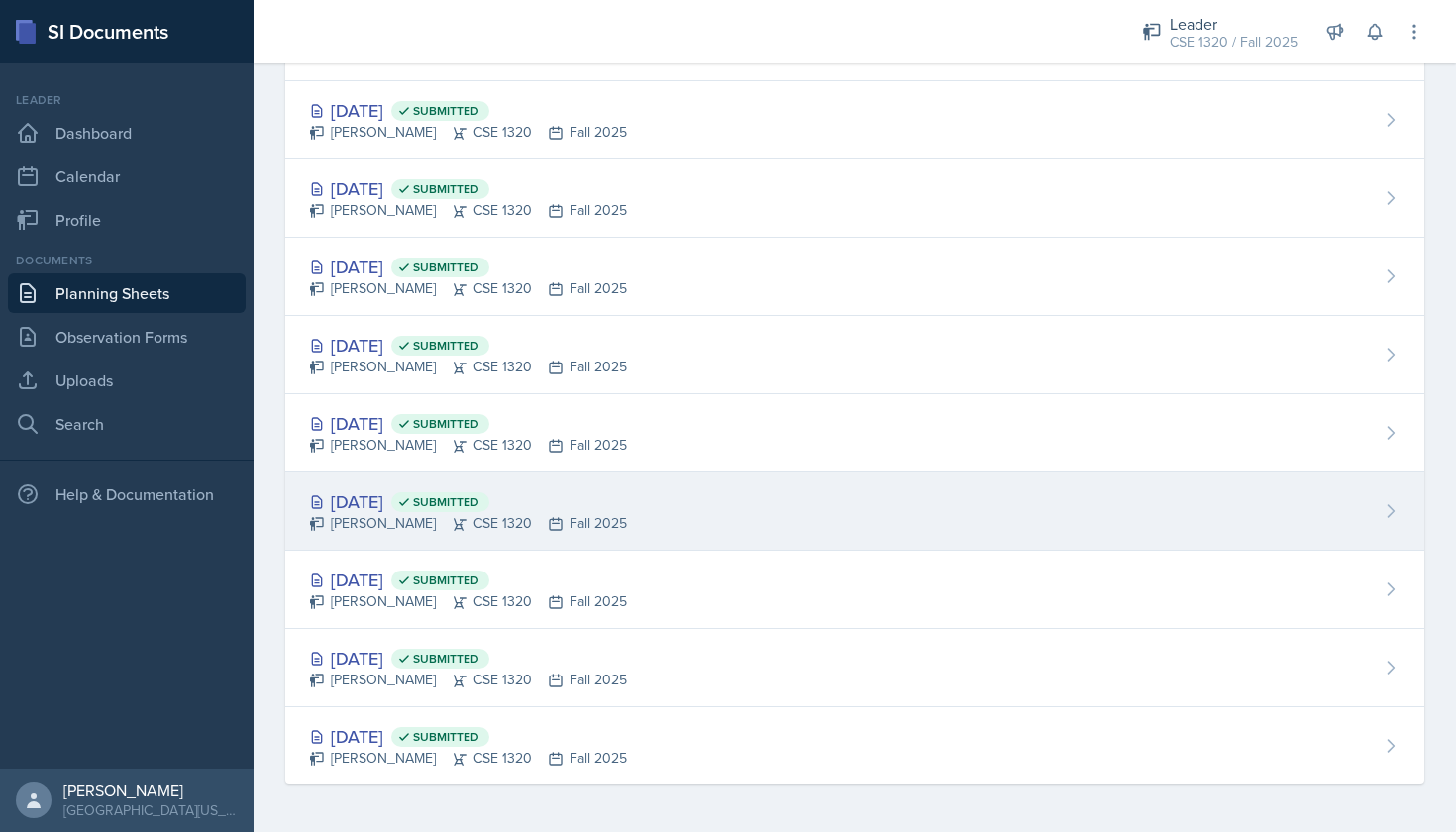
click at [767, 504] on div "[DATE] Submitted [PERSON_NAME] CSE 1320 Fall 2025" at bounding box center [855, 511] width 1139 height 78
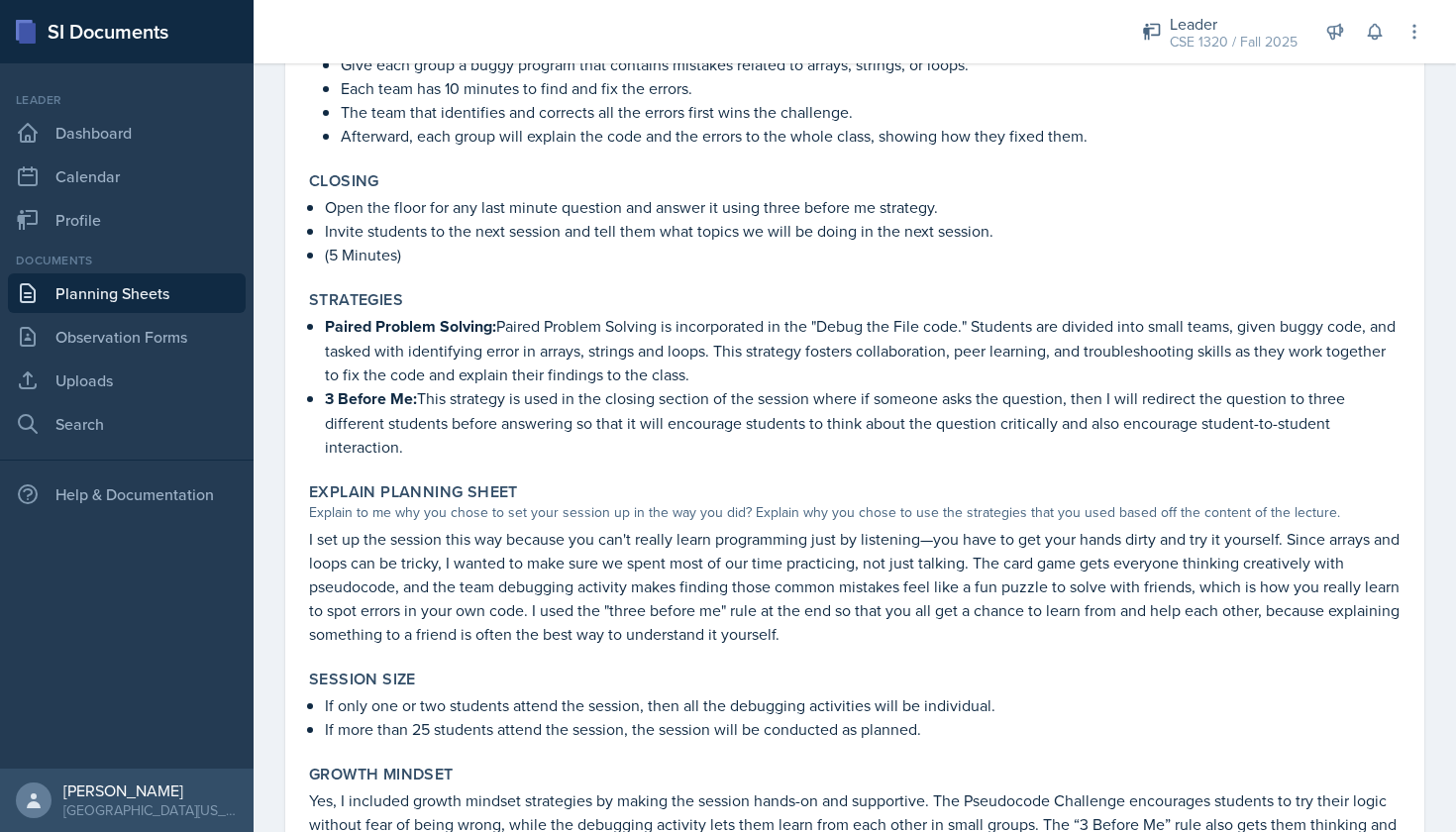
scroll to position [2503, 0]
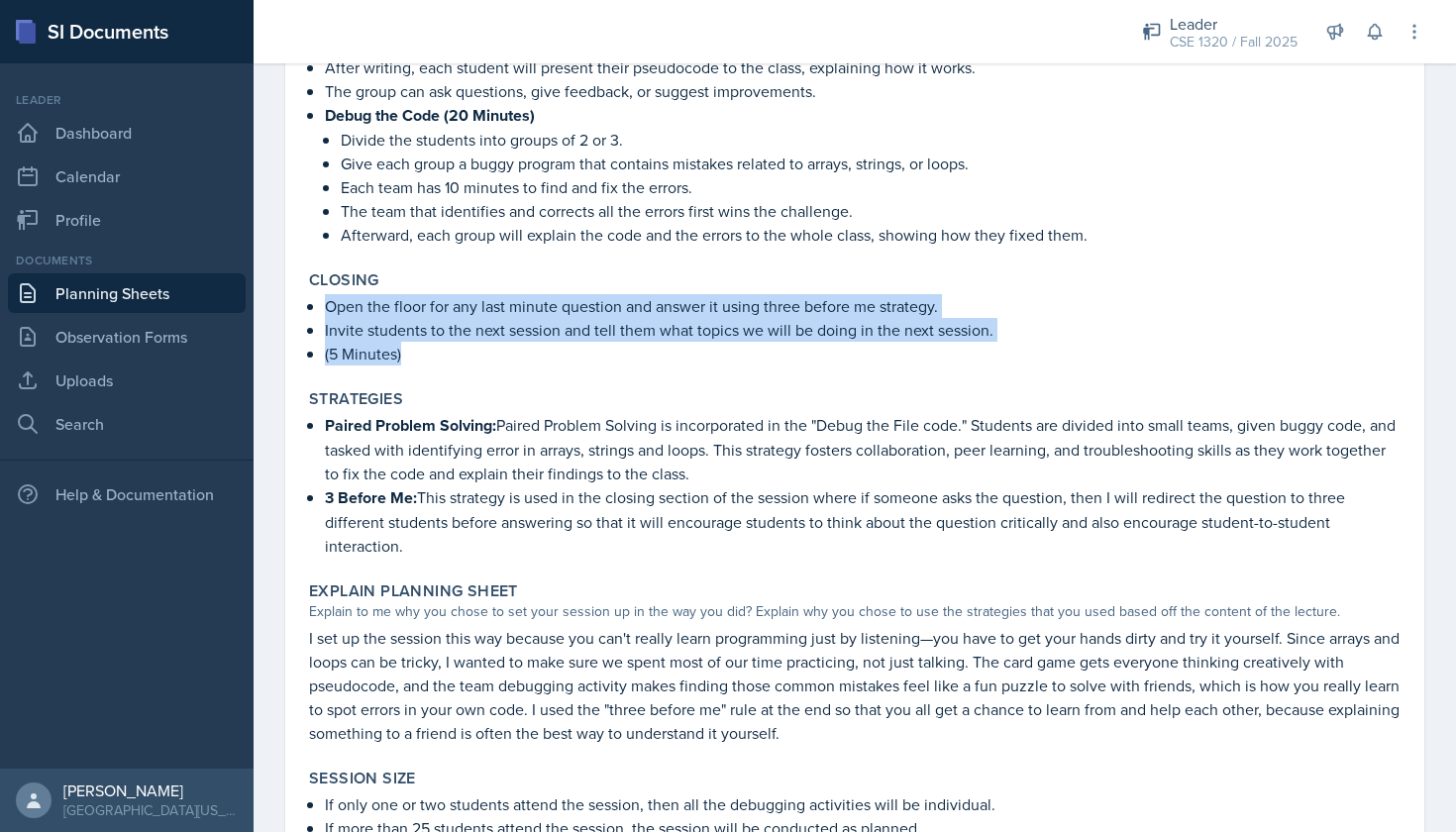
drag, startPoint x: 408, startPoint y: 362, endPoint x: 315, endPoint y: 309, distance: 107.0
click at [315, 309] on div "Open the floor for any last minute question and answer it using three before me…" at bounding box center [854, 329] width 1092 height 71
copy ul "Open the floor for any last minute question and answer it using three before me…"
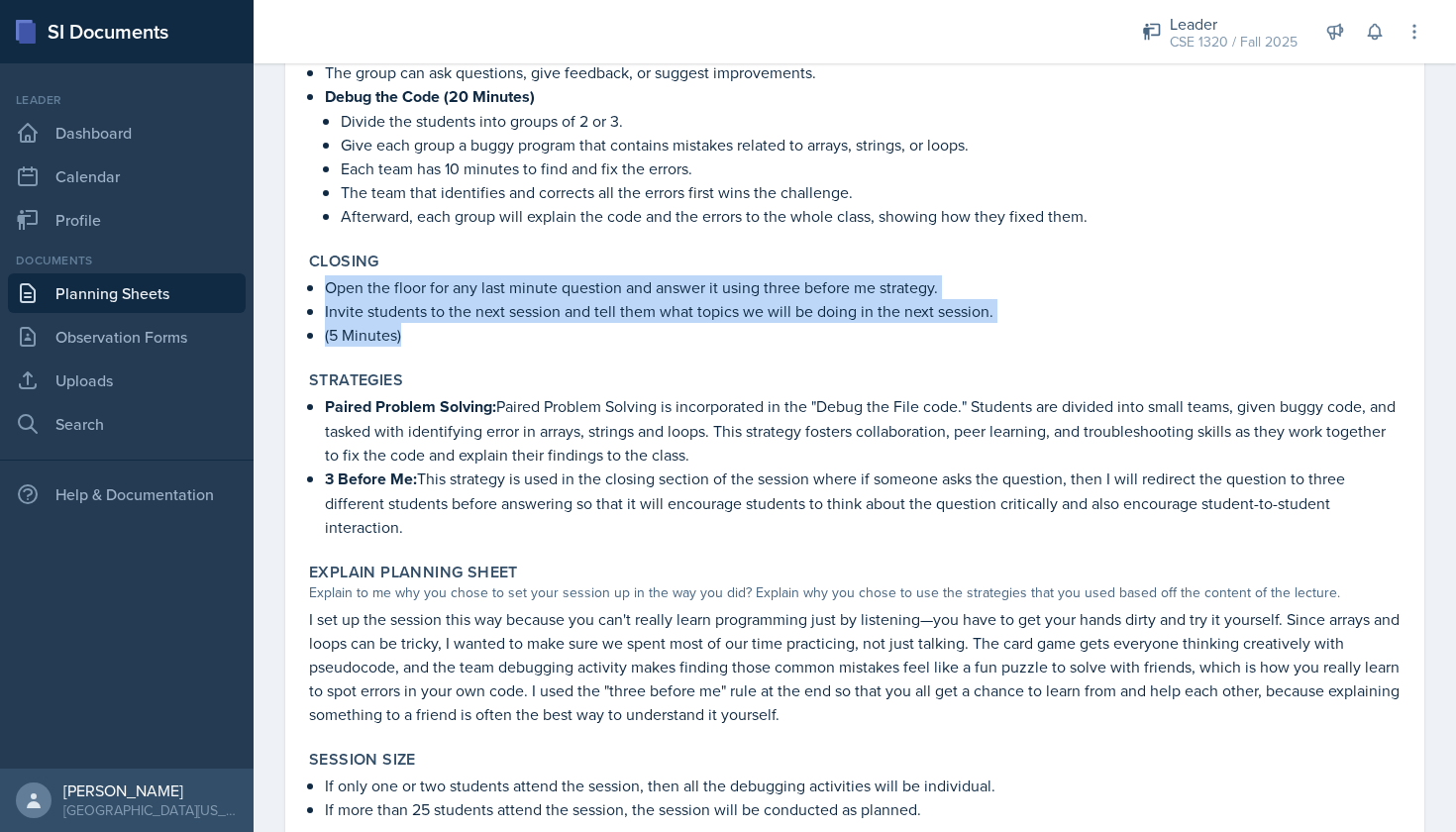
scroll to position [2534, 0]
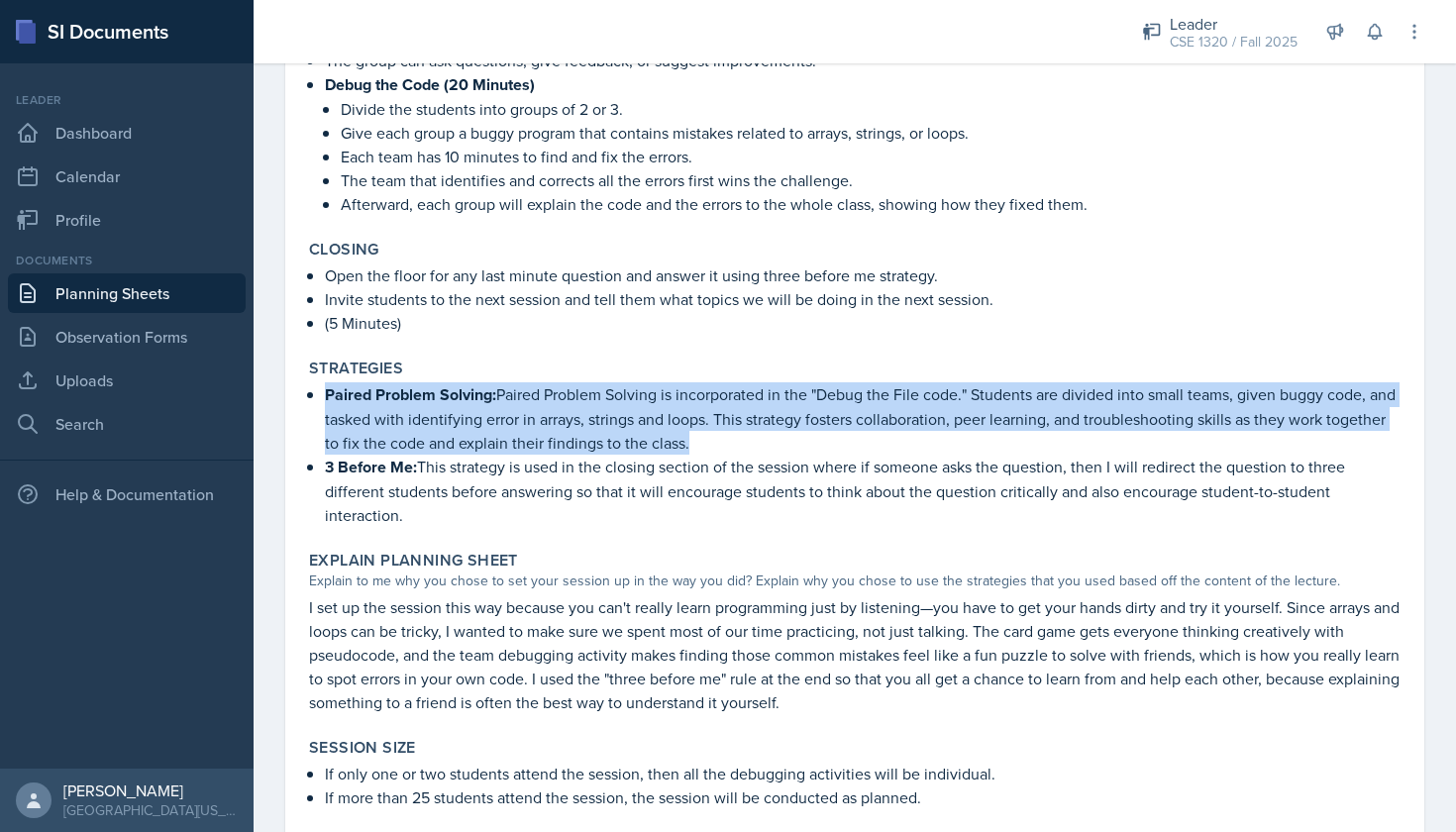
drag, startPoint x: 761, startPoint y: 443, endPoint x: 315, endPoint y: 403, distance: 447.8
click at [315, 403] on div "Paired Problem Solving: Paired Problem Solving is incorporated in the "Debug th…" at bounding box center [854, 454] width 1092 height 145
copy p "Paired Problem Solving: Paired Problem Solving is incorporated in the "Debug th…"
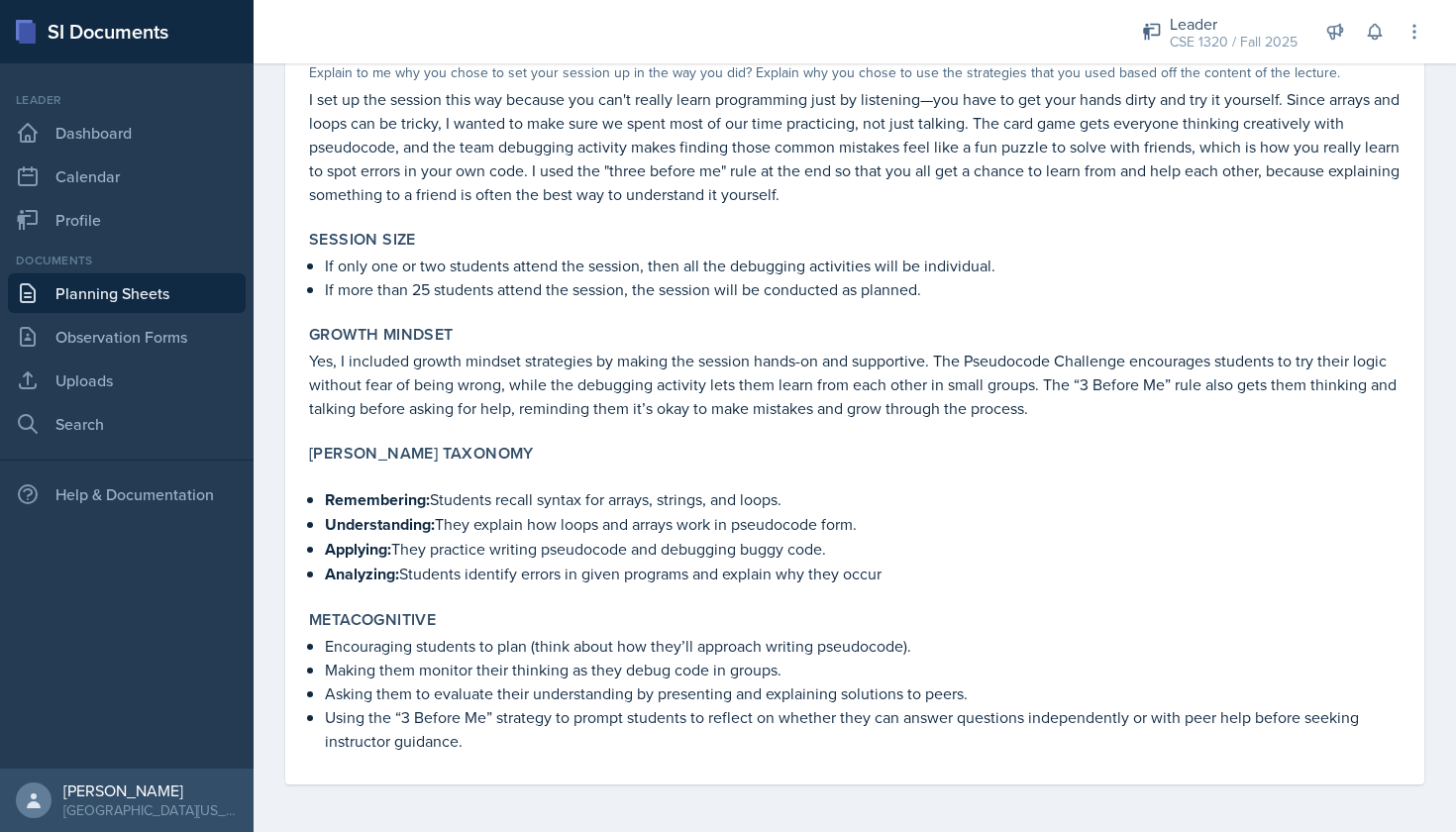
click at [181, 297] on link "Planning Sheets" at bounding box center [127, 294] width 238 height 40
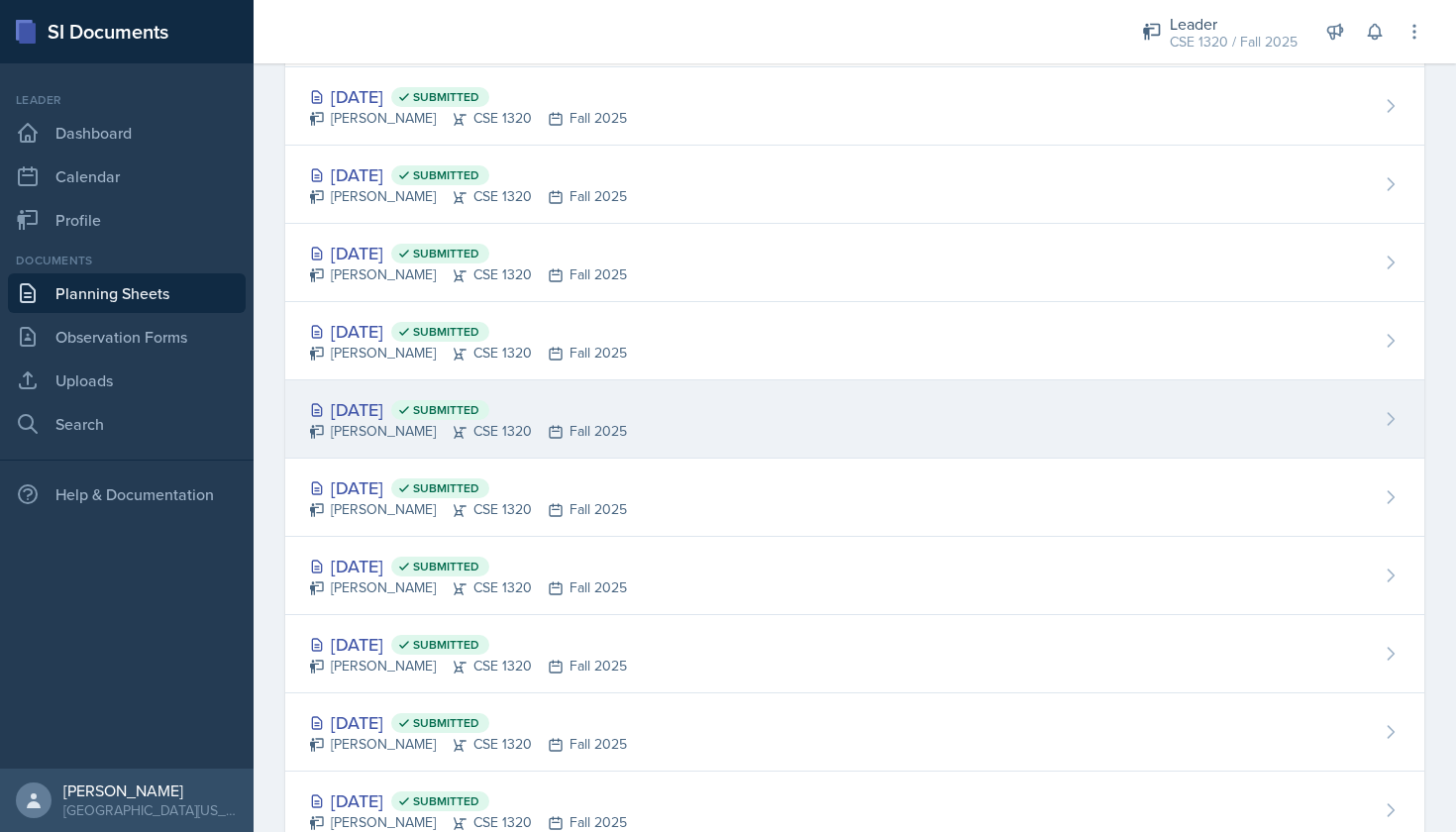
scroll to position [668, 0]
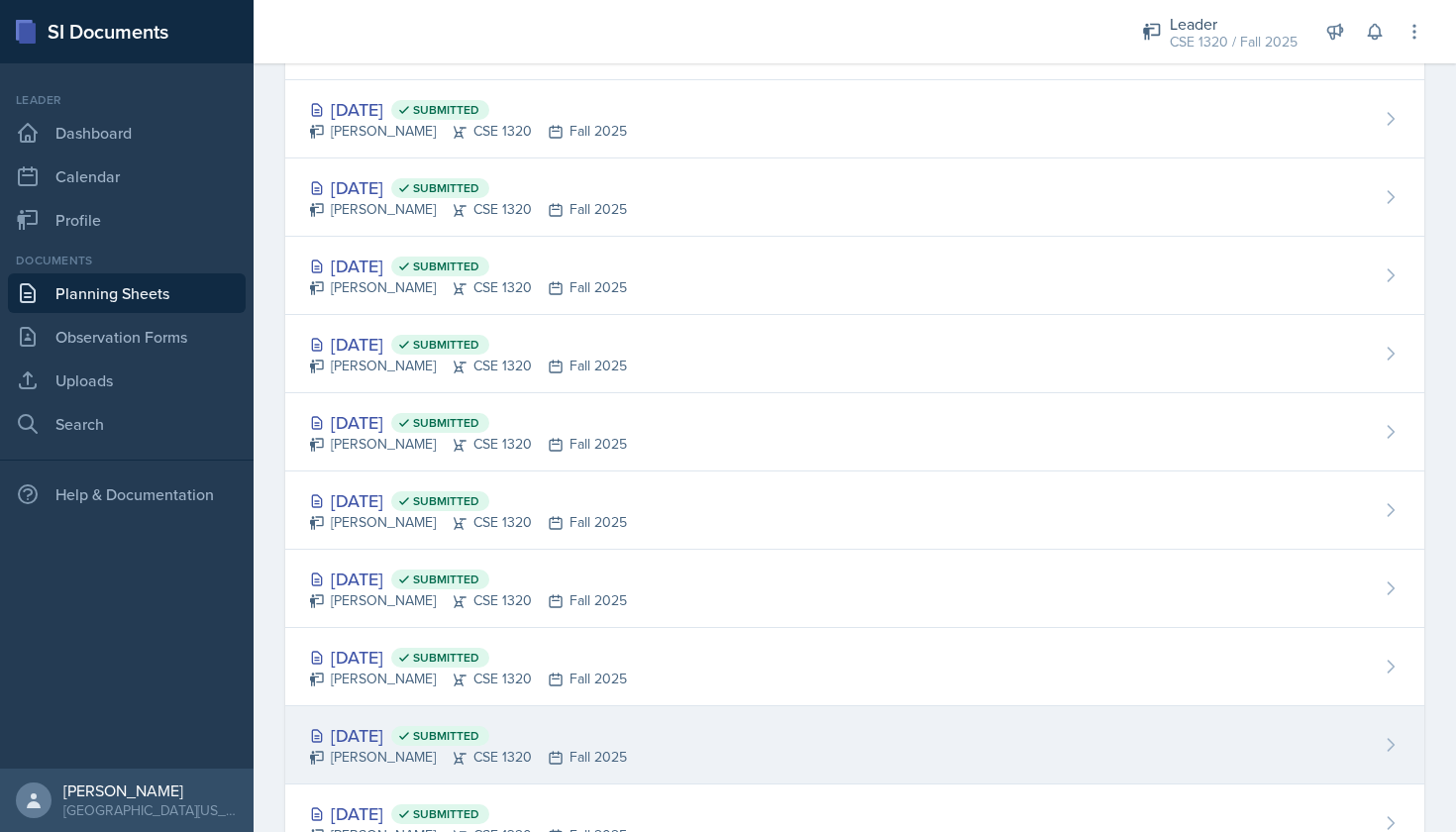
click at [774, 730] on div "[DATE] Submitted [PERSON_NAME] CSE 1320 Fall 2025" at bounding box center [855, 745] width 1139 height 78
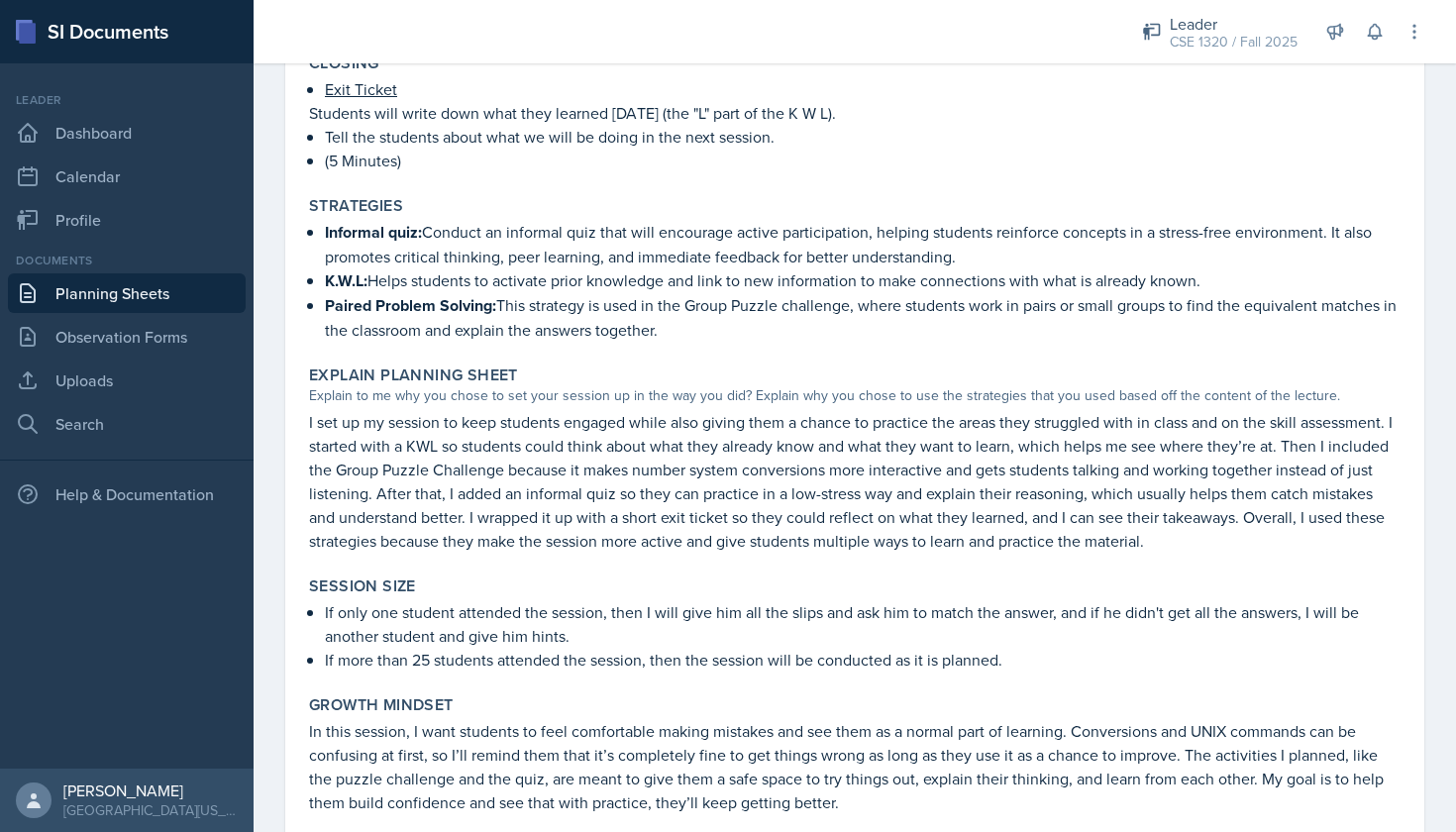
scroll to position [1984, 0]
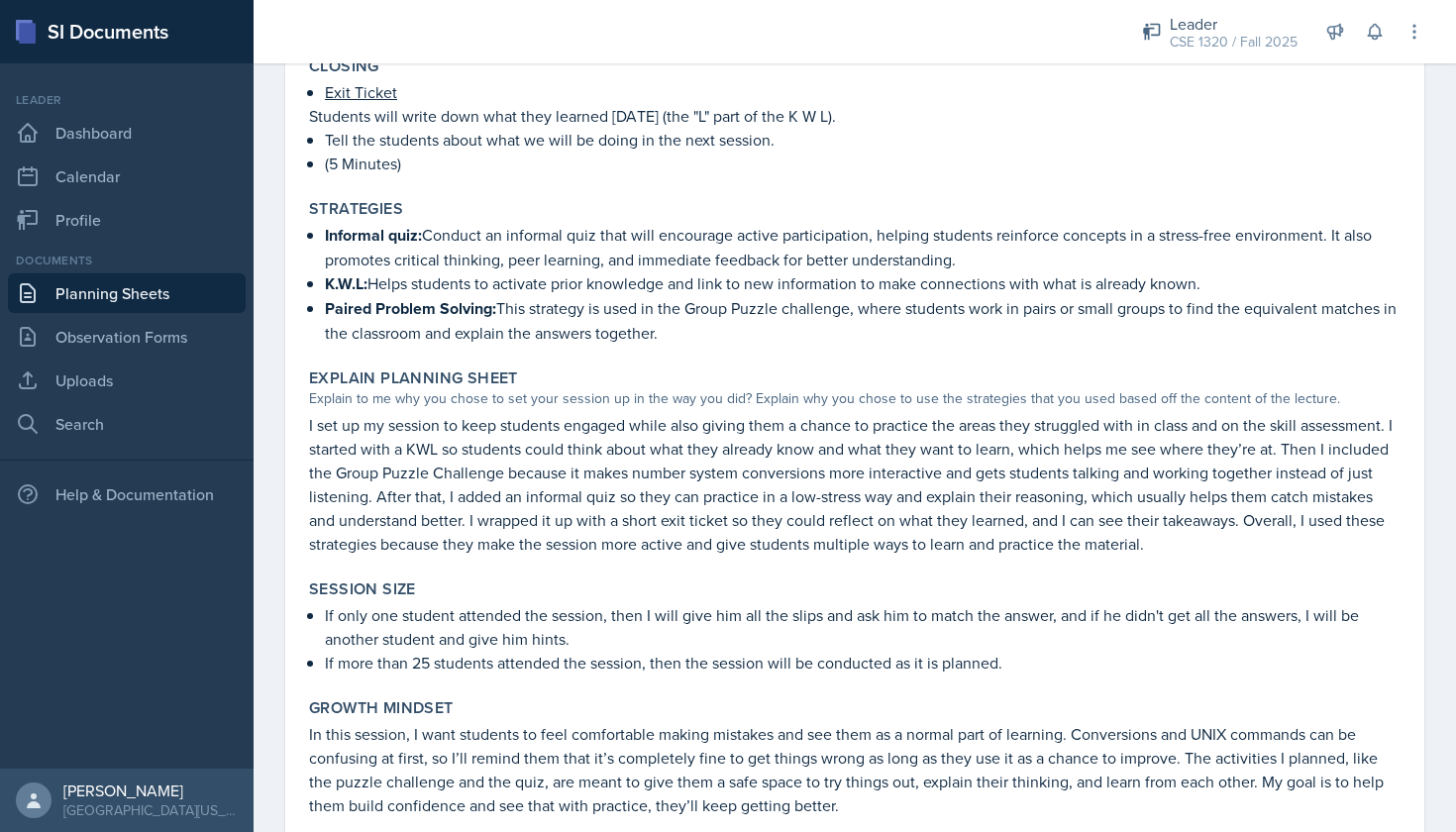
click at [156, 288] on link "Planning Sheets" at bounding box center [127, 294] width 238 height 40
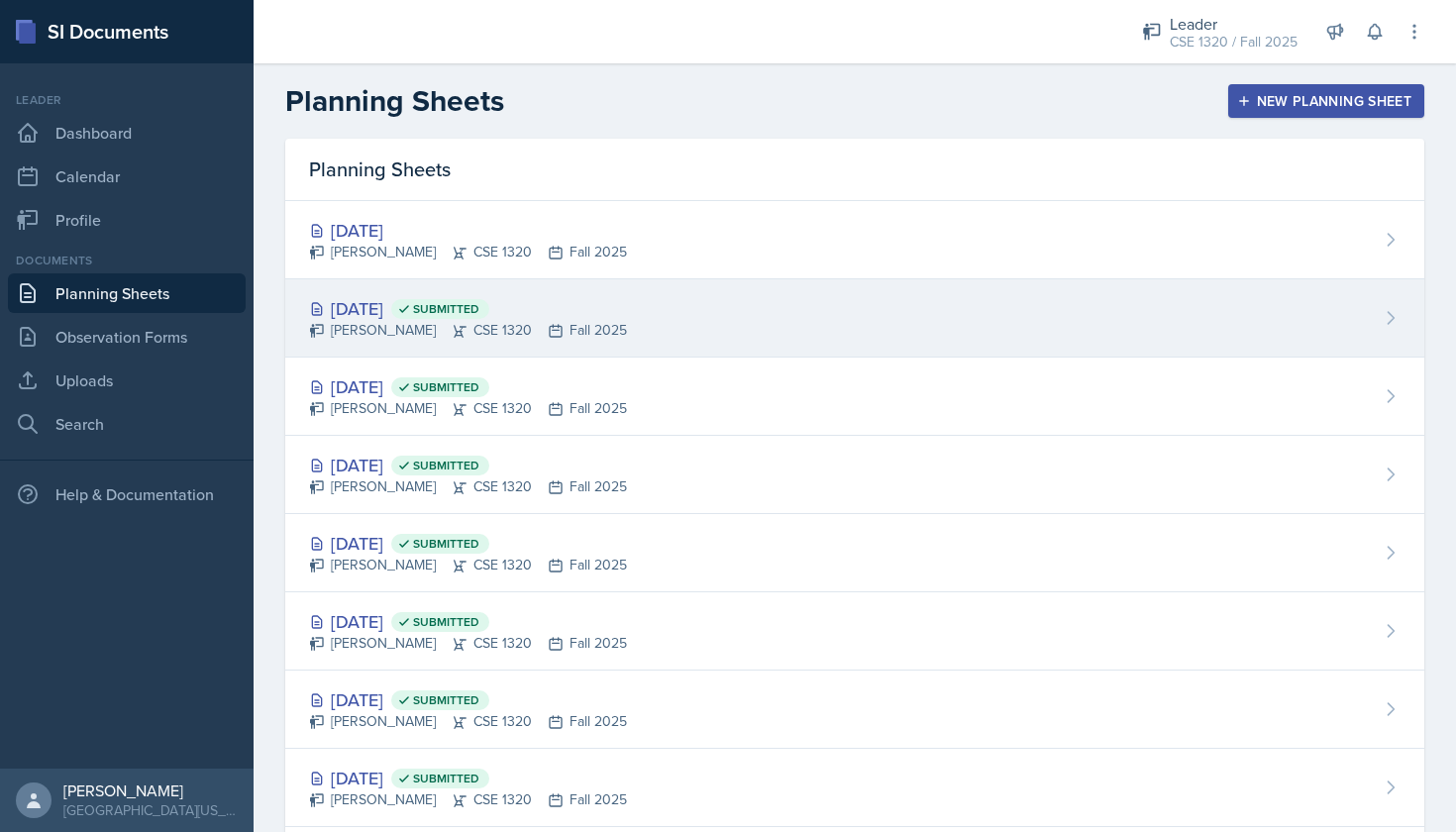
click at [663, 316] on div "[DATE] Submitted [PERSON_NAME] CSE 1320 Fall 2025" at bounding box center [855, 319] width 1139 height 78
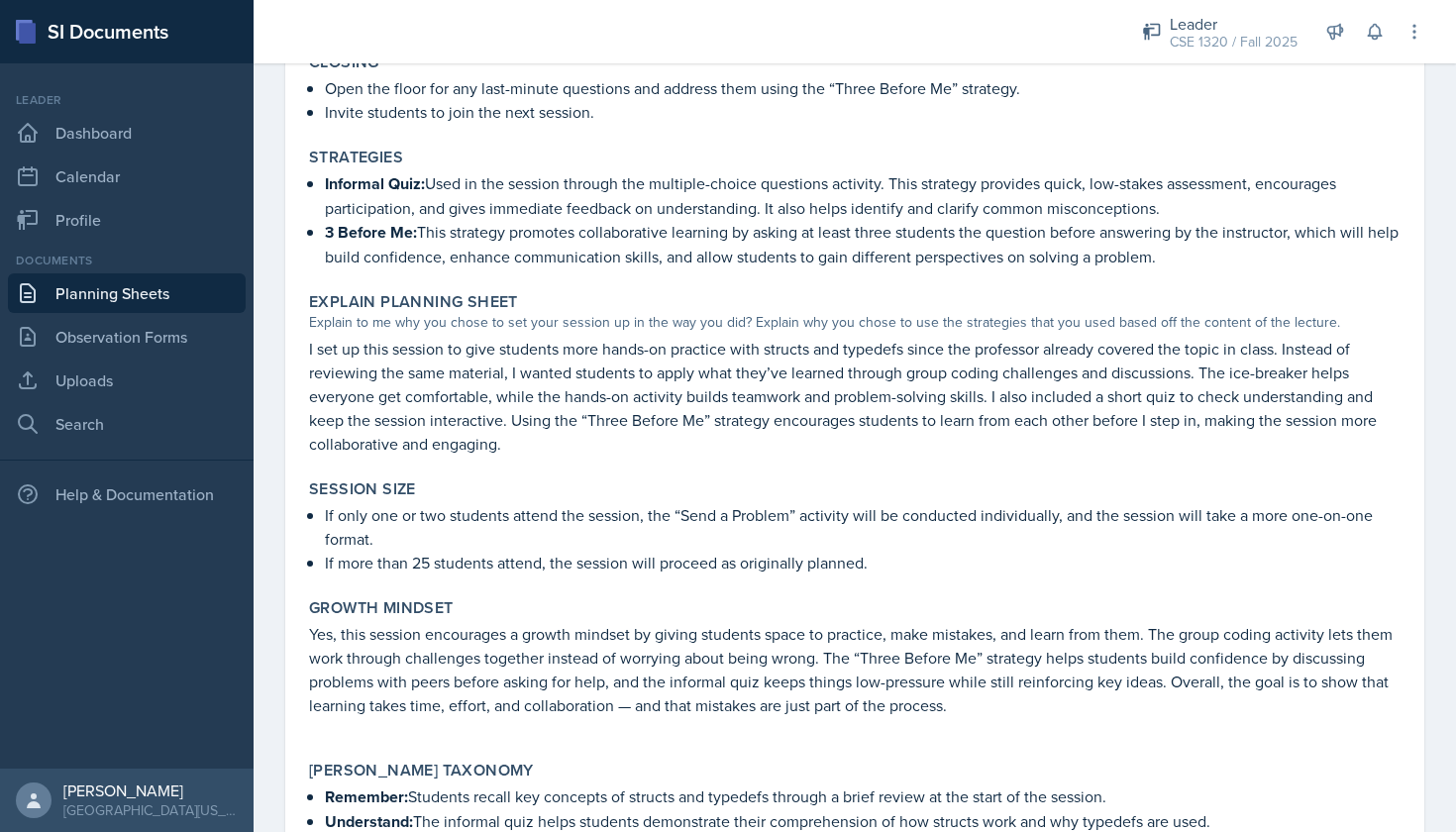
scroll to position [1984, 0]
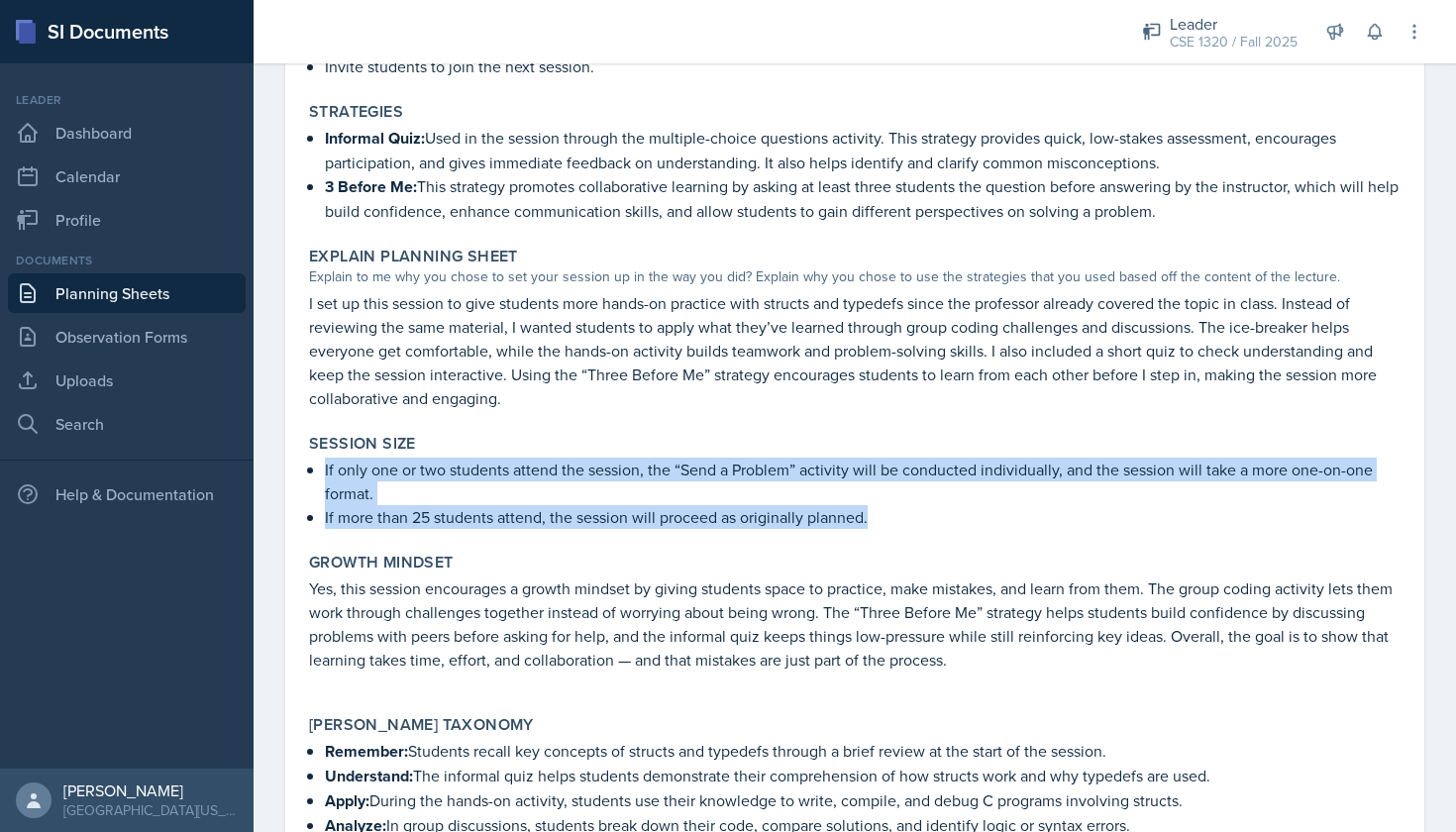
drag, startPoint x: 906, startPoint y: 520, endPoint x: 314, endPoint y: 460, distance: 595.0
click at [314, 460] on div "If only one or two students attend the session, the “Send a Problem” activity w…" at bounding box center [854, 492] width 1092 height 71
copy ul "If only one or two students attend the session, the “Send a Problem” activity w…"
